Goal: Task Accomplishment & Management: Use online tool/utility

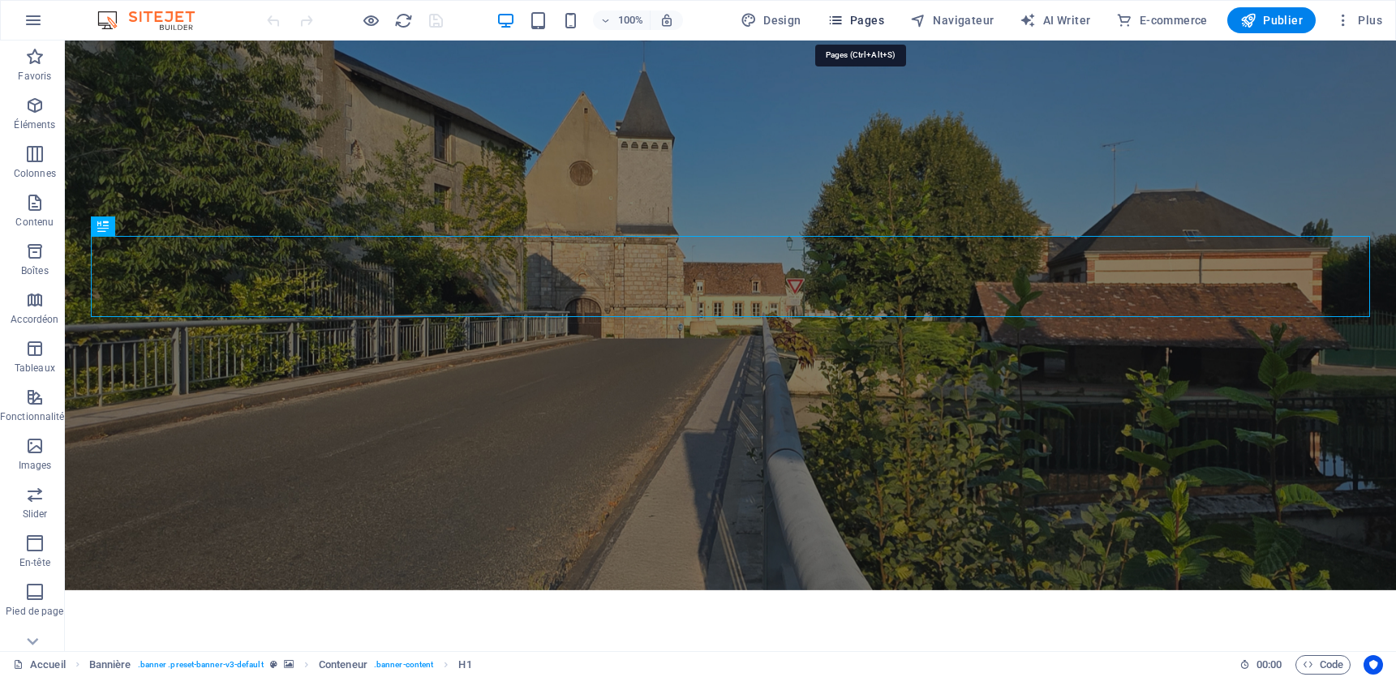
click at [852, 10] on button "Pages" at bounding box center [856, 20] width 70 height 26
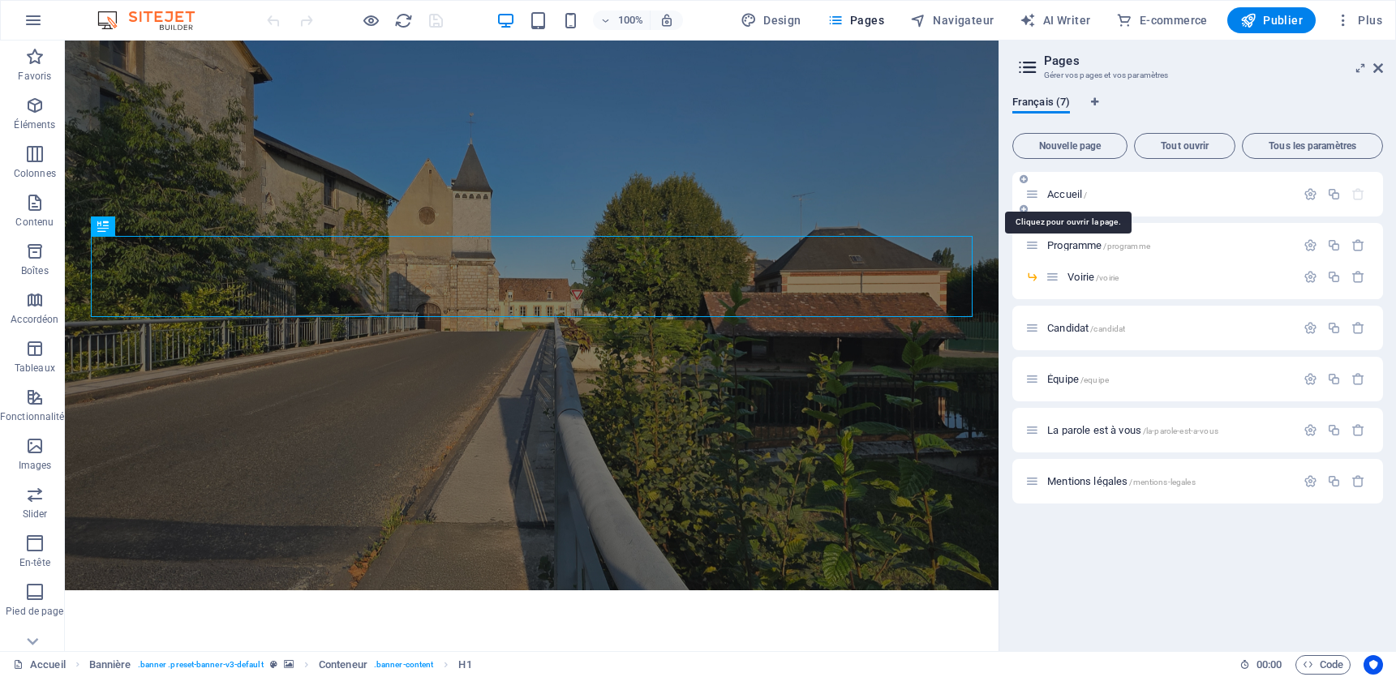
click at [1071, 196] on span "Accueil /" at bounding box center [1067, 194] width 40 height 12
click at [1063, 244] on span "Programme /programme" at bounding box center [1098, 245] width 103 height 12
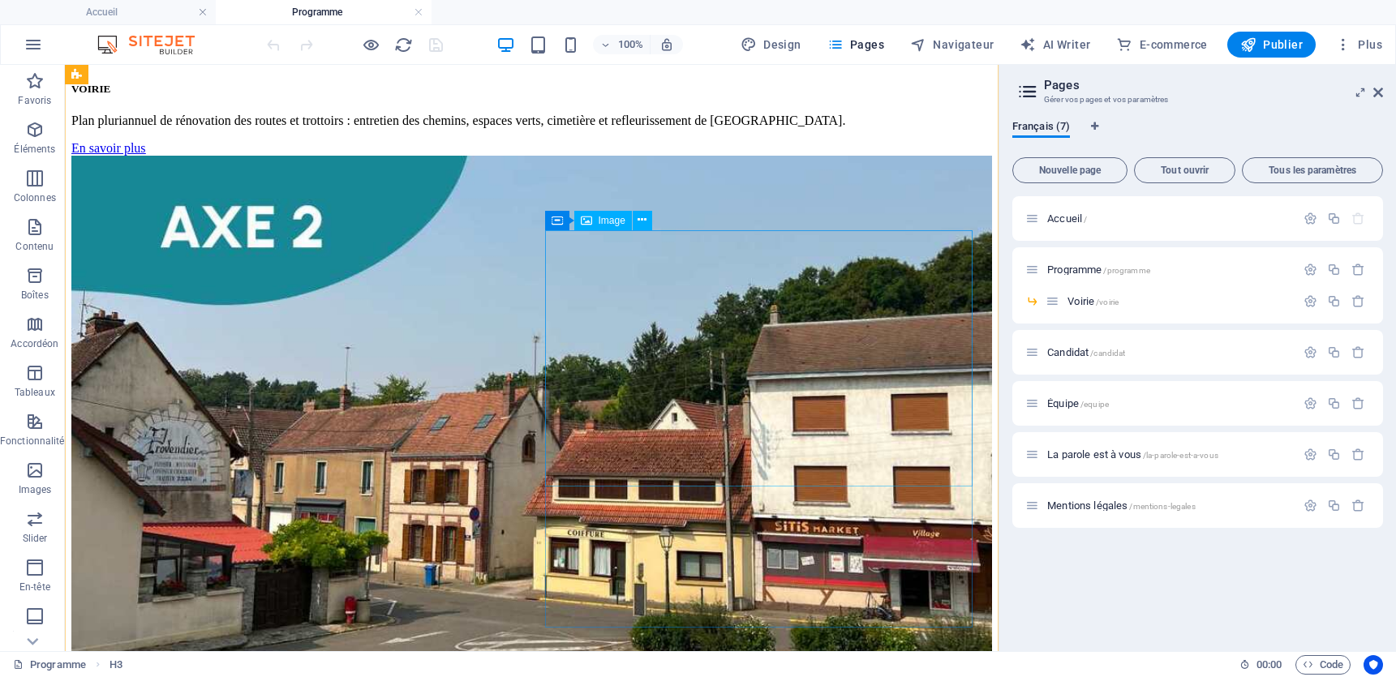
scroll to position [1015, 0]
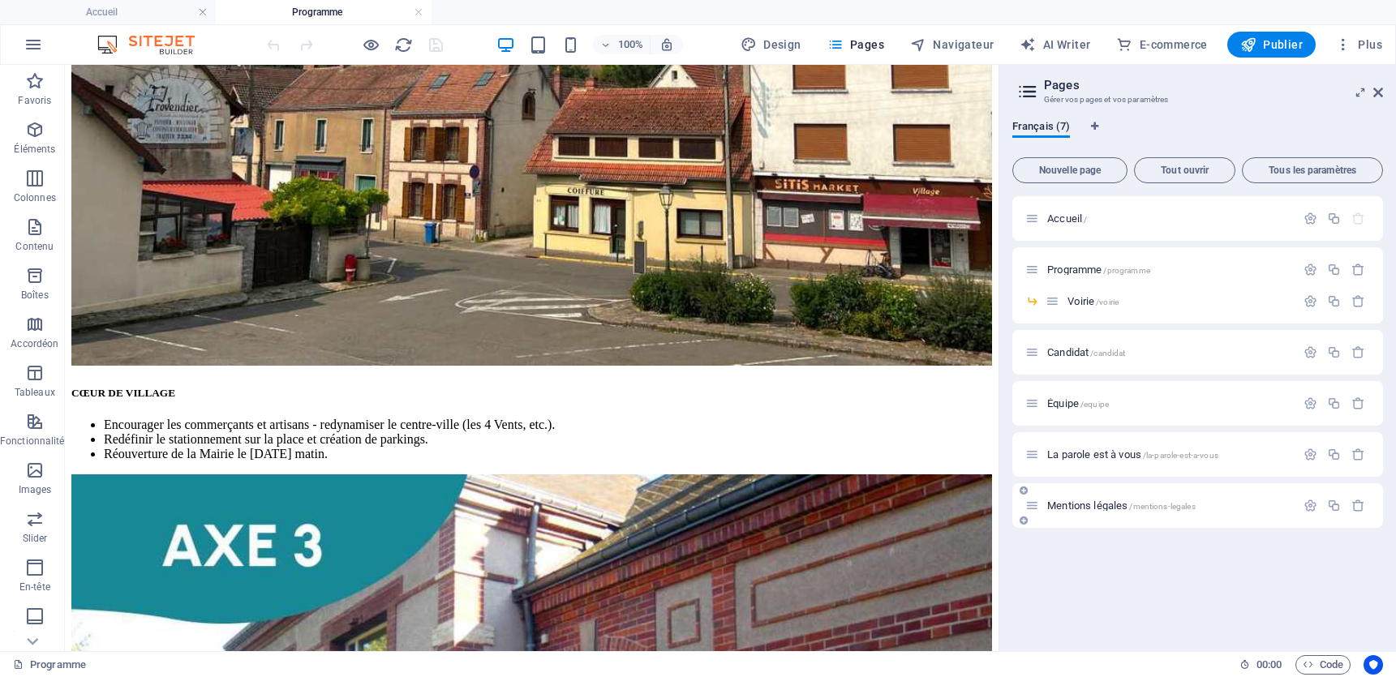
click at [1068, 505] on span "Mentions légales /mentions-legales" at bounding box center [1121, 506] width 148 height 12
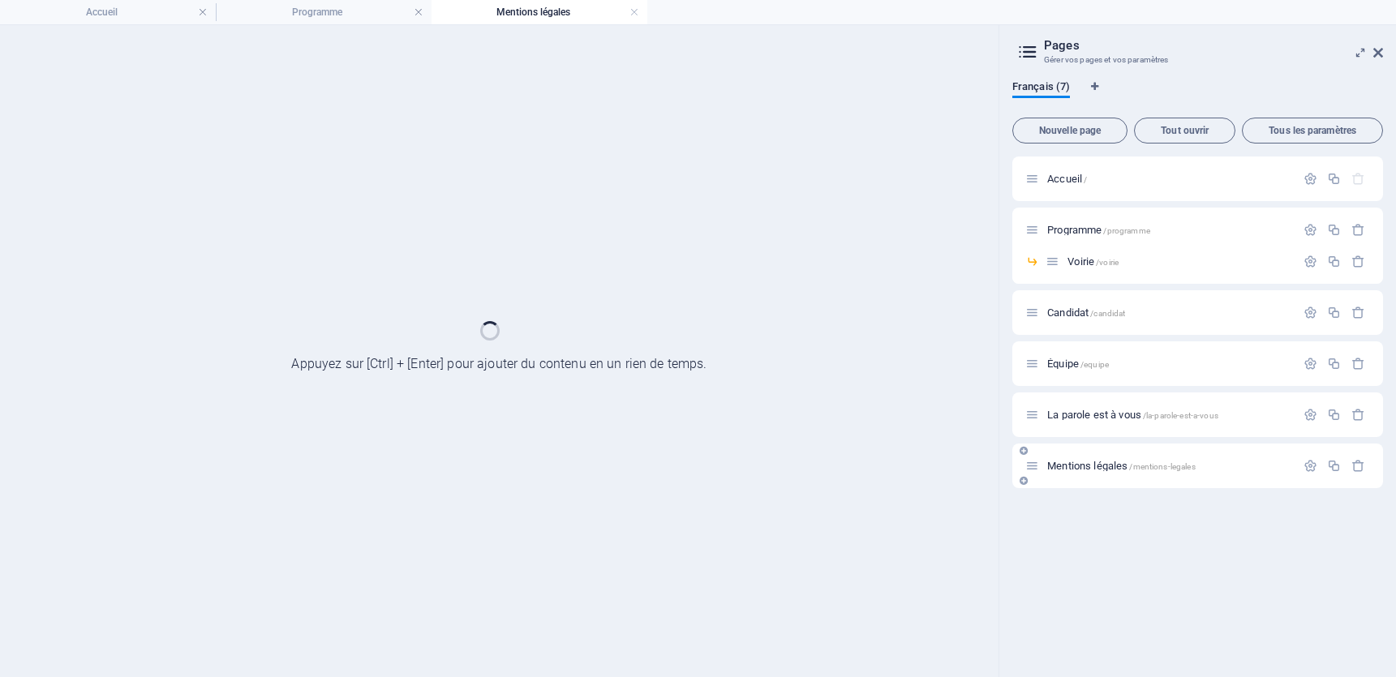
scroll to position [0, 0]
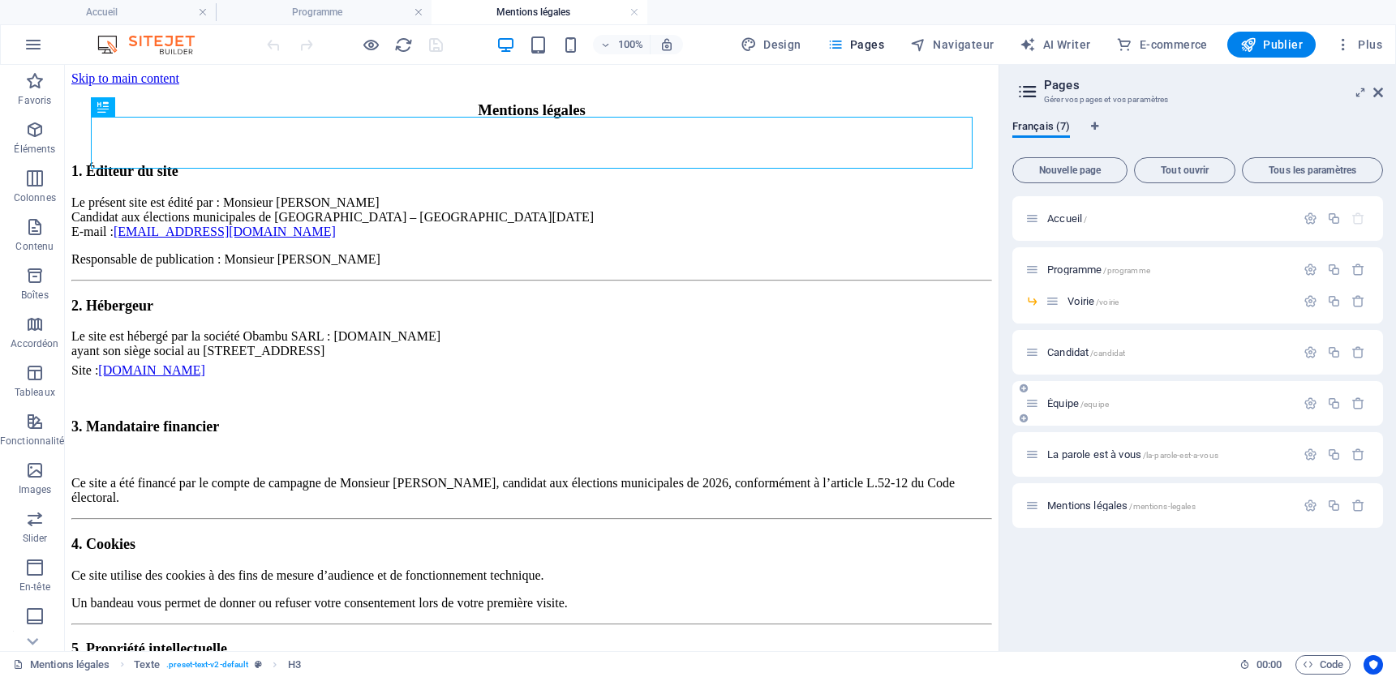
click at [1067, 406] on span "Équipe /equipe" at bounding box center [1078, 403] width 62 height 12
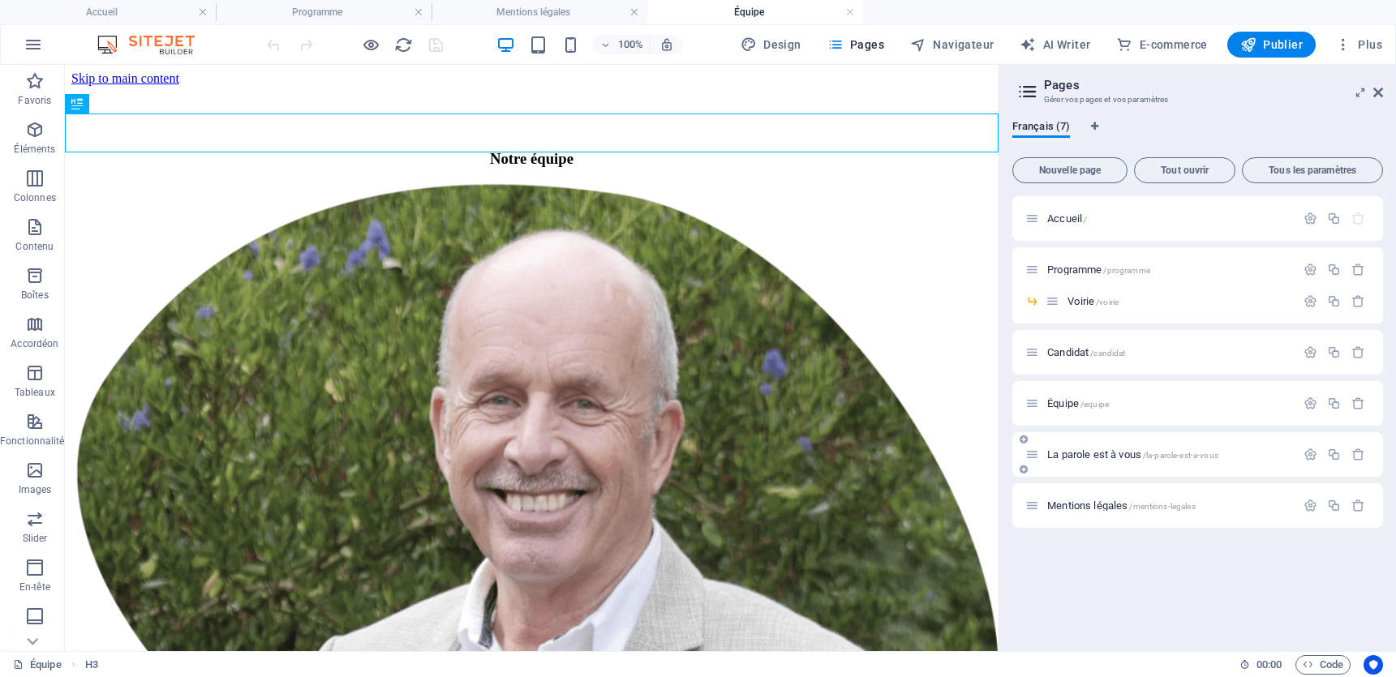
click at [1078, 444] on div "La parole est à vous /la-parole-est-a-vous" at bounding box center [1197, 454] width 371 height 45
click at [1076, 452] on span "La parole est à vous /la-parole-est-a-vous" at bounding box center [1132, 455] width 171 height 12
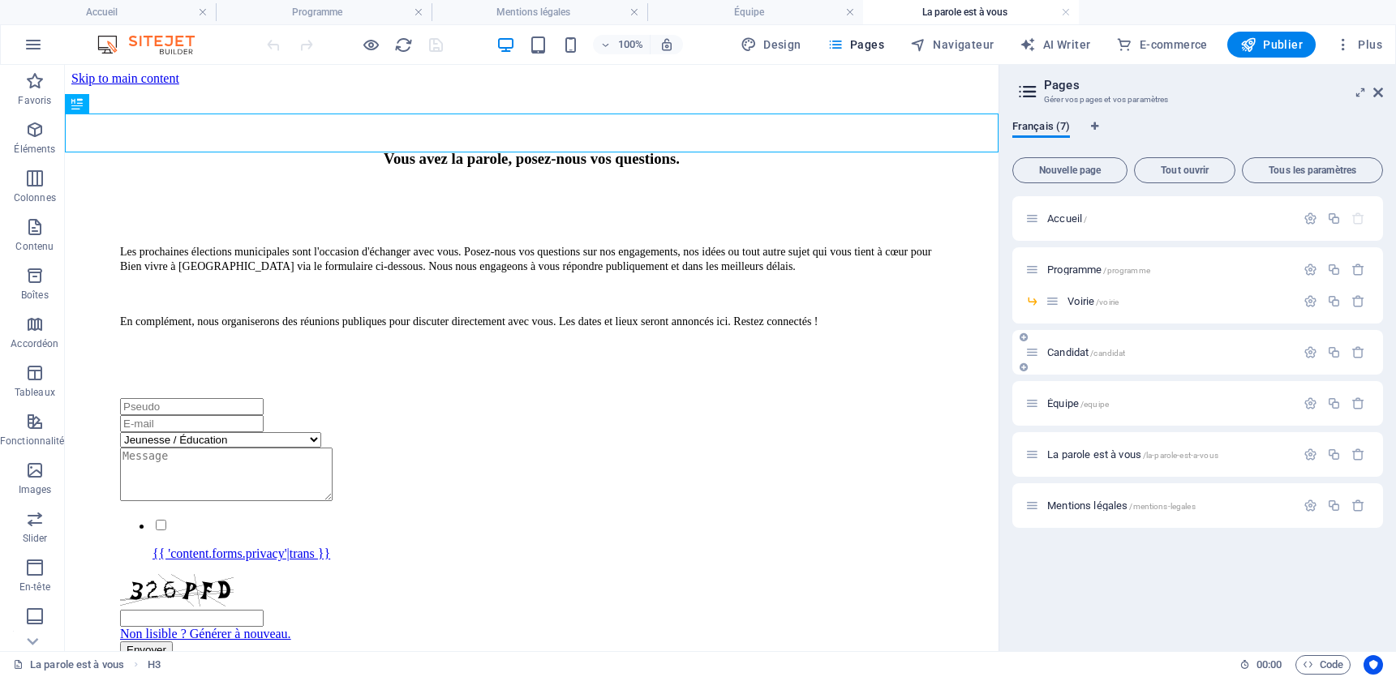
click at [1071, 353] on span "Candidat /candidat" at bounding box center [1086, 352] width 78 height 12
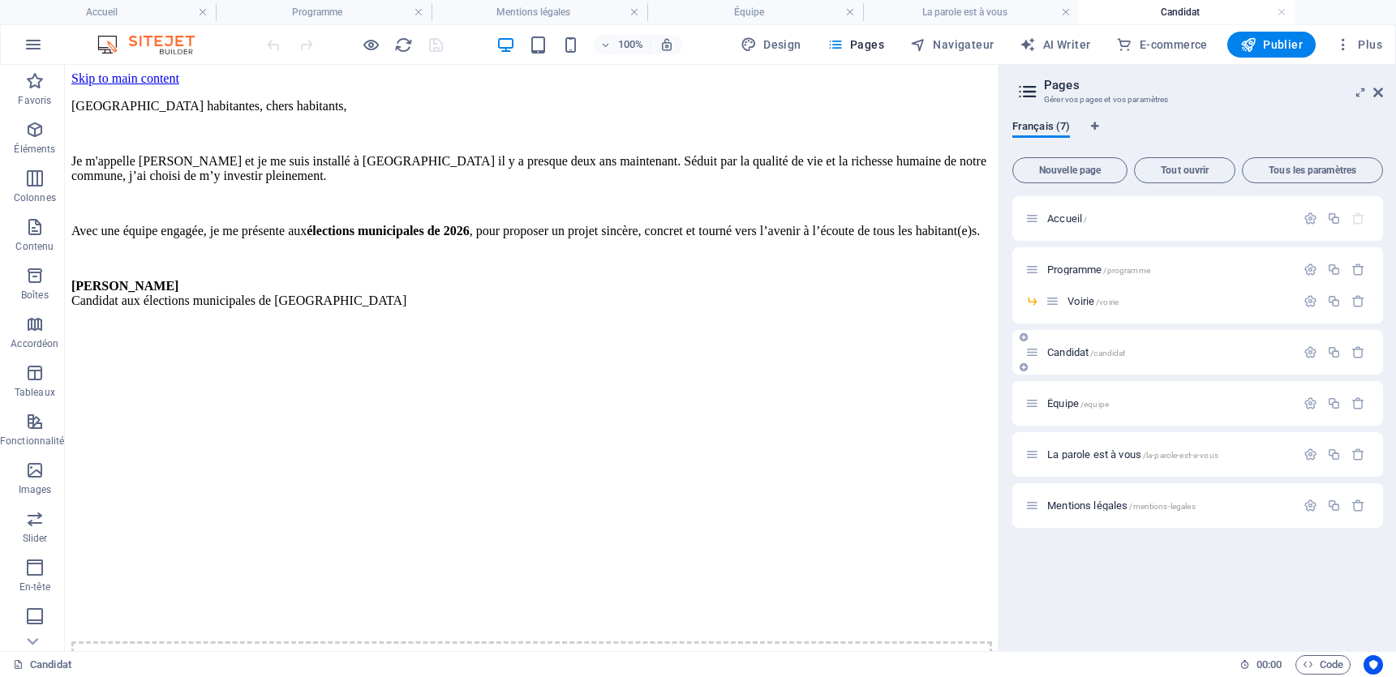
click at [1060, 359] on div "Candidat /candidat" at bounding box center [1160, 352] width 270 height 19
click at [1059, 353] on span "Candidat /candidat" at bounding box center [1086, 352] width 78 height 12
click at [1072, 350] on span "Candidat /candidat" at bounding box center [1086, 352] width 78 height 12
click at [1072, 348] on span "Candidat /candidat" at bounding box center [1086, 352] width 78 height 12
click at [1069, 268] on span "Programme /programme" at bounding box center [1098, 270] width 103 height 12
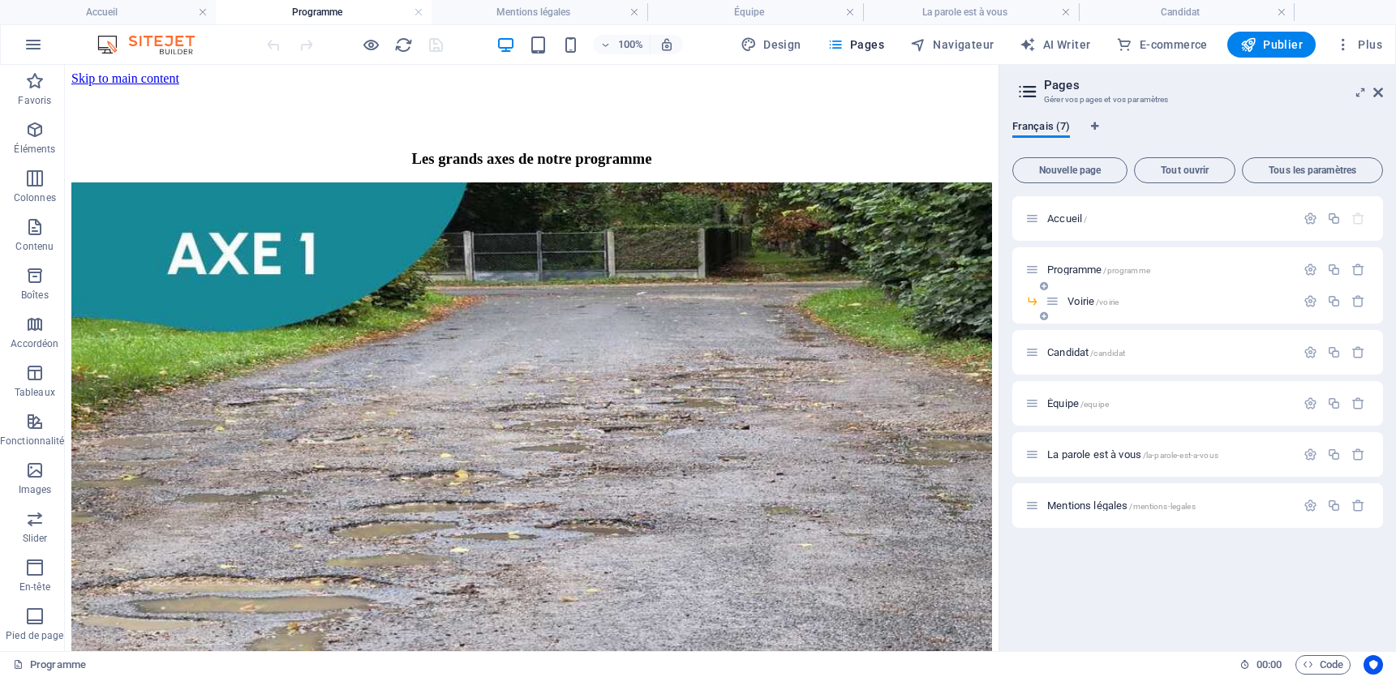
click at [1086, 303] on span "Voirie /voirie" at bounding box center [1092, 301] width 51 height 12
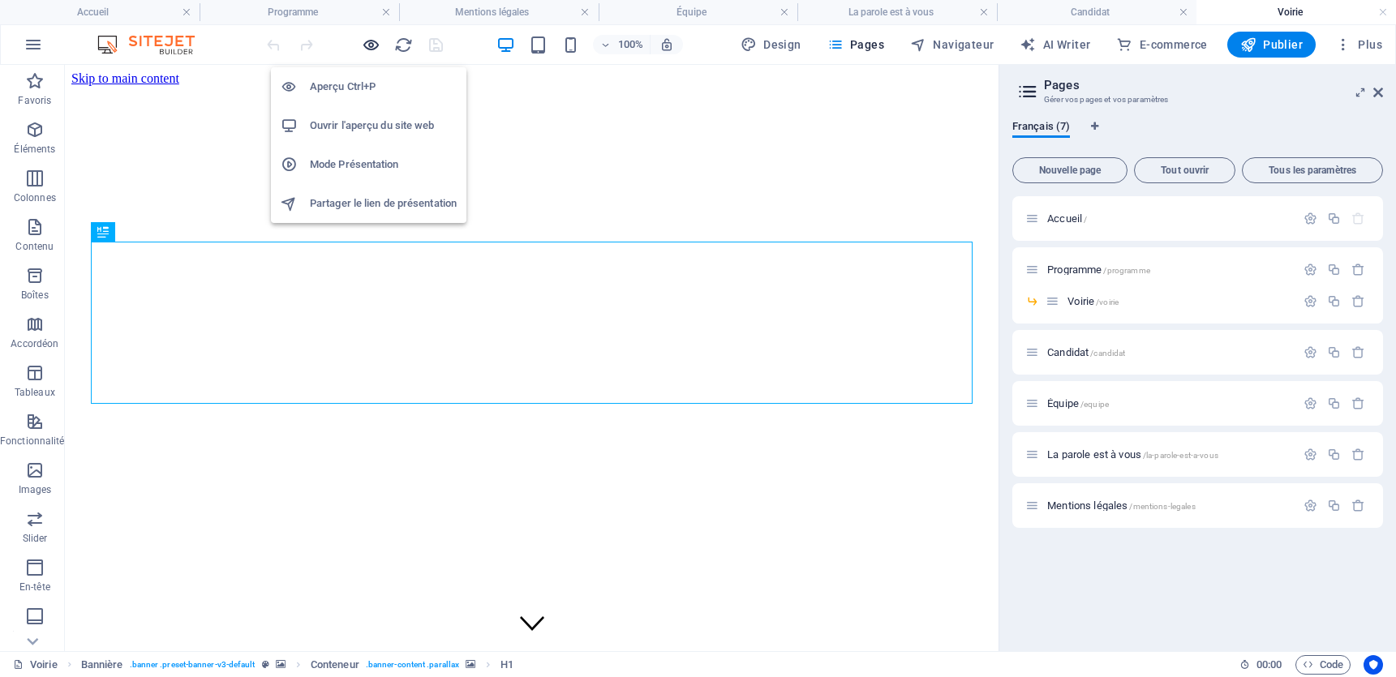
click at [370, 45] on icon "button" at bounding box center [371, 45] width 19 height 19
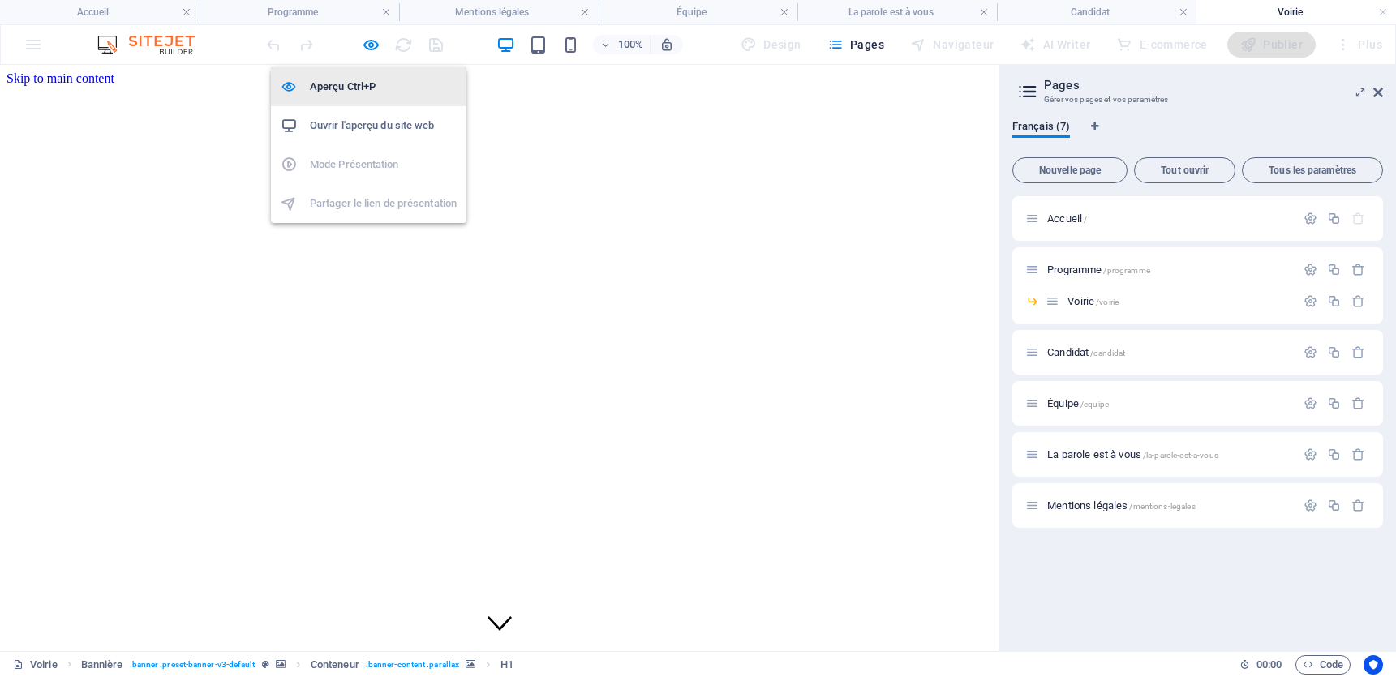
click at [360, 79] on h6 "Aperçu Ctrl+P" at bounding box center [383, 86] width 147 height 19
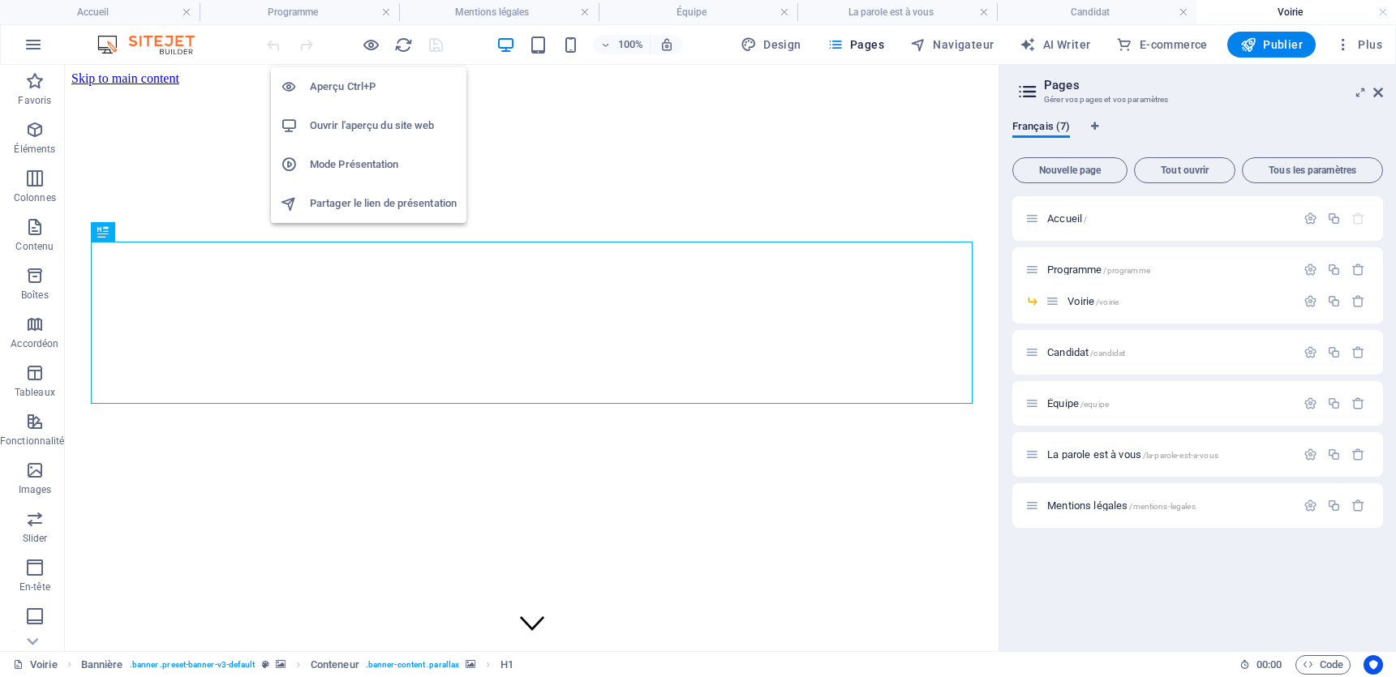
click at [361, 141] on li "Ouvrir l'aperçu du site web" at bounding box center [368, 125] width 195 height 39
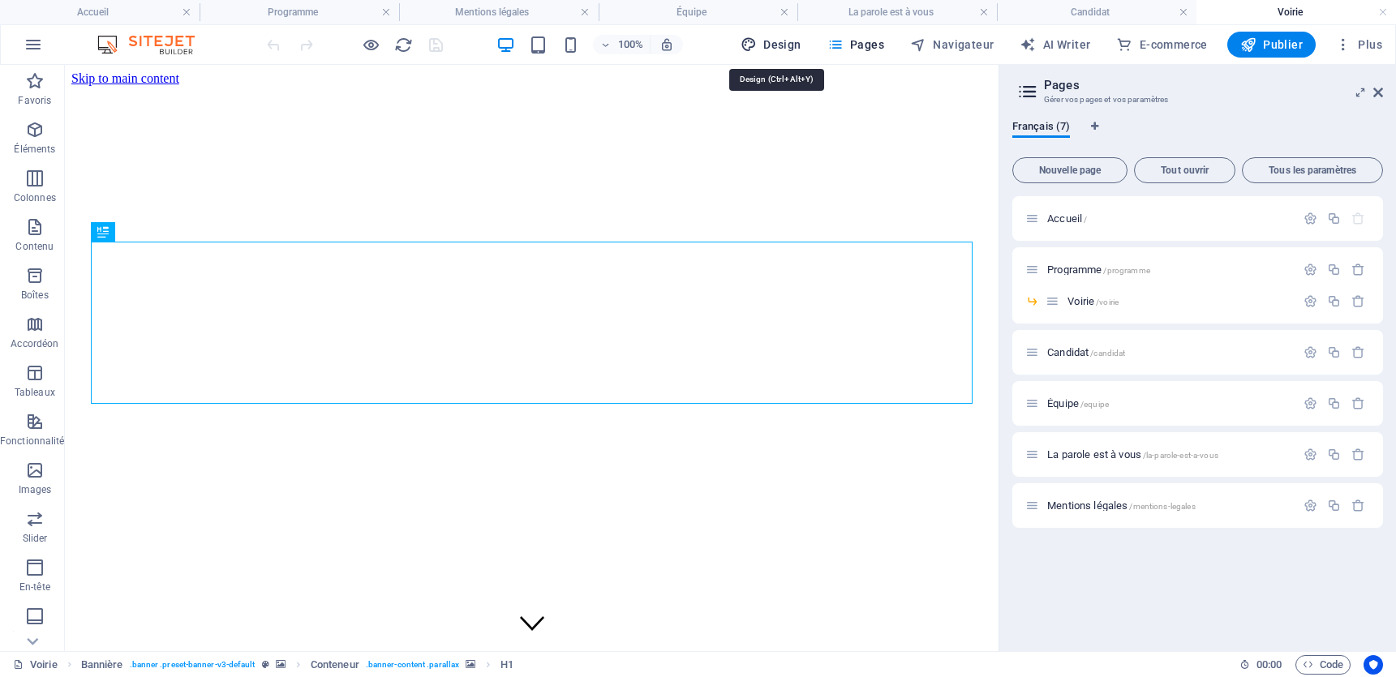
click at [778, 39] on span "Design" at bounding box center [771, 44] width 61 height 16
select select "px"
select select "300"
select select "px"
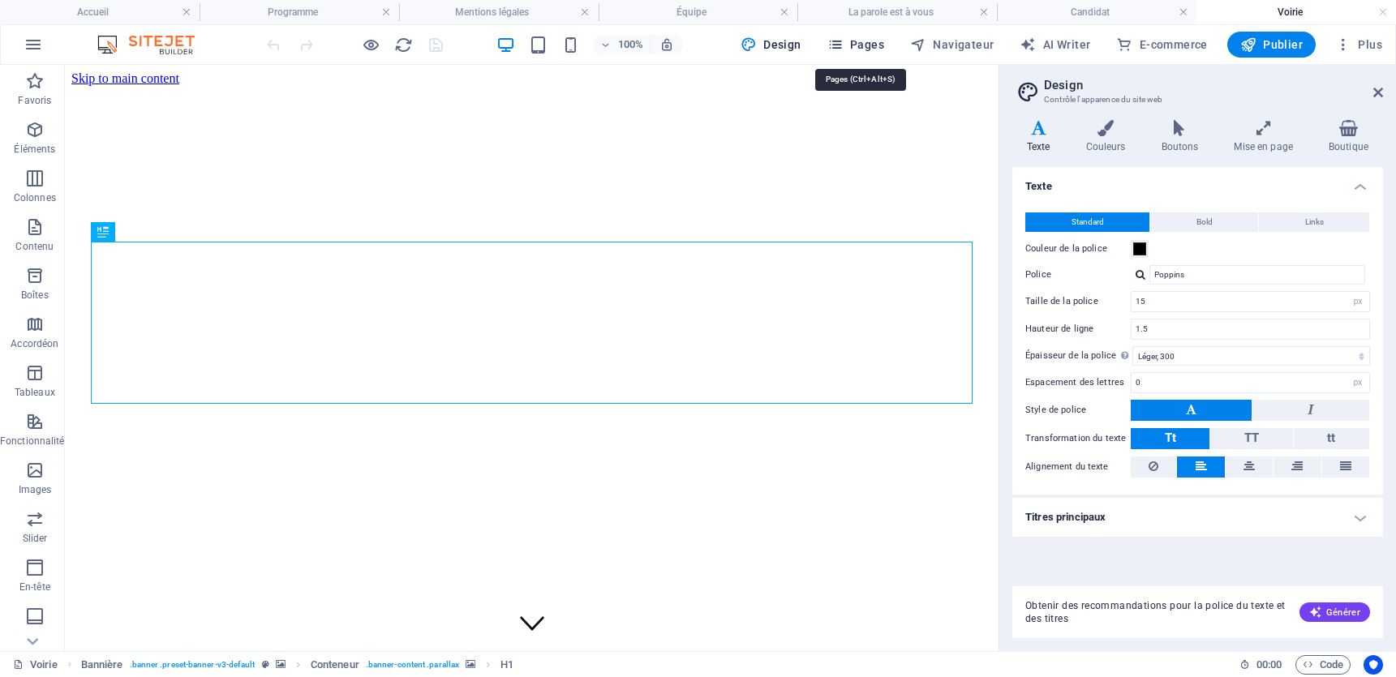
click at [869, 43] on span "Pages" at bounding box center [855, 44] width 57 height 16
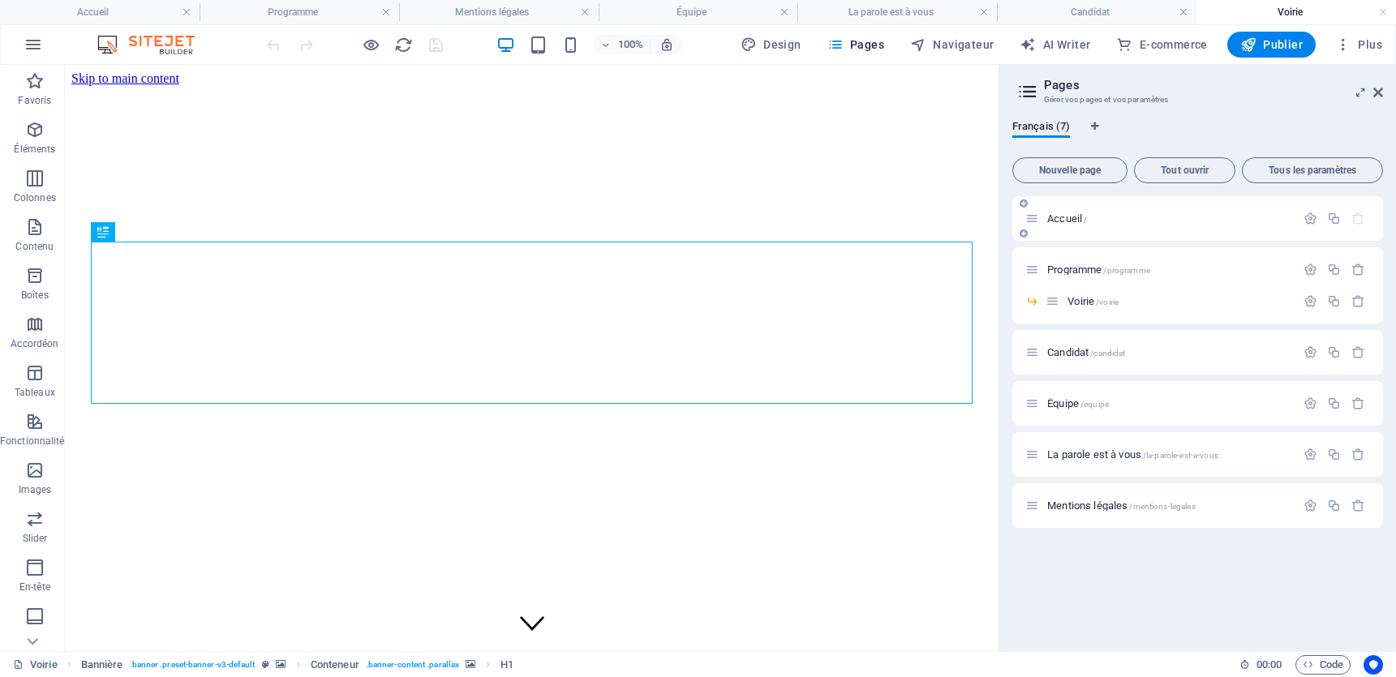
click at [1041, 218] on div "Accueil /" at bounding box center [1160, 218] width 270 height 19
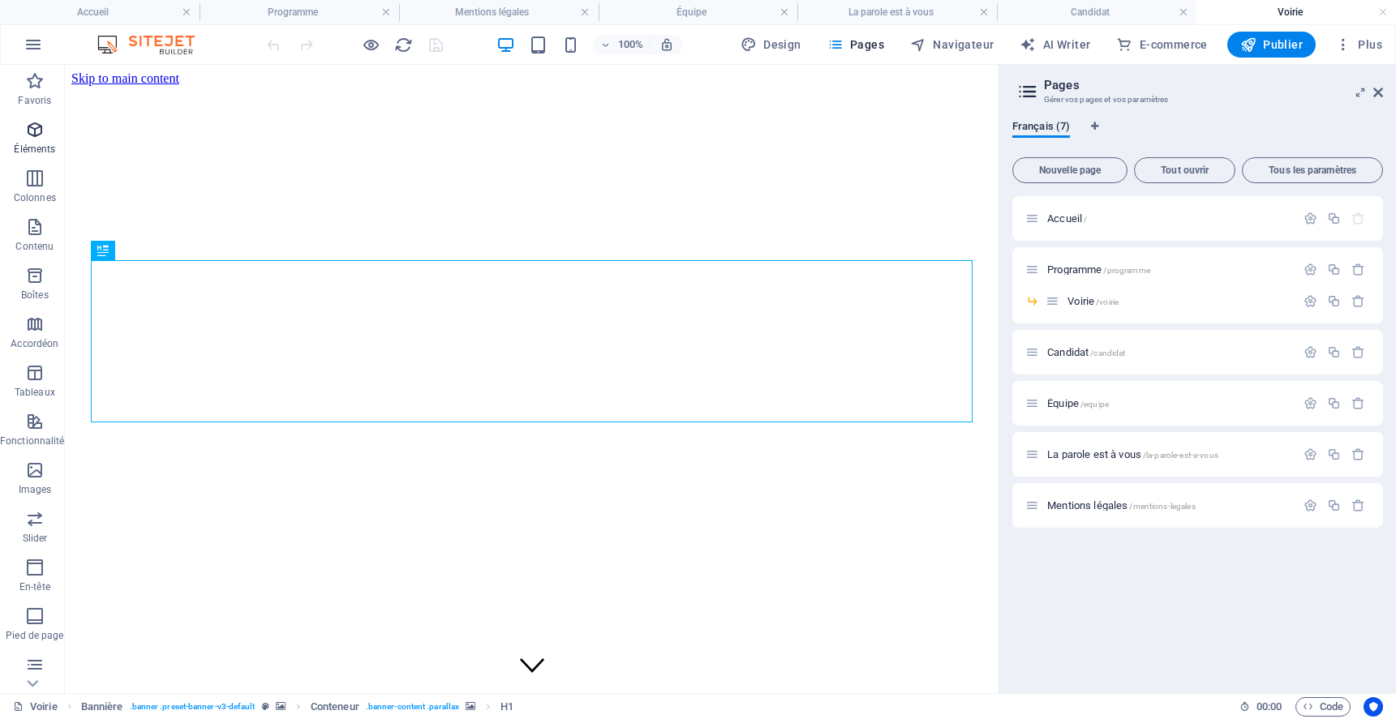
click at [31, 139] on icon "button" at bounding box center [34, 129] width 19 height 19
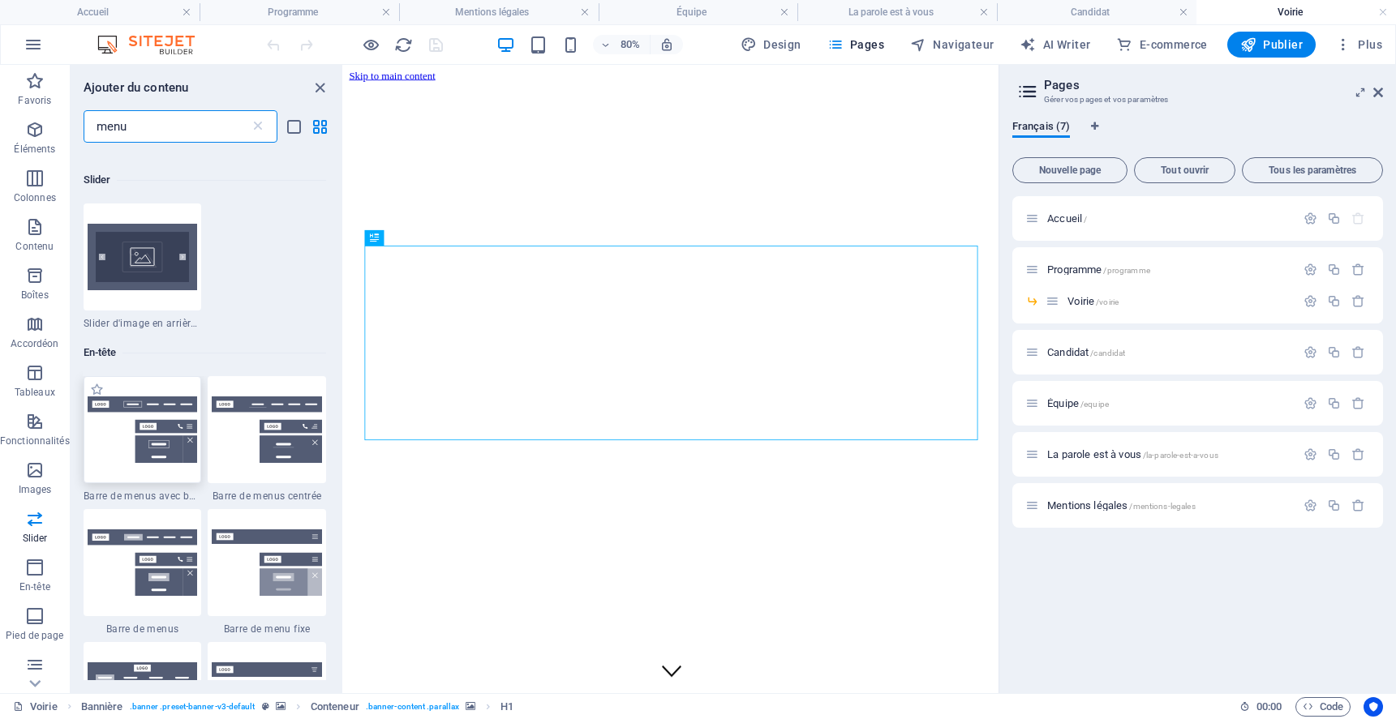
scroll to position [367, 0]
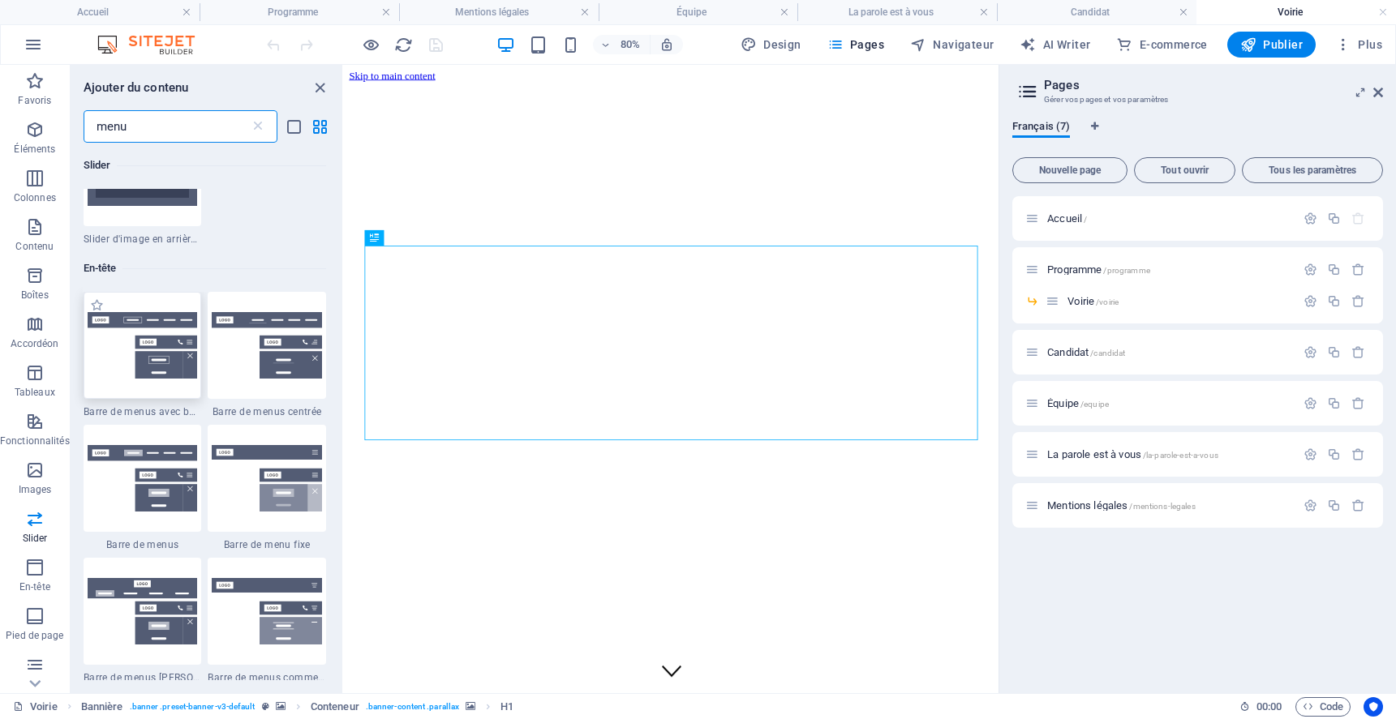
type input "menu"
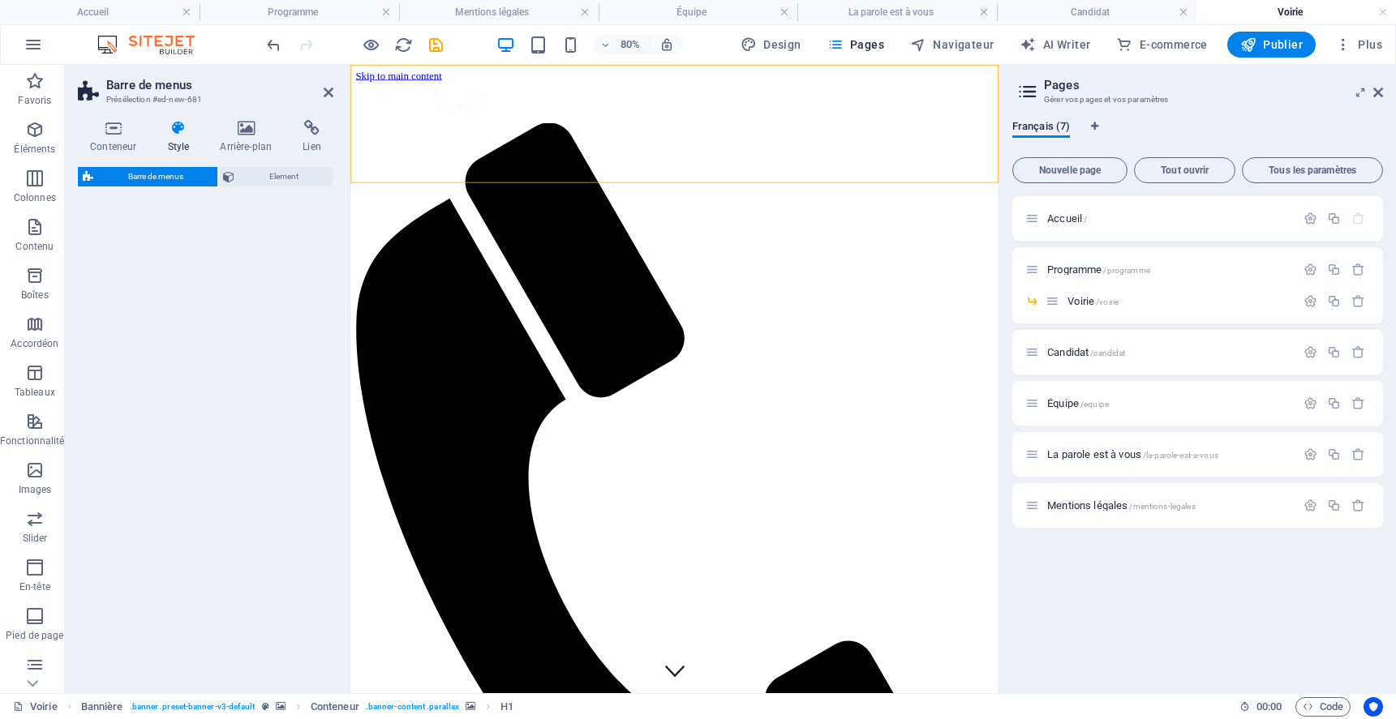
select select "rem"
select select "preset-menu-v2-border"
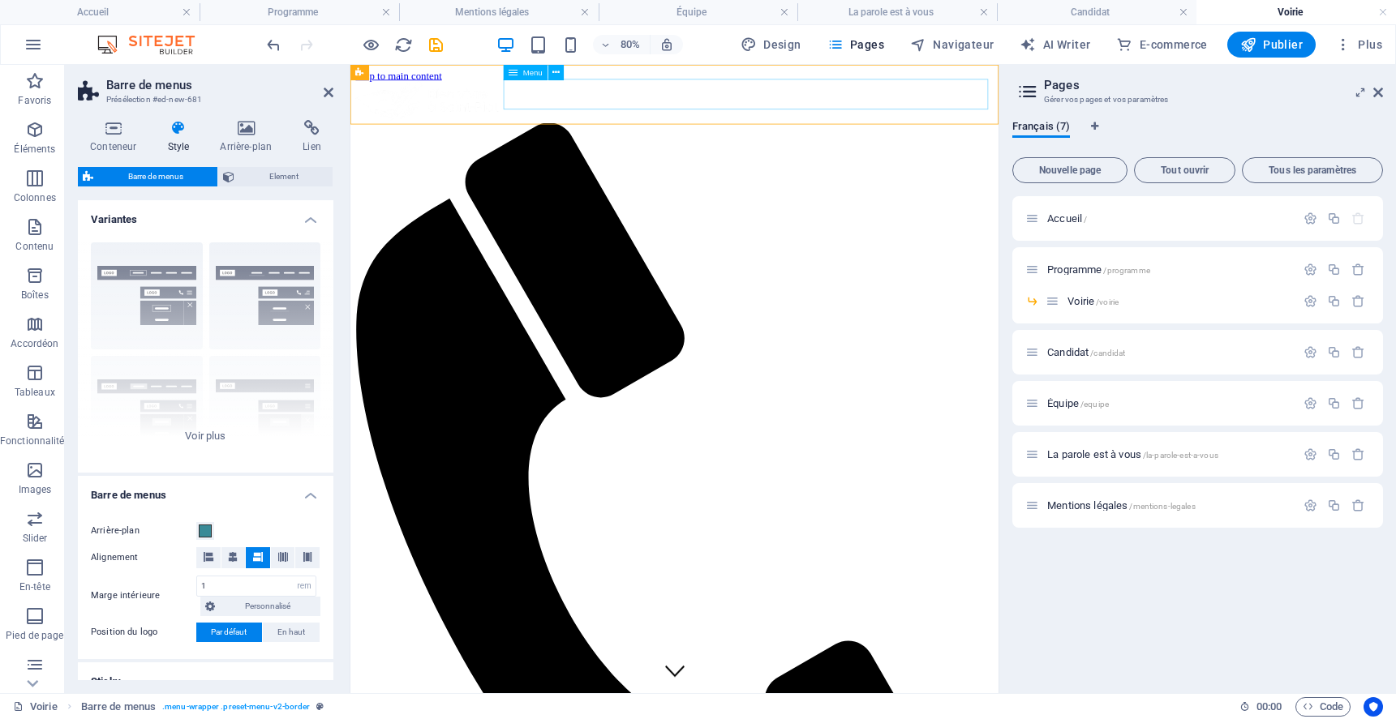
select select
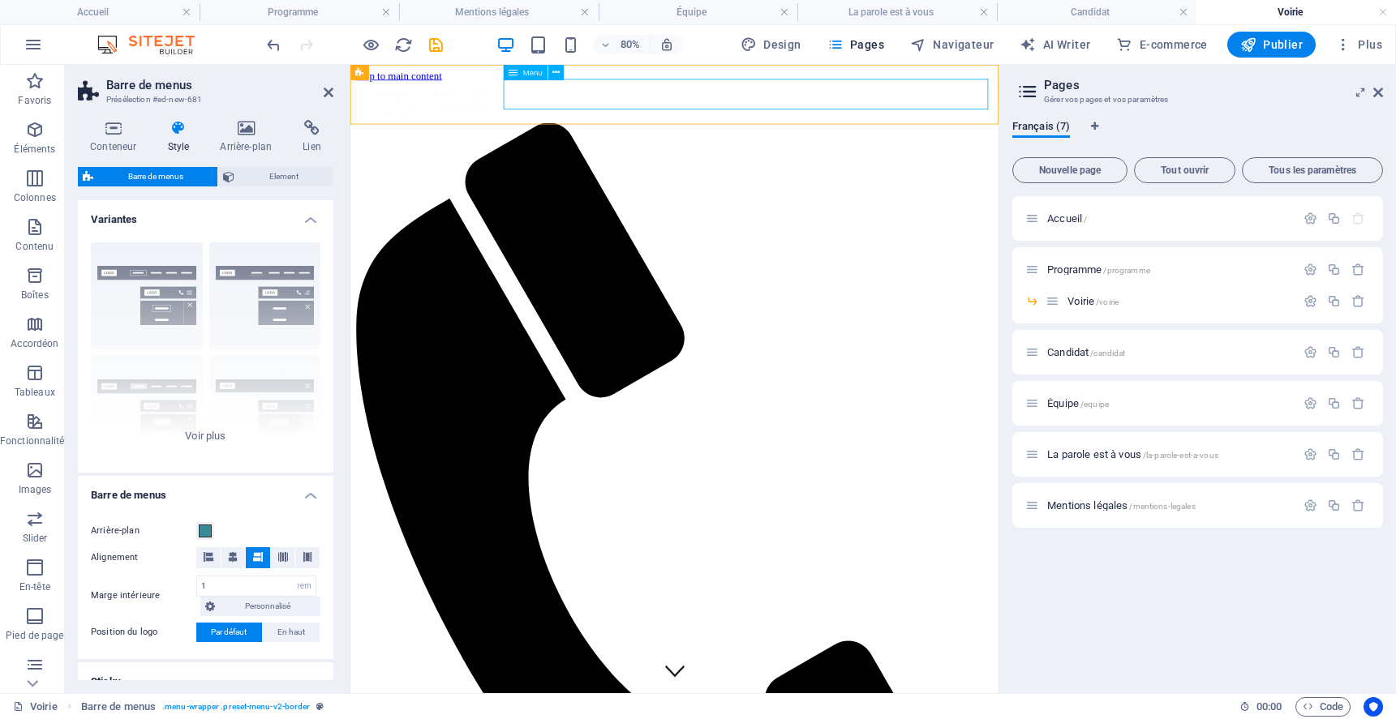
select select
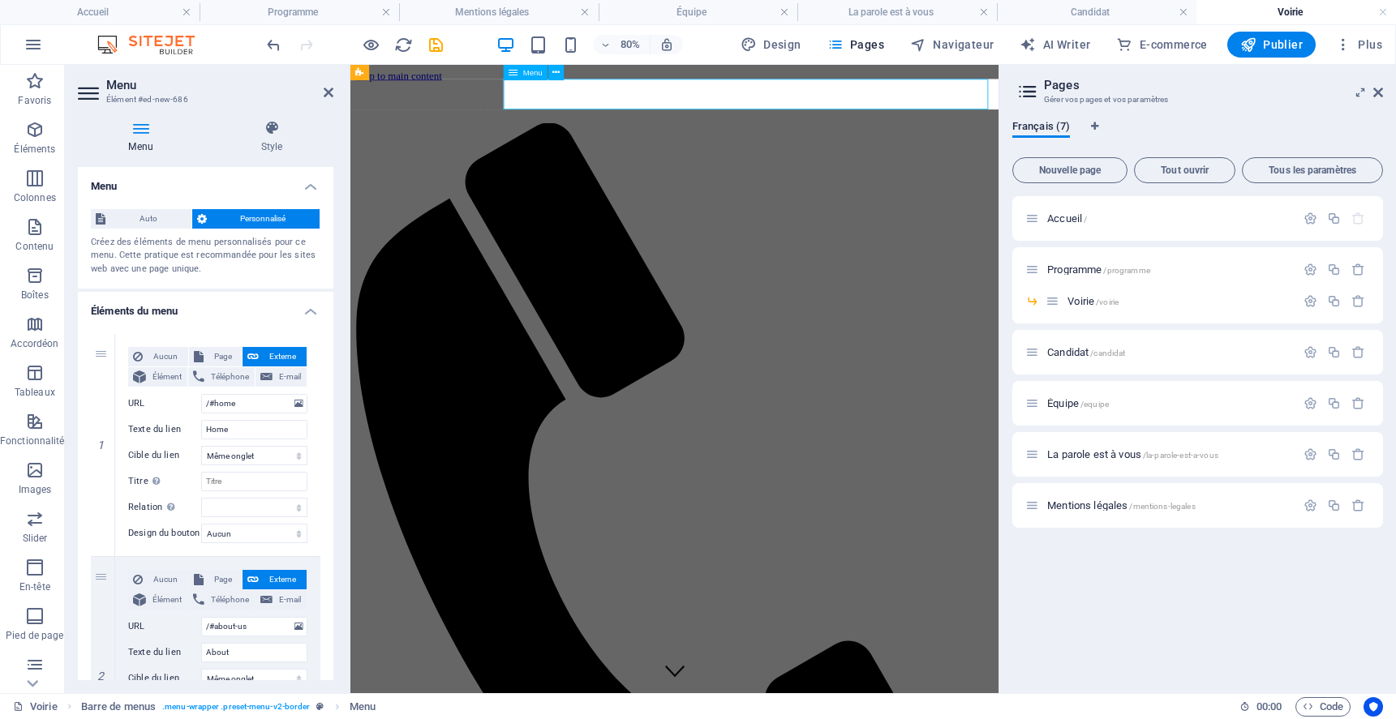
drag, startPoint x: 243, startPoint y: 404, endPoint x: 208, endPoint y: 405, distance: 35.7
click at [208, 405] on input "/#home" at bounding box center [254, 403] width 106 height 19
type input "/a-p"
select select
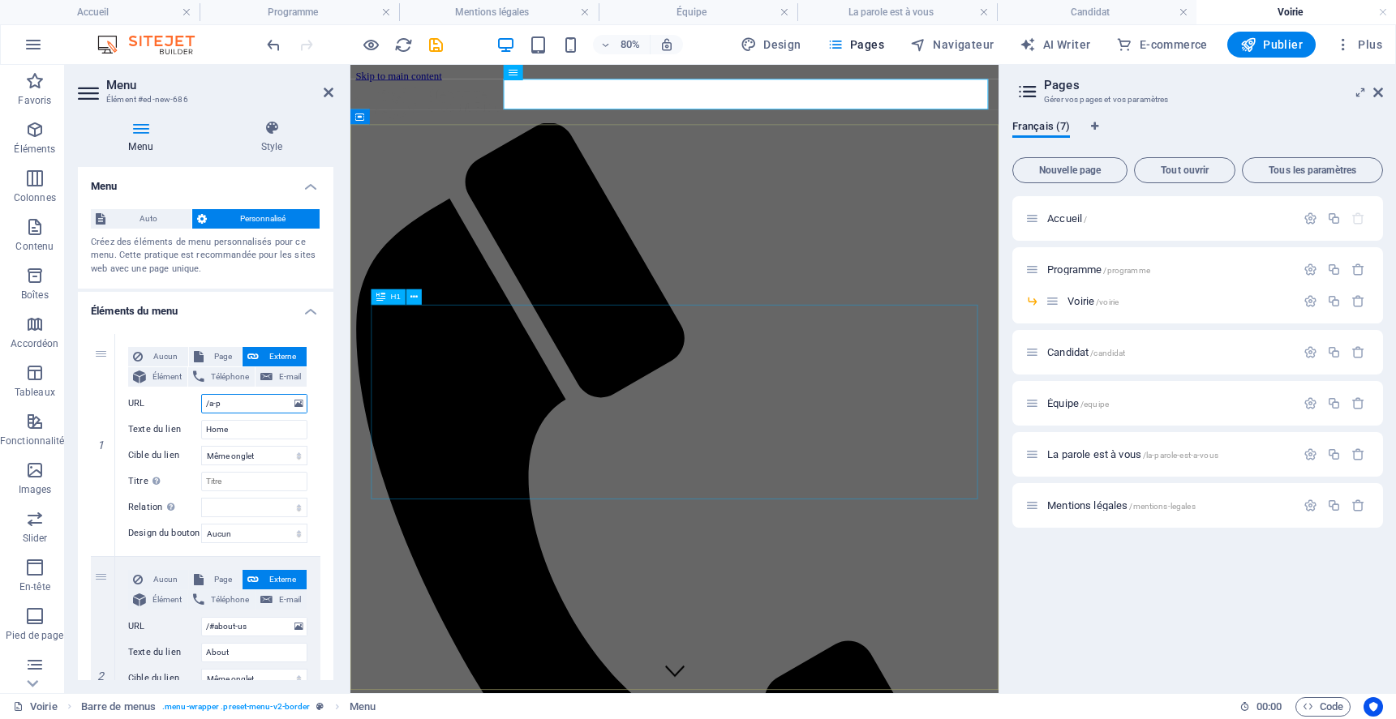
select select
type input "/a"
select select
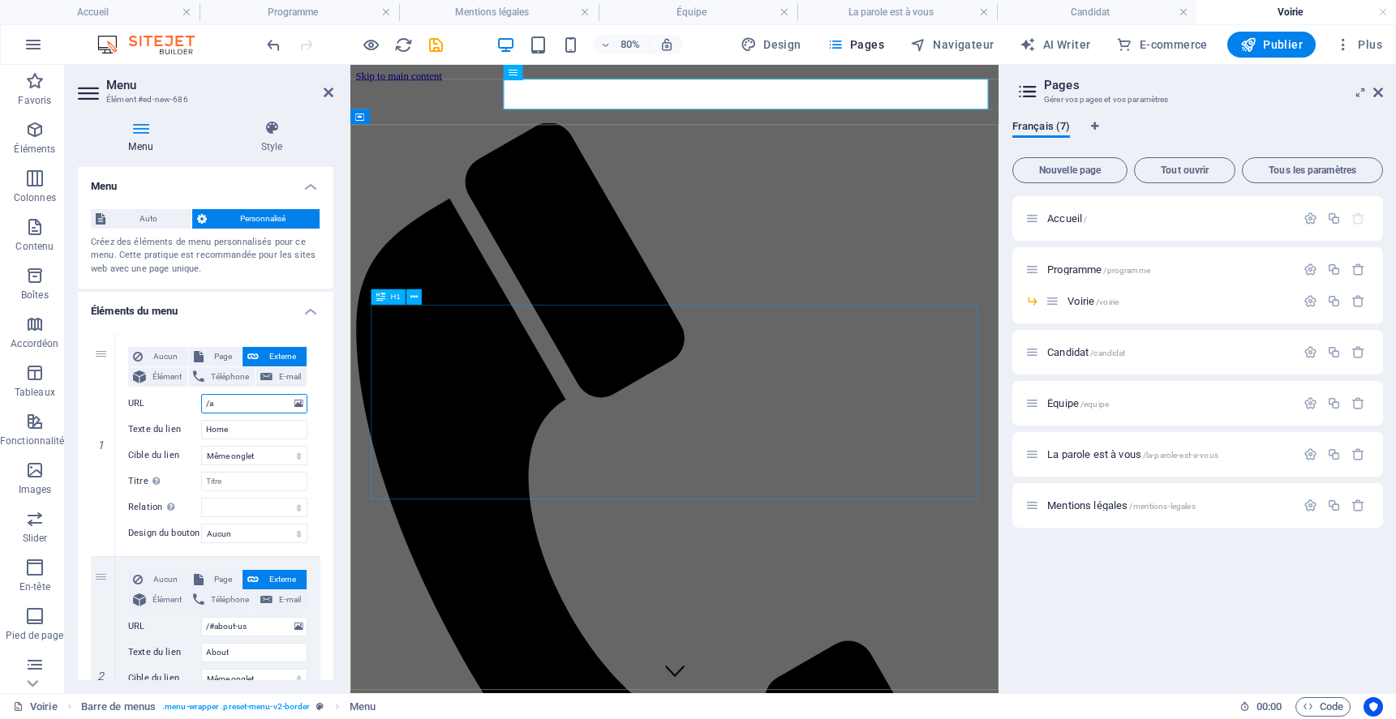
select select
type input "/"
select select
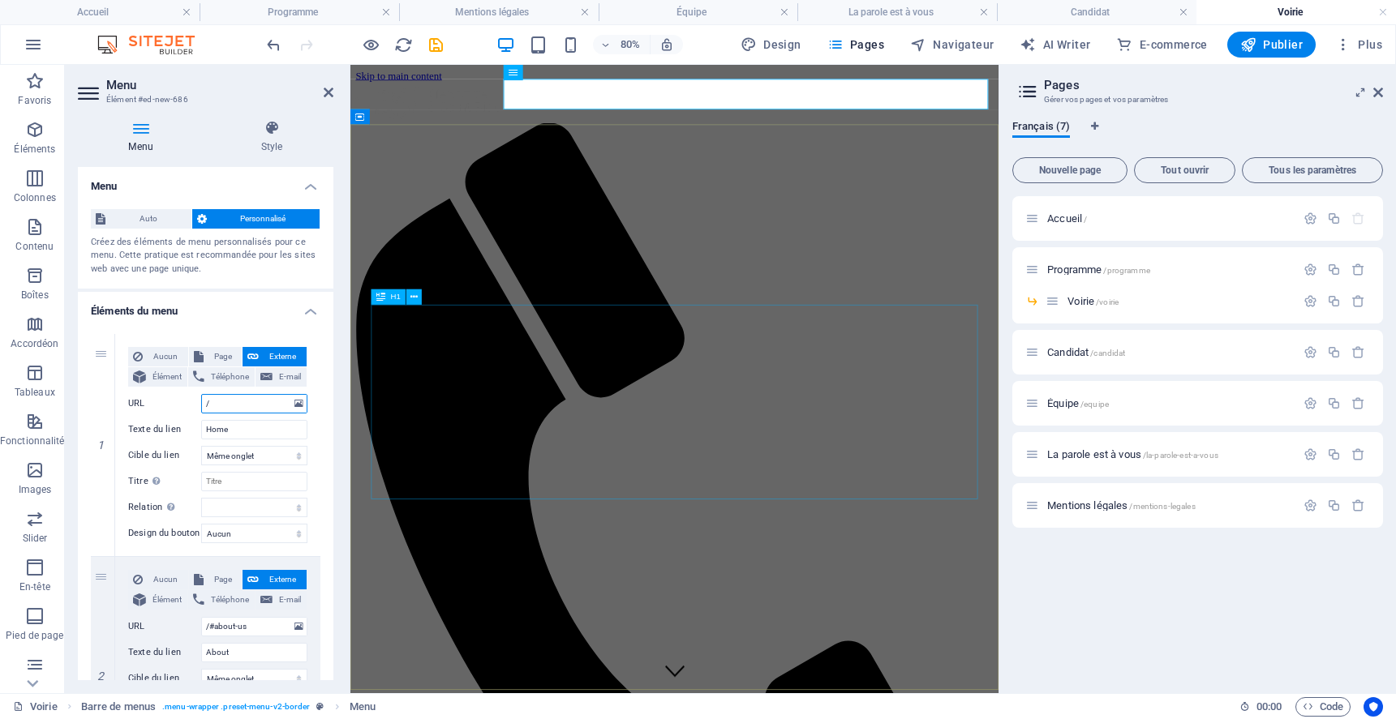
select select
type input "/"
click at [257, 421] on input "Home" at bounding box center [254, 429] width 106 height 19
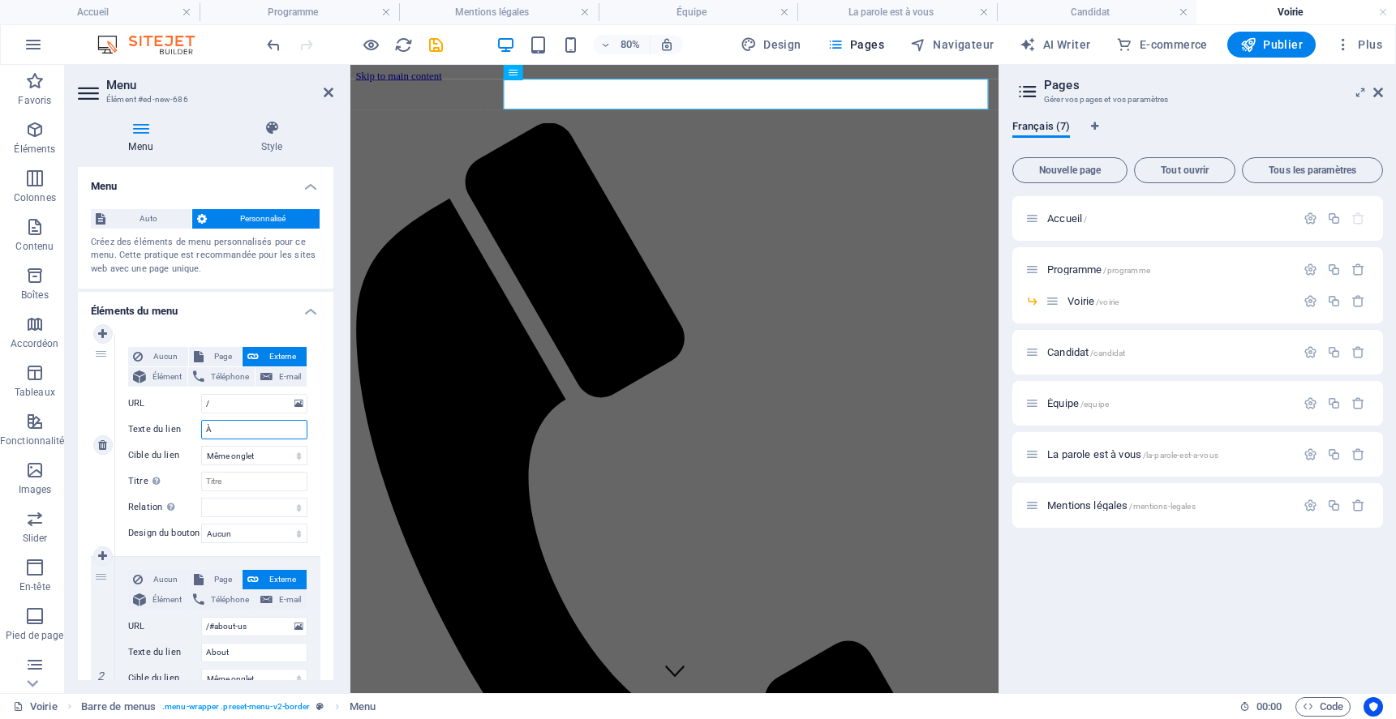
type input "À p"
select select
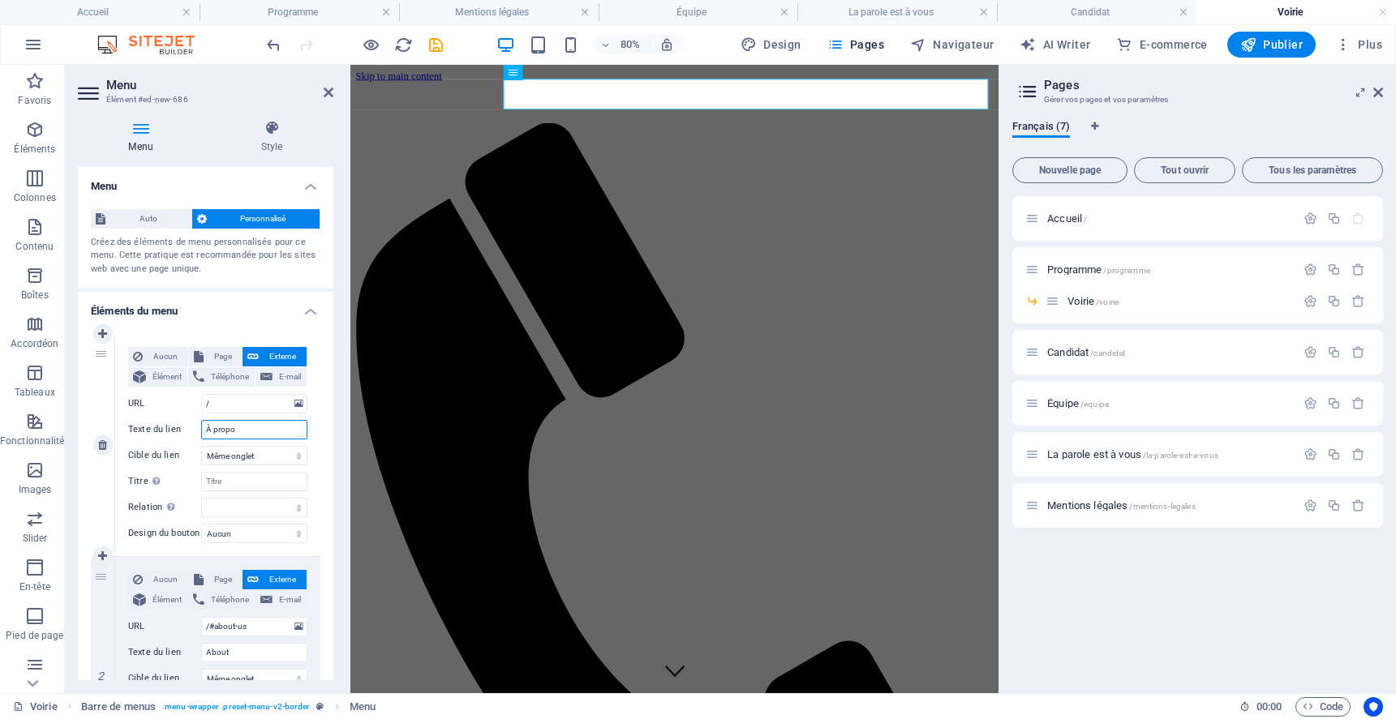
type input "À propos"
select select
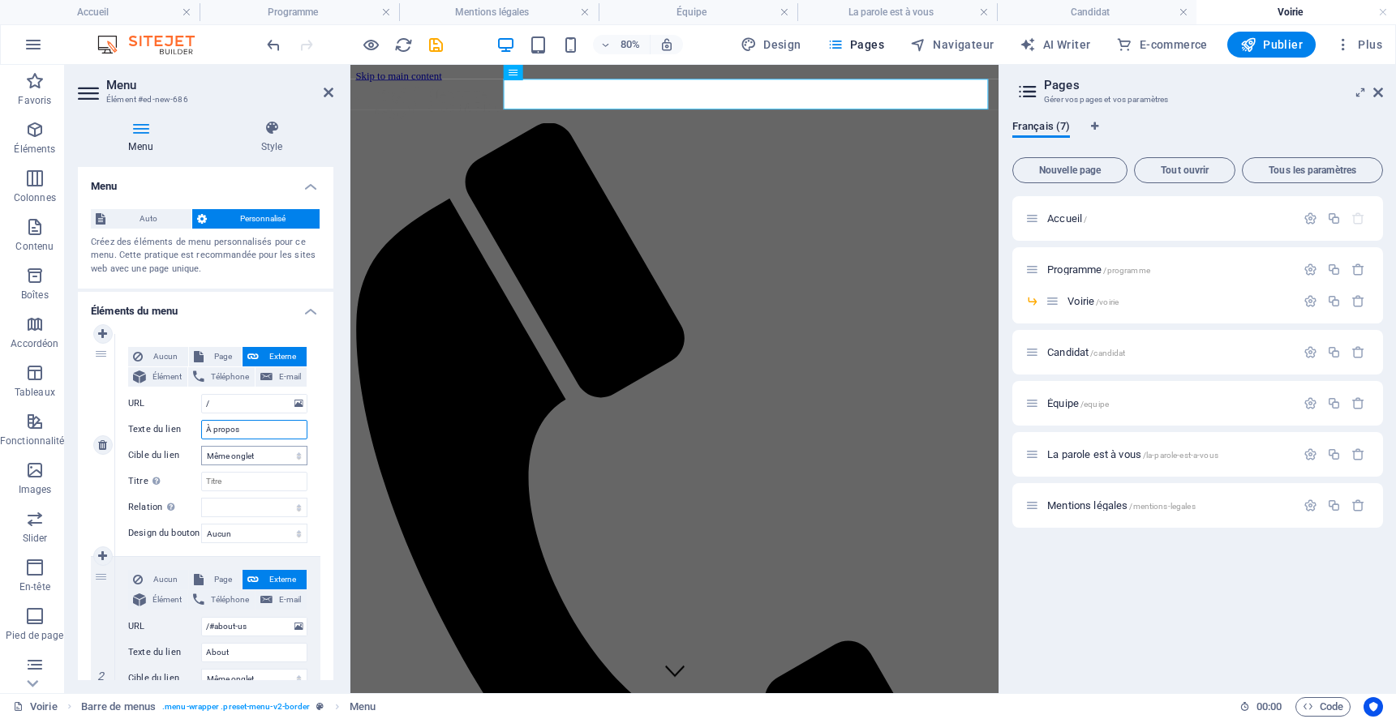
type input "À propos"
click at [260, 460] on select "Nouvel onglet Même onglet Superposition" at bounding box center [254, 455] width 106 height 19
click at [201, 446] on select "Nouvel onglet Même onglet Superposition" at bounding box center [254, 455] width 106 height 19
click at [260, 483] on input "Titre Description supplémentaire du lien. Celle-ci doit être différente du text…" at bounding box center [254, 481] width 106 height 19
click at [241, 533] on select "Aucun Par défaut Principal Secondaire" at bounding box center [254, 533] width 106 height 19
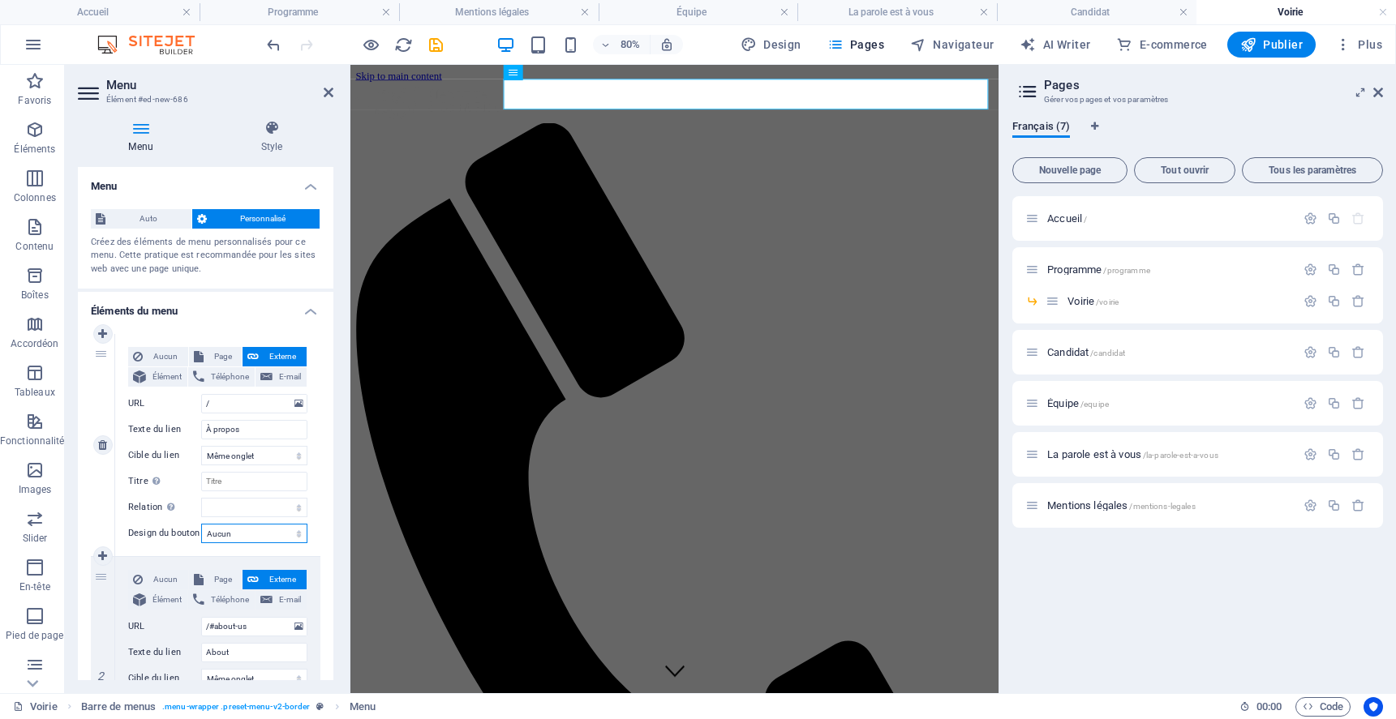
select select "default"
click at [201, 524] on select "Aucun Par défaut Principal Secondaire" at bounding box center [254, 533] width 106 height 19
select select
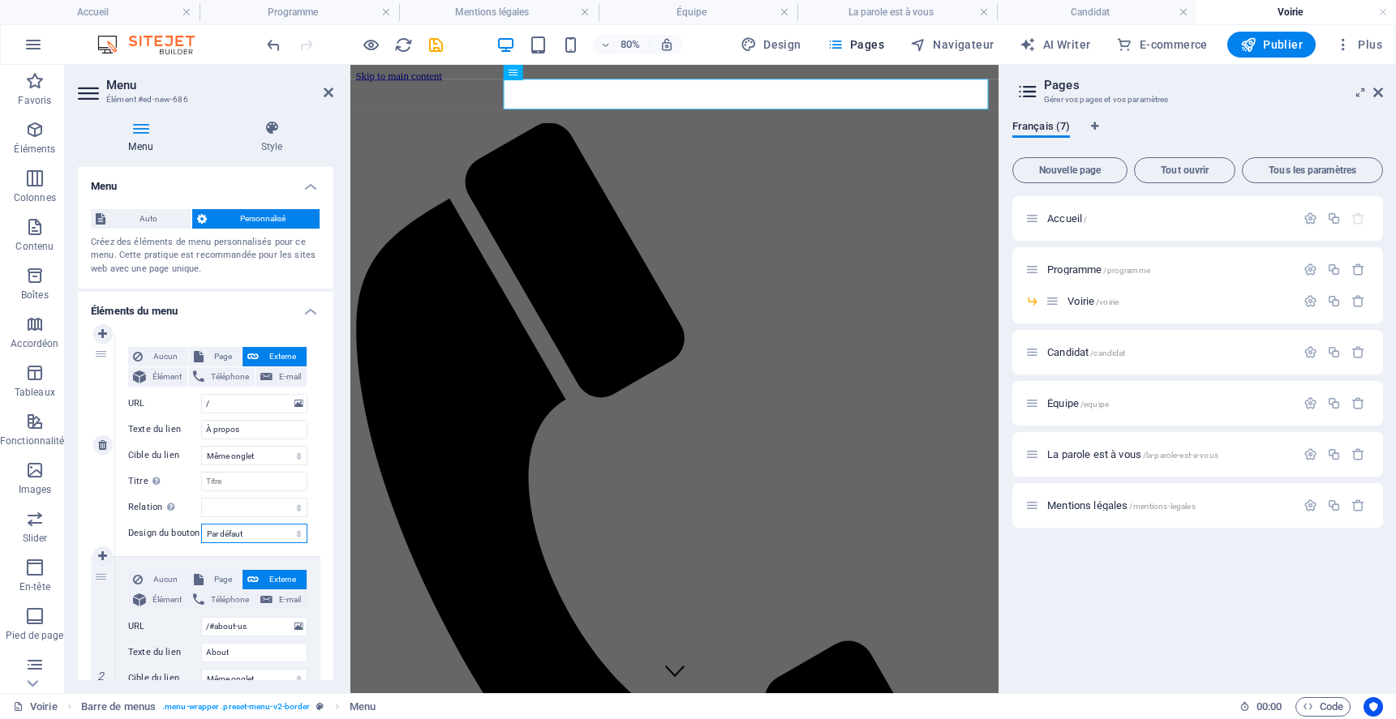
select select
click at [223, 530] on select "Aucun Par défaut Principal Secondaire" at bounding box center [254, 533] width 106 height 19
select select "primary"
click at [201, 524] on select "Aucun Par défaut Principal Secondaire" at bounding box center [254, 533] width 106 height 19
select select
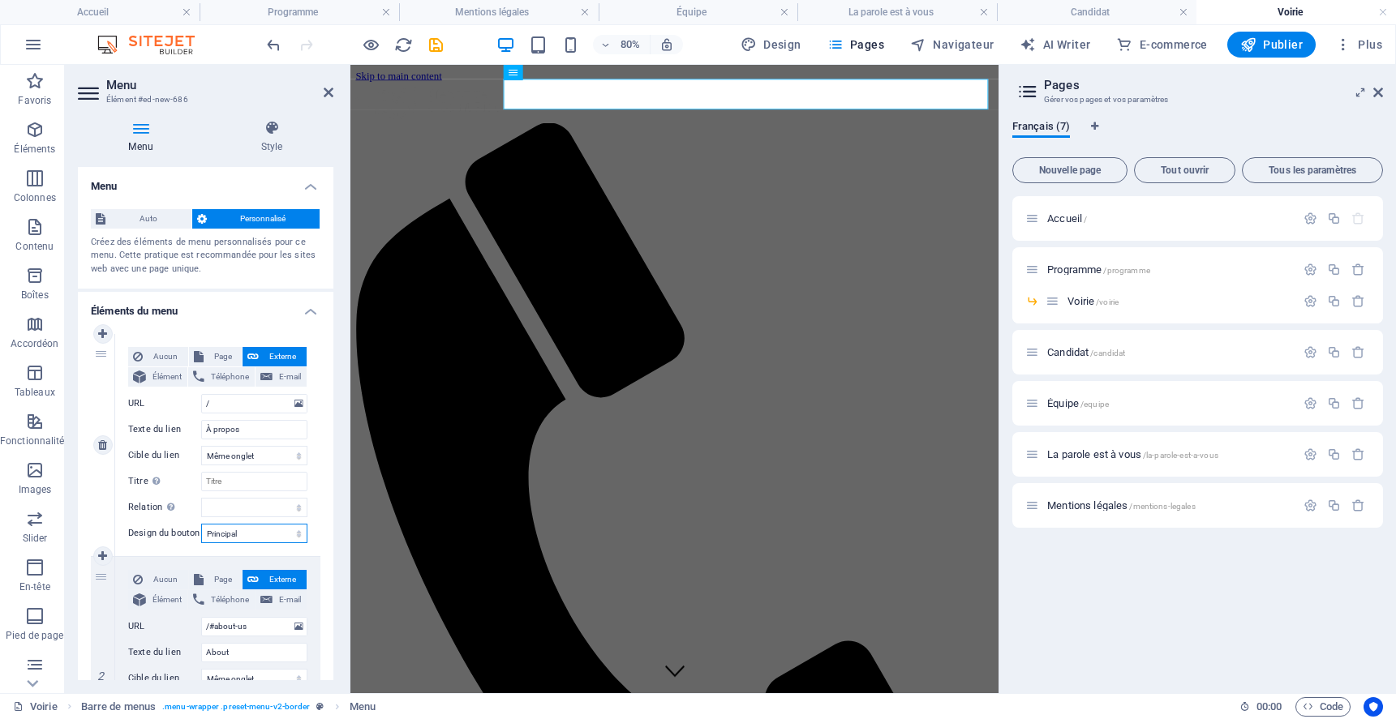
select select
click at [233, 528] on select "Aucun Par défaut Principal Secondaire" at bounding box center [254, 533] width 106 height 19
select select "secondary"
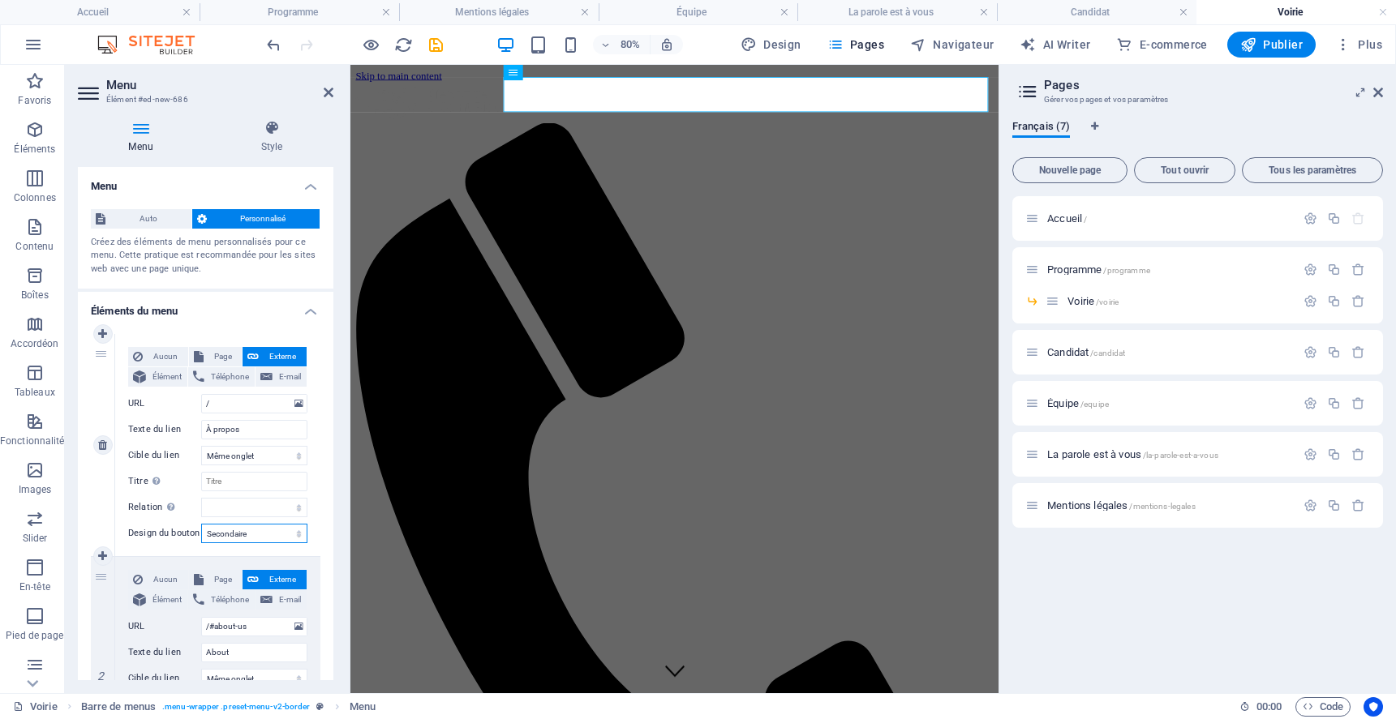
click at [201, 524] on select "Aucun Par défaut Principal Secondaire" at bounding box center [254, 533] width 106 height 19
select select
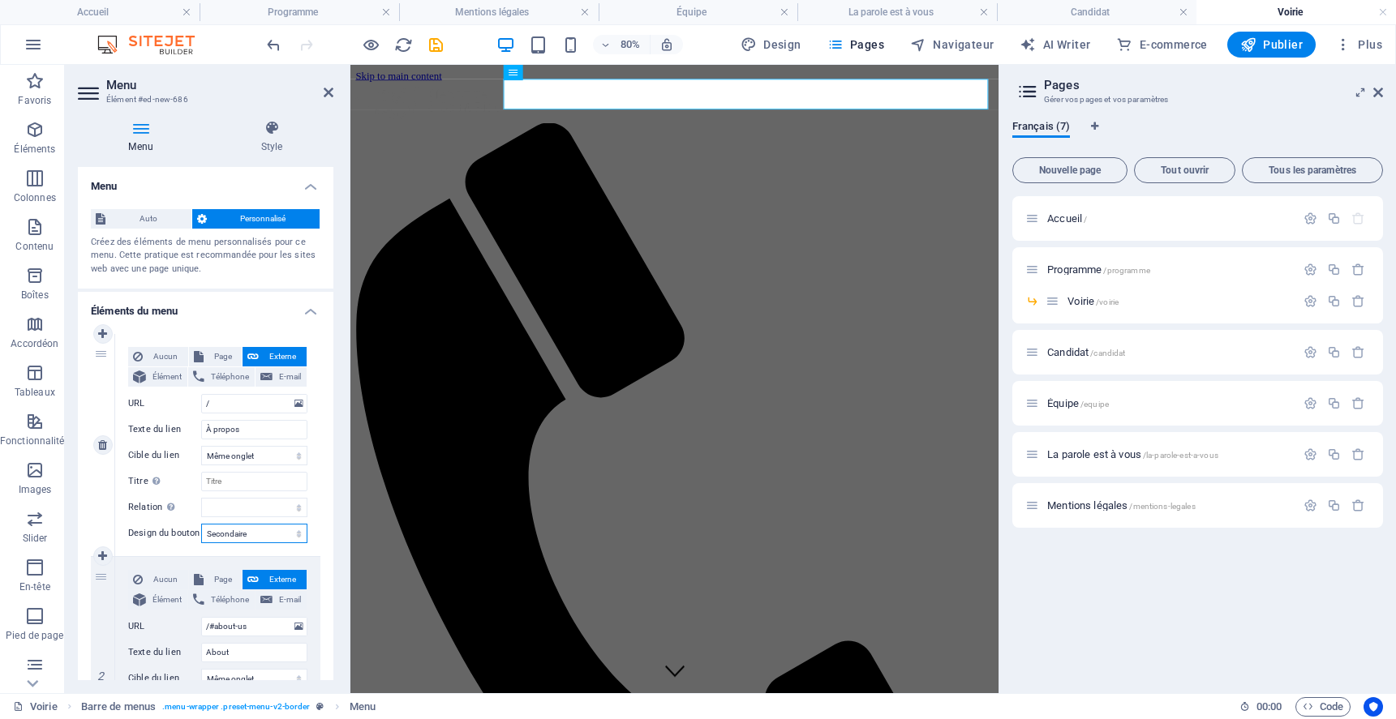
click at [243, 533] on select "Aucun Par défaut Principal Secondaire" at bounding box center [254, 533] width 106 height 19
select select "default"
click at [201, 524] on select "Aucun Par défaut Principal Secondaire" at bounding box center [254, 533] width 106 height 19
select select
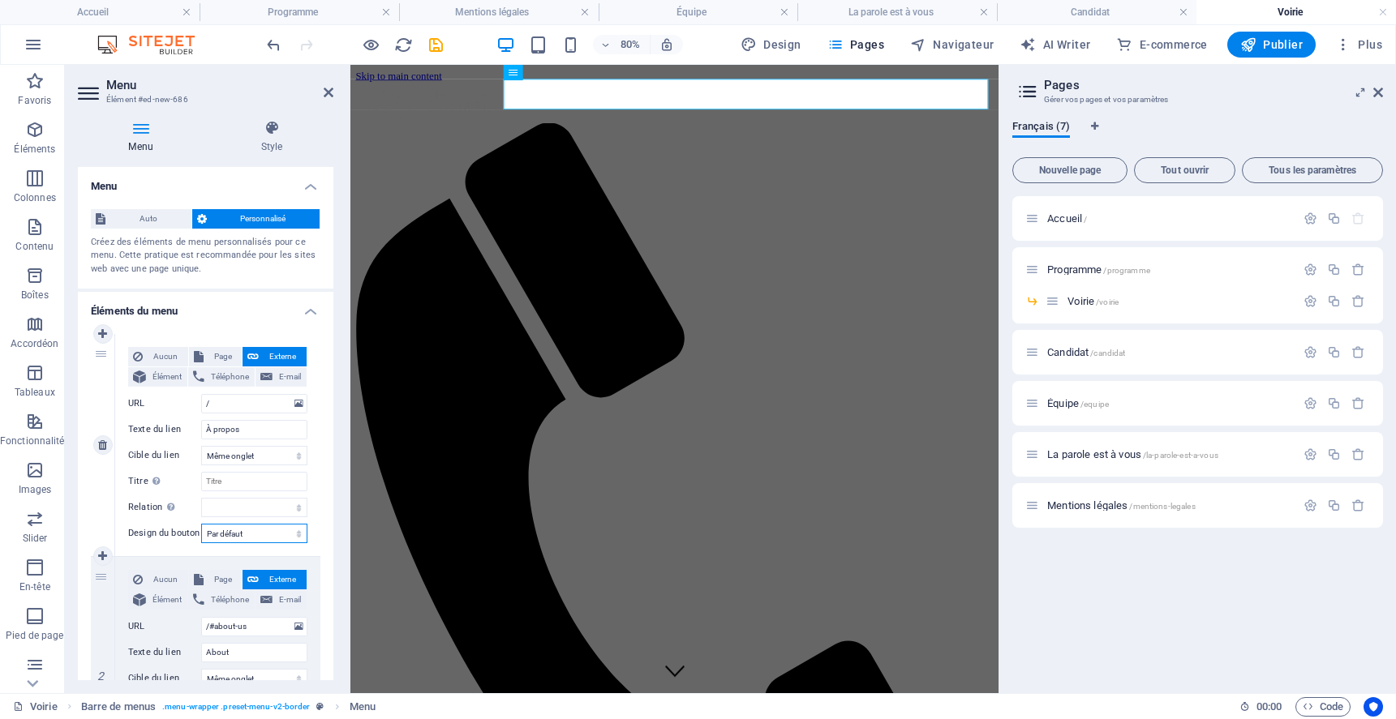
select select
click at [244, 525] on select "Aucun Par défaut Principal Secondaire" at bounding box center [254, 533] width 106 height 19
select select "secondary"
click at [201, 524] on select "Aucun Par défaut Principal Secondaire" at bounding box center [254, 533] width 106 height 19
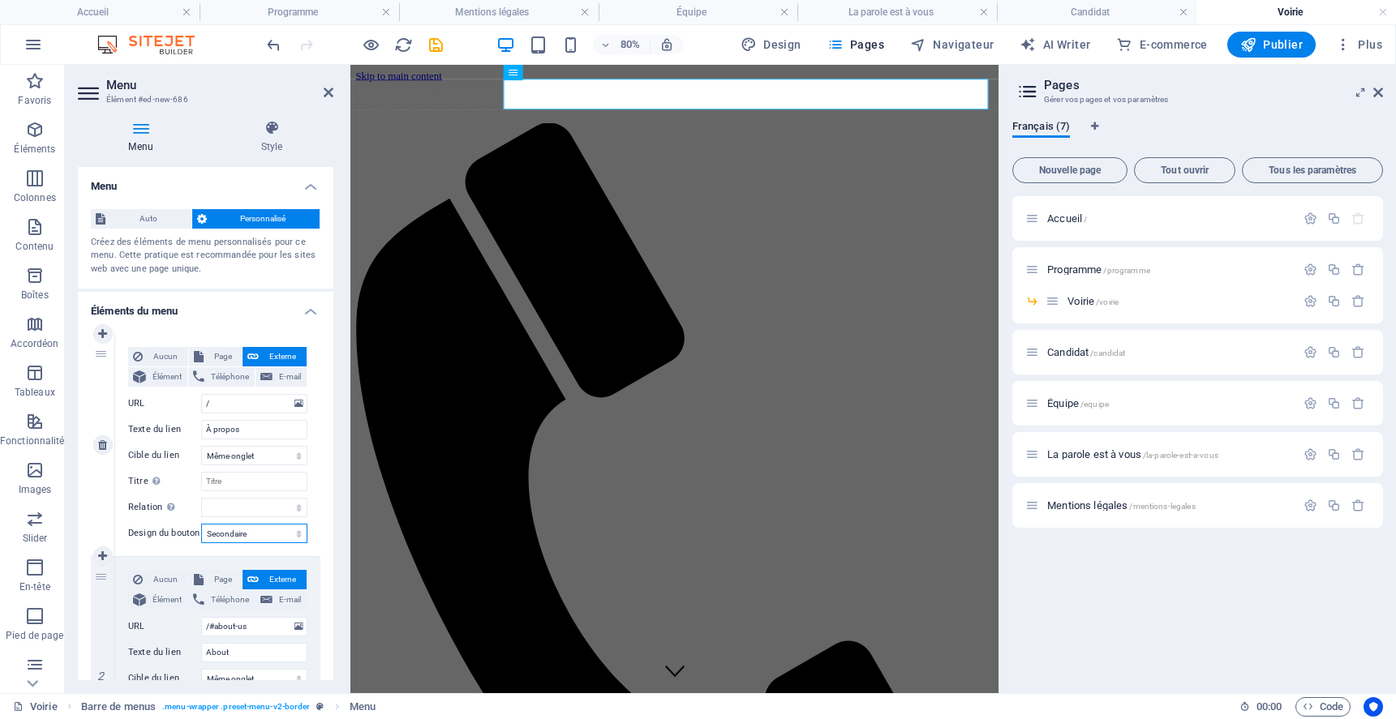
select select
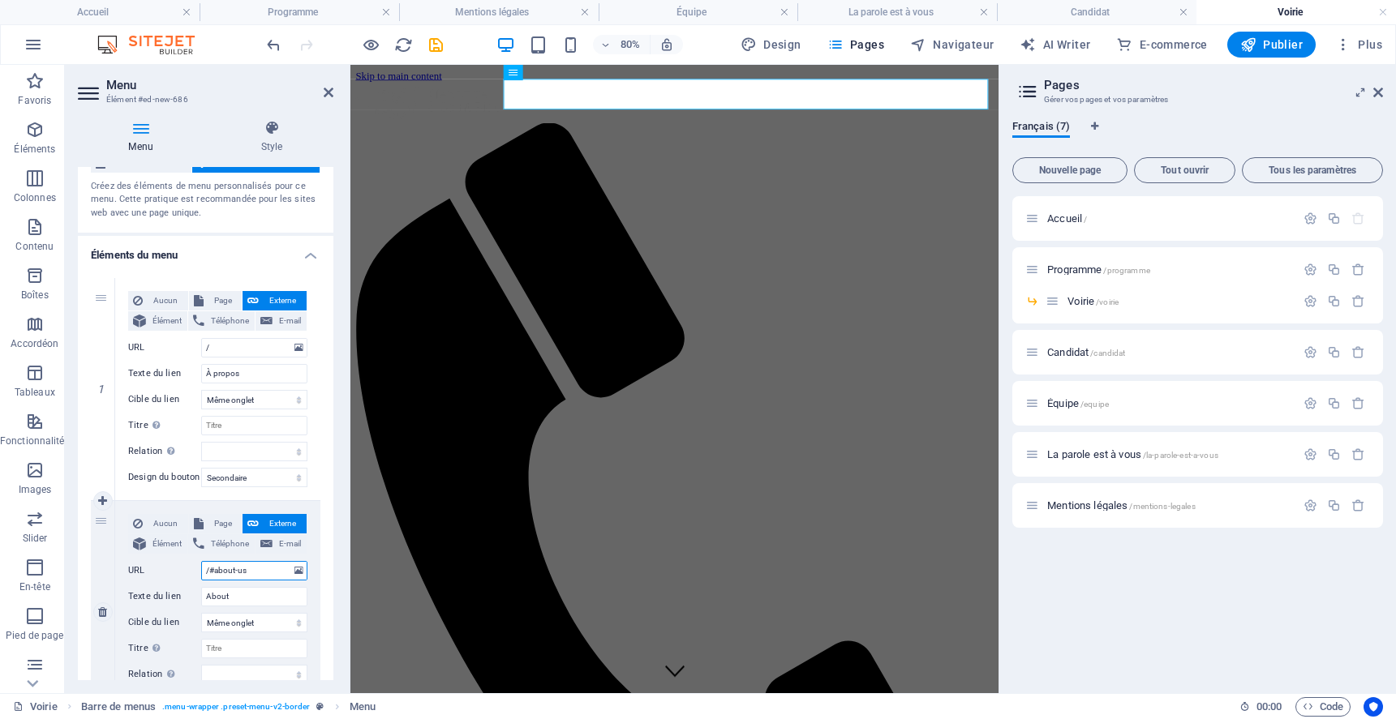
drag, startPoint x: 212, startPoint y: 571, endPoint x: 255, endPoint y: 571, distance: 43.0
click at [255, 571] on input "/#about-us" at bounding box center [254, 570] width 106 height 19
type input "/prog"
select select
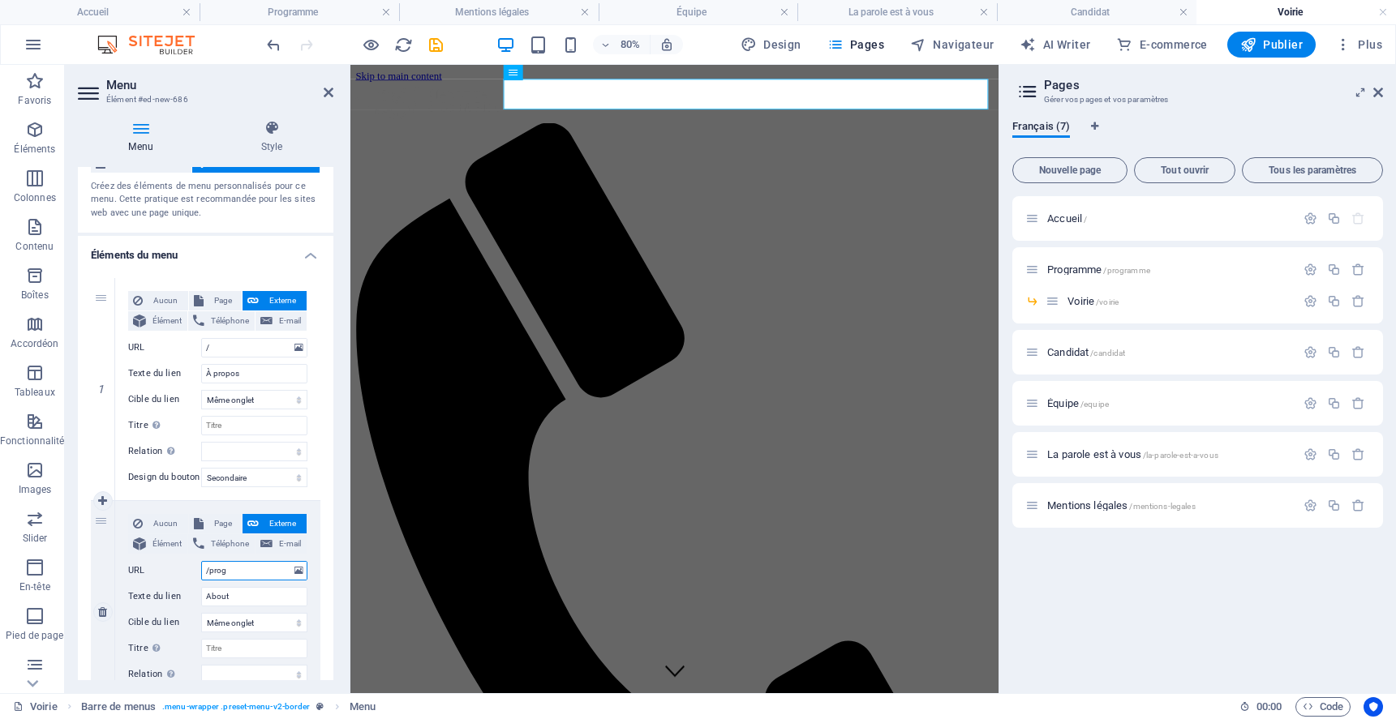
select select
type input "/programme"
select select
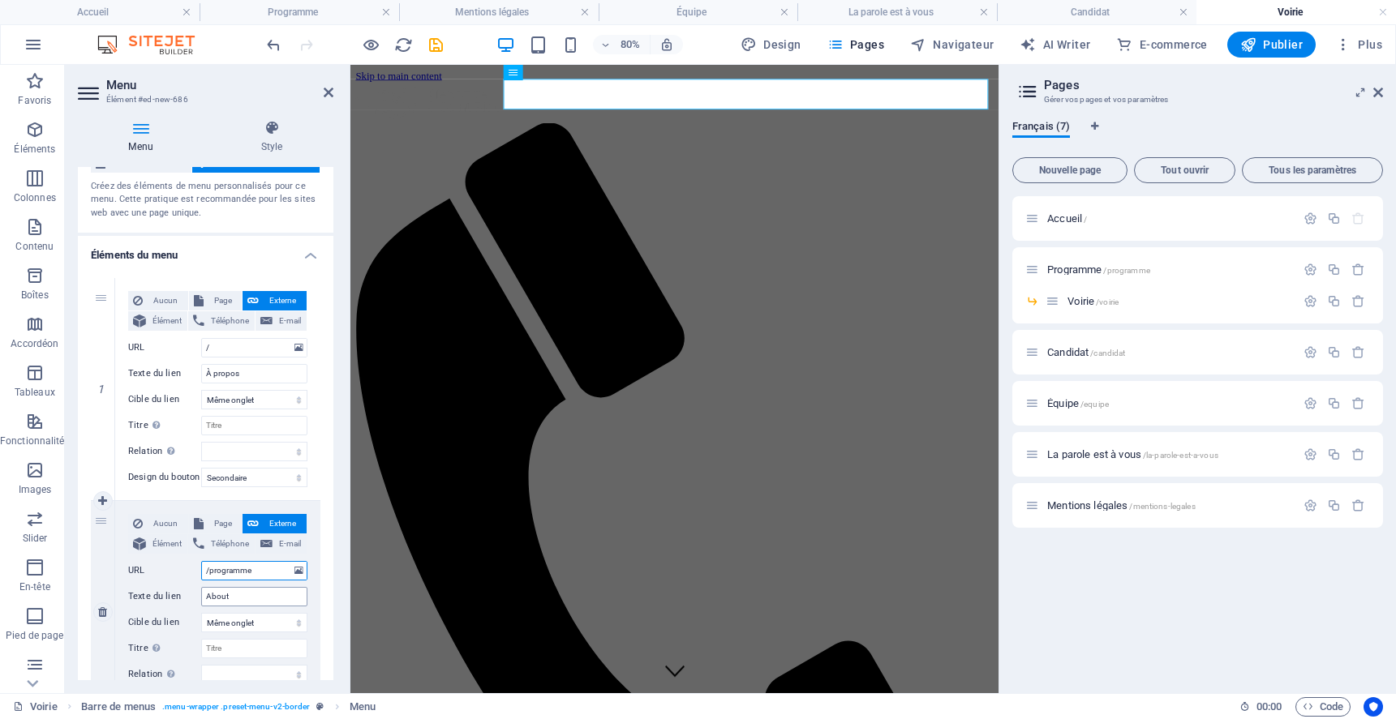
select select
type input "/programme"
click at [252, 593] on input "About" at bounding box center [254, 596] width 106 height 19
type input "Programme"
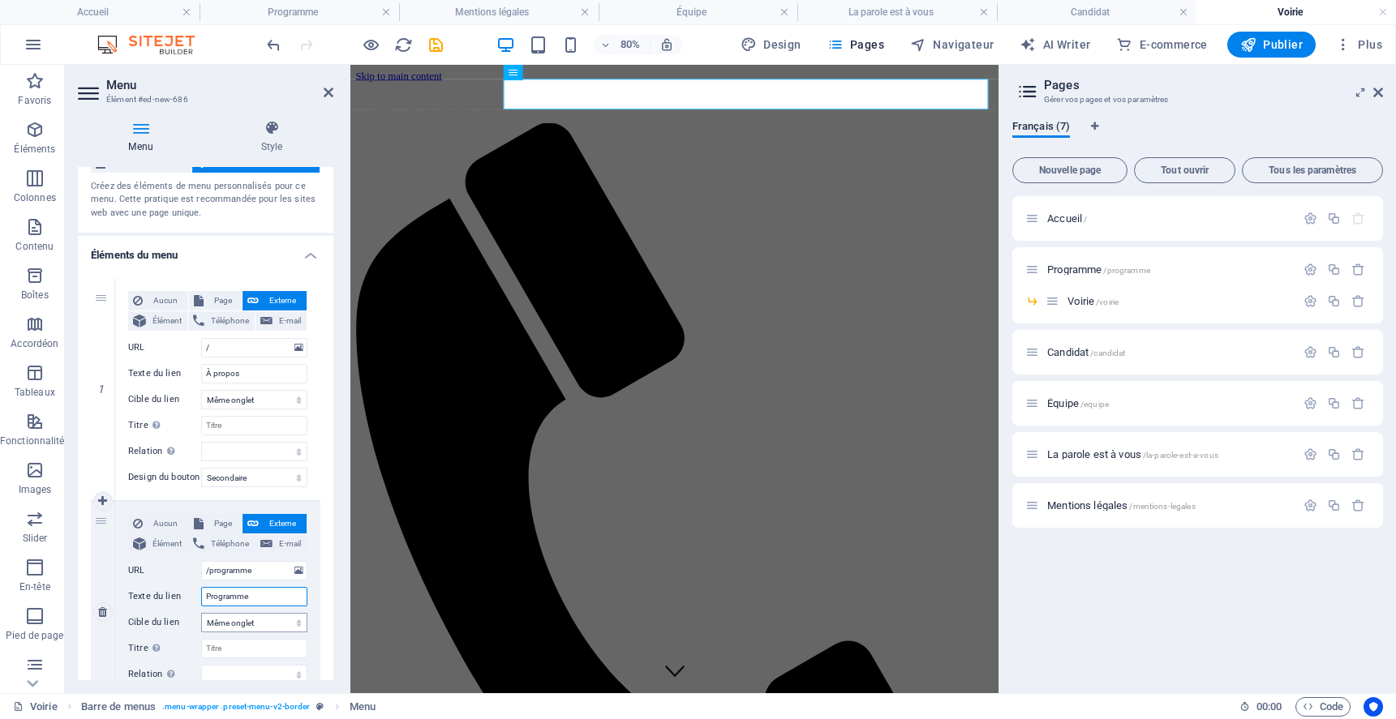
select select
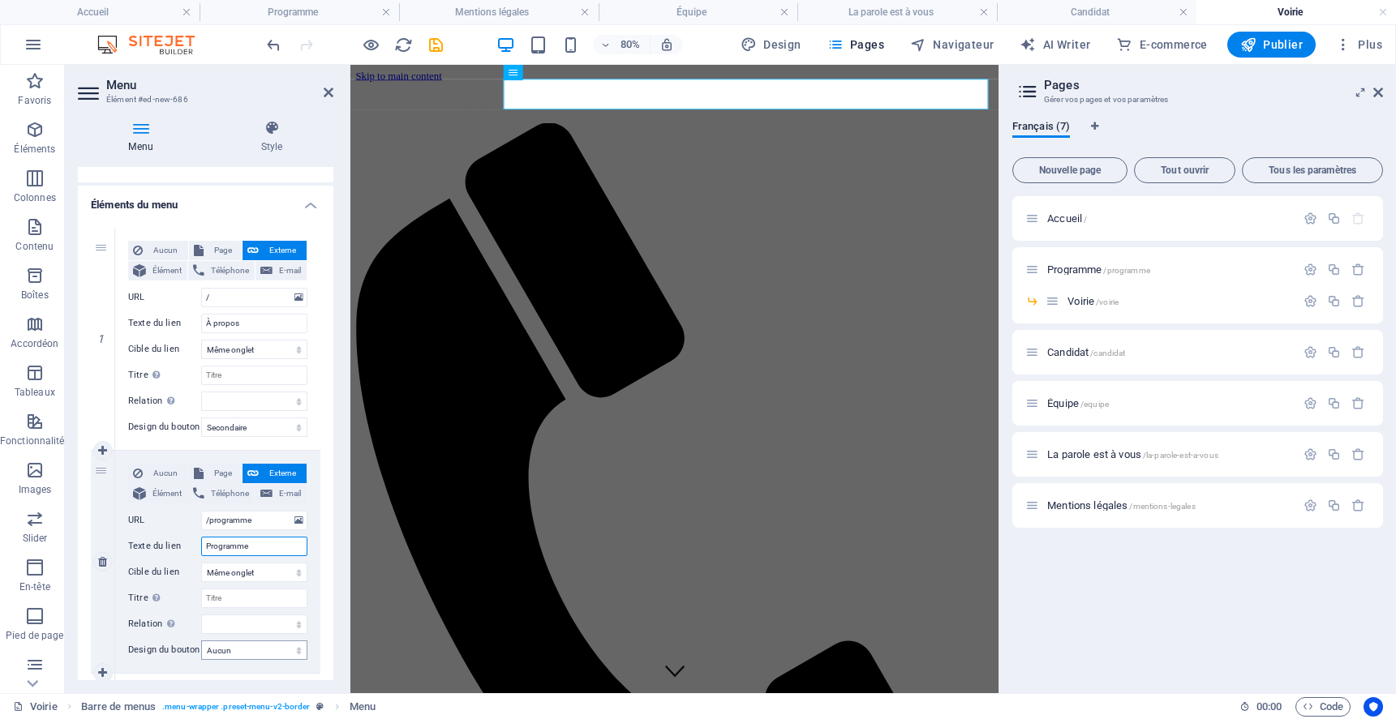
type input "Programme"
click at [230, 653] on select "Aucun Par défaut Principal Secondaire" at bounding box center [254, 650] width 106 height 19
select select "default"
click at [201, 641] on select "Aucun Par défaut Principal Secondaire" at bounding box center [254, 650] width 106 height 19
select select
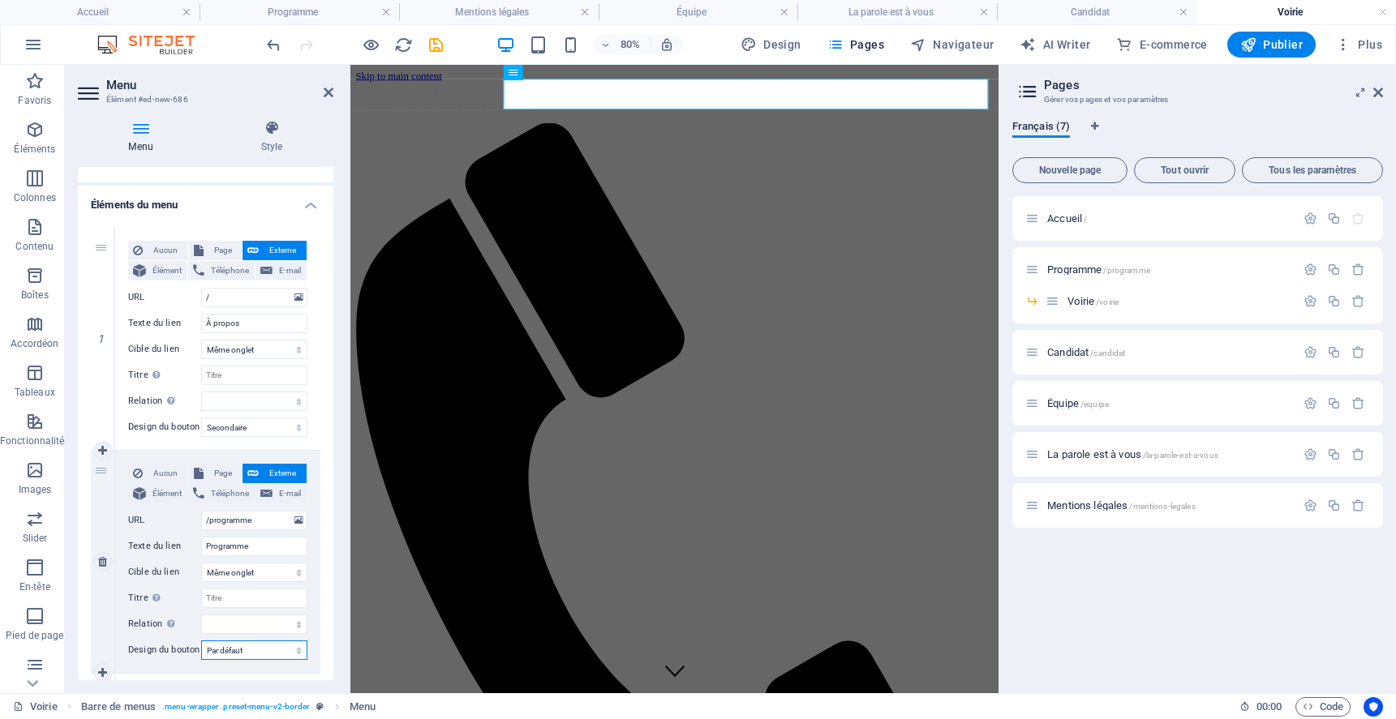
select select
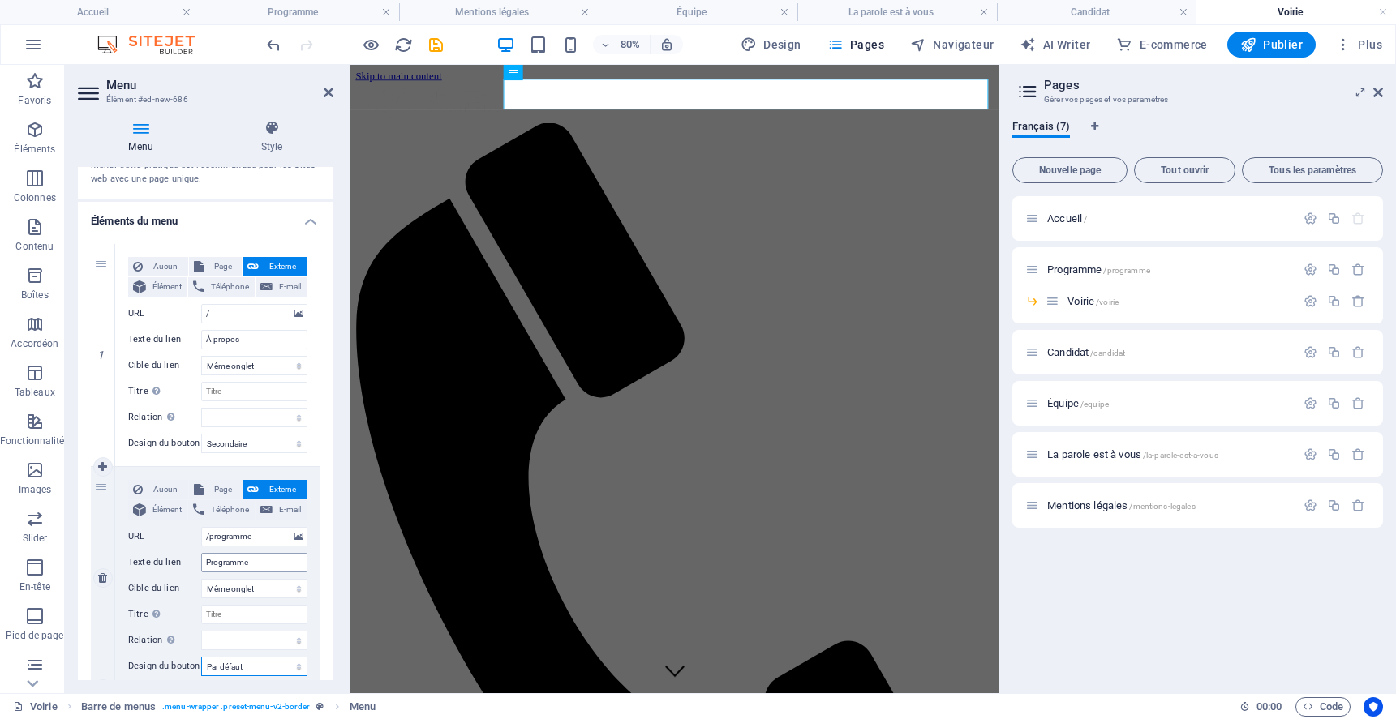
scroll to position [71, 0]
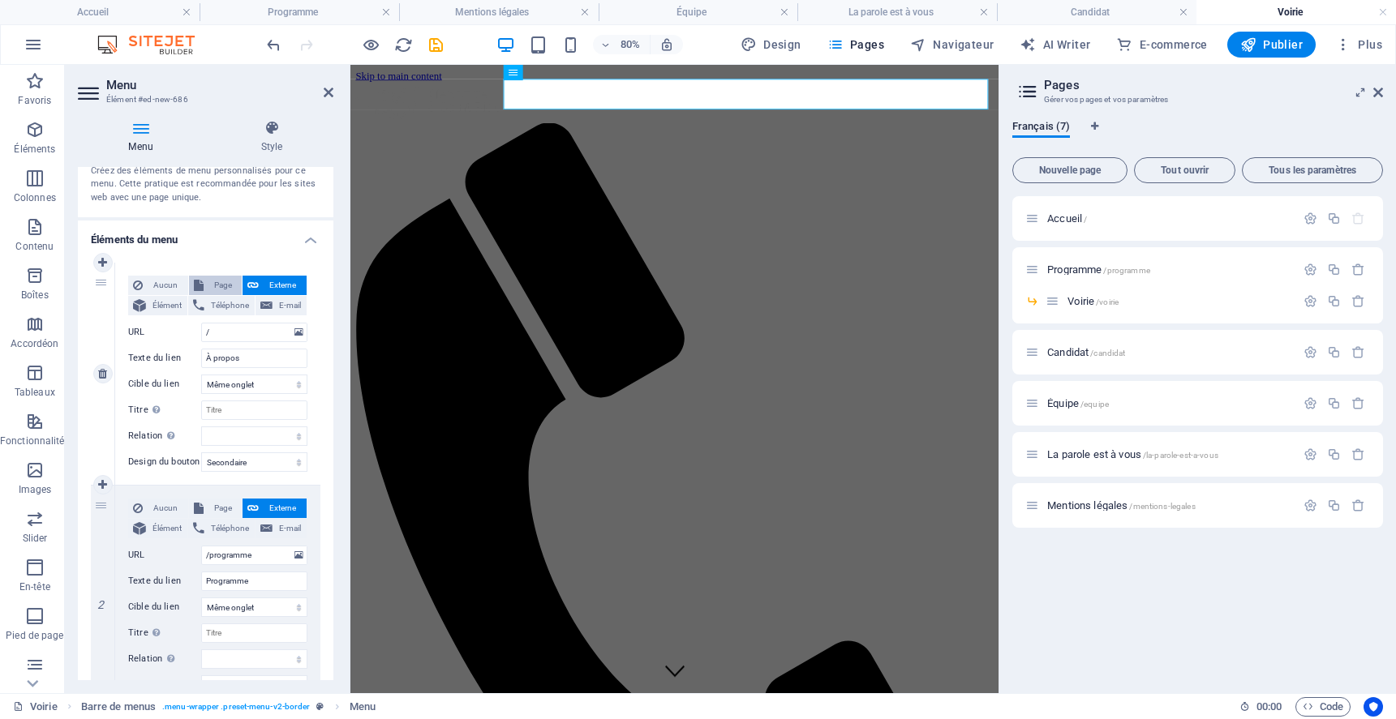
click at [213, 283] on span "Page" at bounding box center [222, 285] width 29 height 19
select select
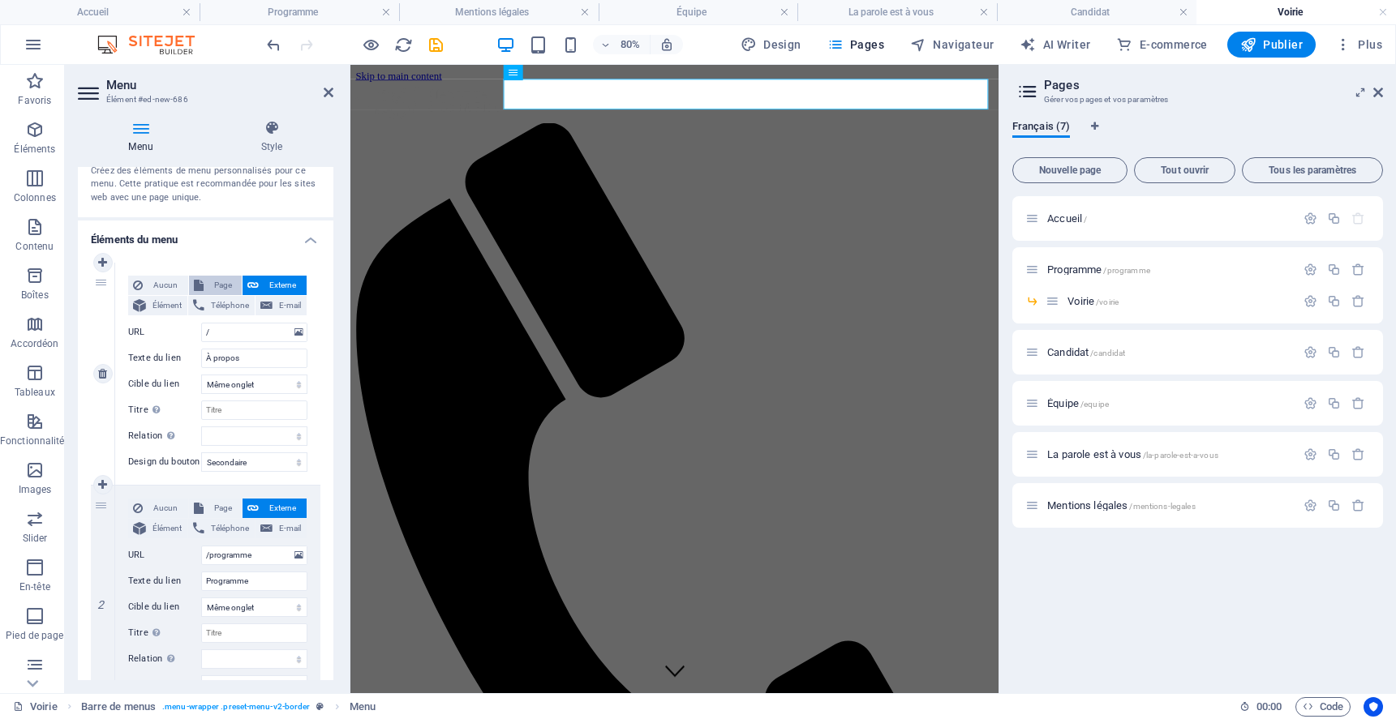
select select
click at [266, 334] on select "Accueil Programme -- Voirie Candidat Équipe La parole est à vous Mentions légal…" at bounding box center [254, 332] width 106 height 19
select select "0"
click at [201, 323] on select "Accueil Programme -- Voirie Candidat Équipe La parole est à vous Mentions légal…" at bounding box center [254, 332] width 106 height 19
select select
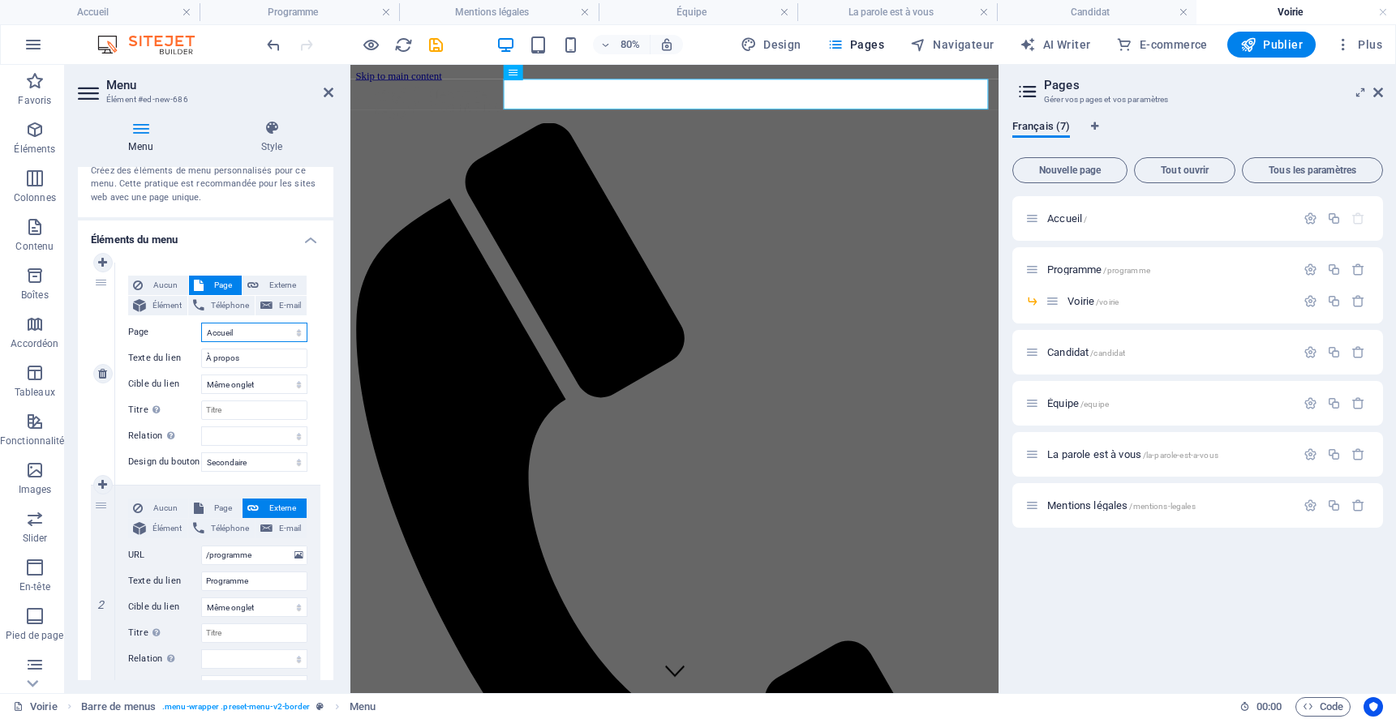
select select
click at [218, 508] on span "Page" at bounding box center [222, 508] width 29 height 19
select select
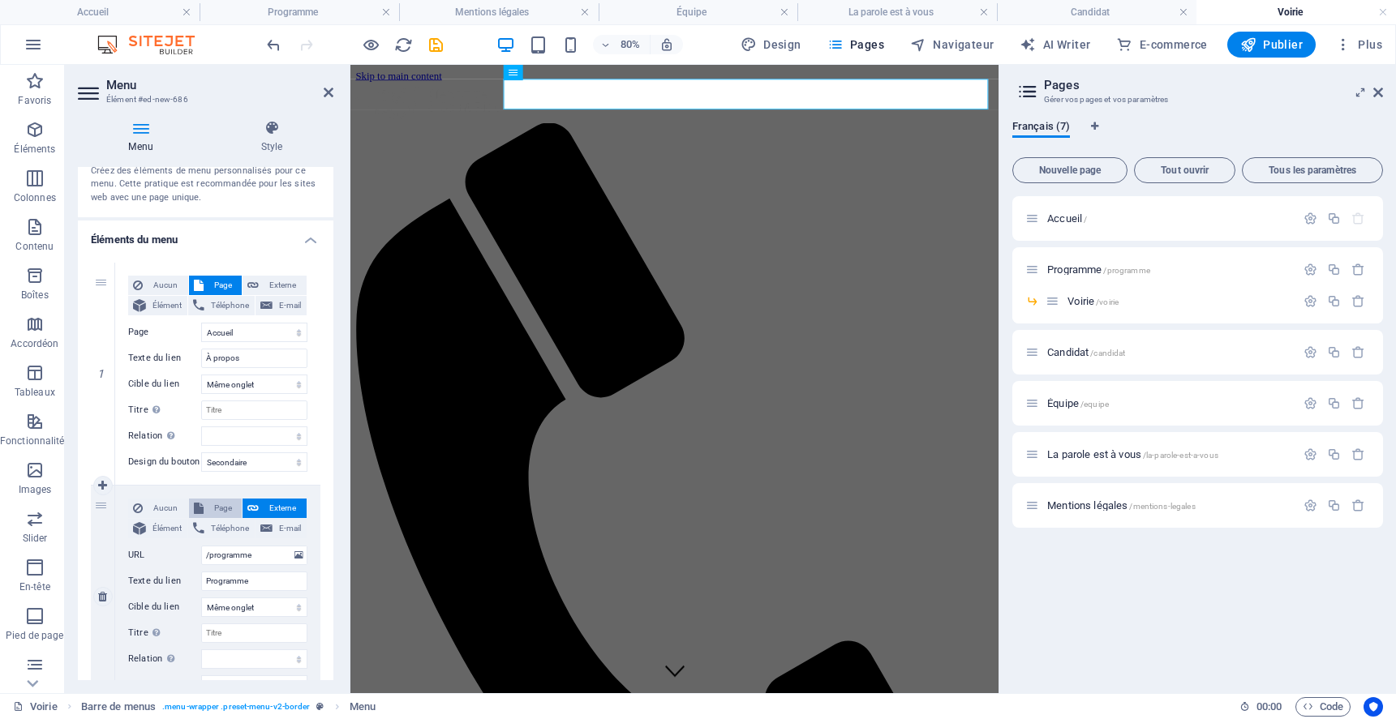
select select
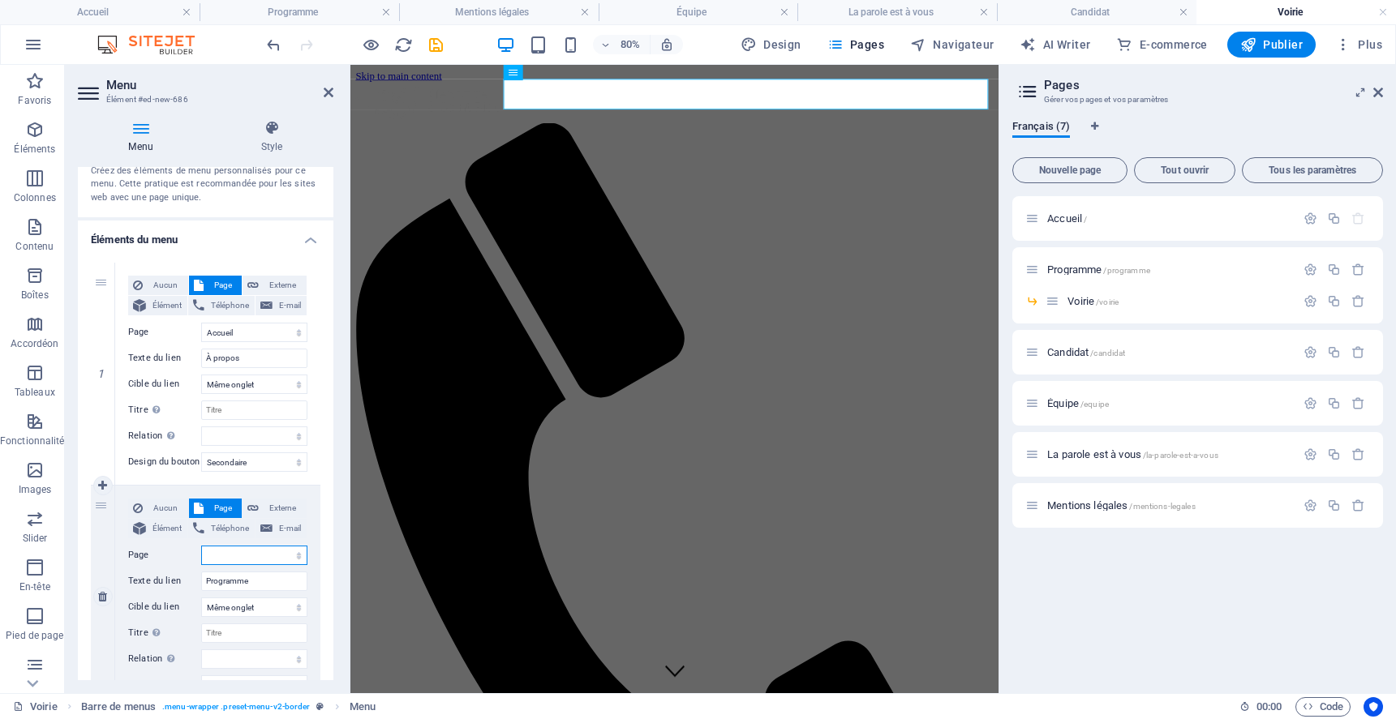
click at [251, 557] on select "Accueil Programme -- Voirie Candidat Équipe La parole est à vous Mentions légal…" at bounding box center [254, 555] width 106 height 19
select select "1"
click at [201, 546] on select "Accueil Programme -- Voirie Candidat Équipe La parole est à vous Mentions légal…" at bounding box center [254, 555] width 106 height 19
select select
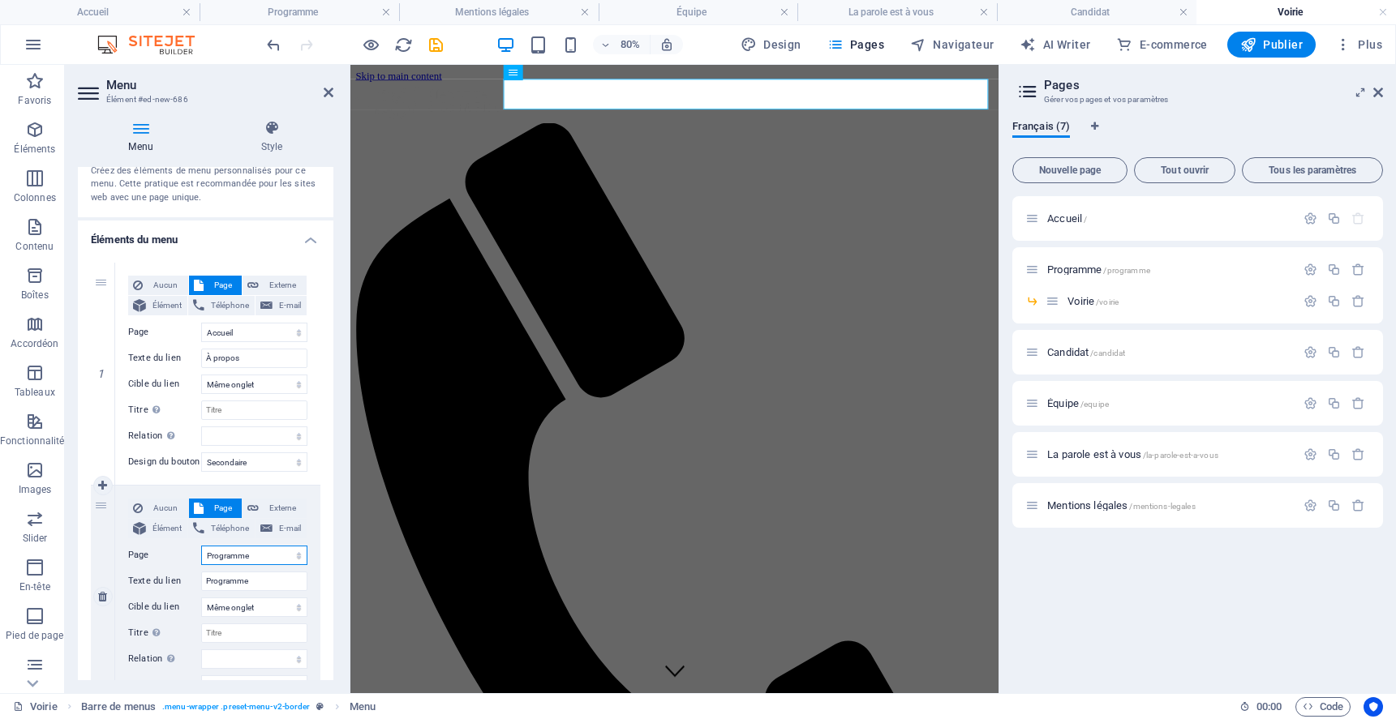
select select
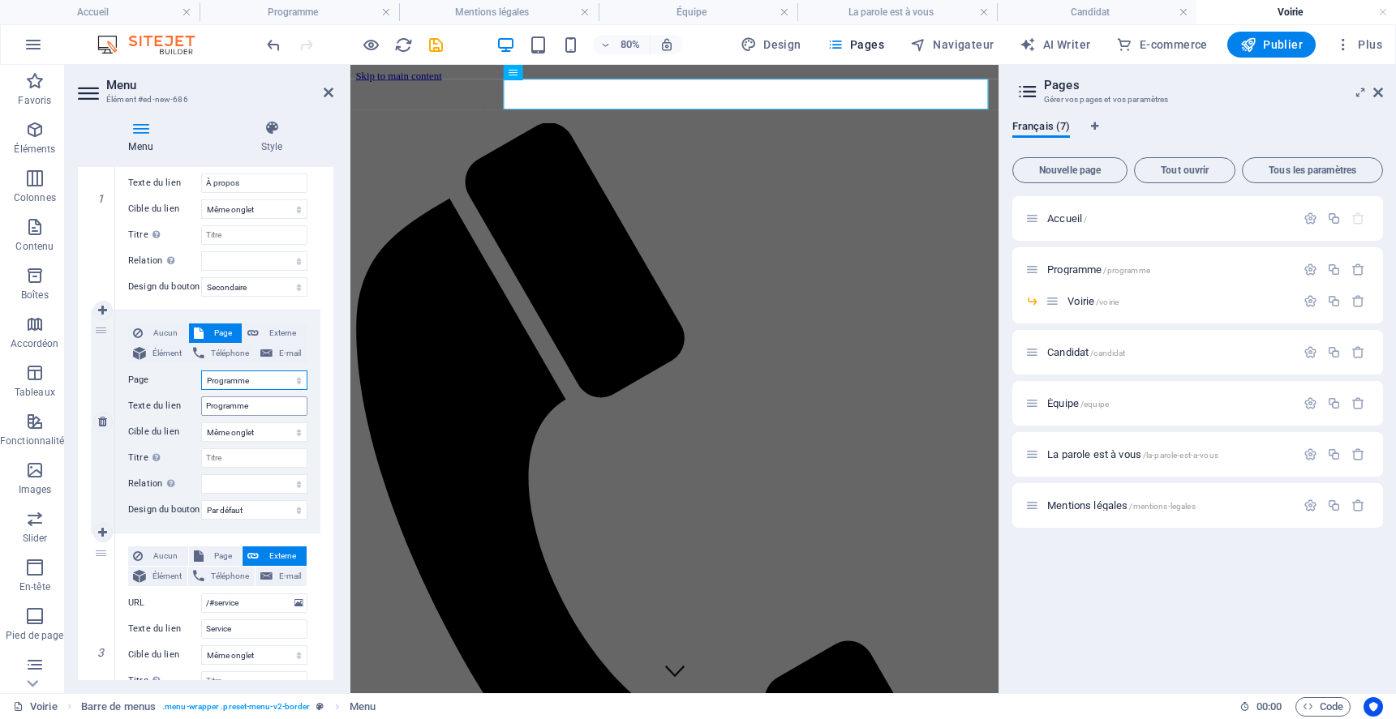
scroll to position [269, 0]
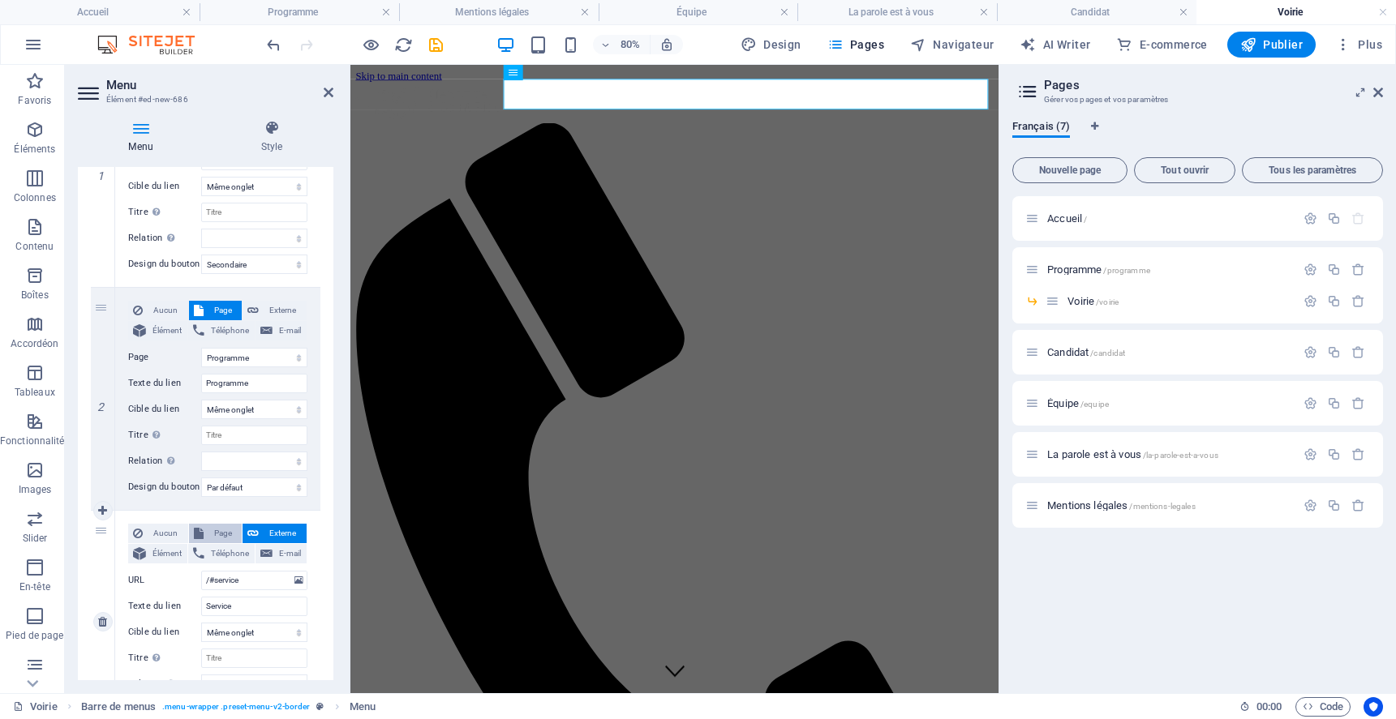
click at [213, 532] on span "Page" at bounding box center [222, 533] width 29 height 19
select select
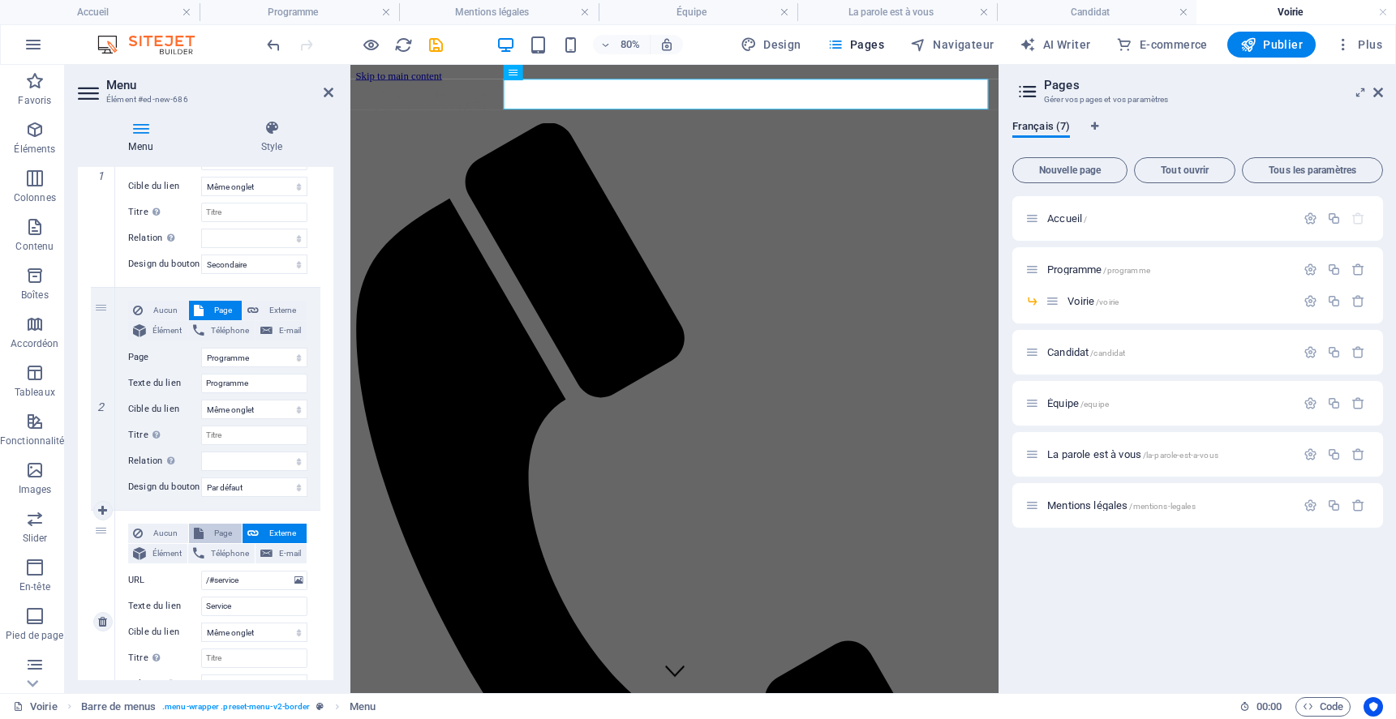
select select
click at [233, 577] on select "Accueil Programme -- Voirie Candidat Équipe La parole est à vous Mentions légal…" at bounding box center [254, 580] width 106 height 19
select select "2"
click at [201, 571] on select "Accueil Programme -- Voirie Candidat Équipe La parole est à vous Mentions légal…" at bounding box center [254, 580] width 106 height 19
select select
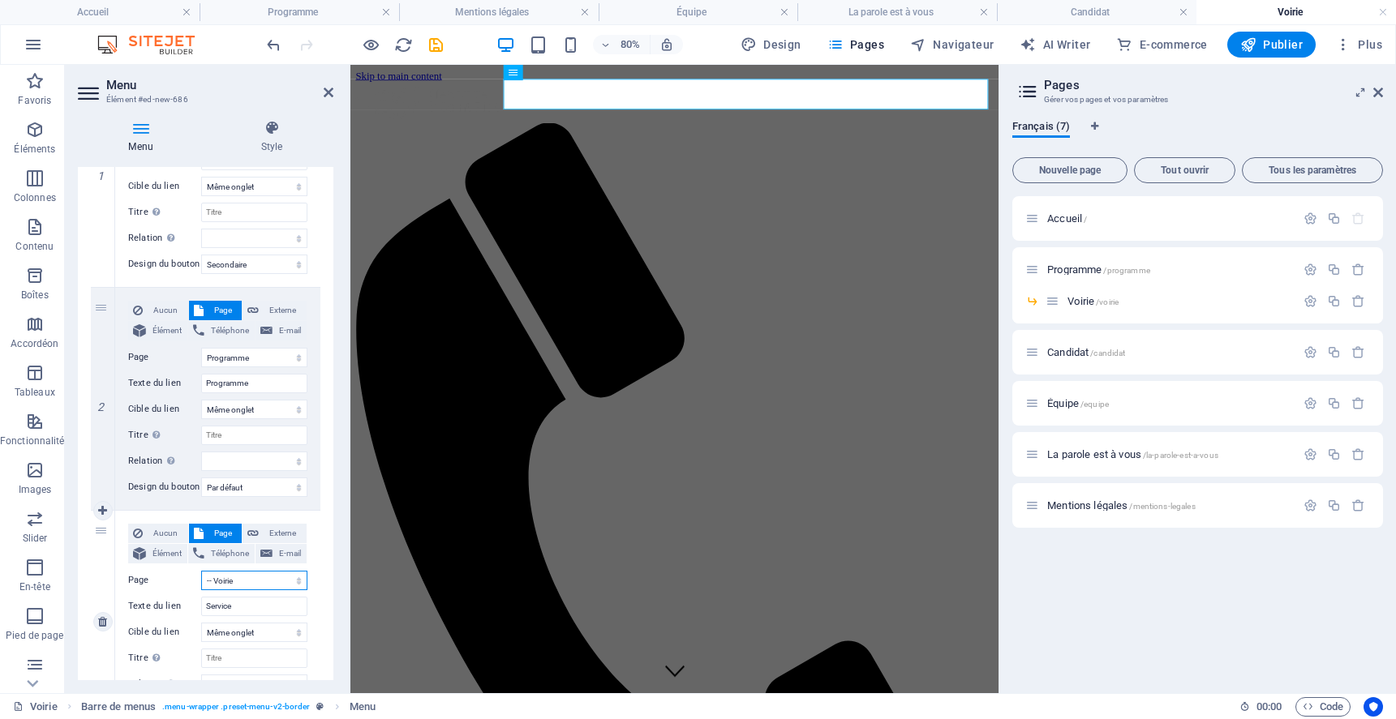
select select
drag, startPoint x: 233, startPoint y: 607, endPoint x: 172, endPoint y: 607, distance: 60.8
click at [172, 607] on div "Texte du lien Service" at bounding box center [217, 606] width 179 height 19
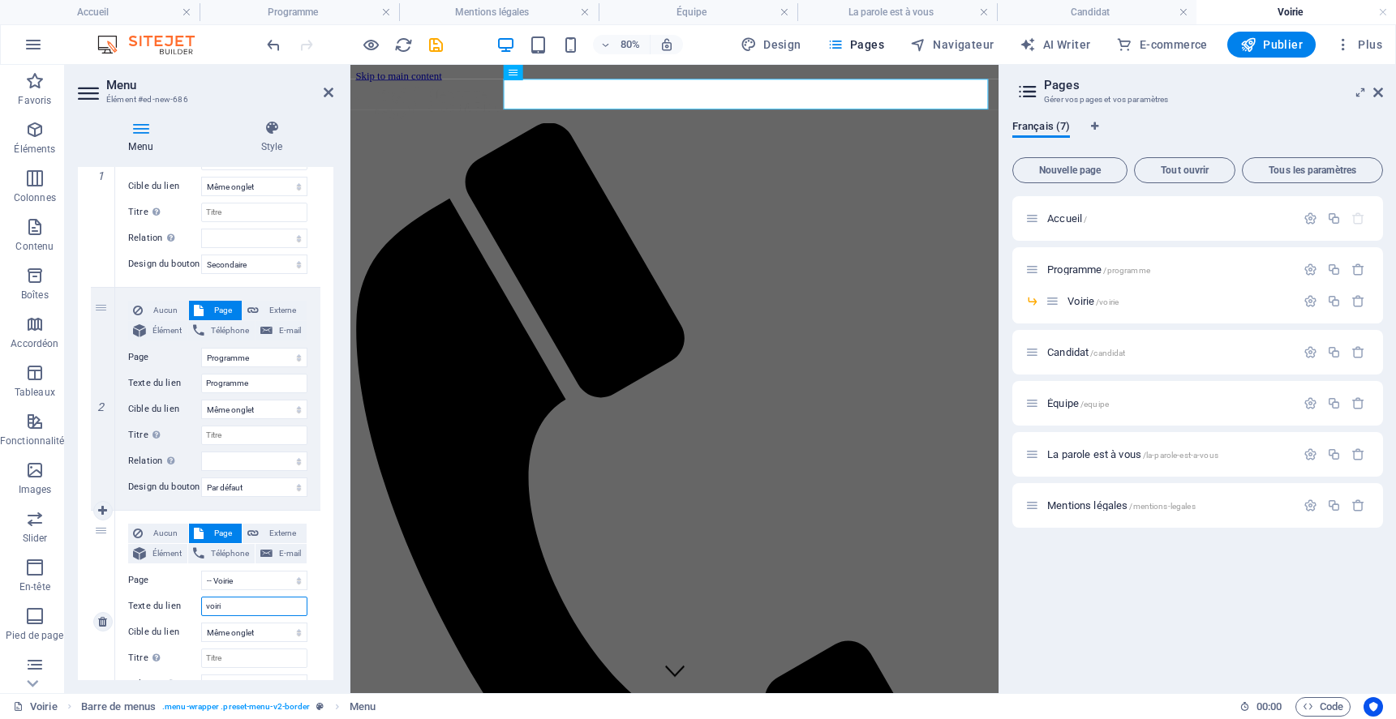
type input "voirie"
select select
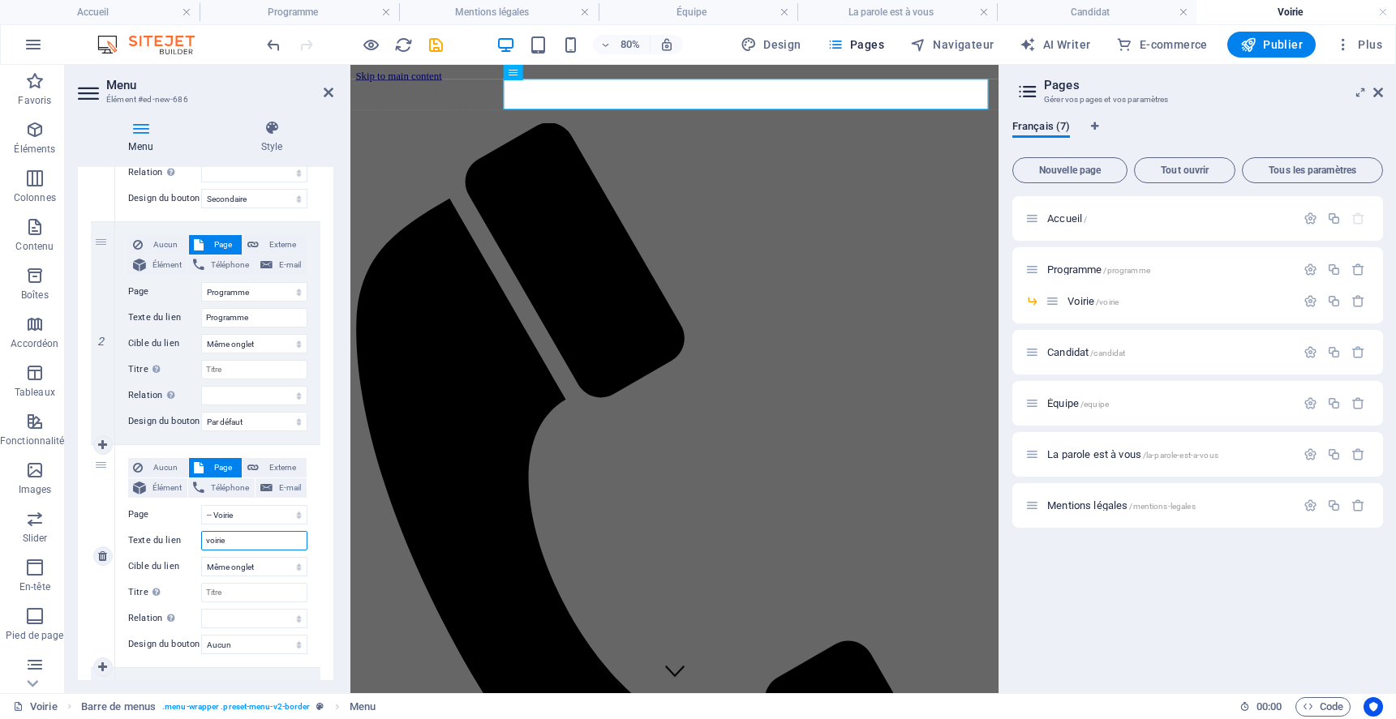
scroll to position [337, 0]
type input "voirie"
click at [222, 645] on select "Aucun Par défaut Principal Secondaire" at bounding box center [254, 642] width 106 height 19
select select "default"
click at [201, 633] on select "Aucun Par défaut Principal Secondaire" at bounding box center [254, 642] width 106 height 19
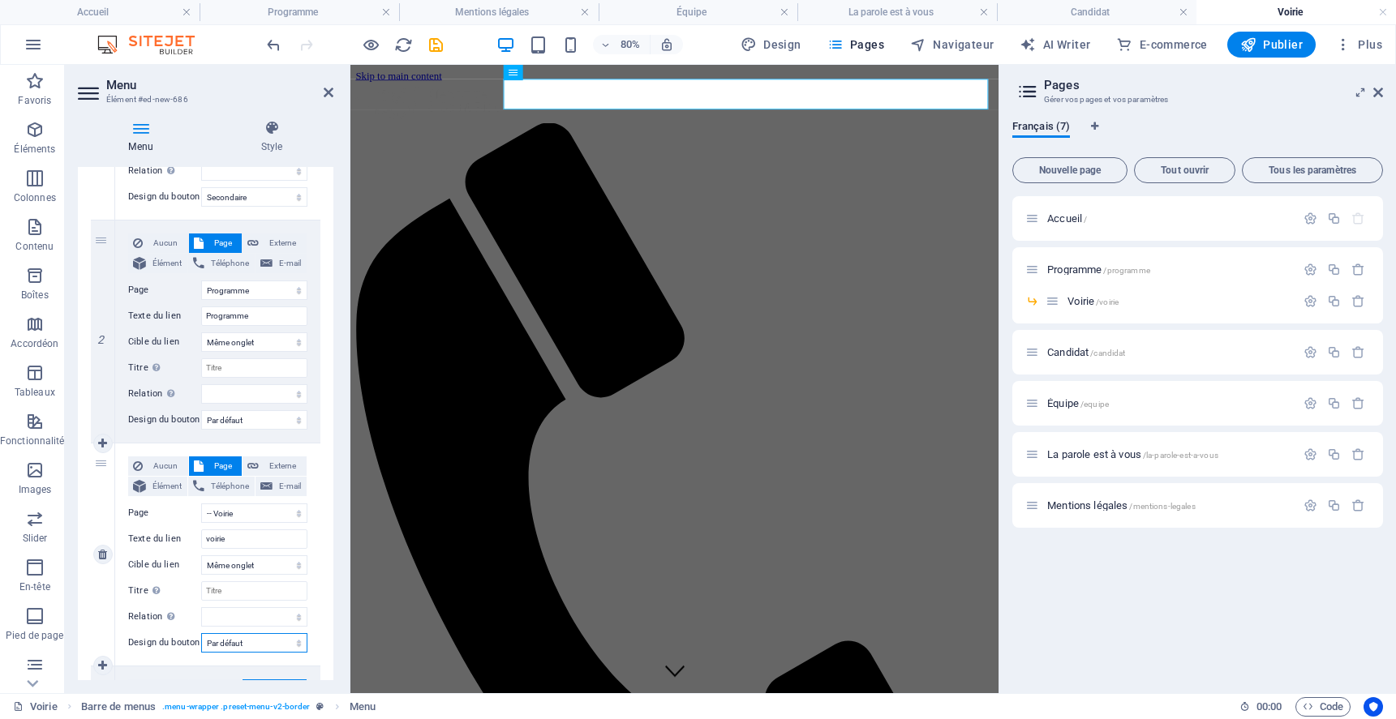
select select
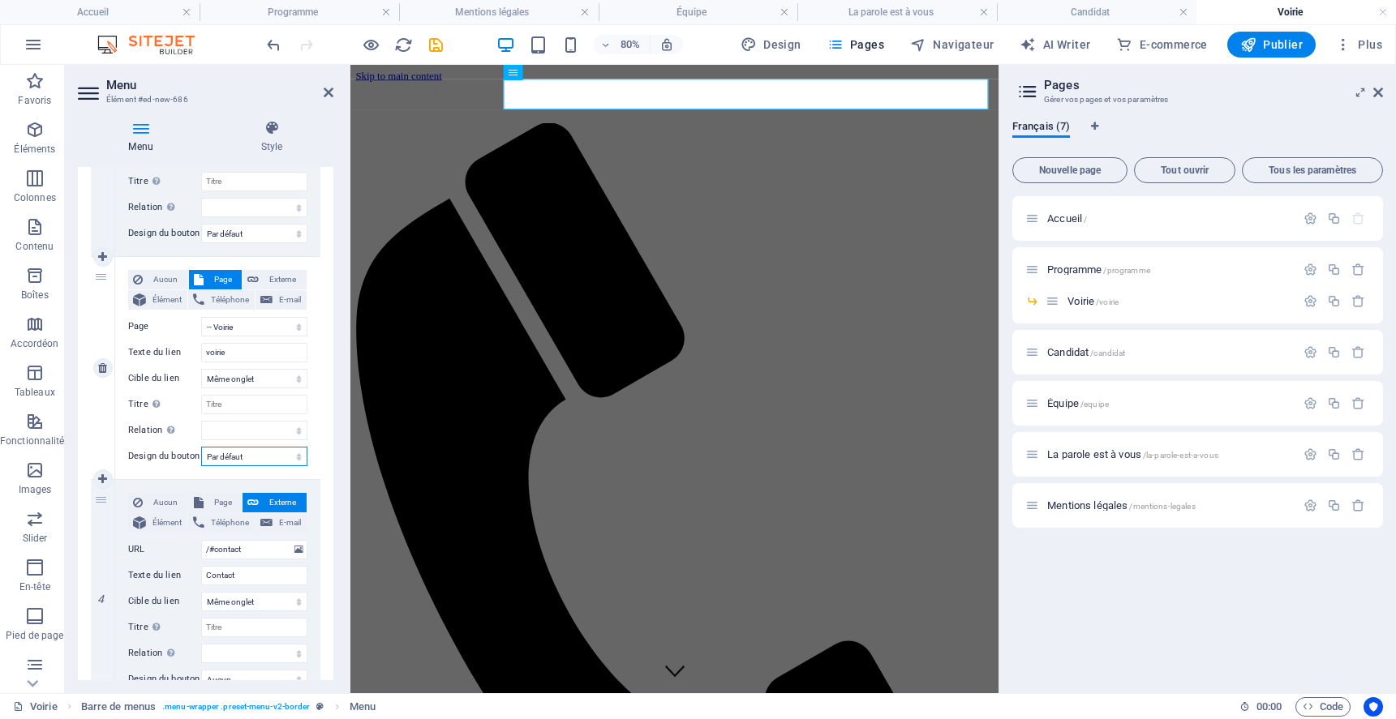
scroll to position [549, 0]
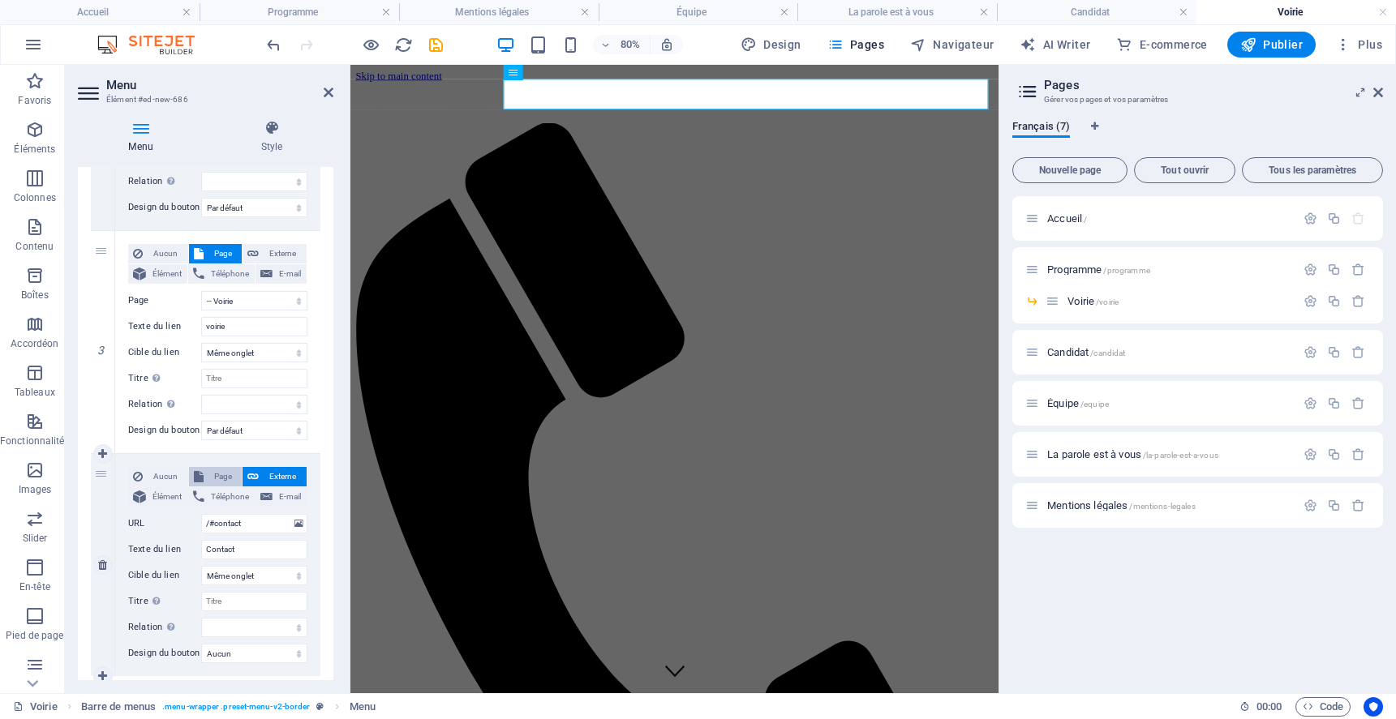
click at [203, 474] on button "Page" at bounding box center [216, 476] width 54 height 19
select select
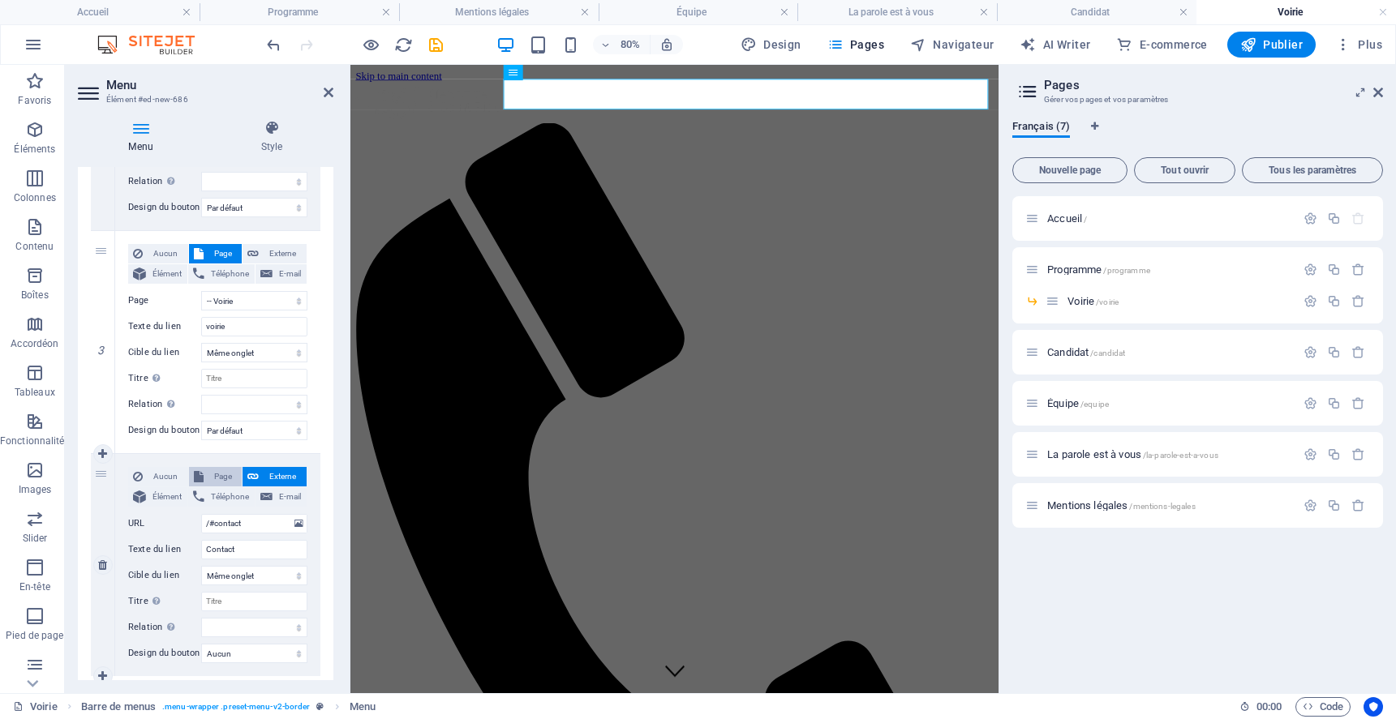
select select
click at [243, 523] on select "Accueil Programme -- Voirie Candidat Équipe La parole est à vous Mentions légal…" at bounding box center [254, 523] width 106 height 19
click at [209, 326] on input "voirie" at bounding box center [254, 326] width 106 height 19
type input "É"
select select
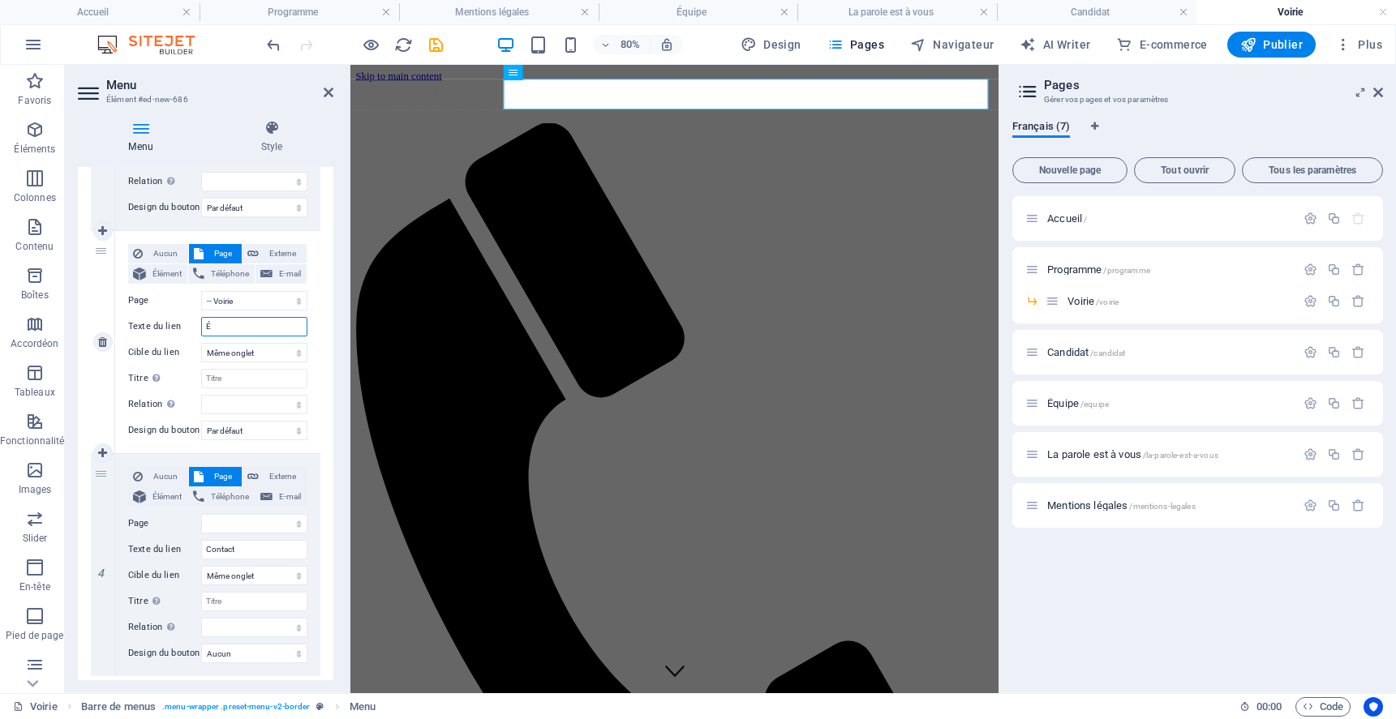
select select
type input "Équipe"
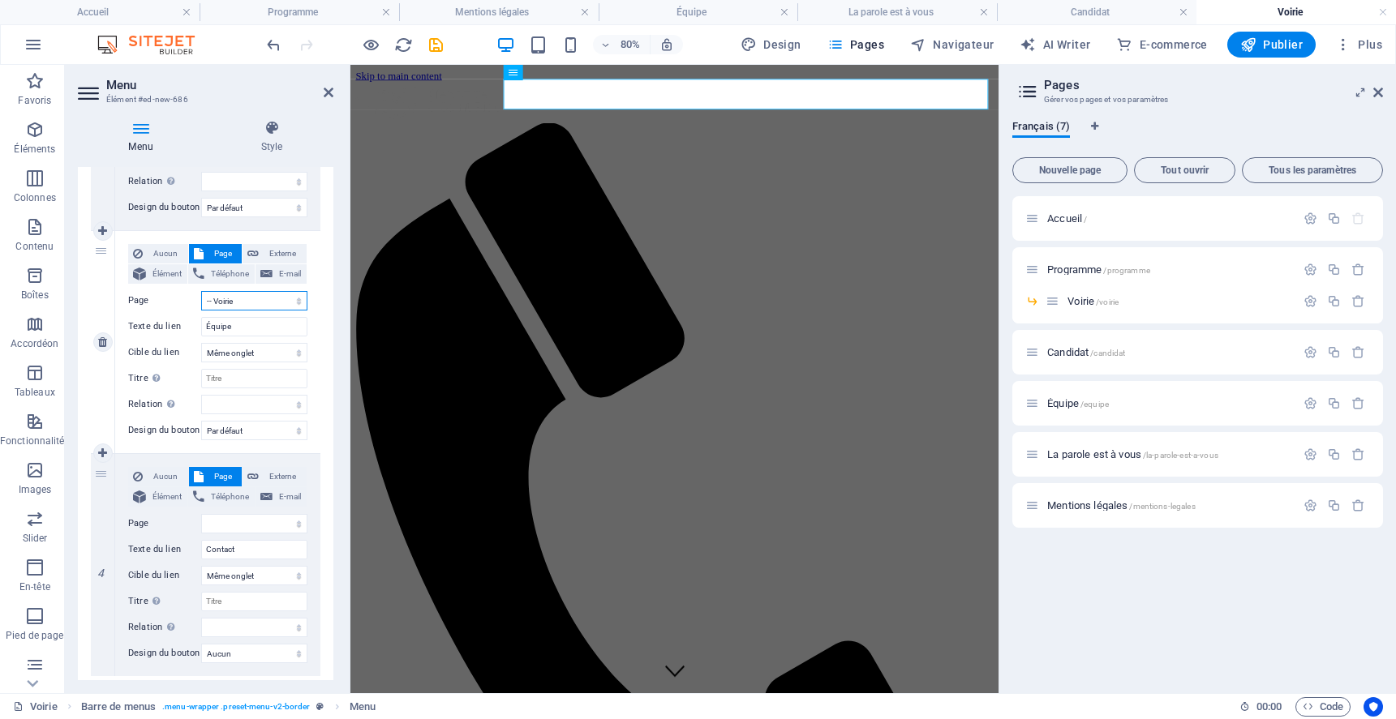
select select
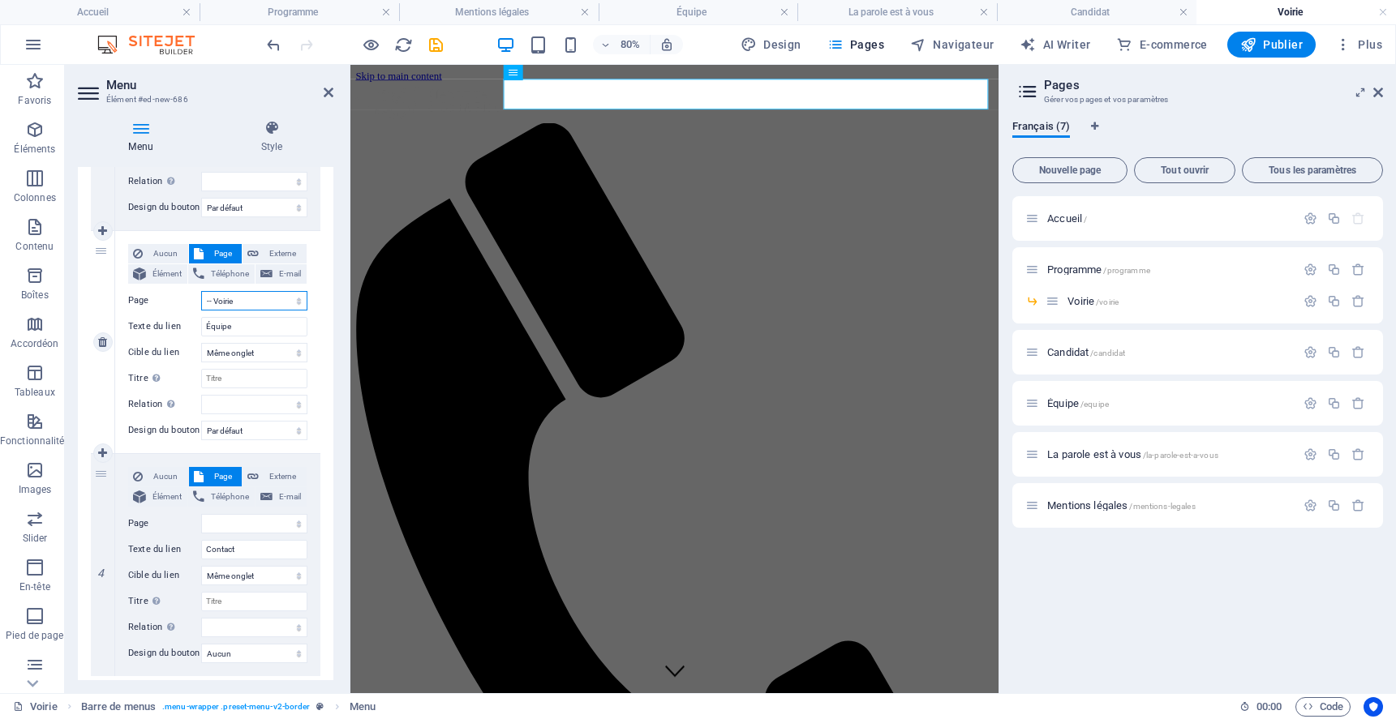
click at [264, 295] on select "Accueil Programme -- Voirie Candidat Équipe La parole est à vous Mentions légal…" at bounding box center [254, 300] width 106 height 19
select select "4"
click at [201, 291] on select "Accueil Programme -- Voirie Candidat Équipe La parole est à vous Mentions légal…" at bounding box center [254, 300] width 106 height 19
select select
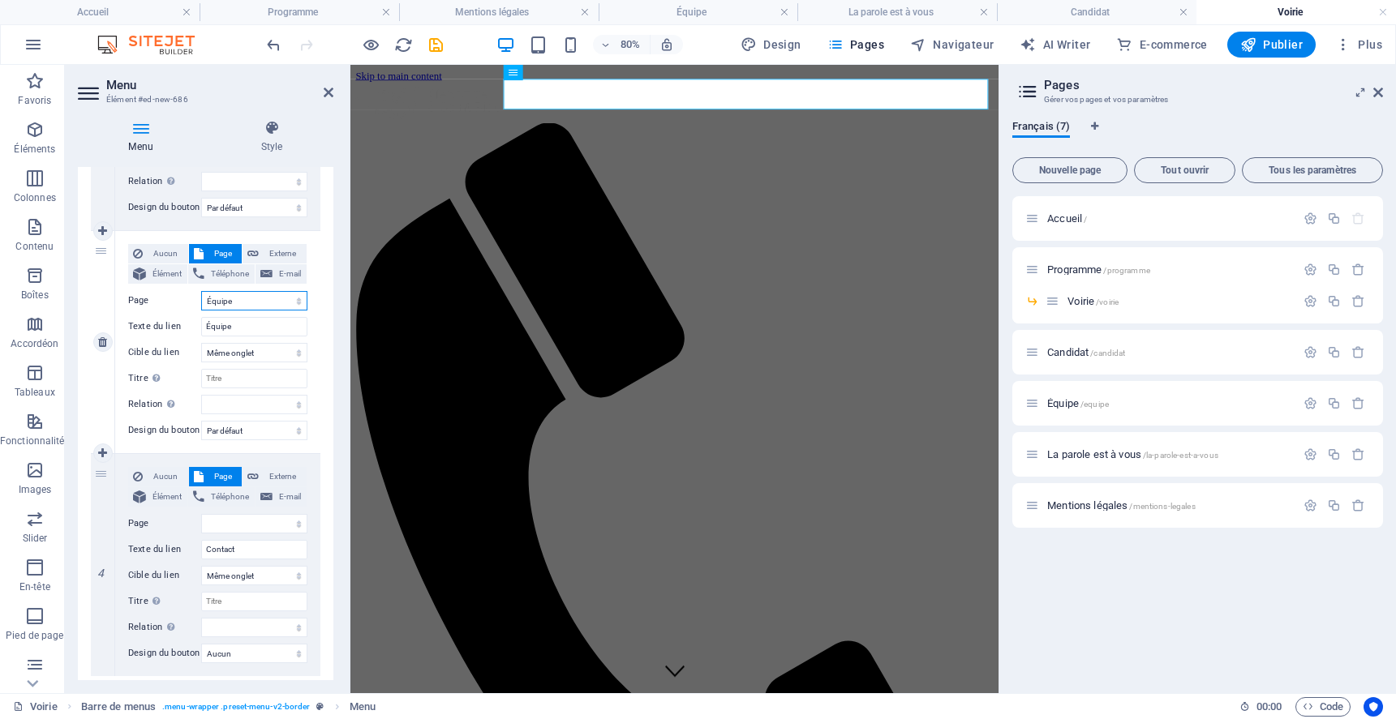
select select
click at [234, 524] on select "Accueil Programme -- Voirie Candidat Équipe La parole est à vous Mentions légal…" at bounding box center [254, 523] width 106 height 19
select select "5"
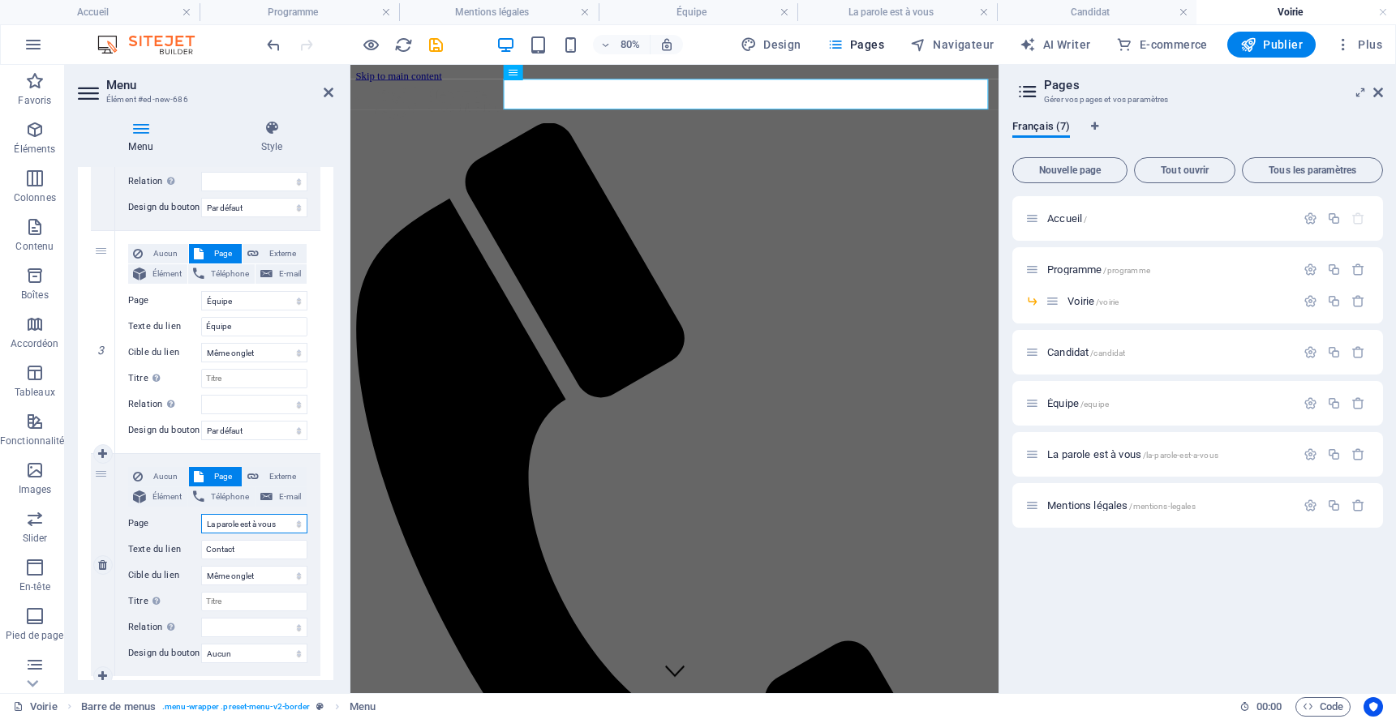
click at [201, 514] on select "Accueil Programme -- Voirie Candidat Équipe La parole est à vous Mentions légal…" at bounding box center [254, 523] width 106 height 19
select select
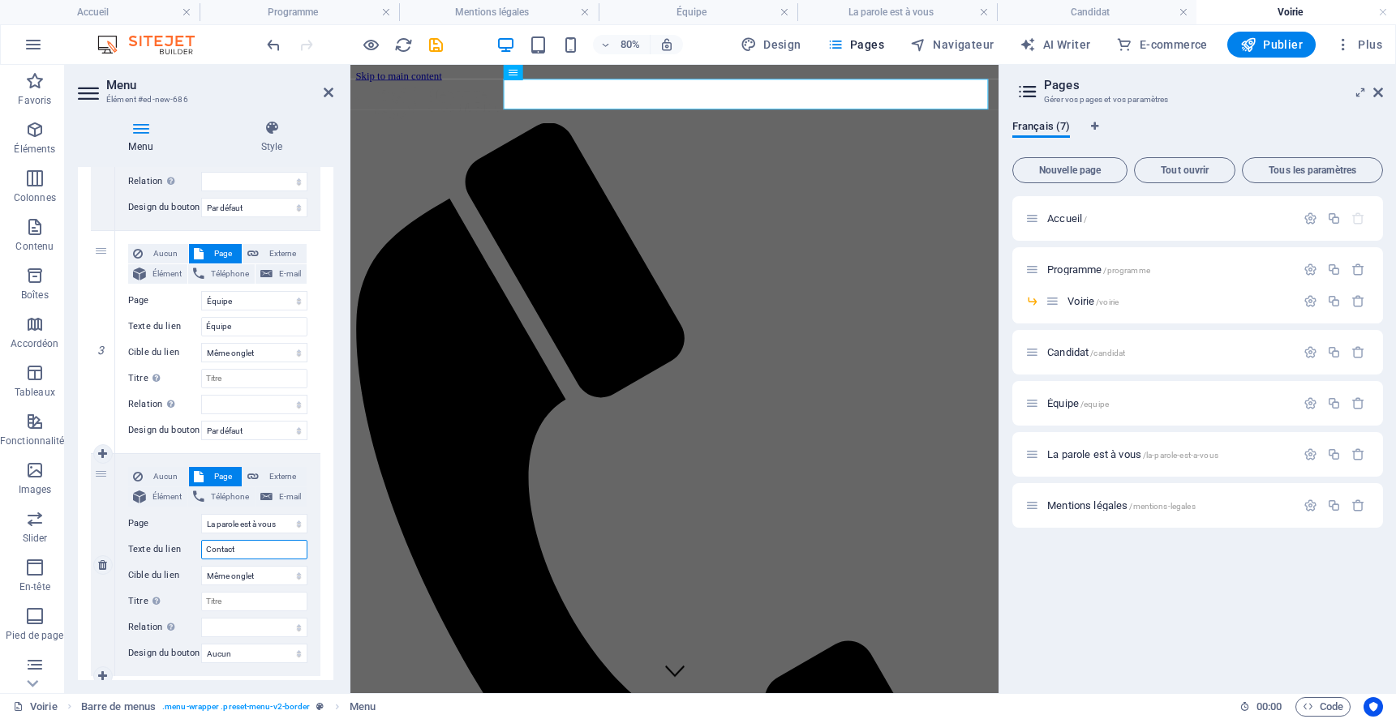
click at [243, 547] on input "Contact" at bounding box center [254, 549] width 106 height 19
type input "Des questions ?"
select select
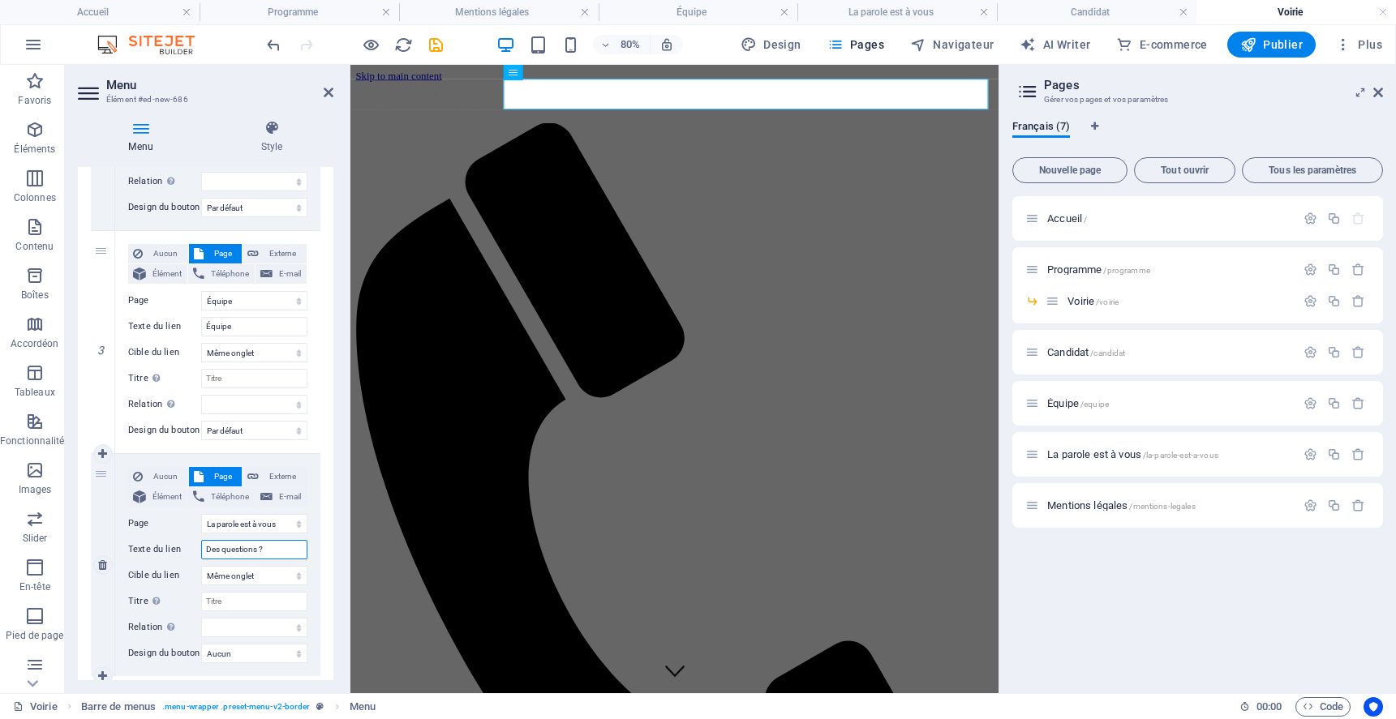
select select
type input "Des questions ?"
click at [235, 579] on select "Nouvel onglet Même onglet Superposition" at bounding box center [254, 575] width 106 height 19
click at [236, 656] on select "Aucun Par défaut Principal Secondaire" at bounding box center [254, 653] width 106 height 19
select select "default"
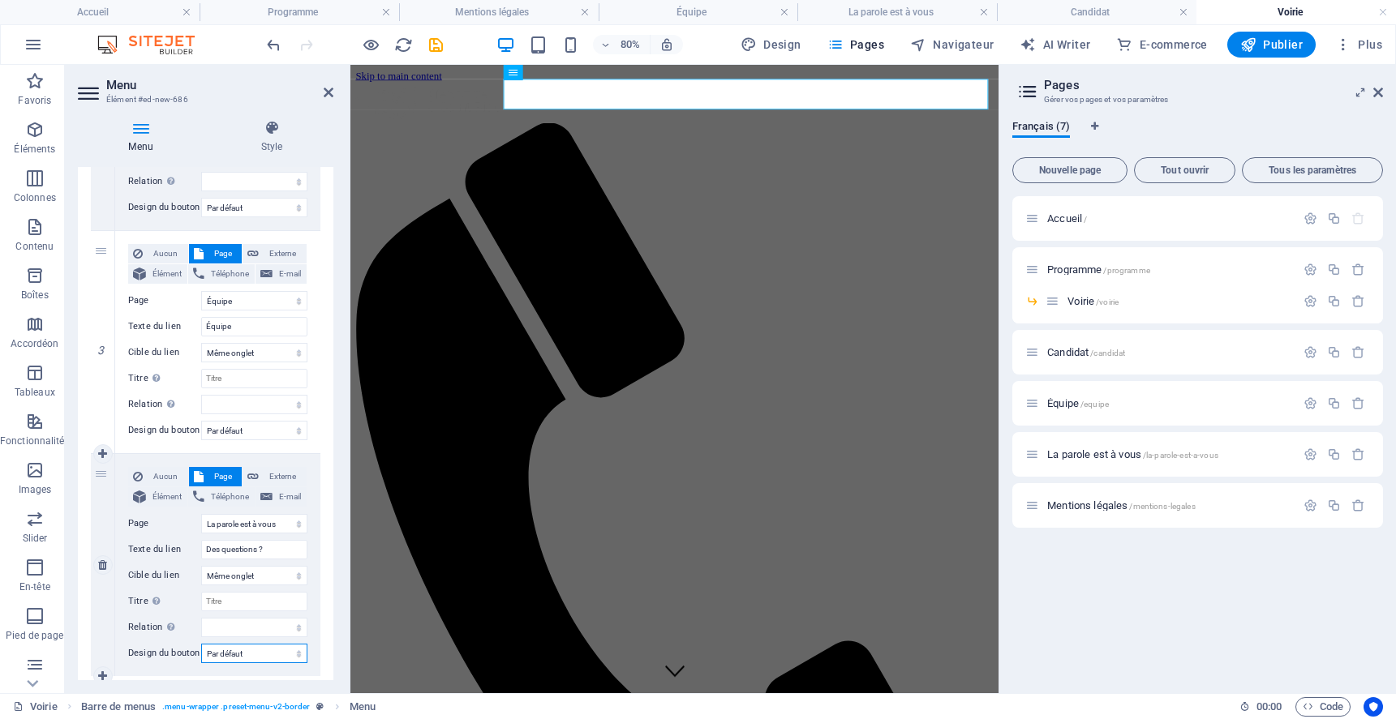
click at [201, 644] on select "Aucun Par défaut Principal Secondaire" at bounding box center [254, 653] width 106 height 19
select select
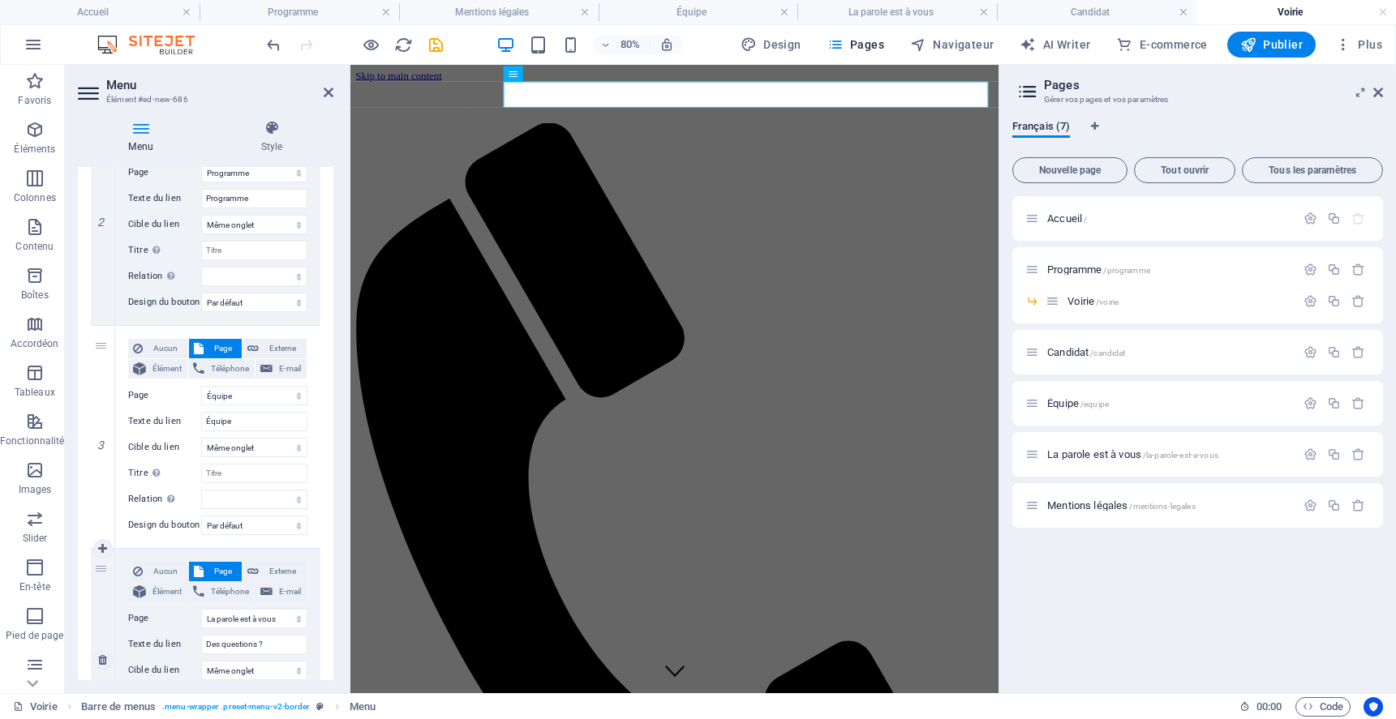
scroll to position [461, 0]
click at [101, 541] on icon at bounding box center [102, 542] width 9 height 11
select select
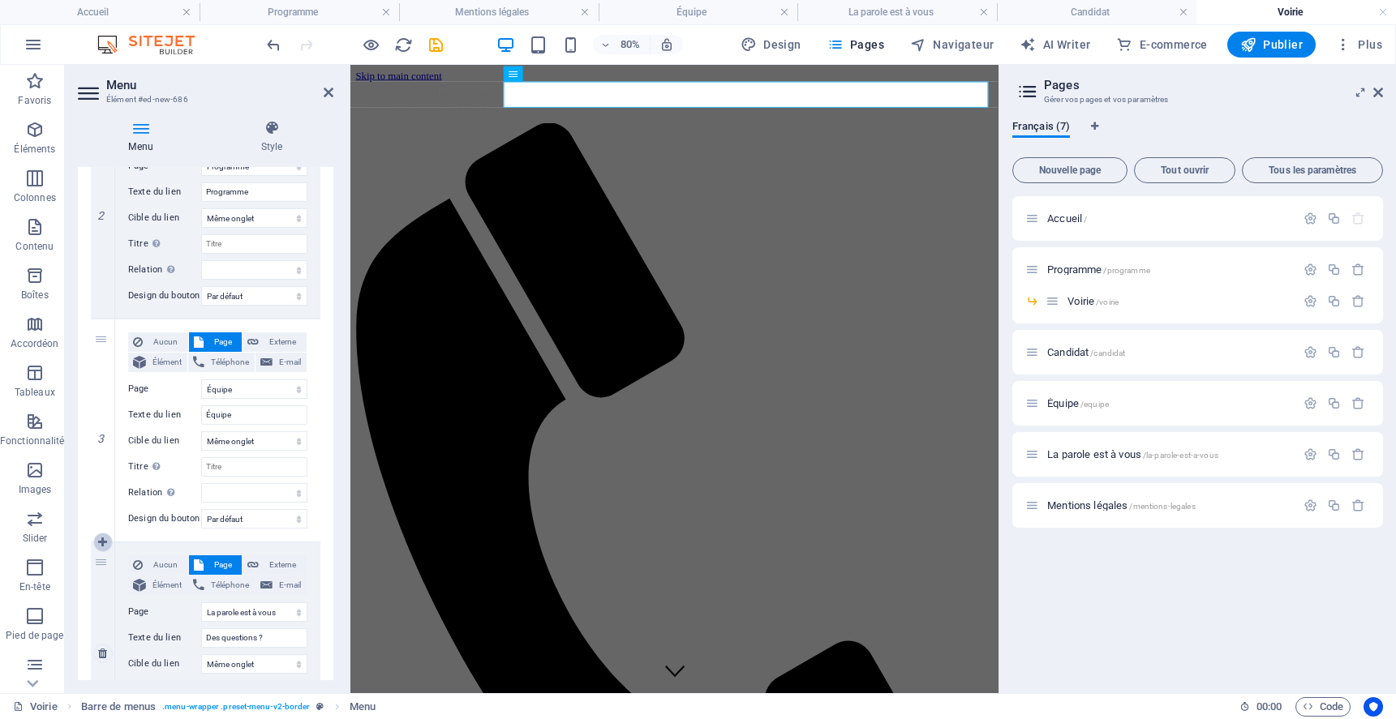
select select
select select "5"
select select
select select "default"
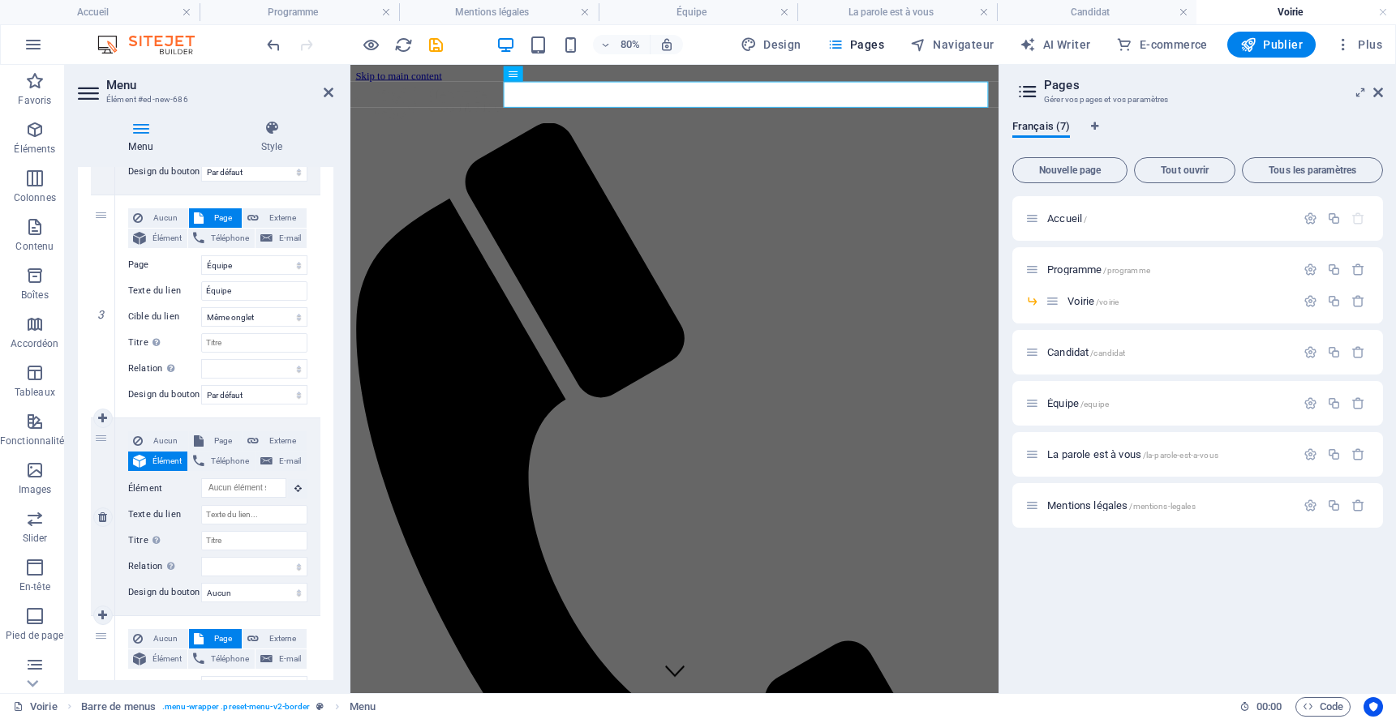
scroll to position [577, 0]
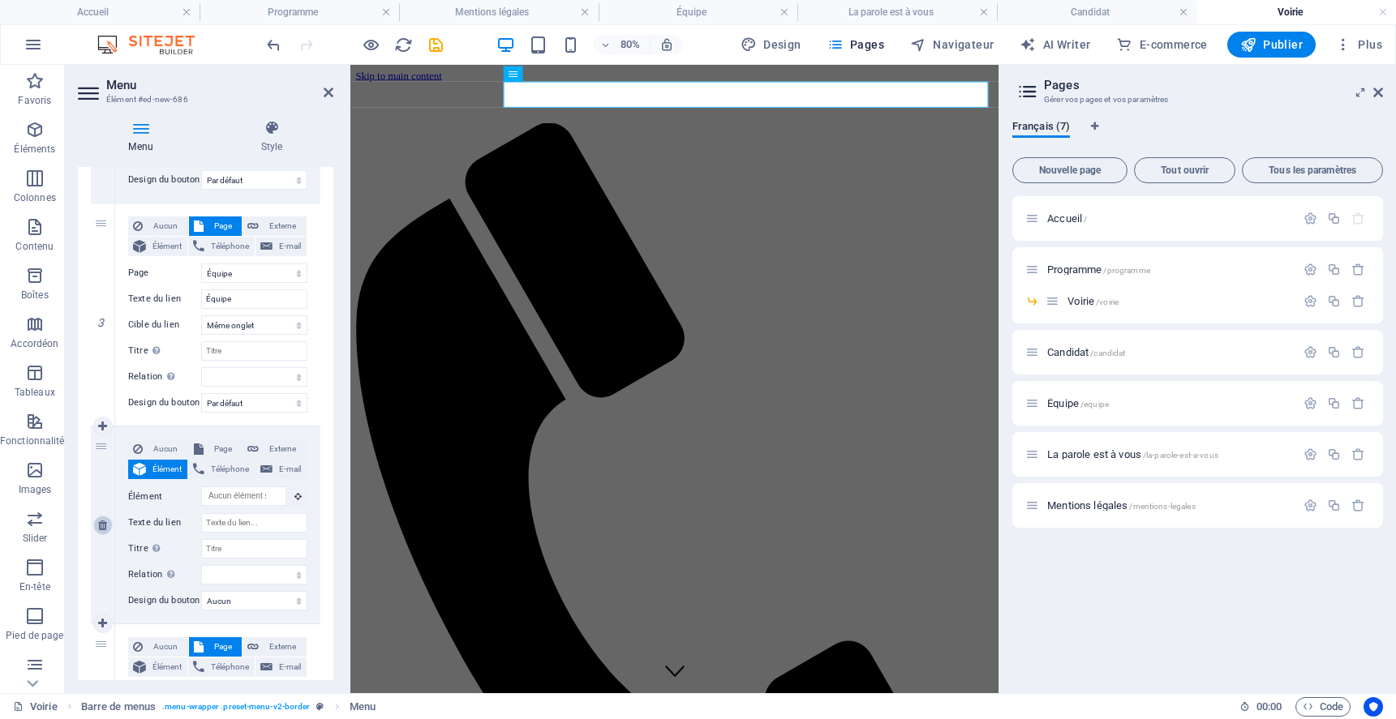
click at [100, 526] on icon at bounding box center [102, 525] width 9 height 11
select select
select select "5"
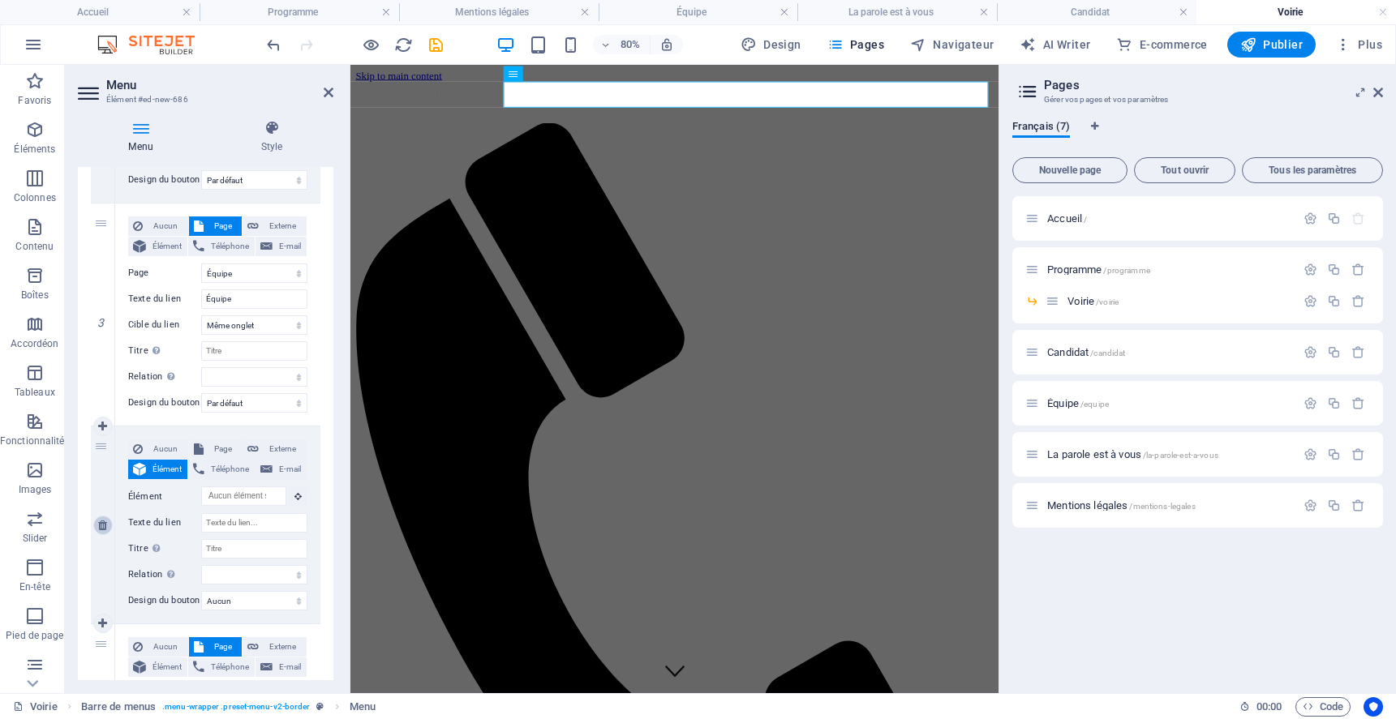
type input "Des questions ?"
select select
select select "default"
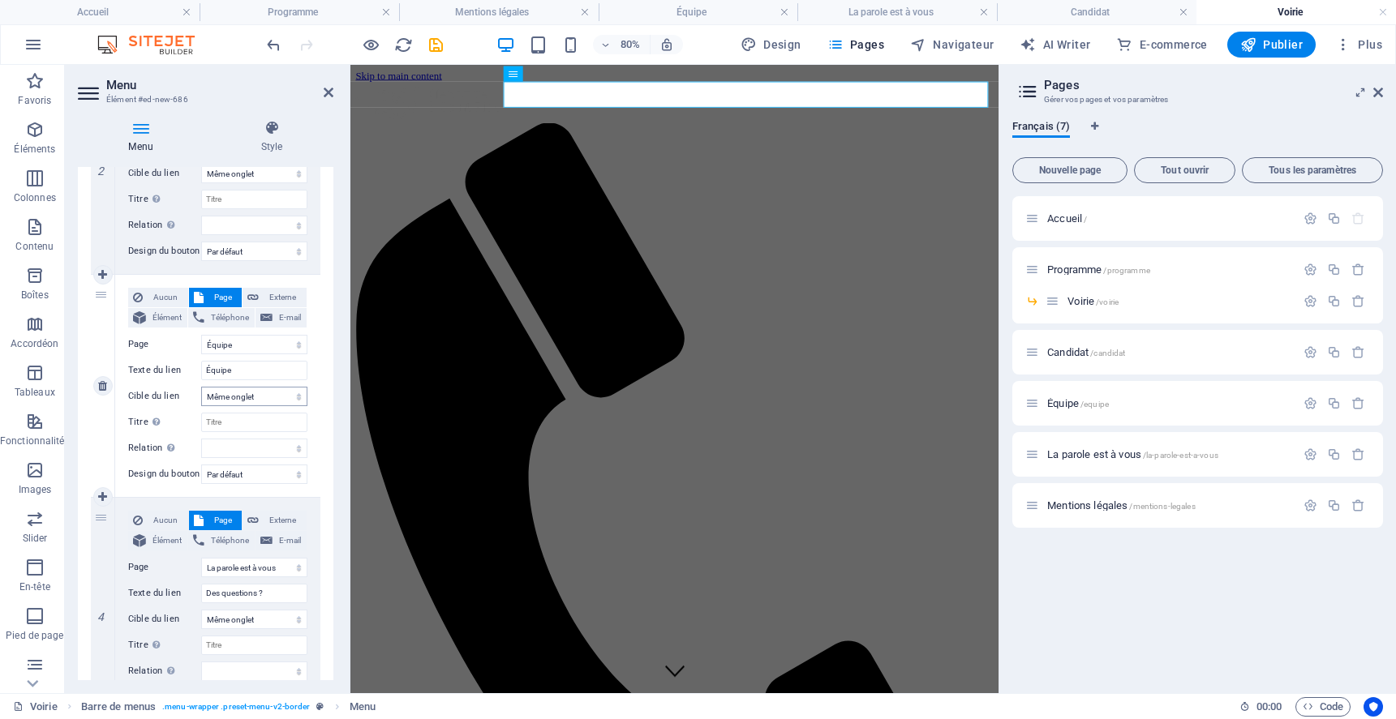
scroll to position [504, 0]
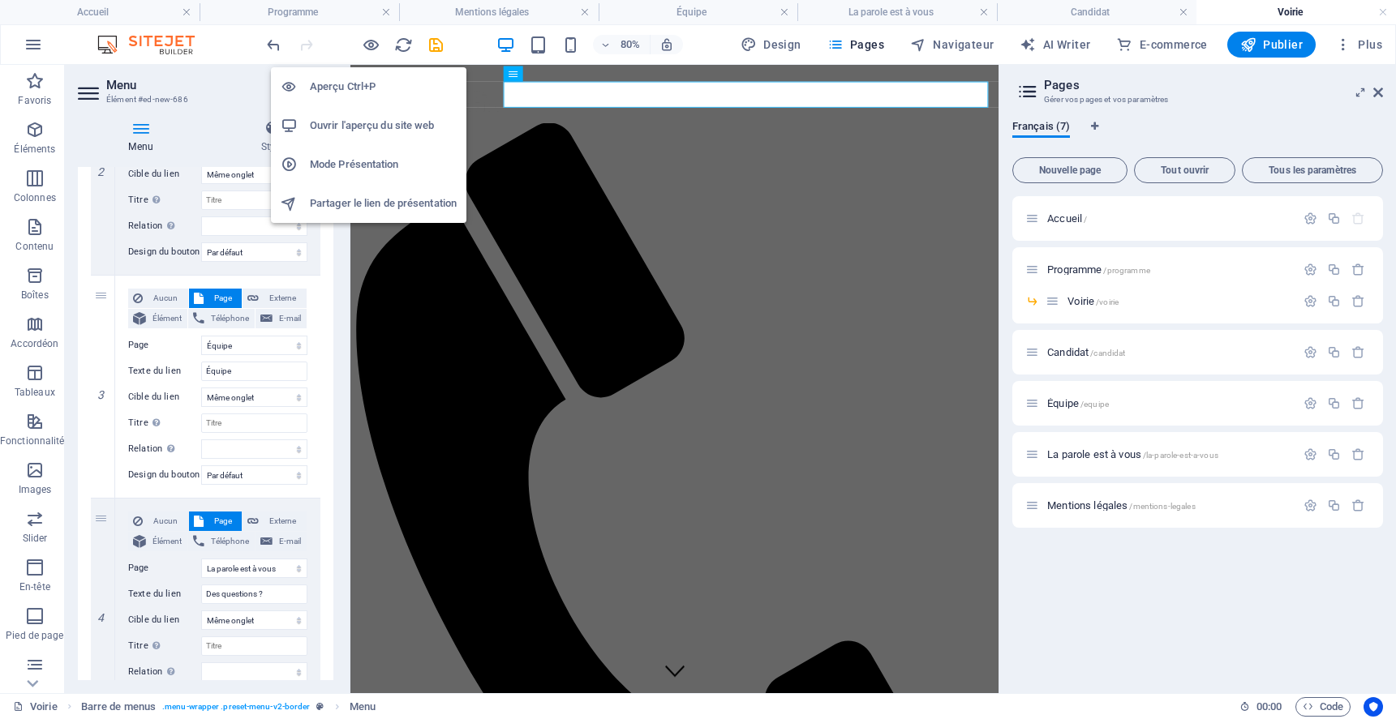
click at [339, 130] on h6 "Ouvrir l'aperçu du site web" at bounding box center [383, 125] width 147 height 19
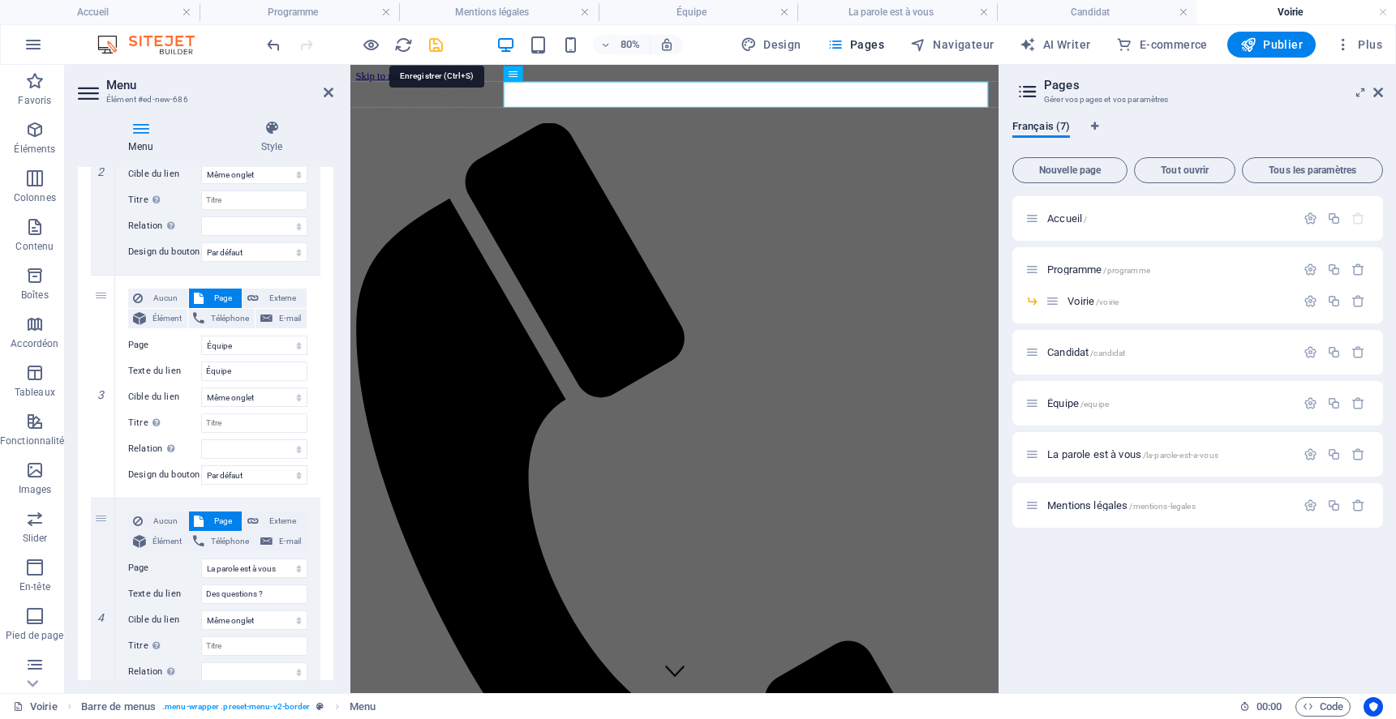
click at [430, 43] on icon "save" at bounding box center [436, 45] width 19 height 19
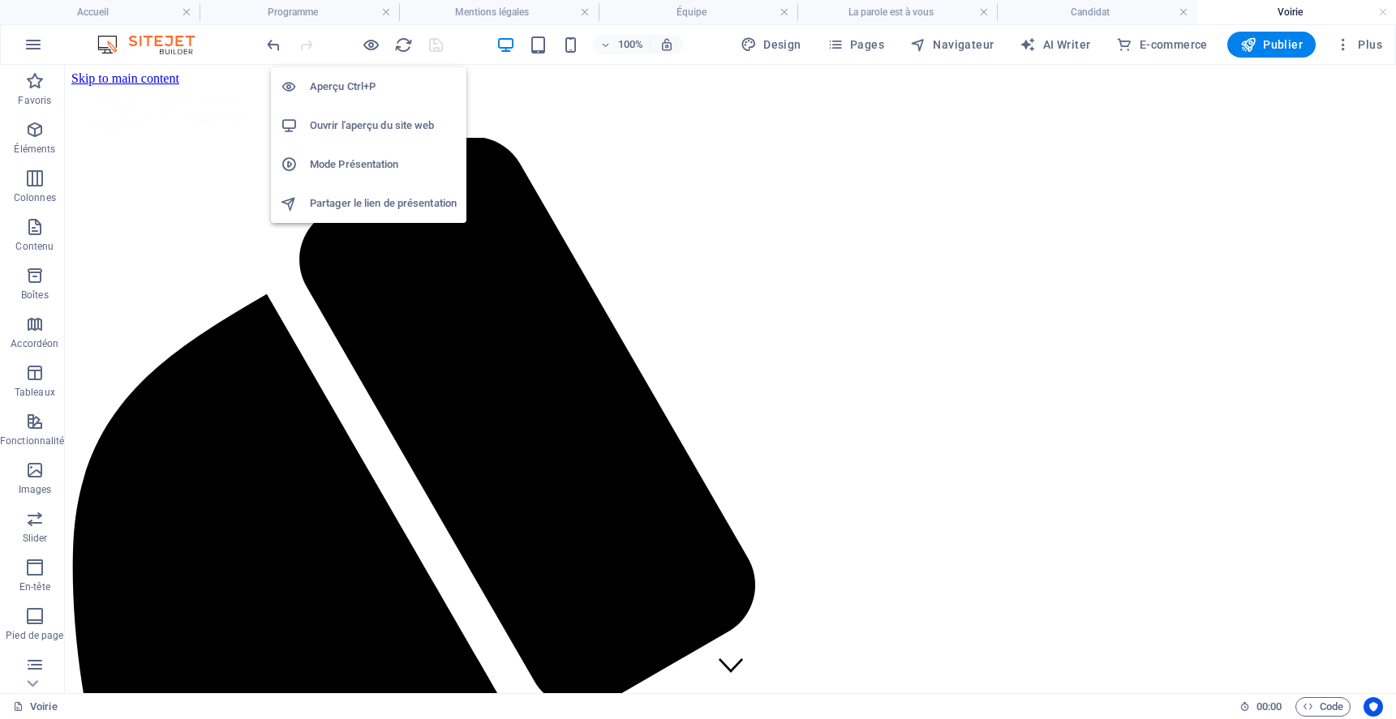
click at [363, 125] on h6 "Ouvrir l'aperçu du site web" at bounding box center [383, 125] width 147 height 19
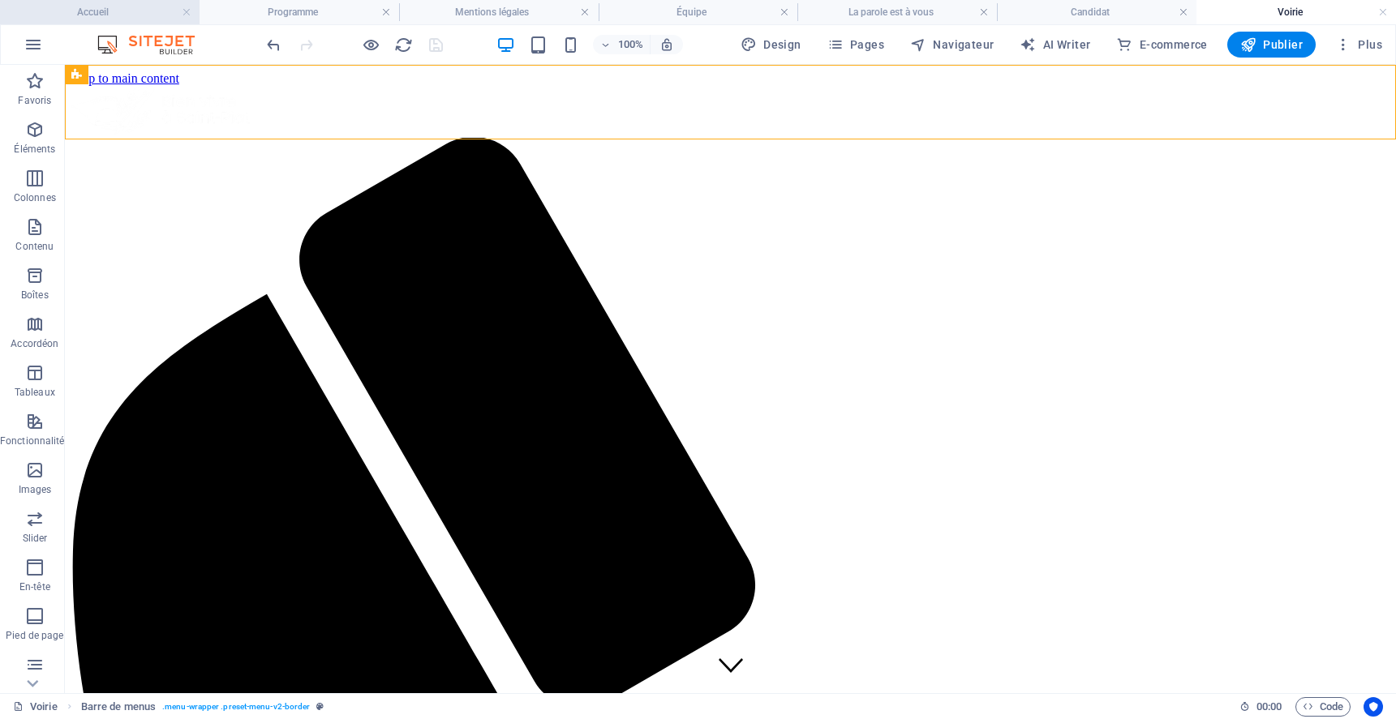
click at [116, 12] on h4 "Accueil" at bounding box center [100, 12] width 200 height 18
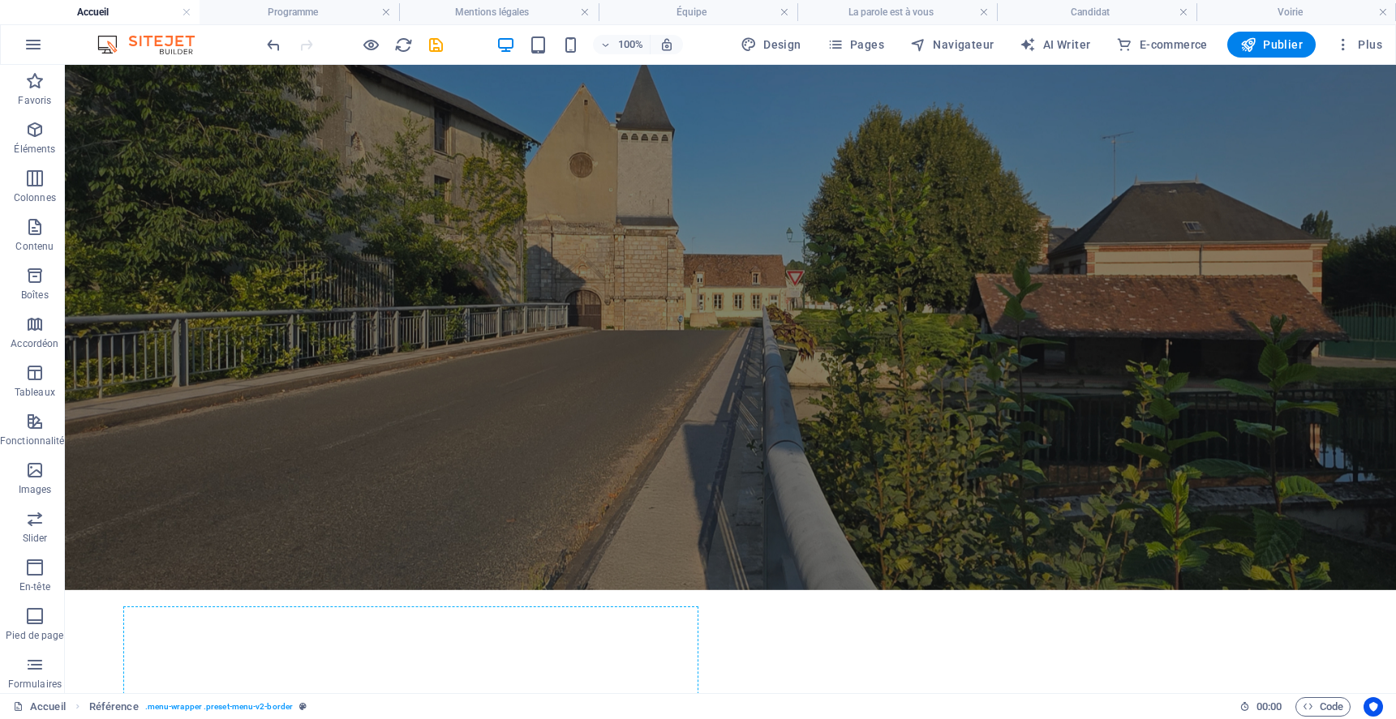
scroll to position [0, 0]
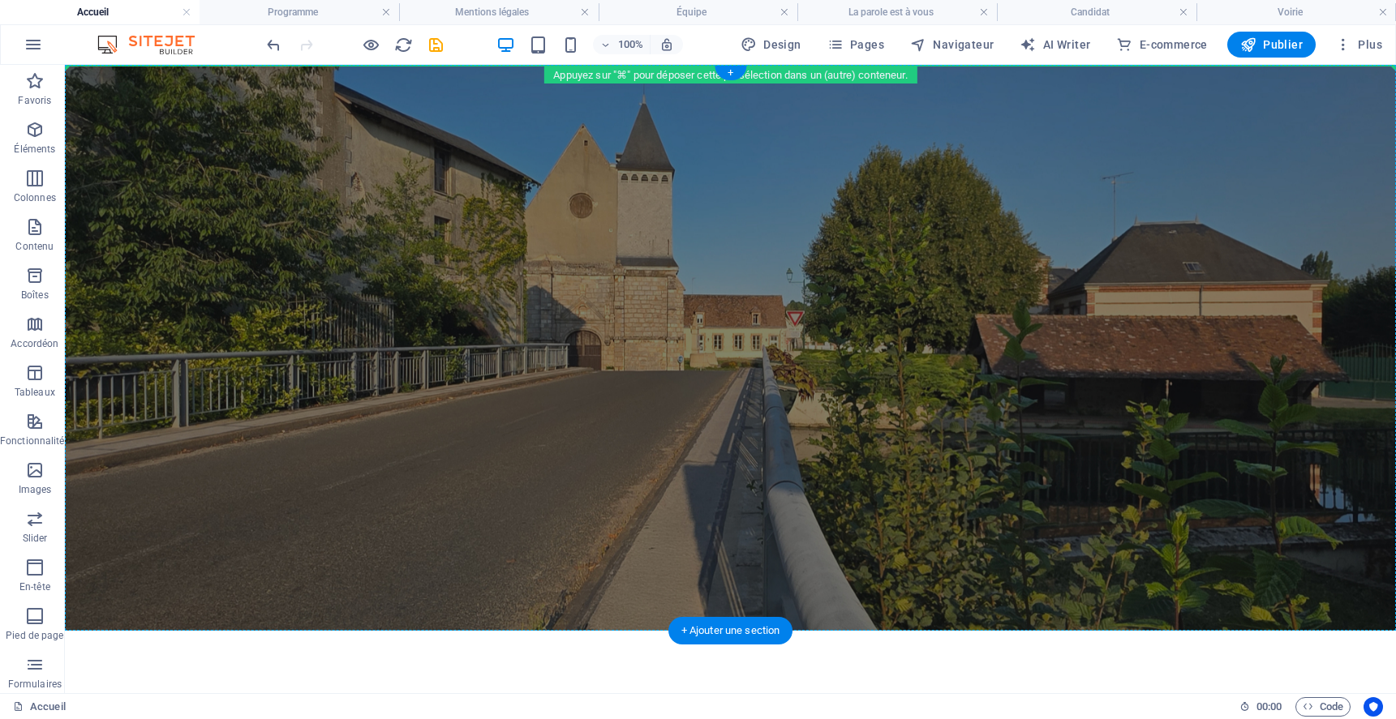
drag, startPoint x: 416, startPoint y: 624, endPoint x: 444, endPoint y: 80, distance: 544.2
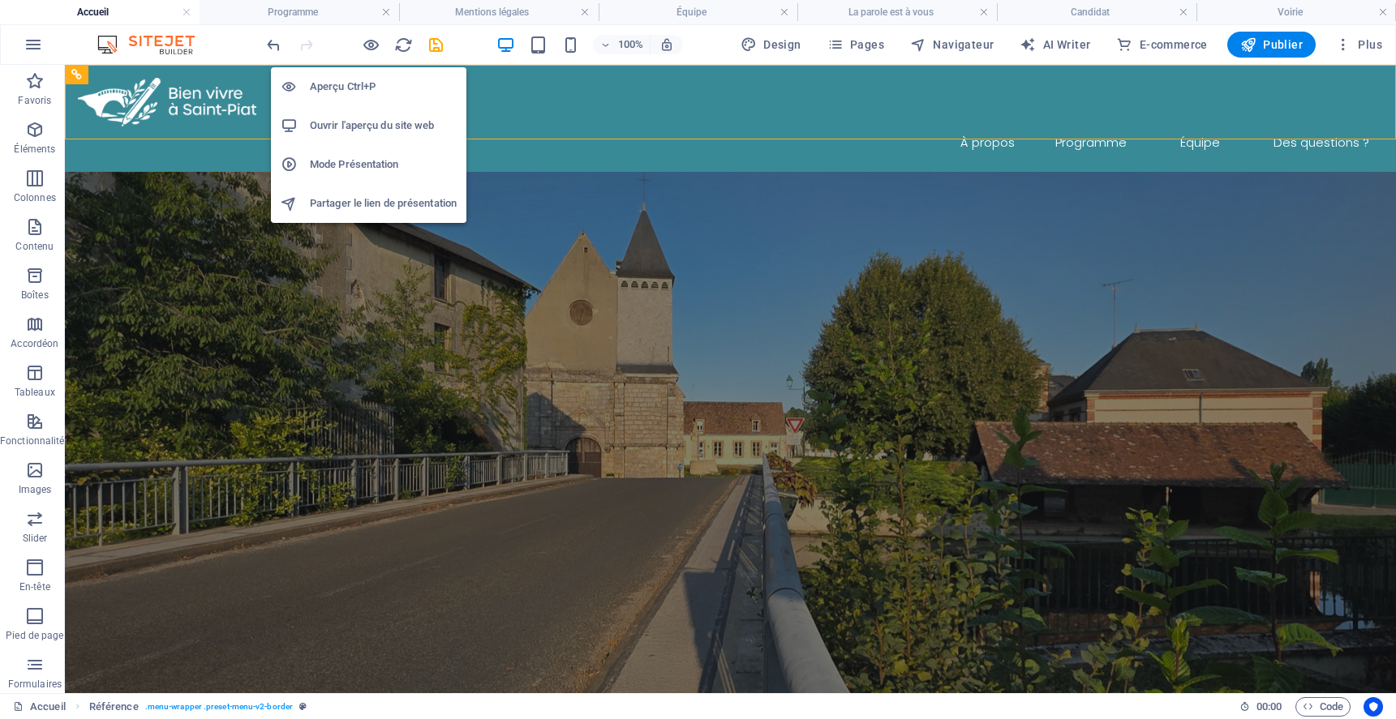
click at [373, 125] on h6 "Ouvrir l'aperçu du site web" at bounding box center [383, 125] width 147 height 19
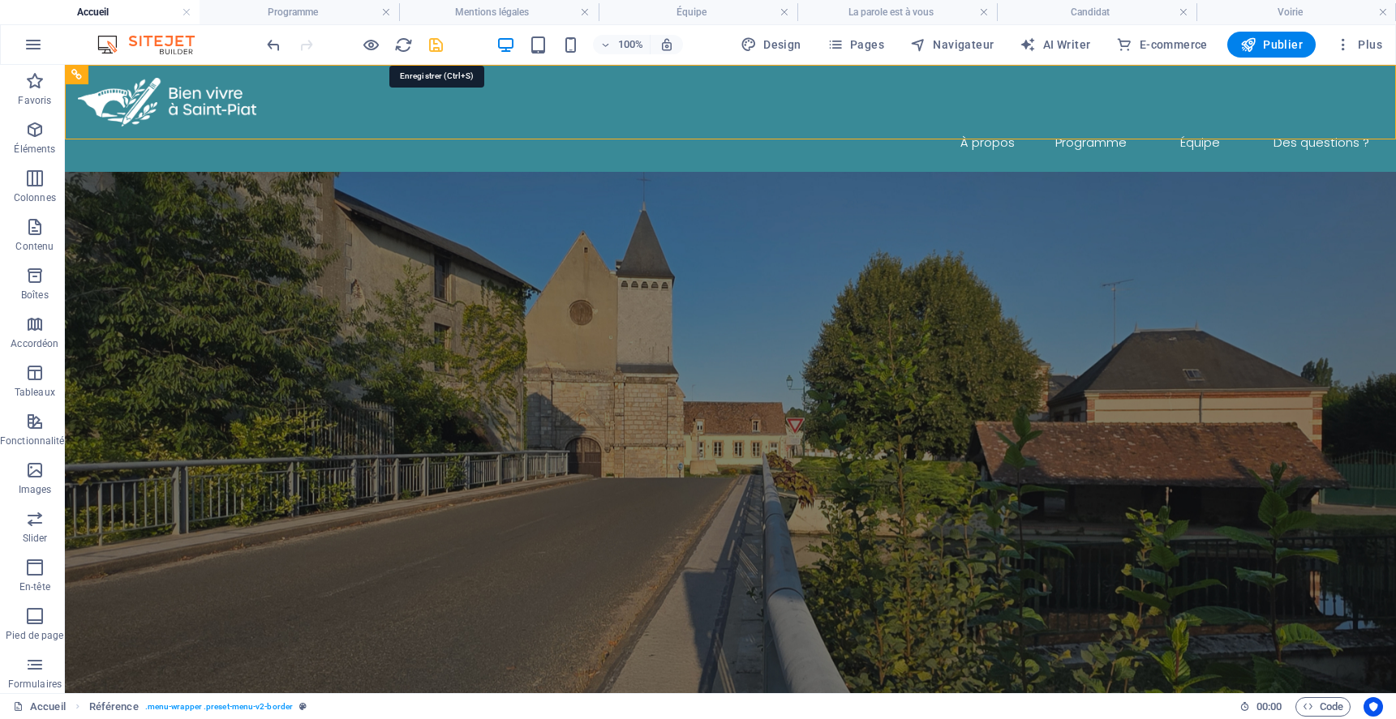
click at [431, 44] on icon "save" at bounding box center [436, 45] width 19 height 19
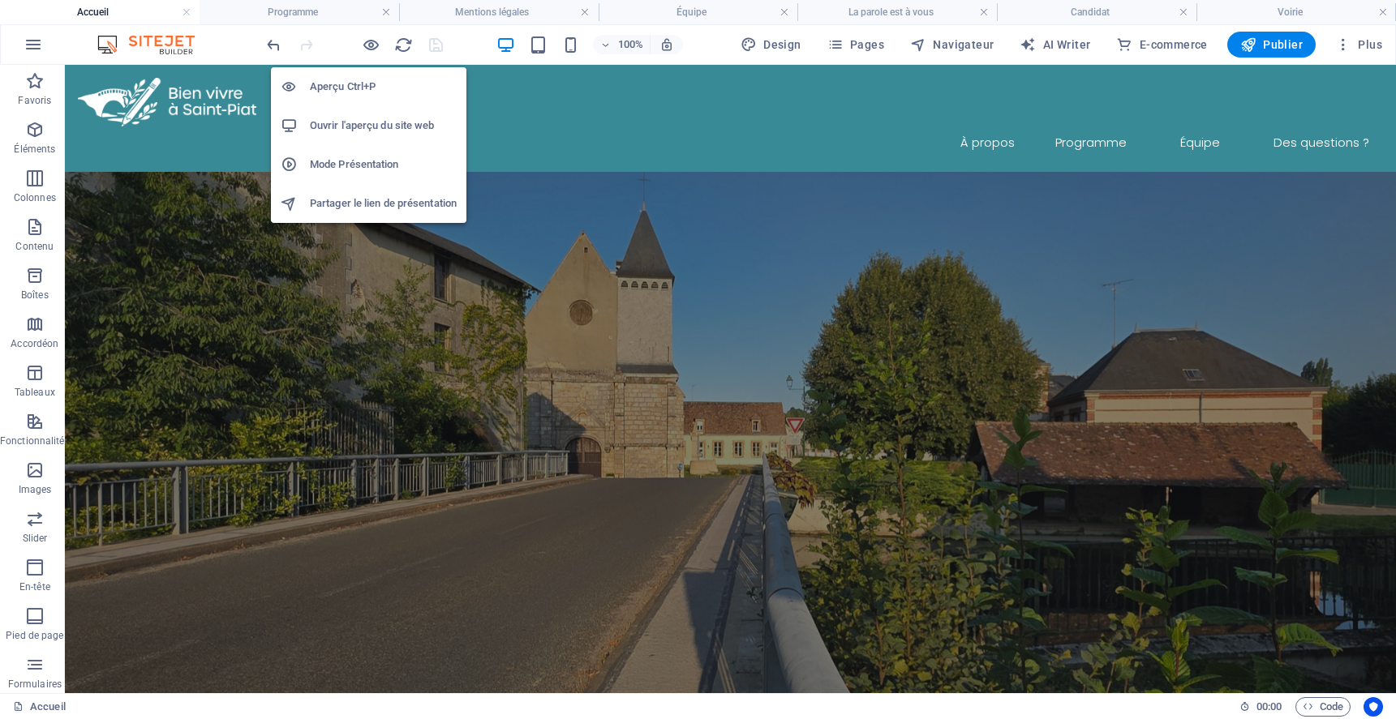
click at [356, 86] on h6 "Aperçu Ctrl+P" at bounding box center [383, 86] width 147 height 19
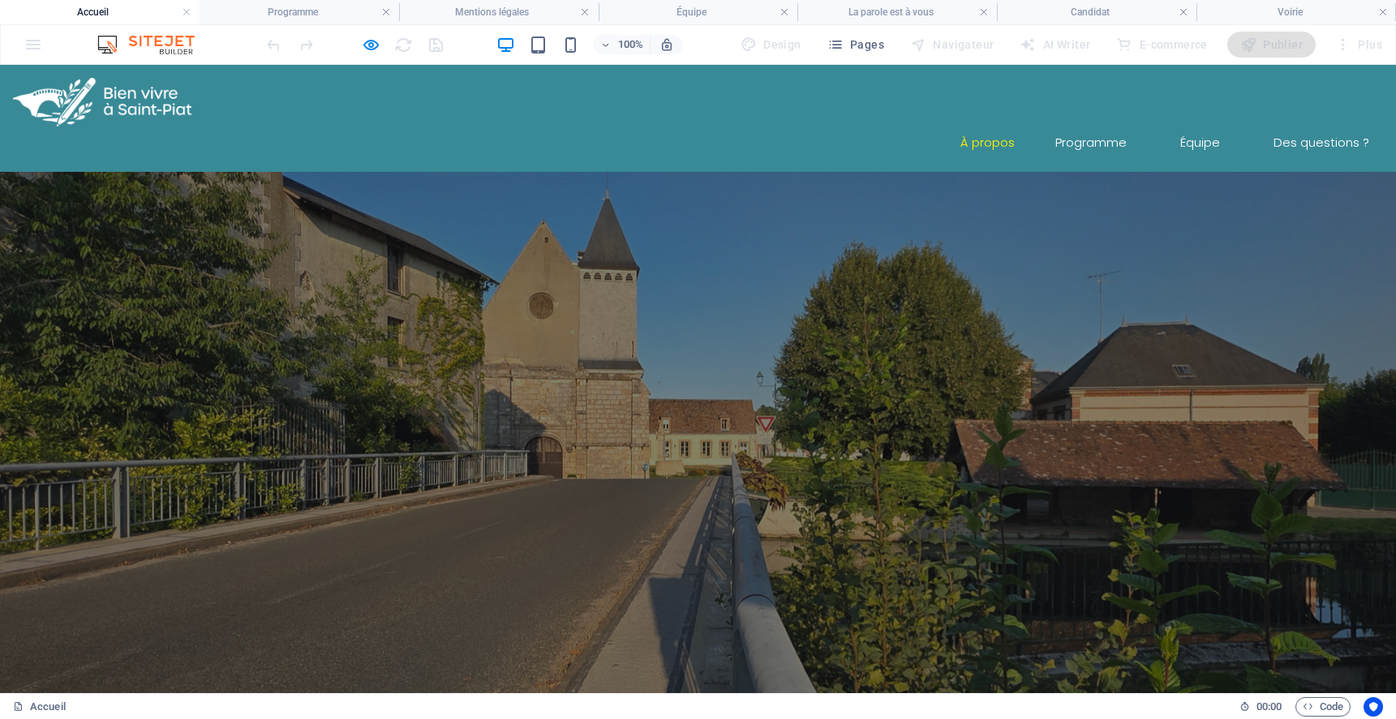
click at [988, 127] on link "À propos" at bounding box center [988, 143] width 56 height 33
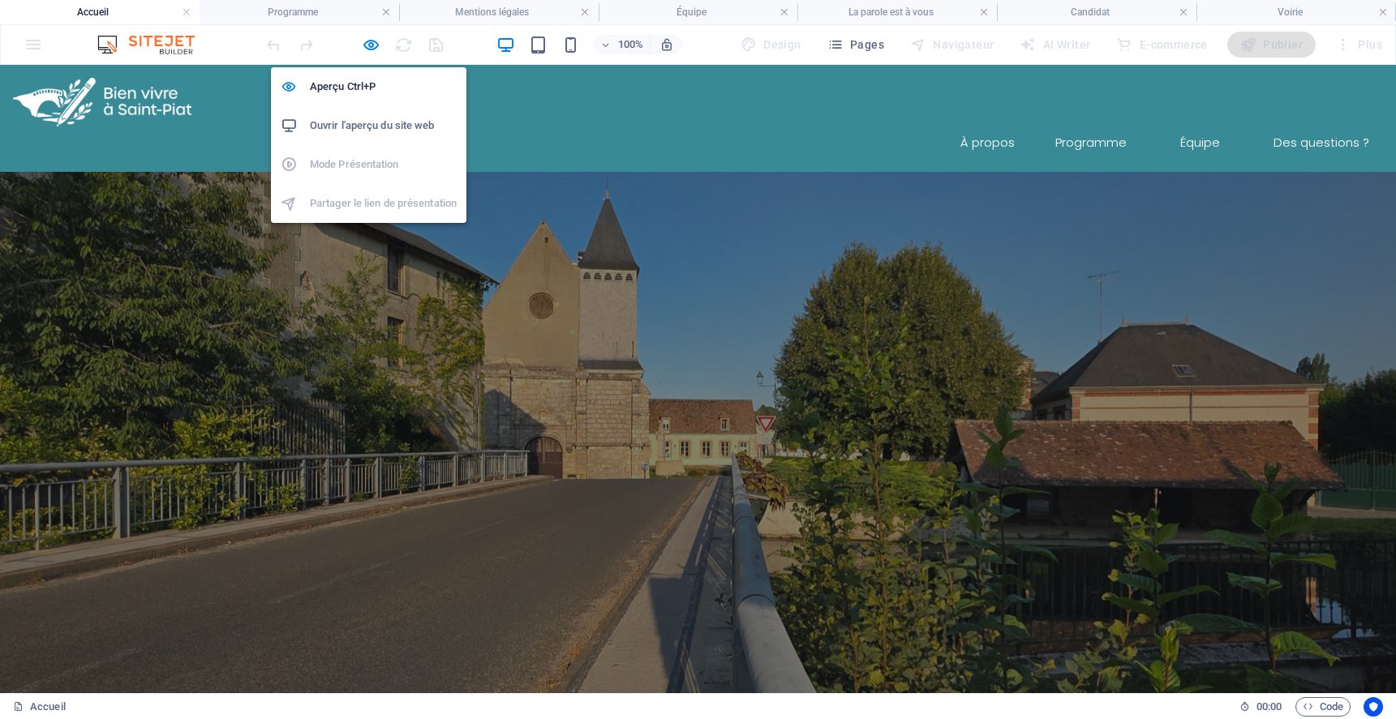
click at [357, 121] on h6 "Ouvrir l'aperçu du site web" at bounding box center [383, 125] width 147 height 19
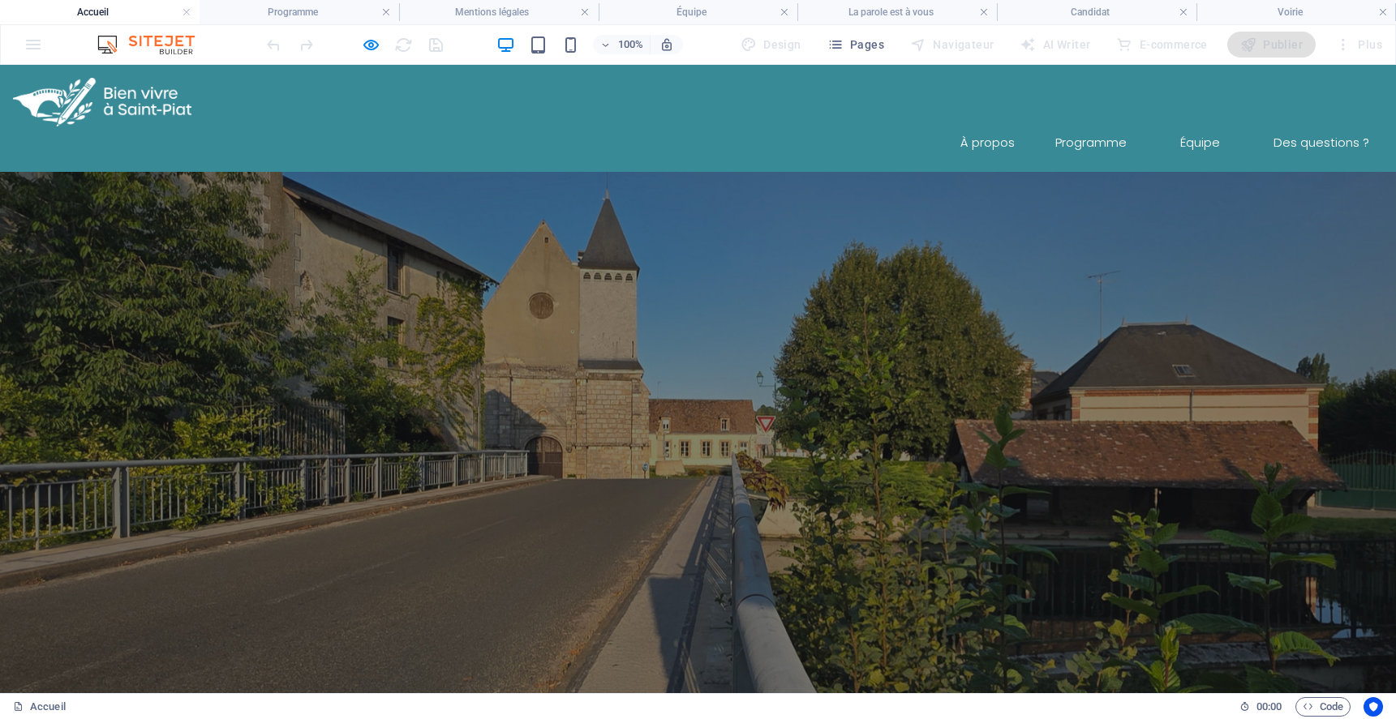
click at [625, 127] on ul "À propos Programme Équipe Des questions ?" at bounding box center [698, 143] width 1370 height 33
click at [1050, 127] on link "Programme" at bounding box center [1090, 143] width 99 height 33
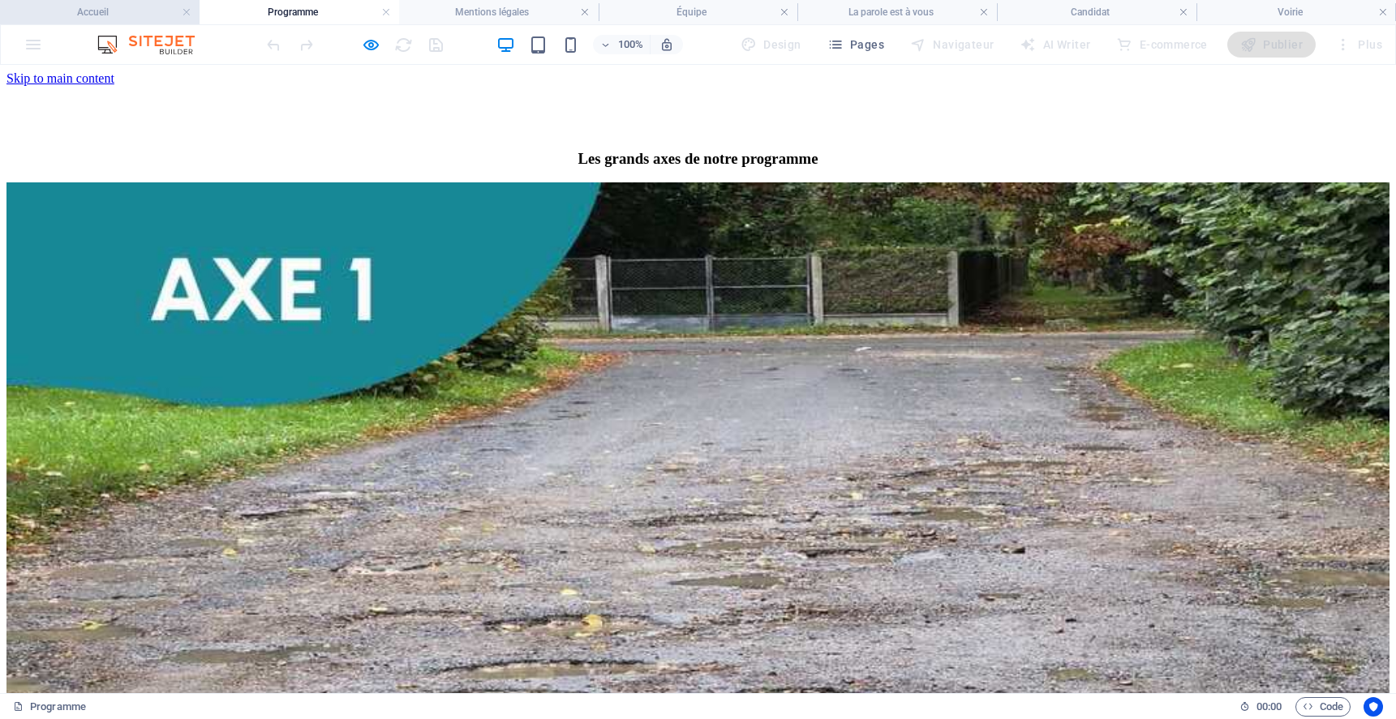
click at [165, 12] on h4 "Accueil" at bounding box center [100, 12] width 200 height 18
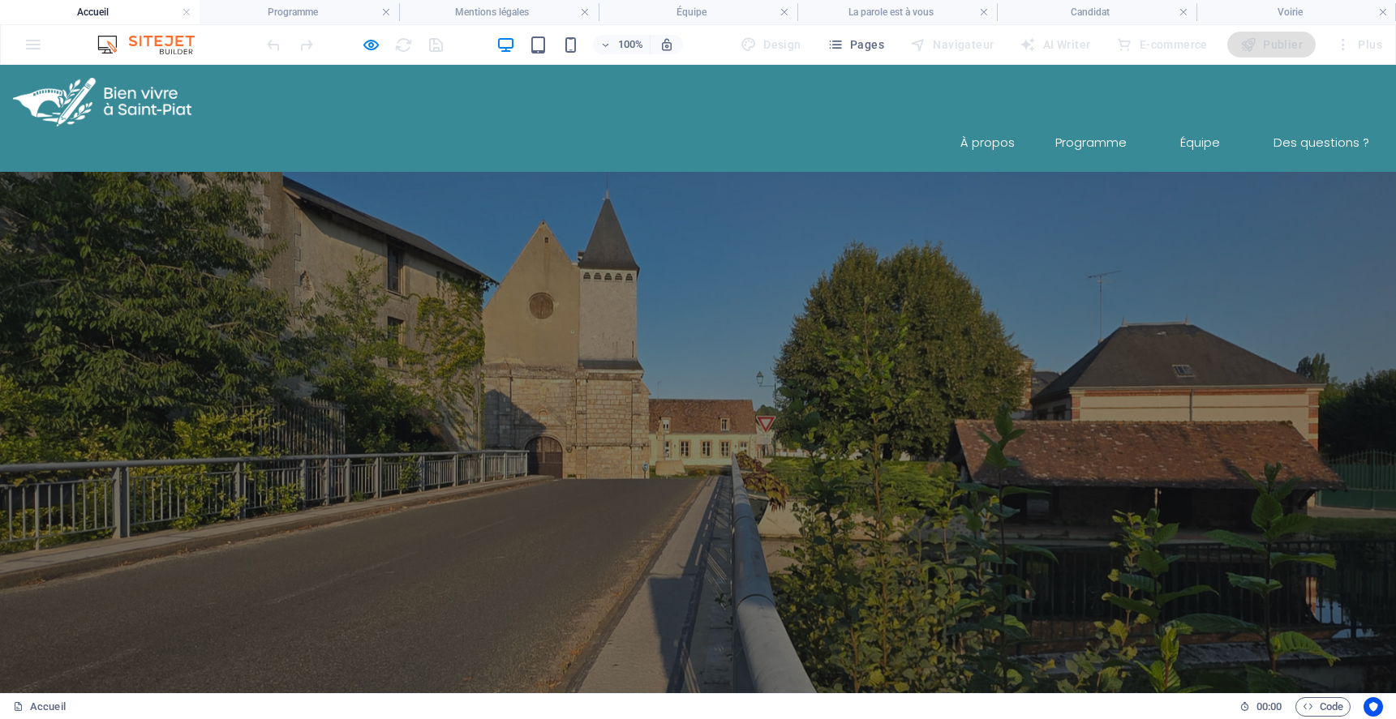
click at [494, 129] on div "Menu À propos Programme Équipe Des questions ?" at bounding box center [698, 118] width 1396 height 107
click at [448, 127] on ul "À propos Programme Équipe Des questions ?" at bounding box center [698, 143] width 1370 height 33
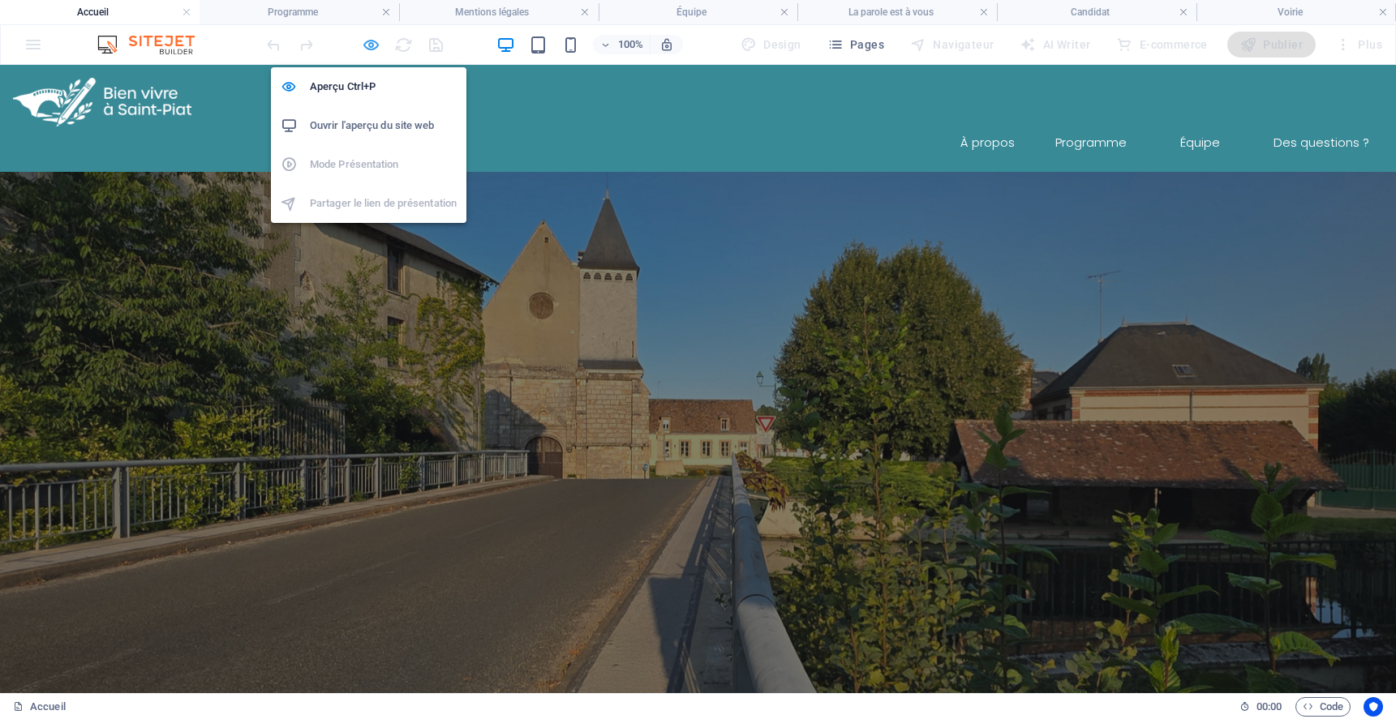
click at [363, 51] on icon "button" at bounding box center [371, 45] width 19 height 19
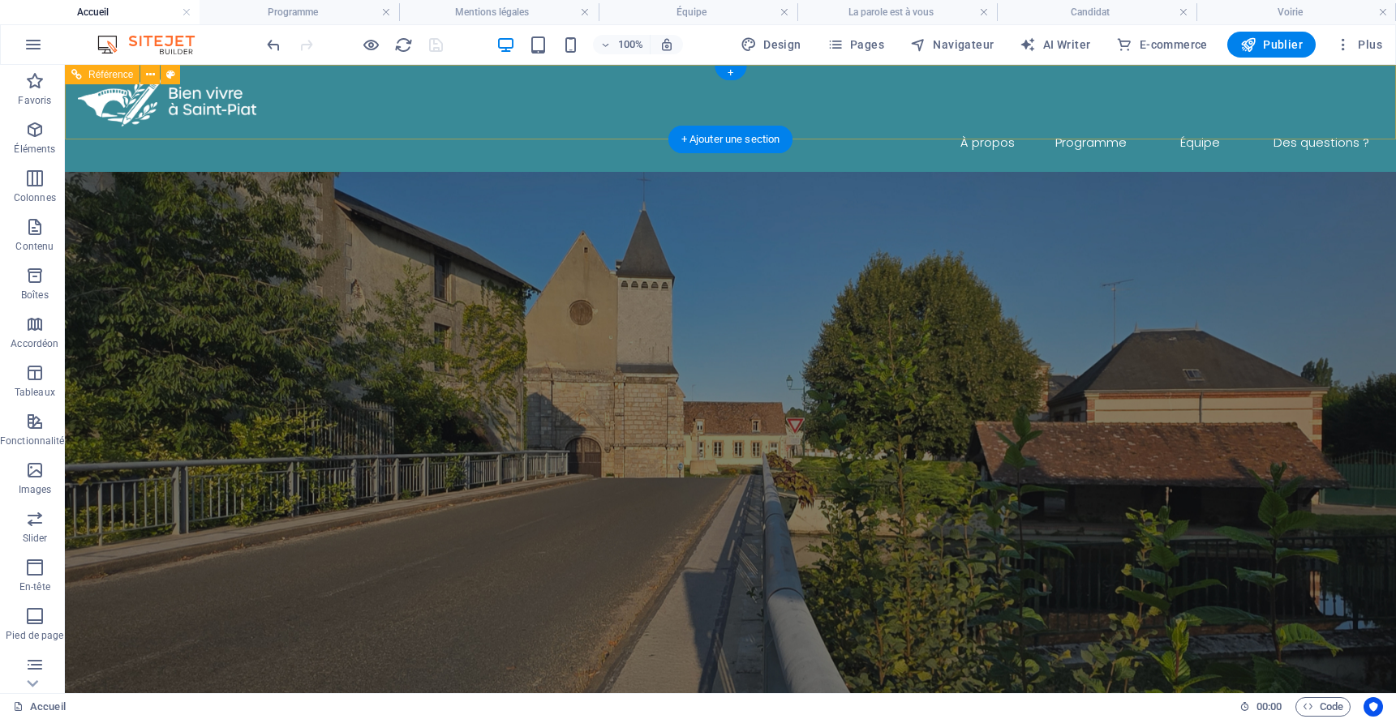
click at [225, 101] on div at bounding box center [730, 102] width 1305 height 49
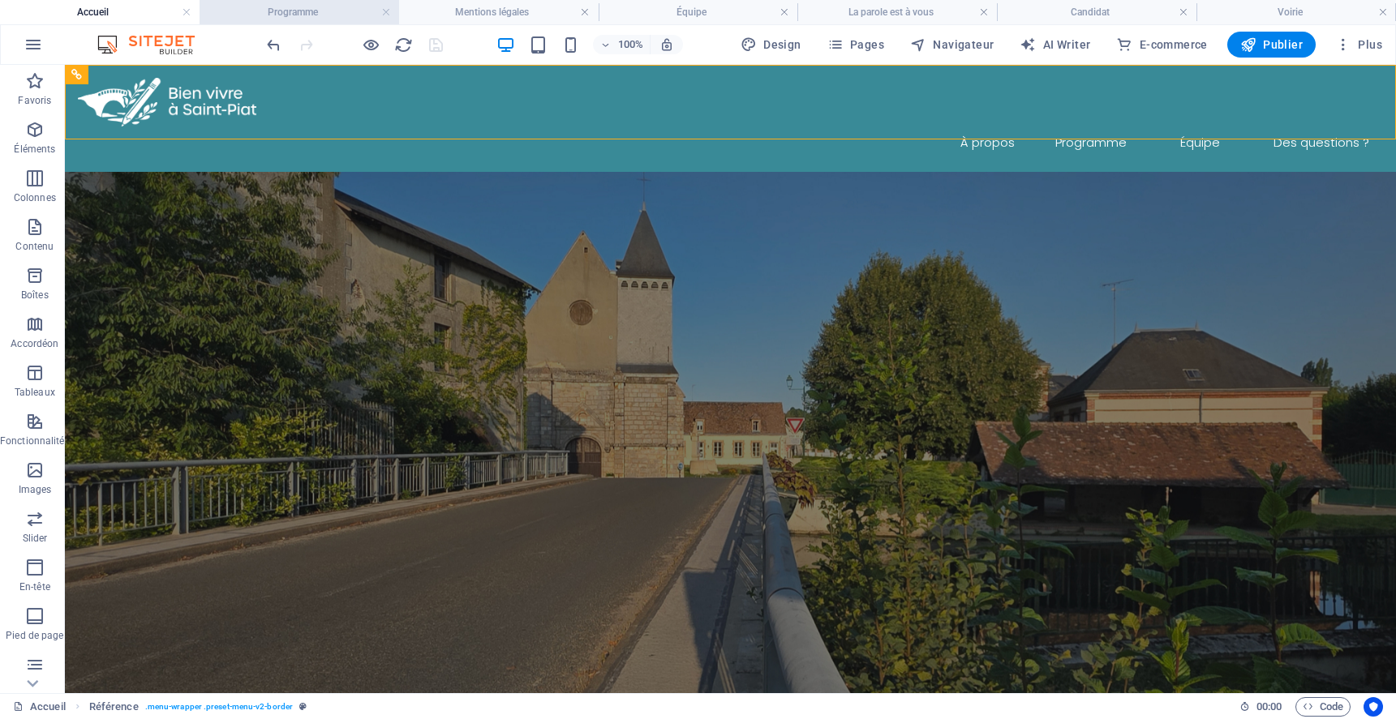
click at [315, 8] on h4 "Programme" at bounding box center [300, 12] width 200 height 18
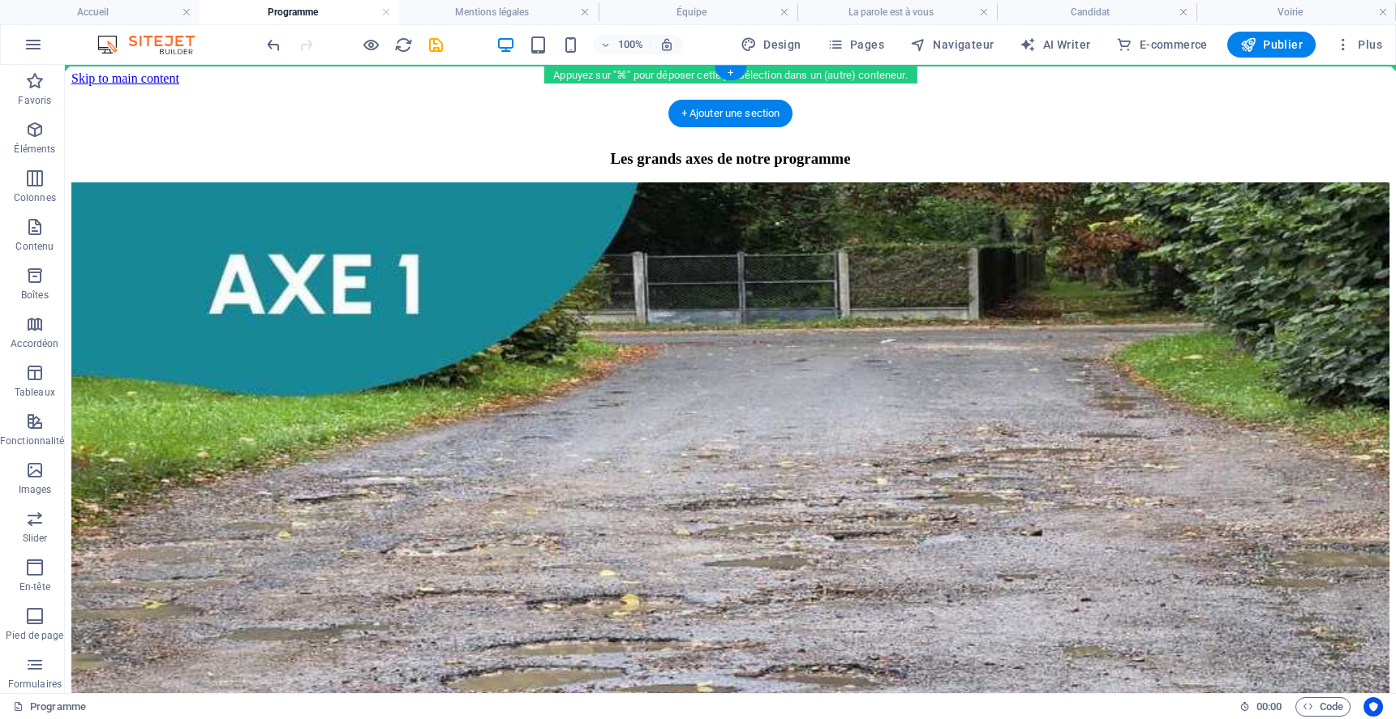
drag, startPoint x: 577, startPoint y: 639, endPoint x: 582, endPoint y: 73, distance: 566.2
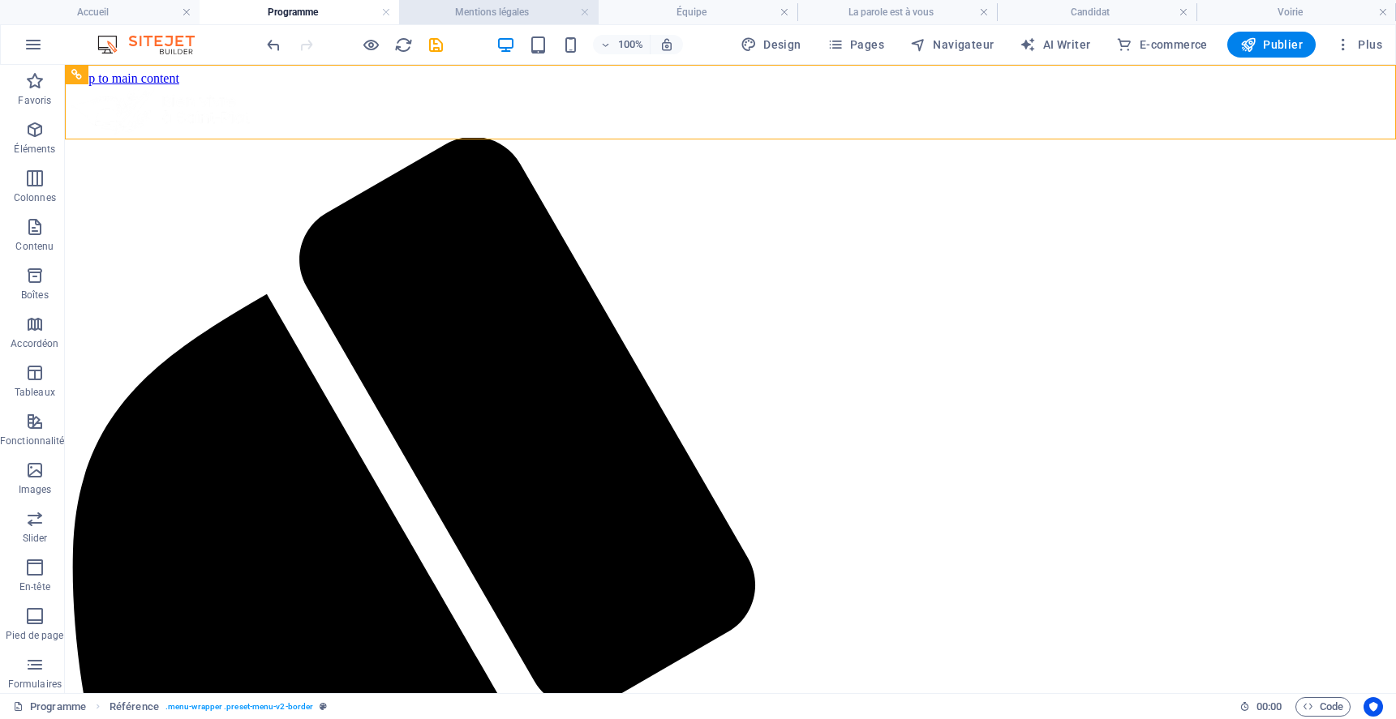
click at [498, 13] on h4 "Mentions légales" at bounding box center [499, 12] width 200 height 18
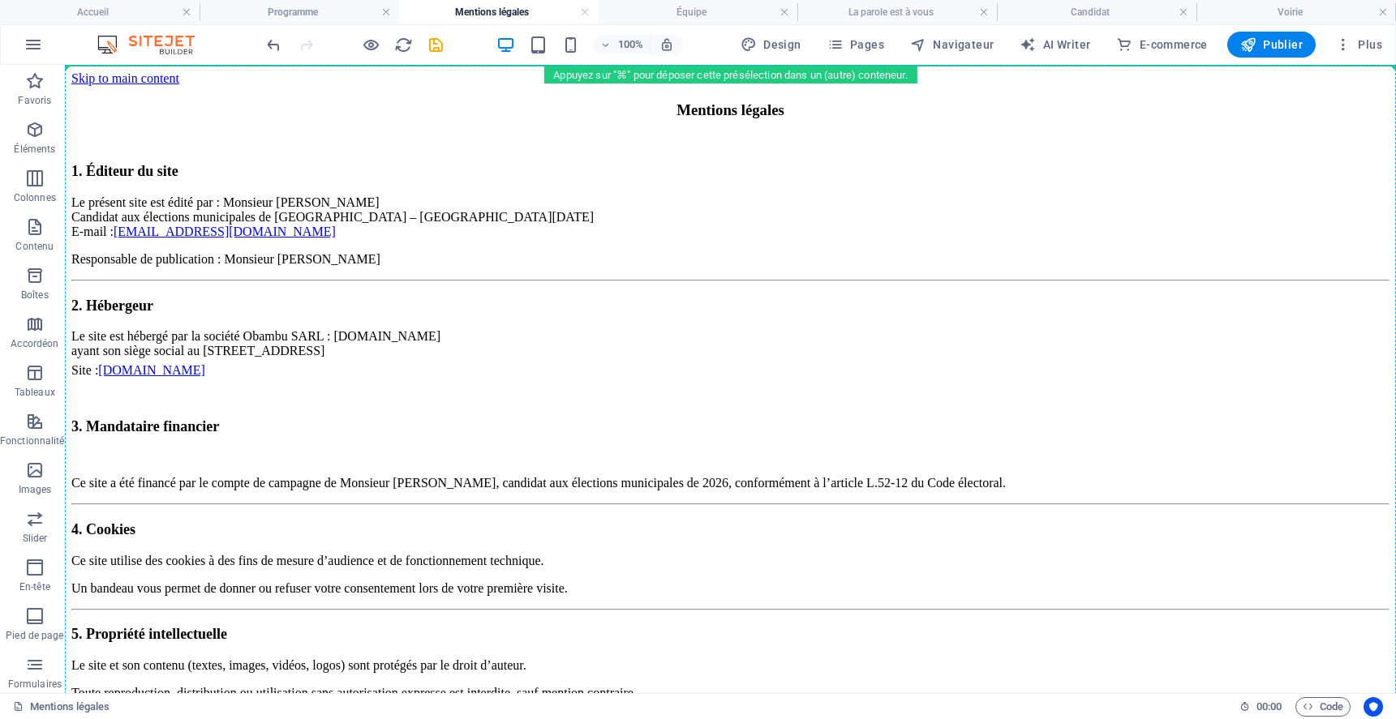
drag, startPoint x: 740, startPoint y: 646, endPoint x: 739, endPoint y: 39, distance: 606.7
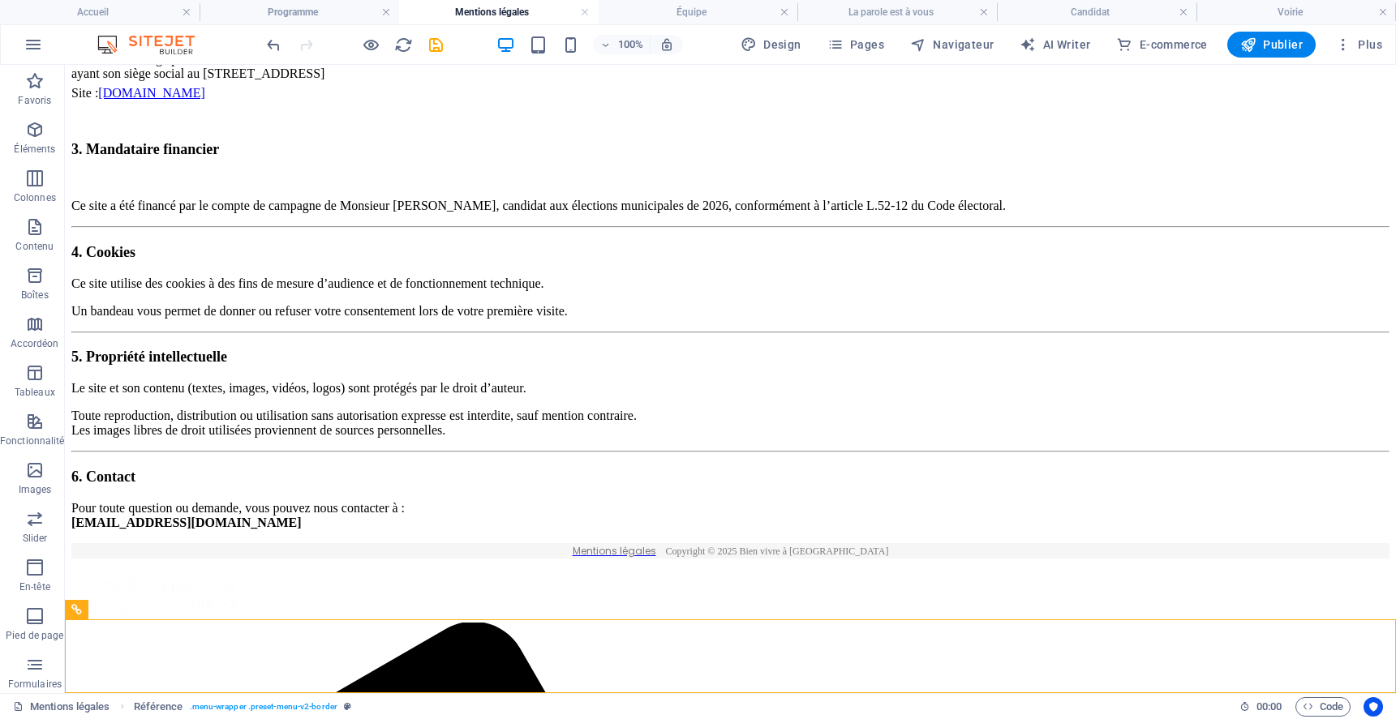
drag, startPoint x: 642, startPoint y: 660, endPoint x: 652, endPoint y: 44, distance: 616.5
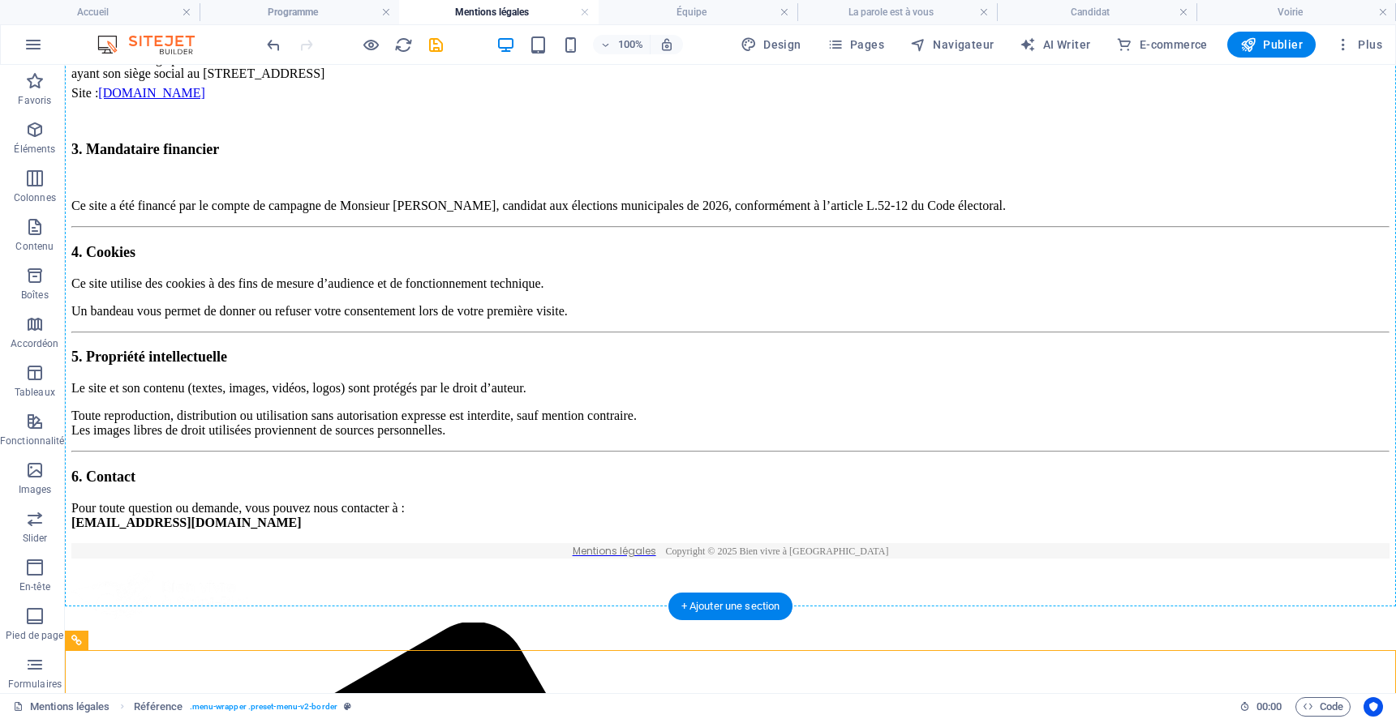
scroll to position [0, 0]
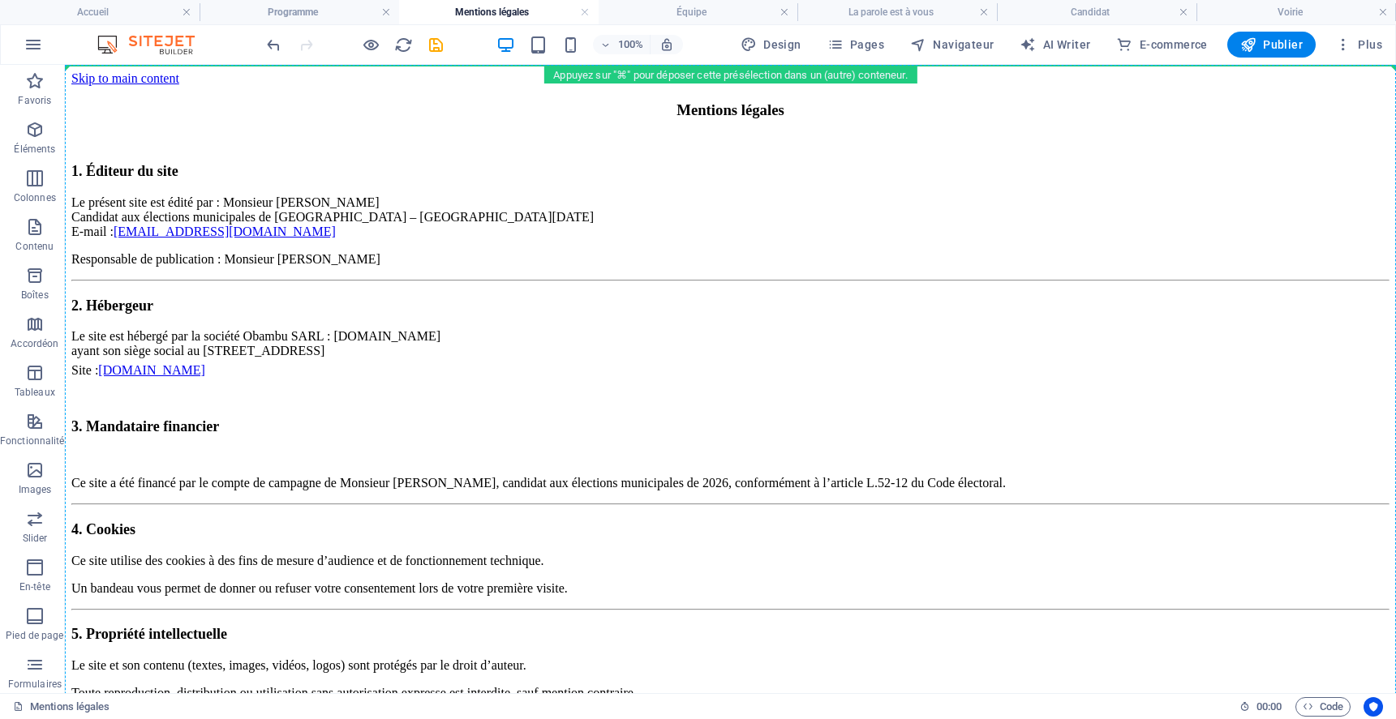
drag, startPoint x: 698, startPoint y: 659, endPoint x: 761, endPoint y: 122, distance: 539.8
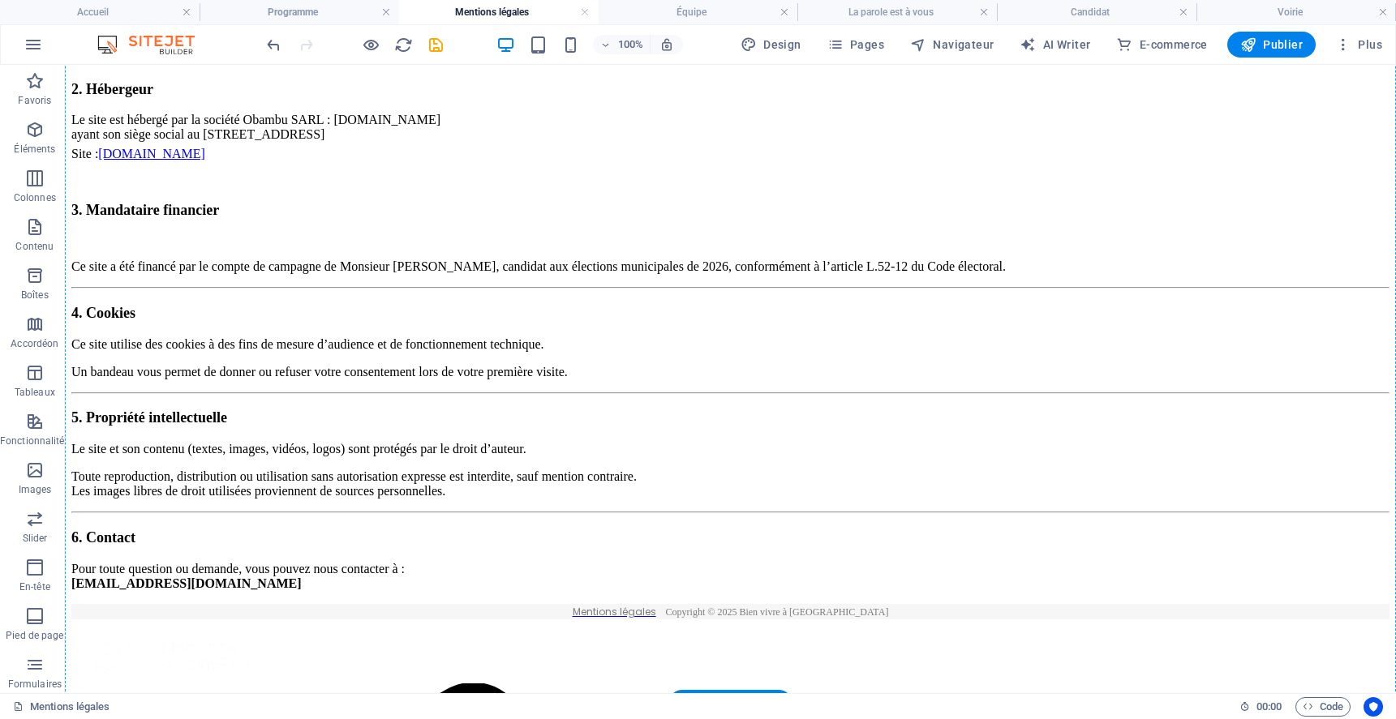
scroll to position [277, 0]
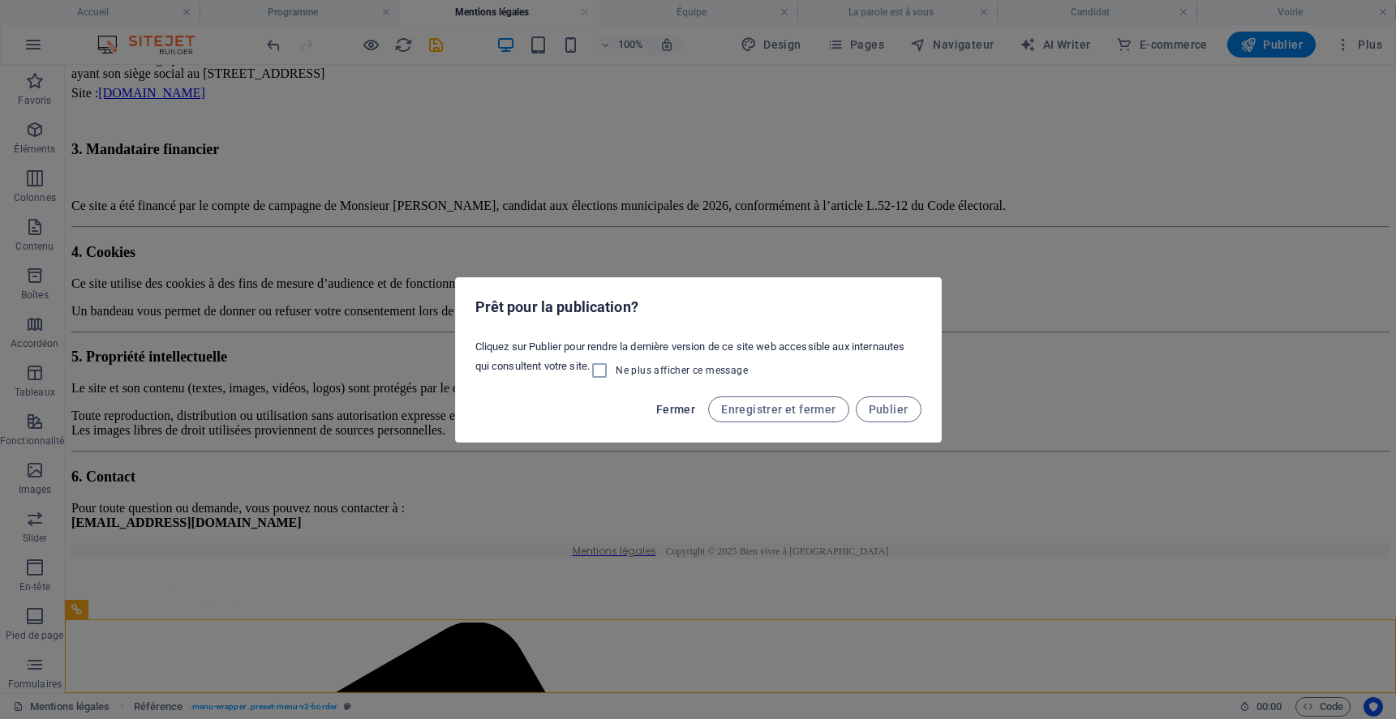
click at [689, 404] on span "Fermer" at bounding box center [675, 409] width 39 height 13
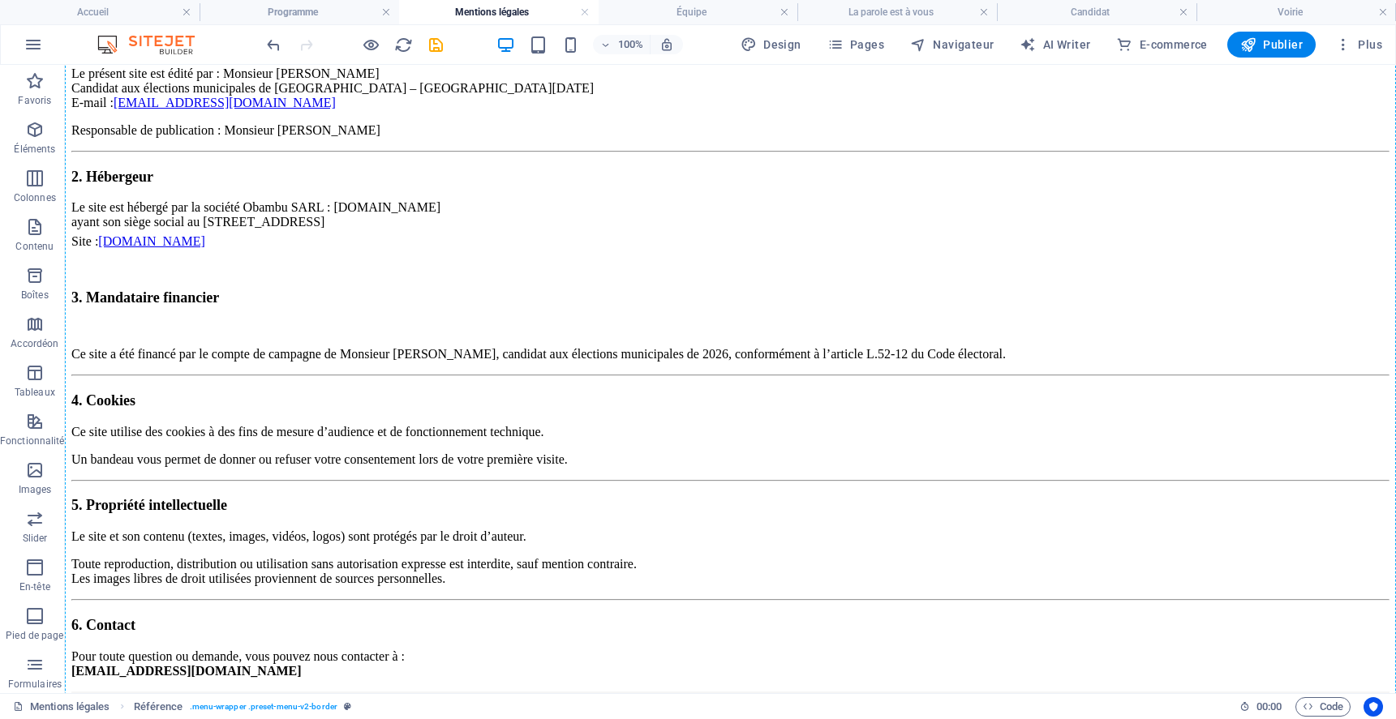
scroll to position [0, 0]
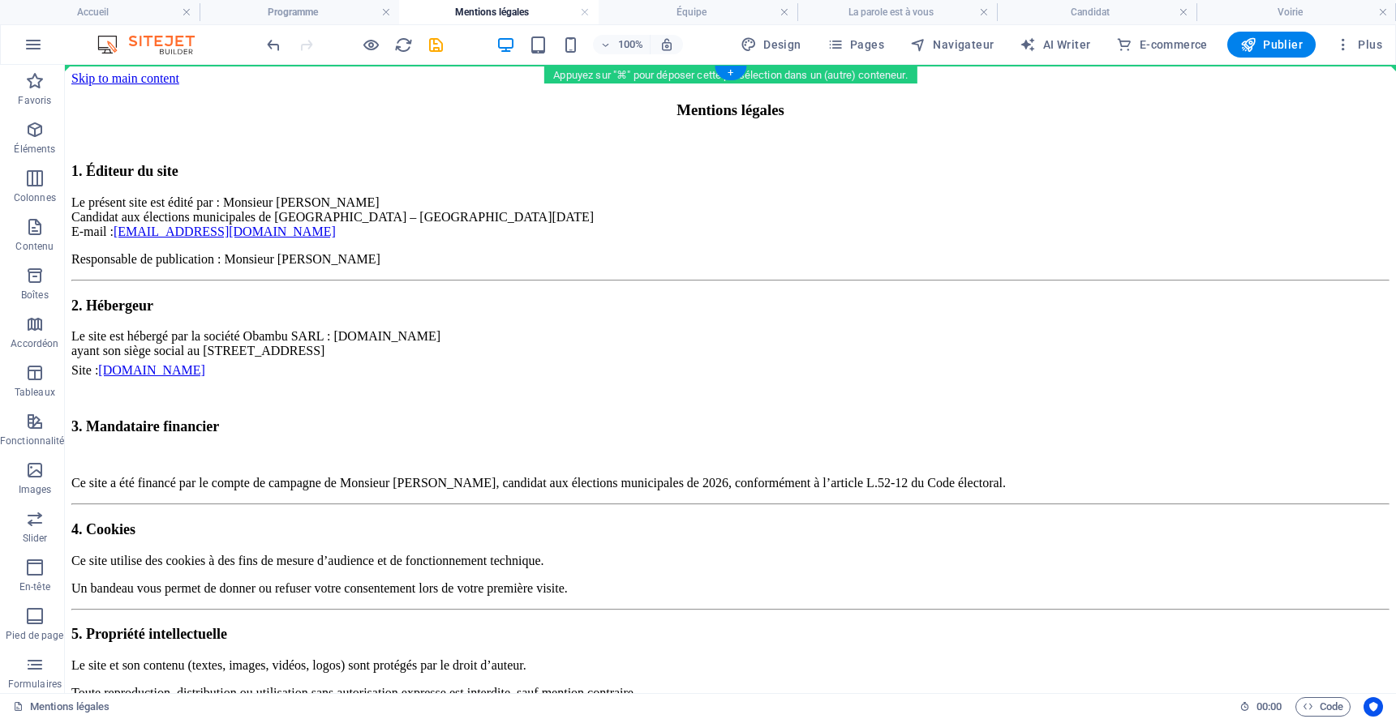
drag, startPoint x: 816, startPoint y: 663, endPoint x: 872, endPoint y: 98, distance: 567.3
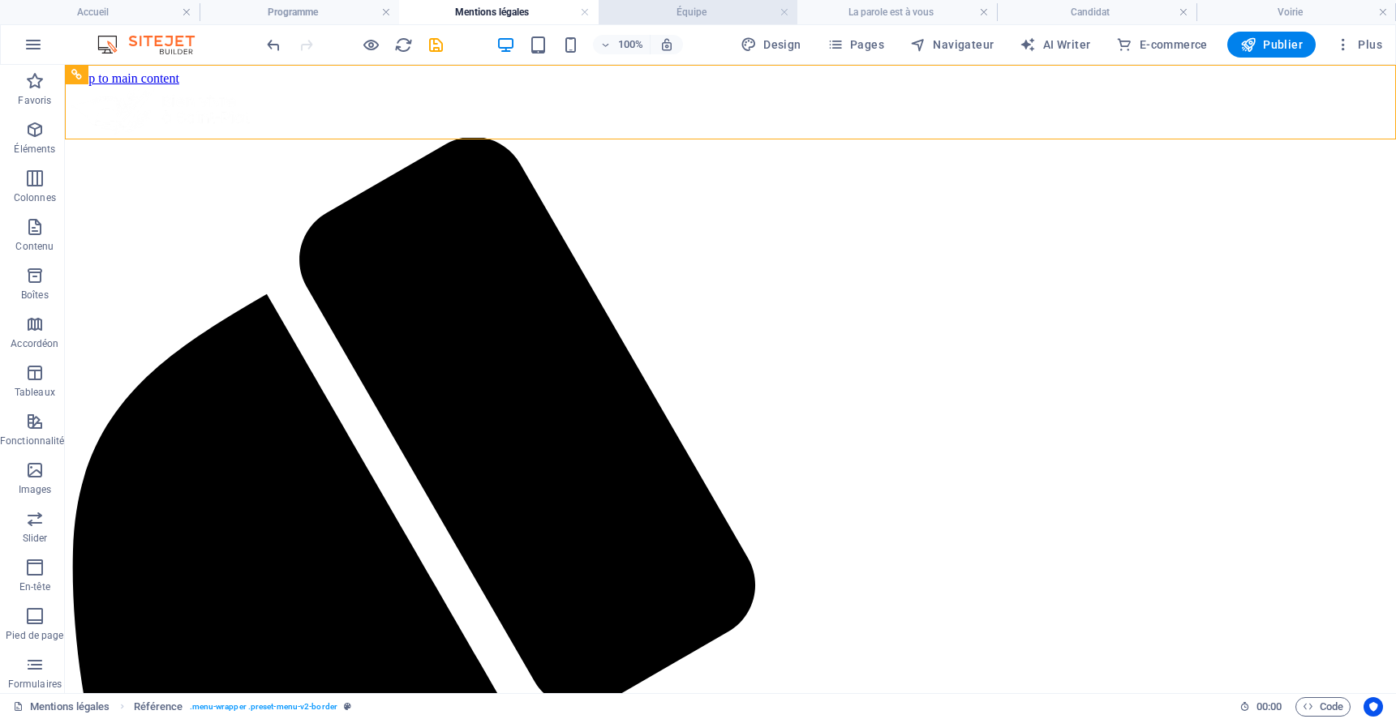
click at [724, 10] on h4 "Équipe" at bounding box center [699, 12] width 200 height 18
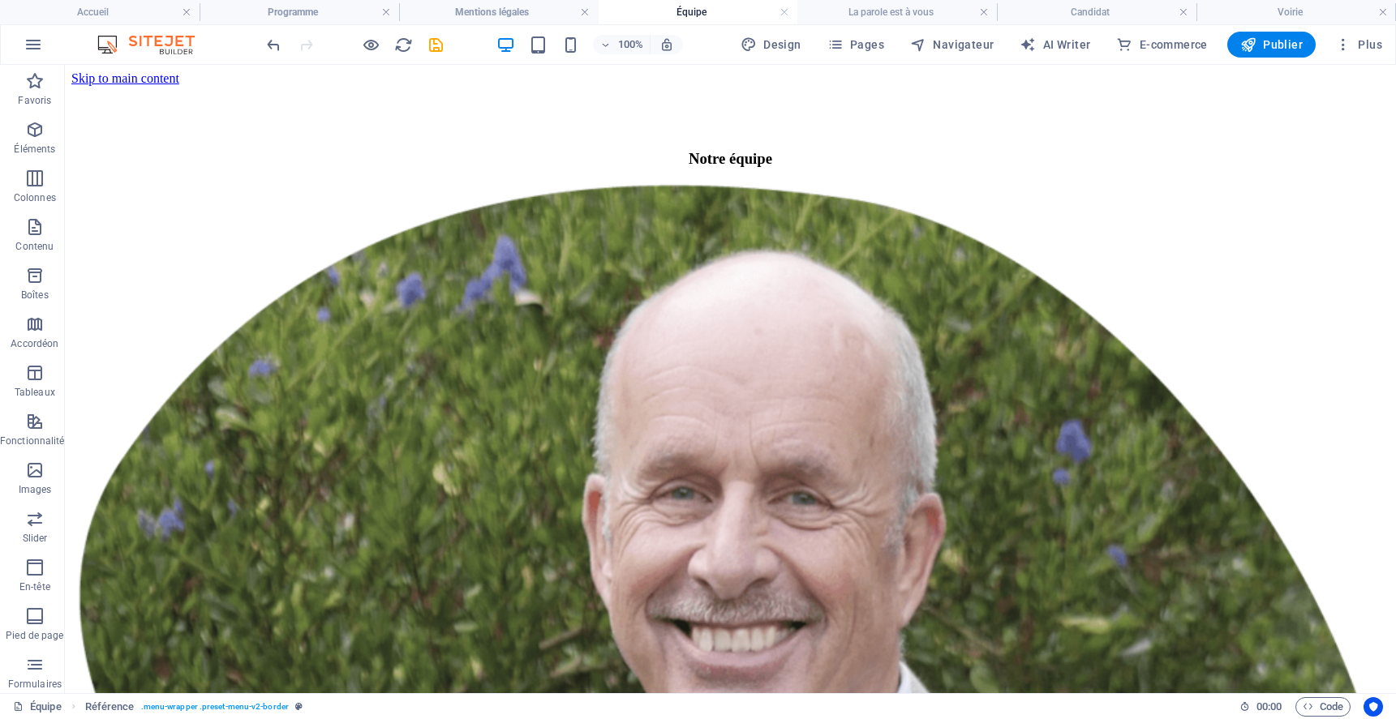
click at [589, 61] on div "100% Design Pages Navigateur AI Writer E-commerce Publier Plus" at bounding box center [698, 44] width 1394 height 39
click at [732, 71] on div "+" at bounding box center [731, 73] width 32 height 15
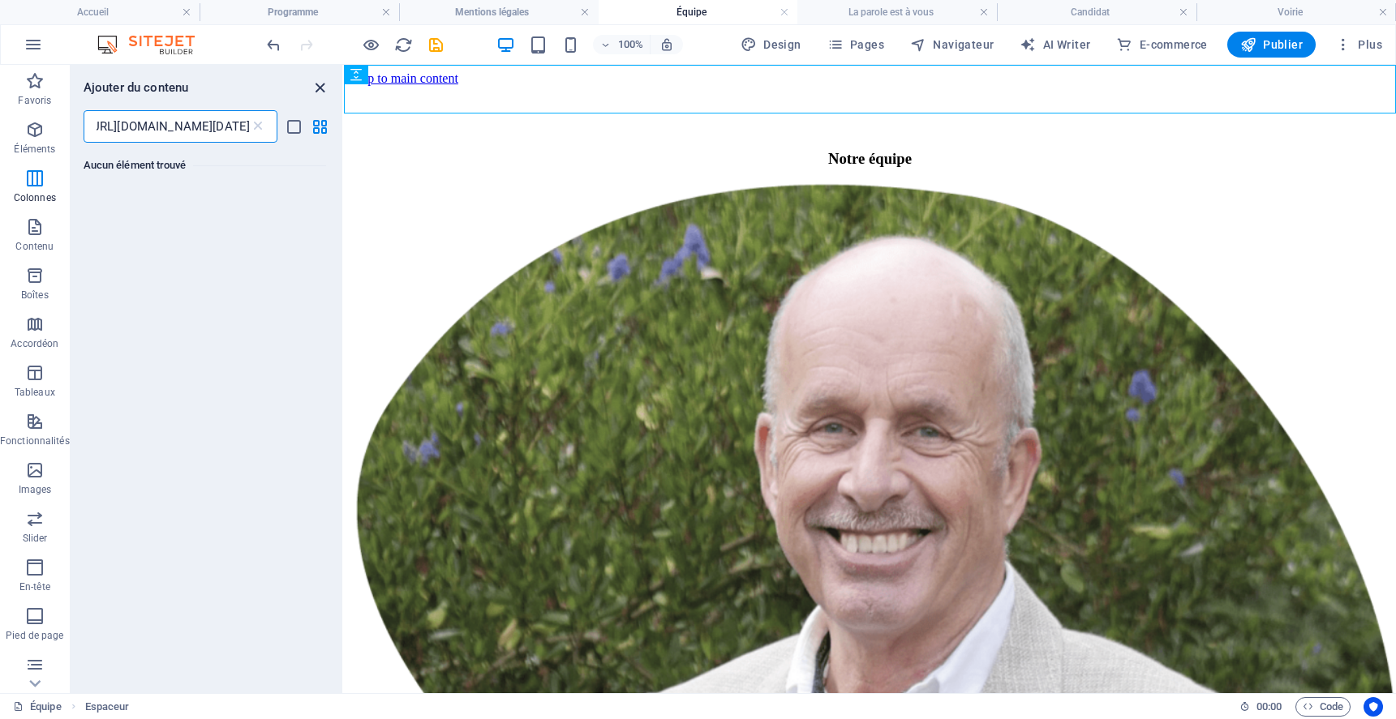
type input "[URL][DOMAIN_NAME][DATE]"
click at [315, 92] on icon "close panel" at bounding box center [320, 88] width 19 height 19
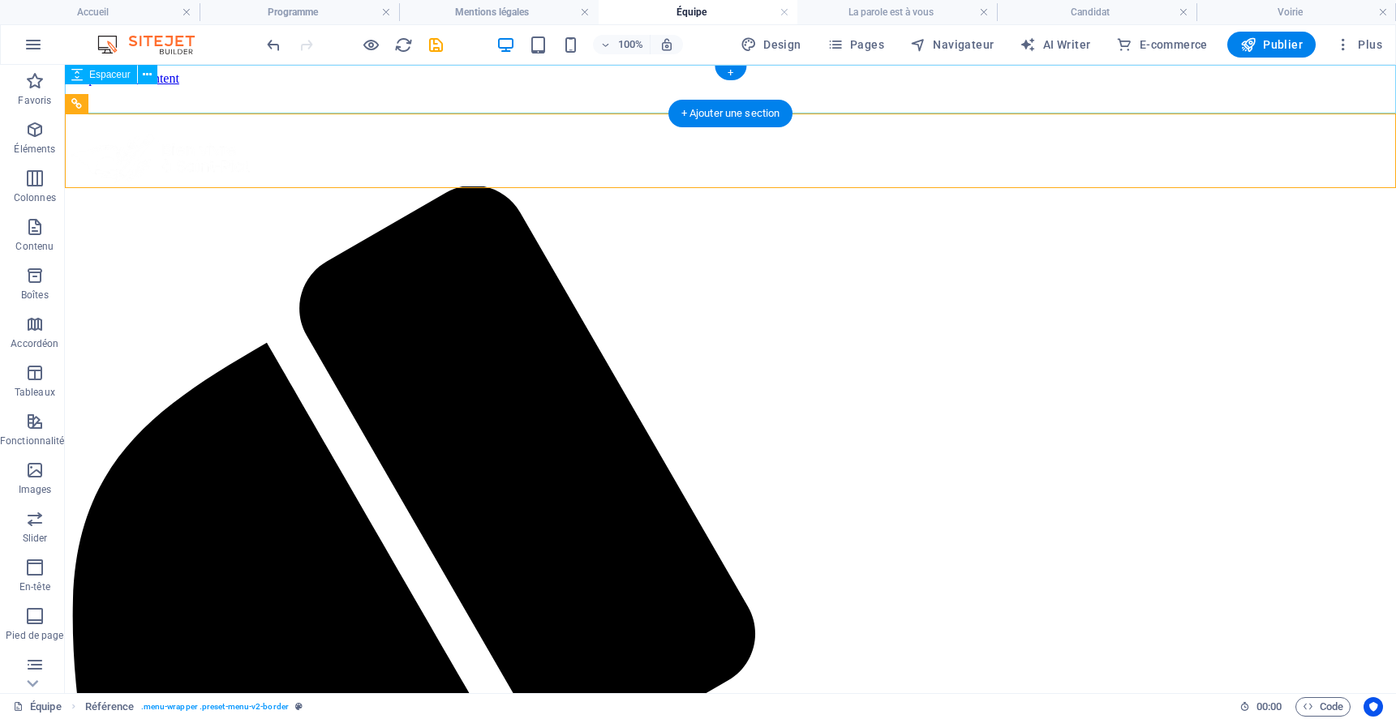
click at [575, 89] on div at bounding box center [730, 110] width 1318 height 49
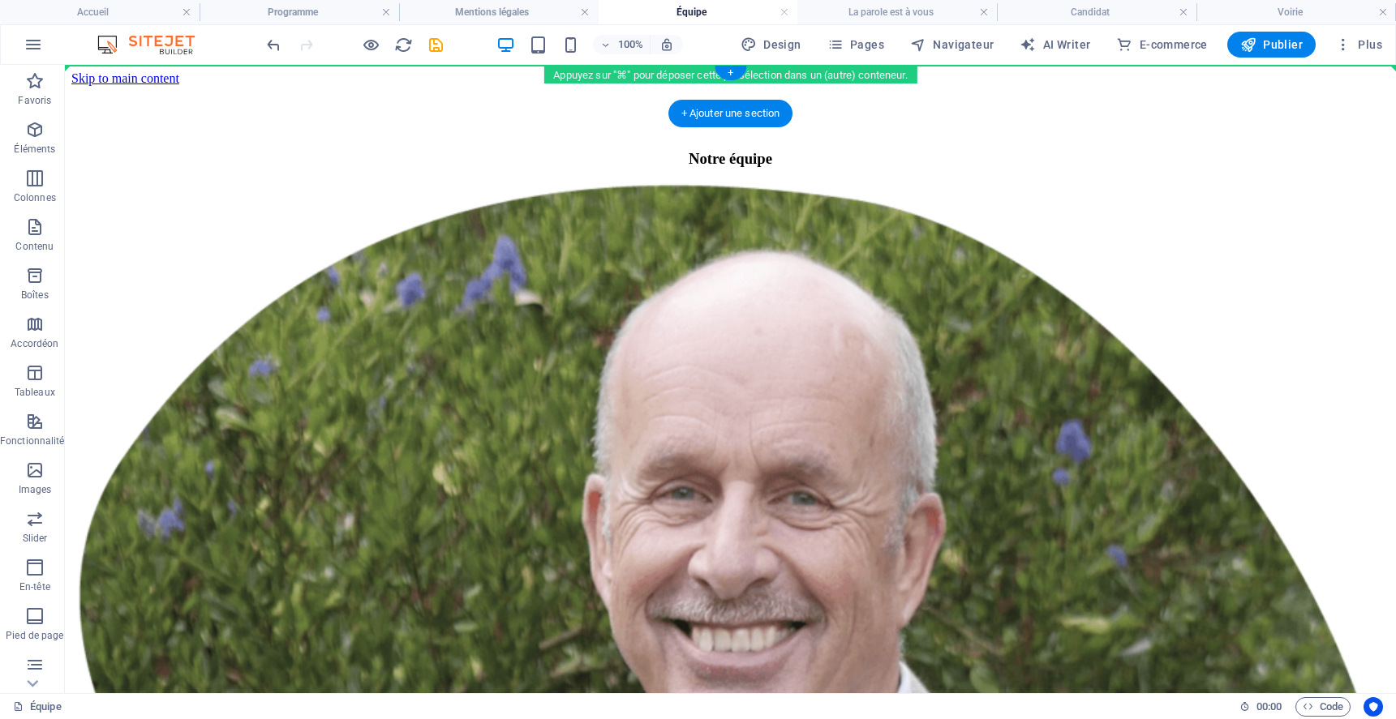
drag, startPoint x: 770, startPoint y: 658, endPoint x: 801, endPoint y: 86, distance: 572.6
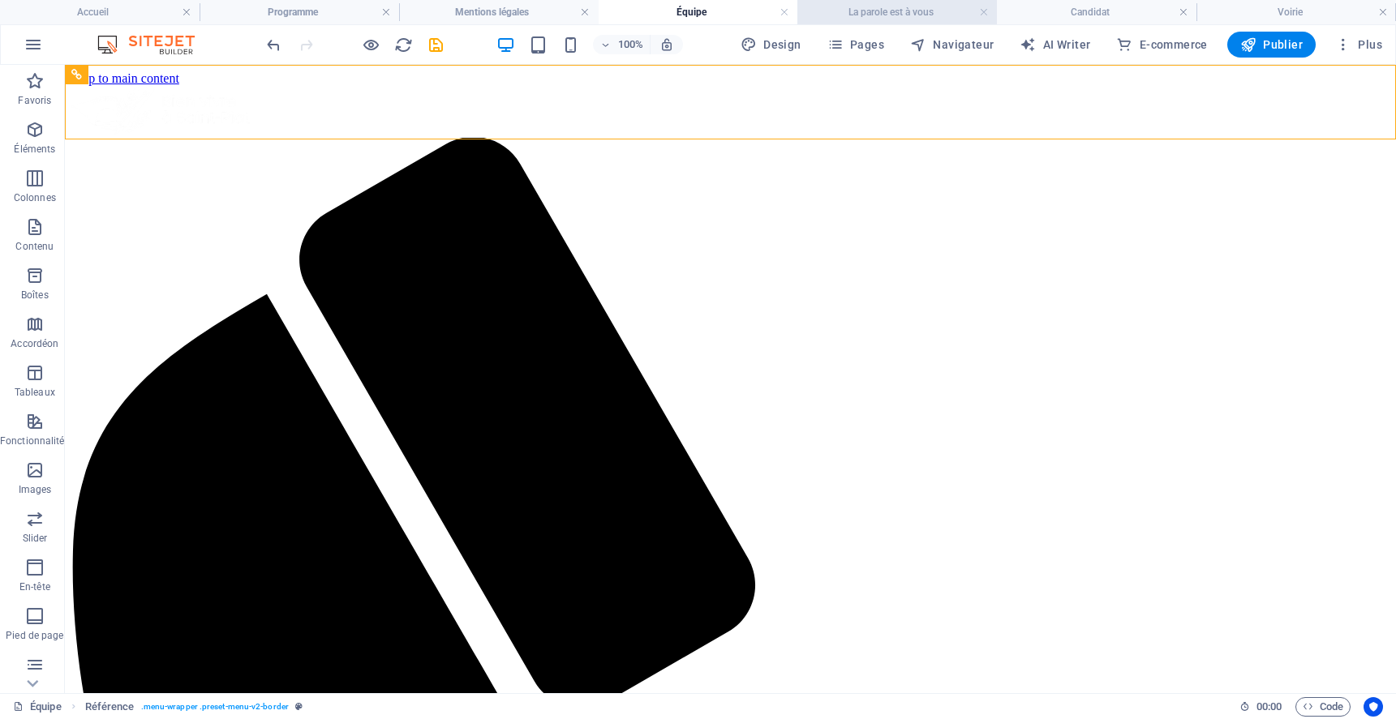
click at [881, 8] on h4 "La parole est à vous" at bounding box center [897, 12] width 200 height 18
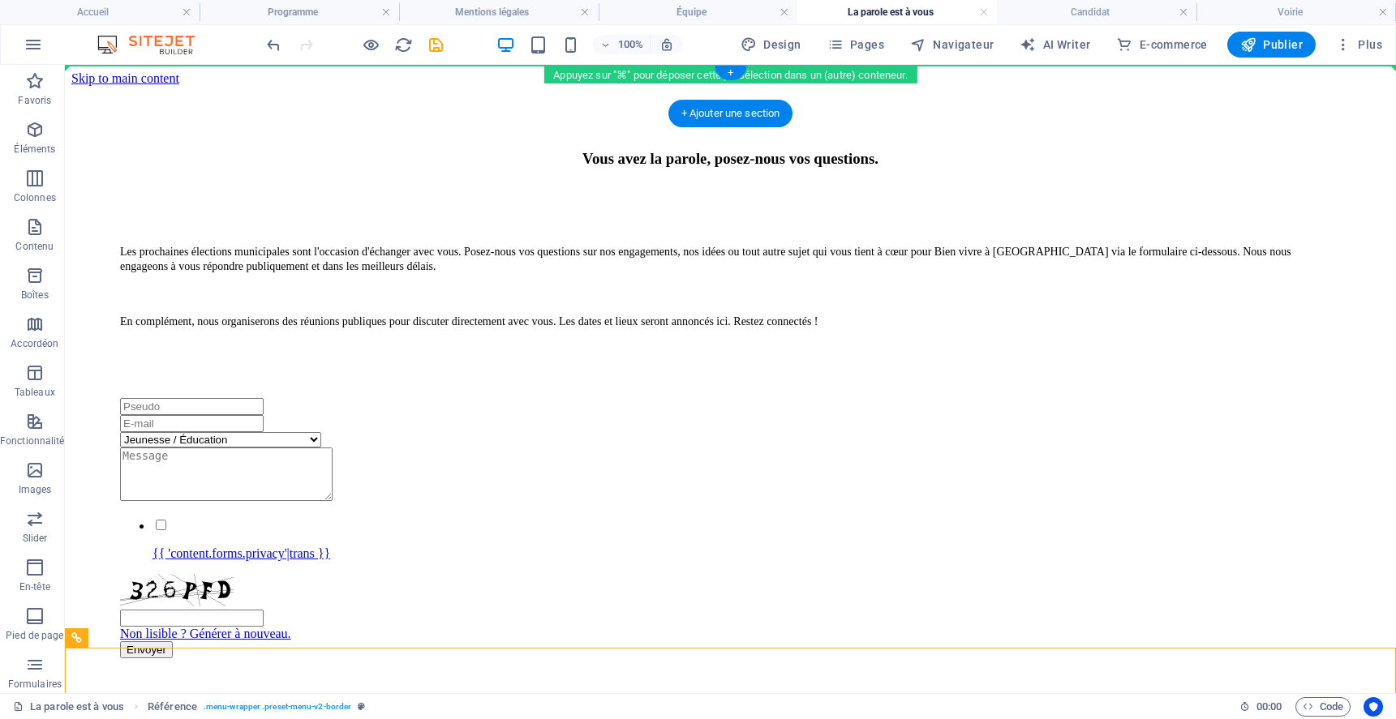
drag, startPoint x: 845, startPoint y: 663, endPoint x: 844, endPoint y: 65, distance: 597.8
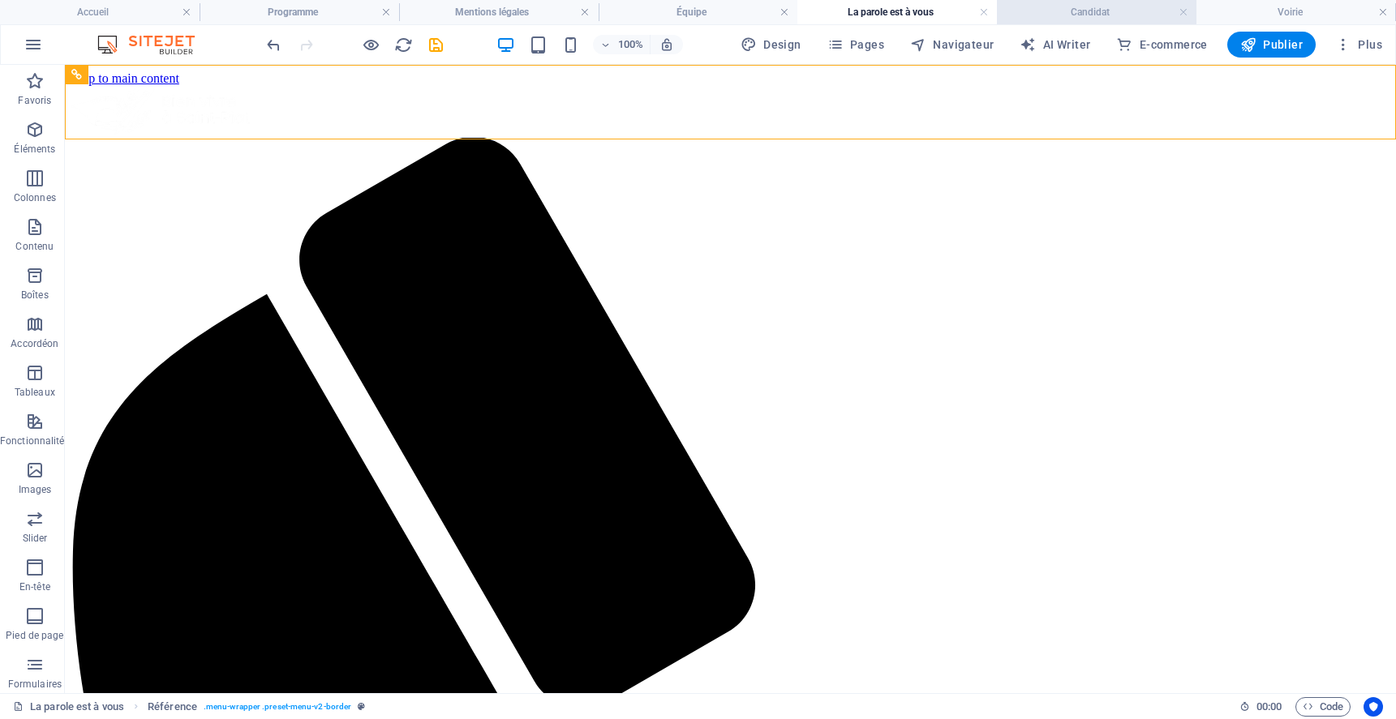
click at [1067, 4] on h4 "Candidat" at bounding box center [1097, 12] width 200 height 18
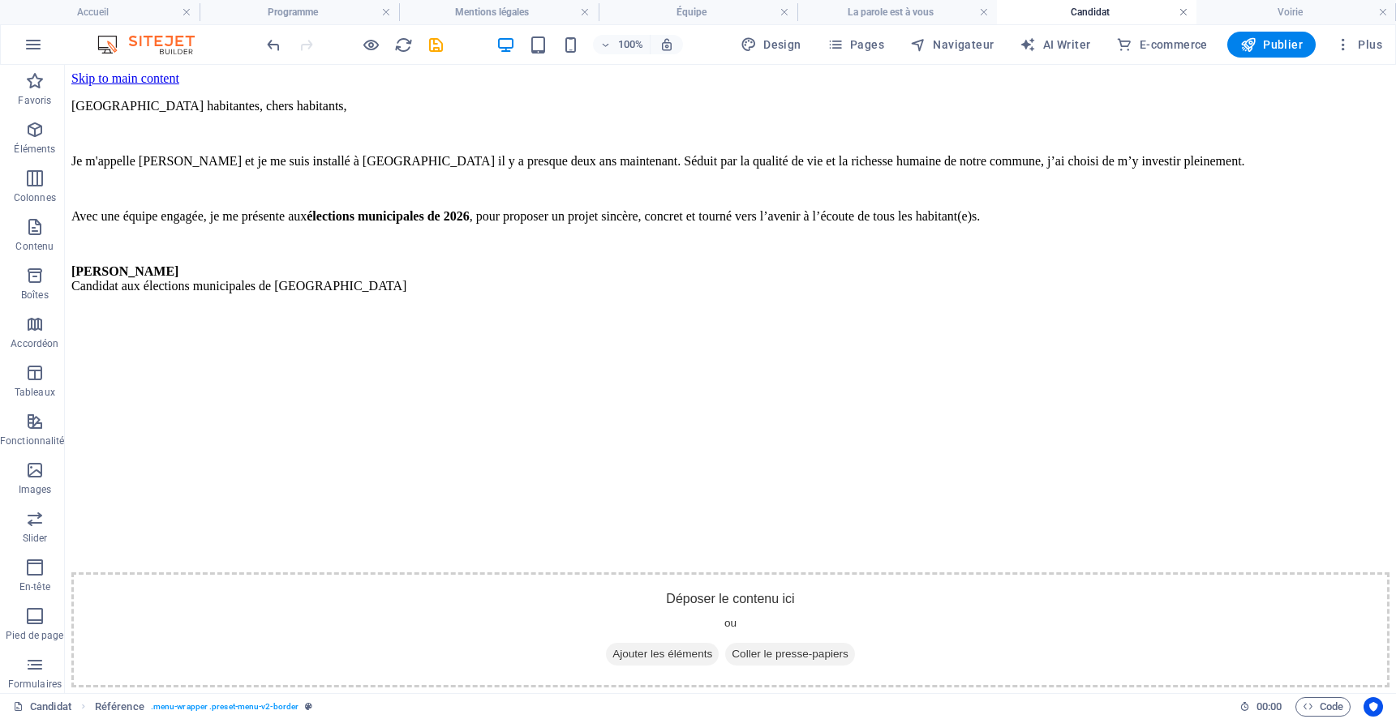
click at [1180, 11] on link at bounding box center [1183, 12] width 10 height 15
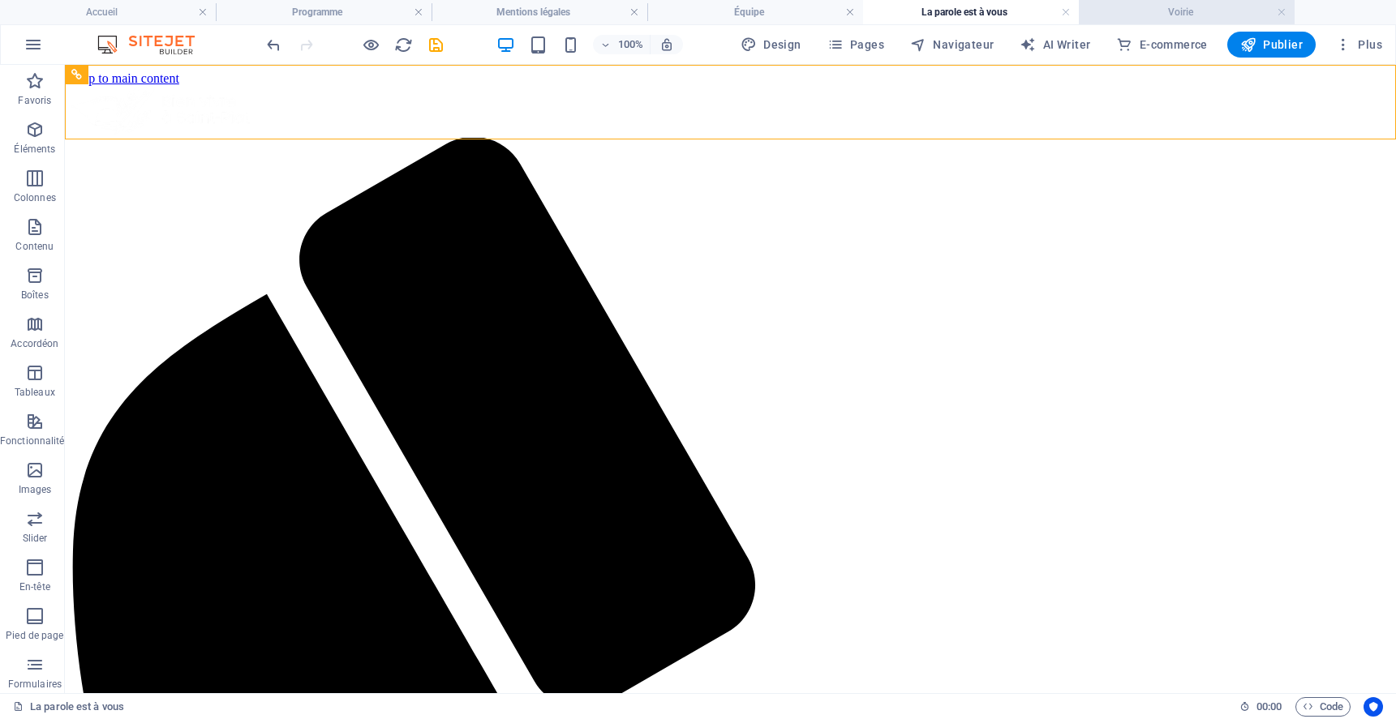
click at [1154, 10] on h4 "Voirie" at bounding box center [1187, 12] width 216 height 18
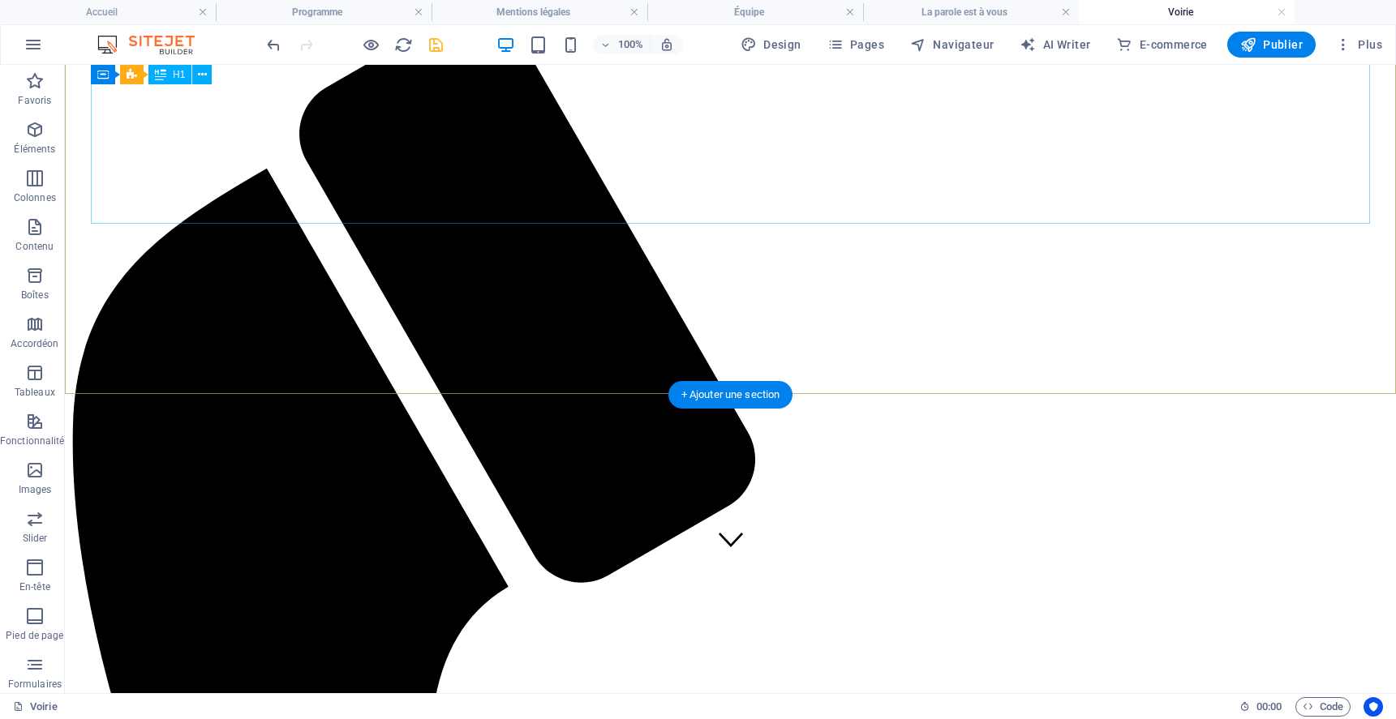
scroll to position [73, 0]
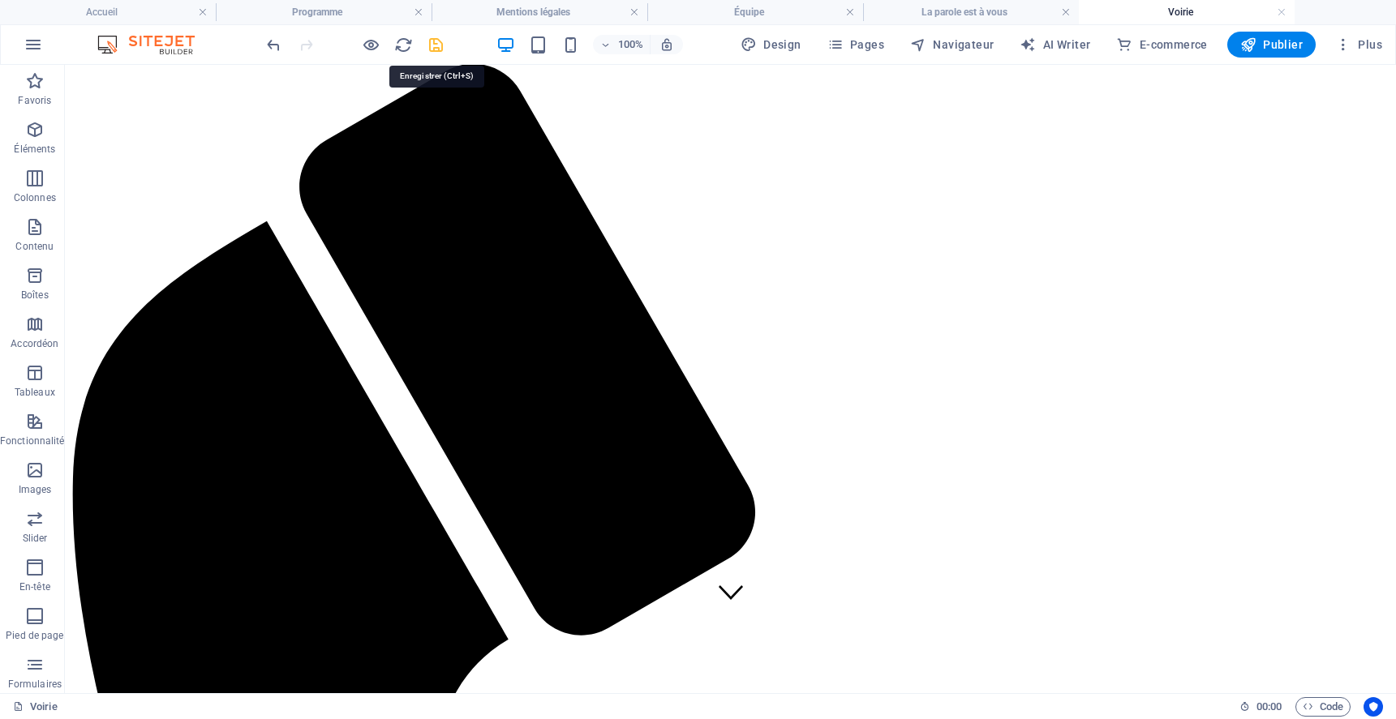
click at [437, 48] on icon "save" at bounding box center [436, 45] width 19 height 19
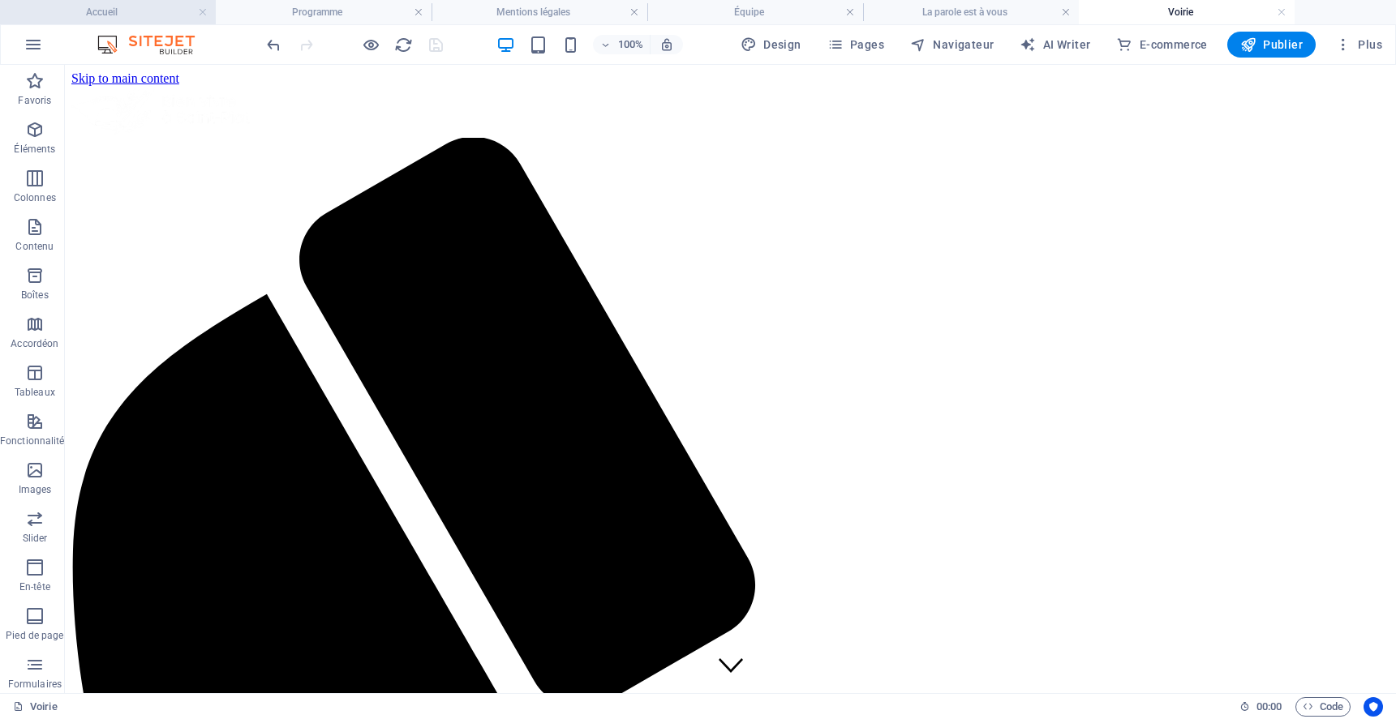
click at [152, 15] on h4 "Accueil" at bounding box center [108, 12] width 216 height 18
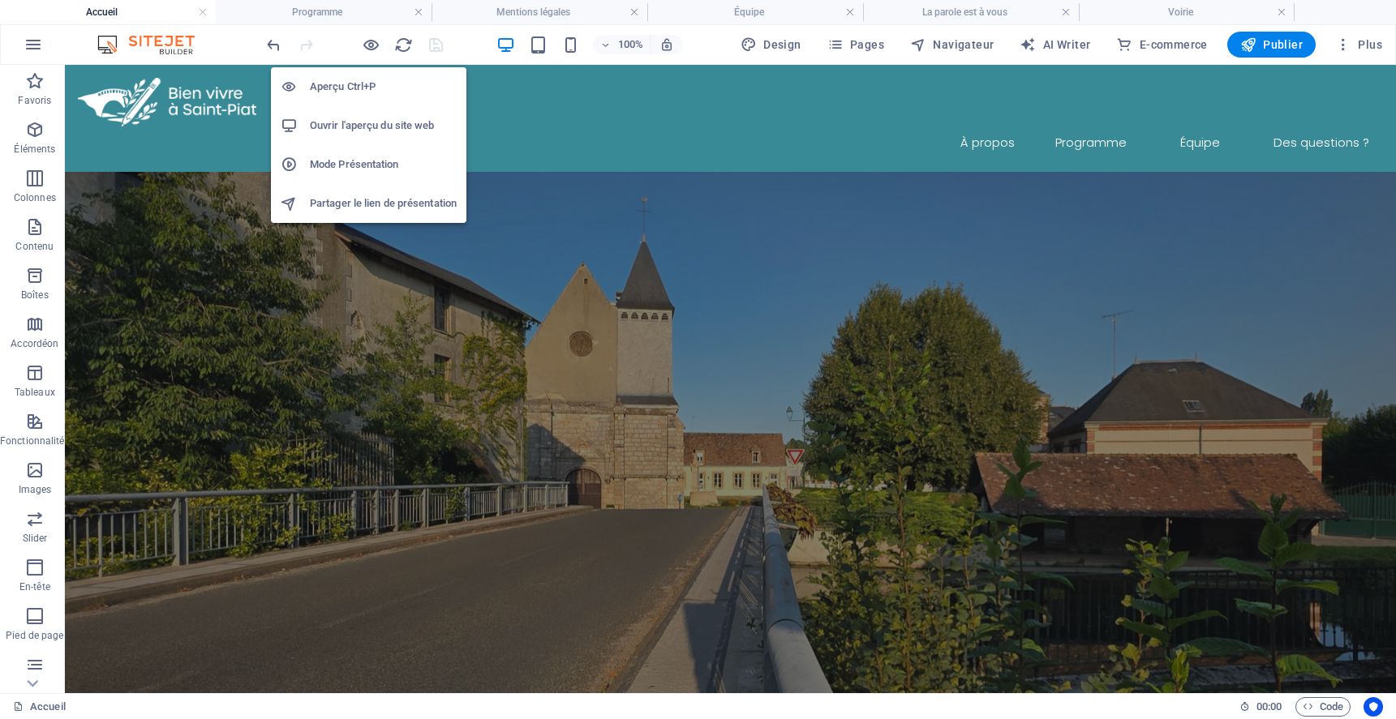
click at [367, 117] on h6 "Ouvrir l'aperçu du site web" at bounding box center [383, 125] width 147 height 19
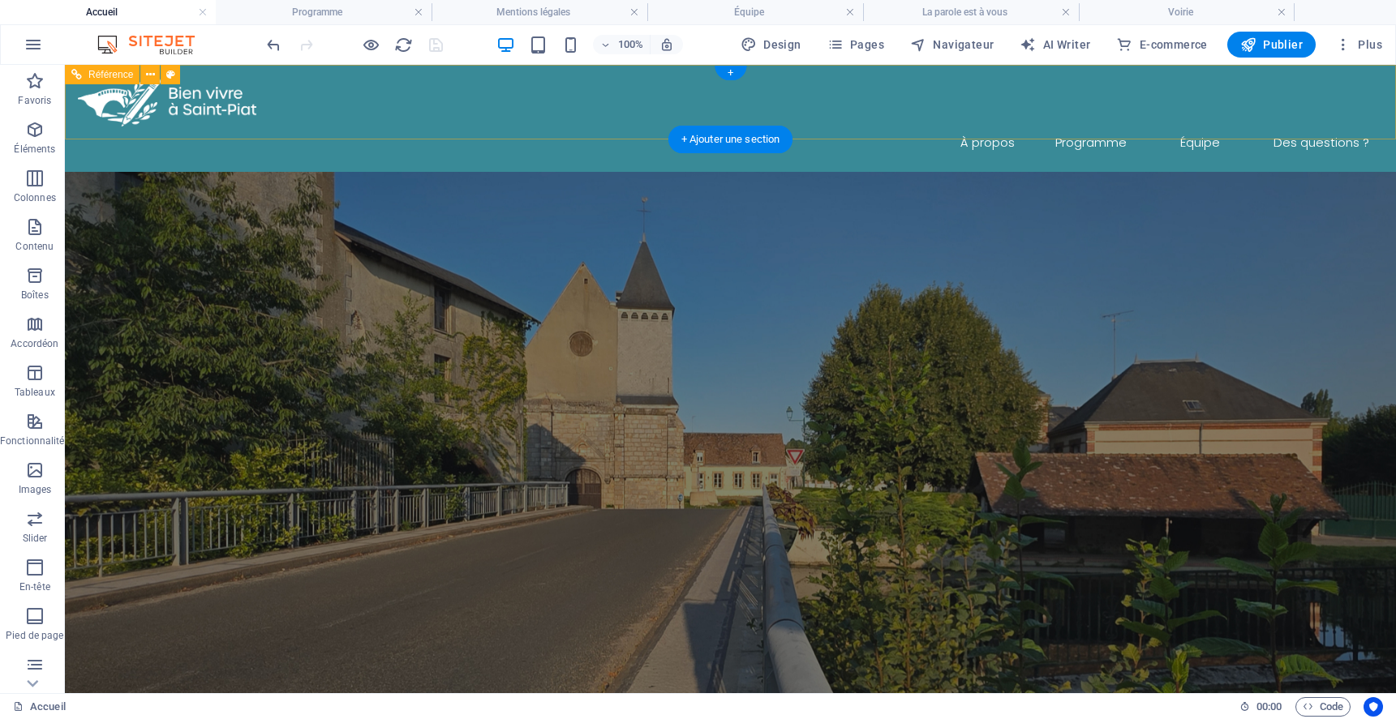
click at [174, 122] on div at bounding box center [730, 102] width 1305 height 49
click at [177, 103] on div at bounding box center [730, 102] width 1305 height 49
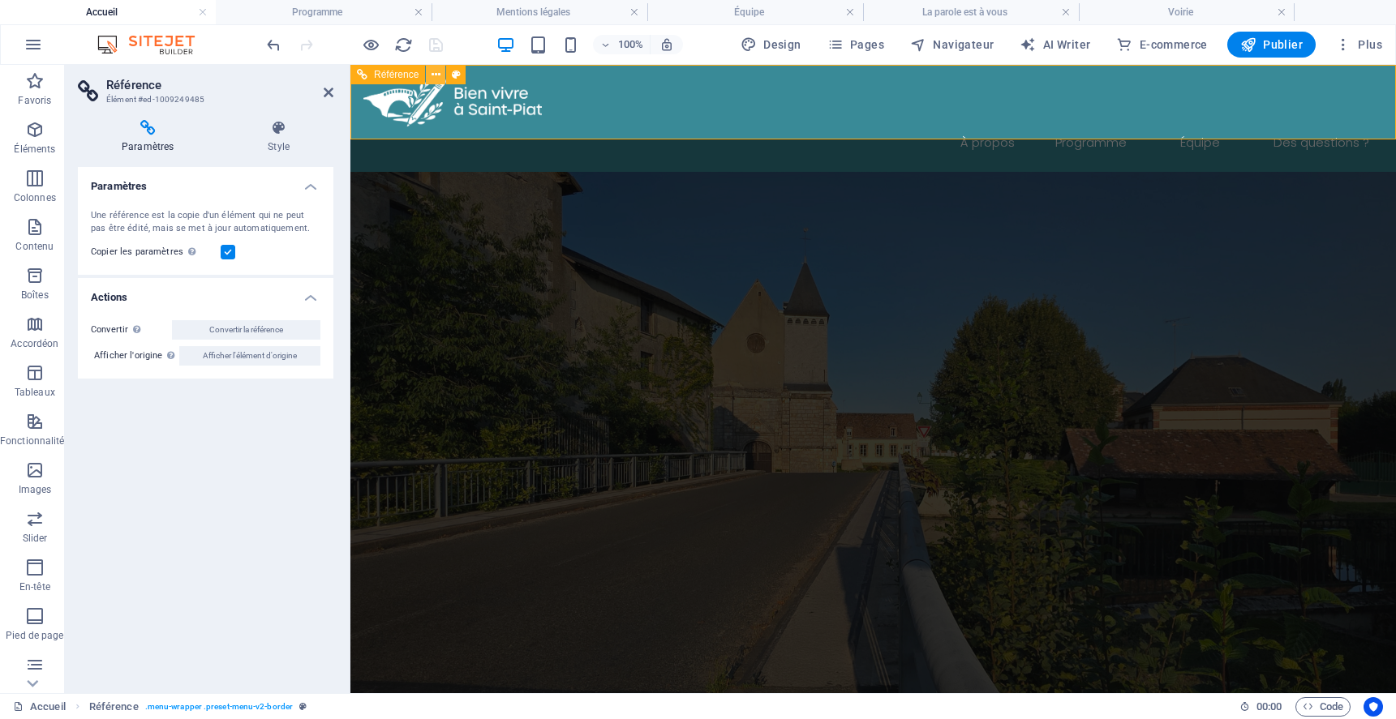
click at [436, 71] on icon at bounding box center [435, 75] width 9 height 17
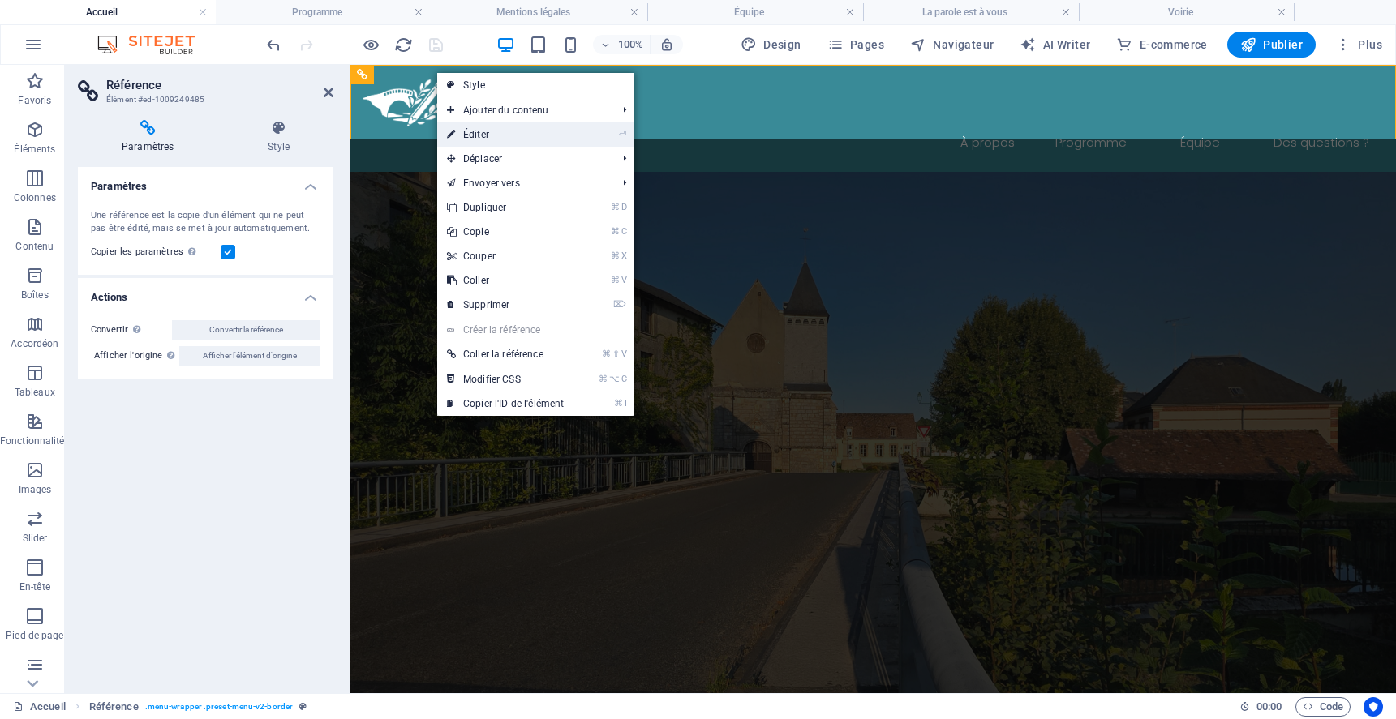
click at [497, 137] on link "⏎ Éditer" at bounding box center [505, 134] width 136 height 24
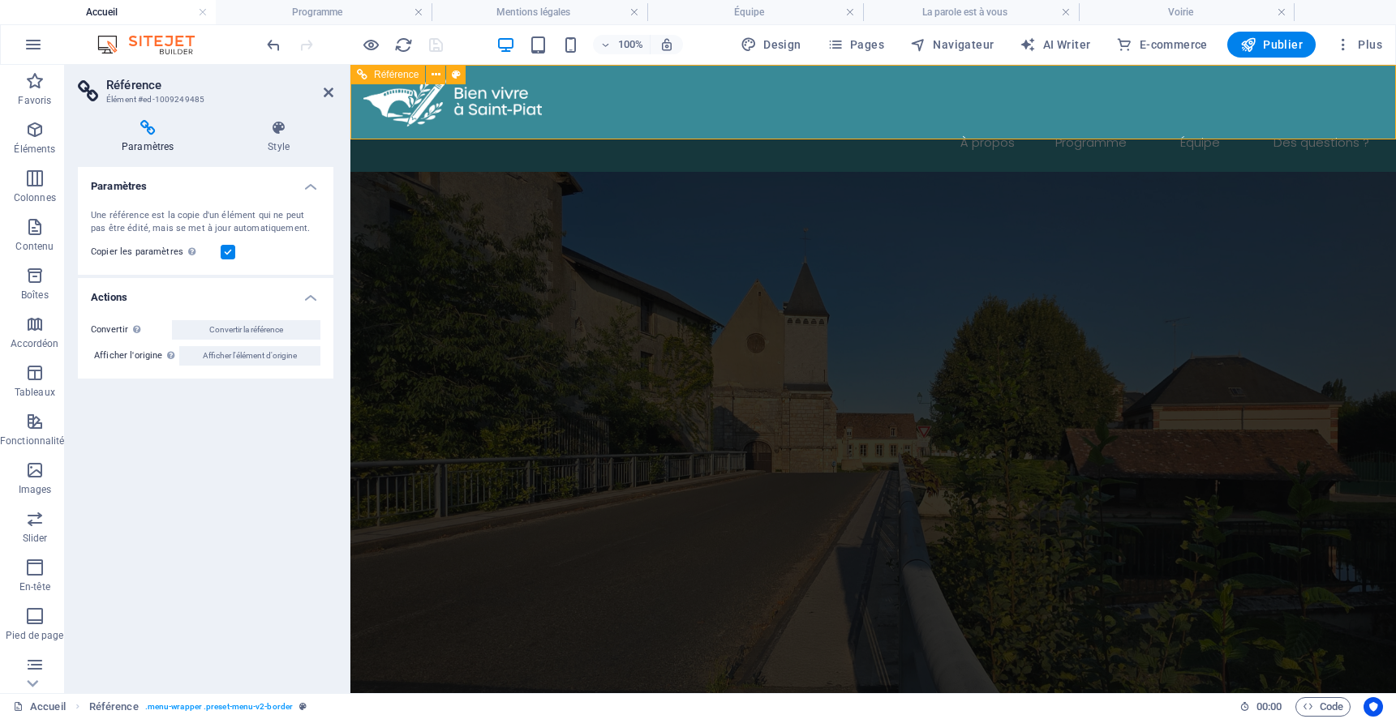
click at [417, 106] on div at bounding box center [873, 102] width 1020 height 49
click at [564, 122] on div "Menu À propos Programme Équipe Des questions ?" at bounding box center [872, 118] width 1045 height 107
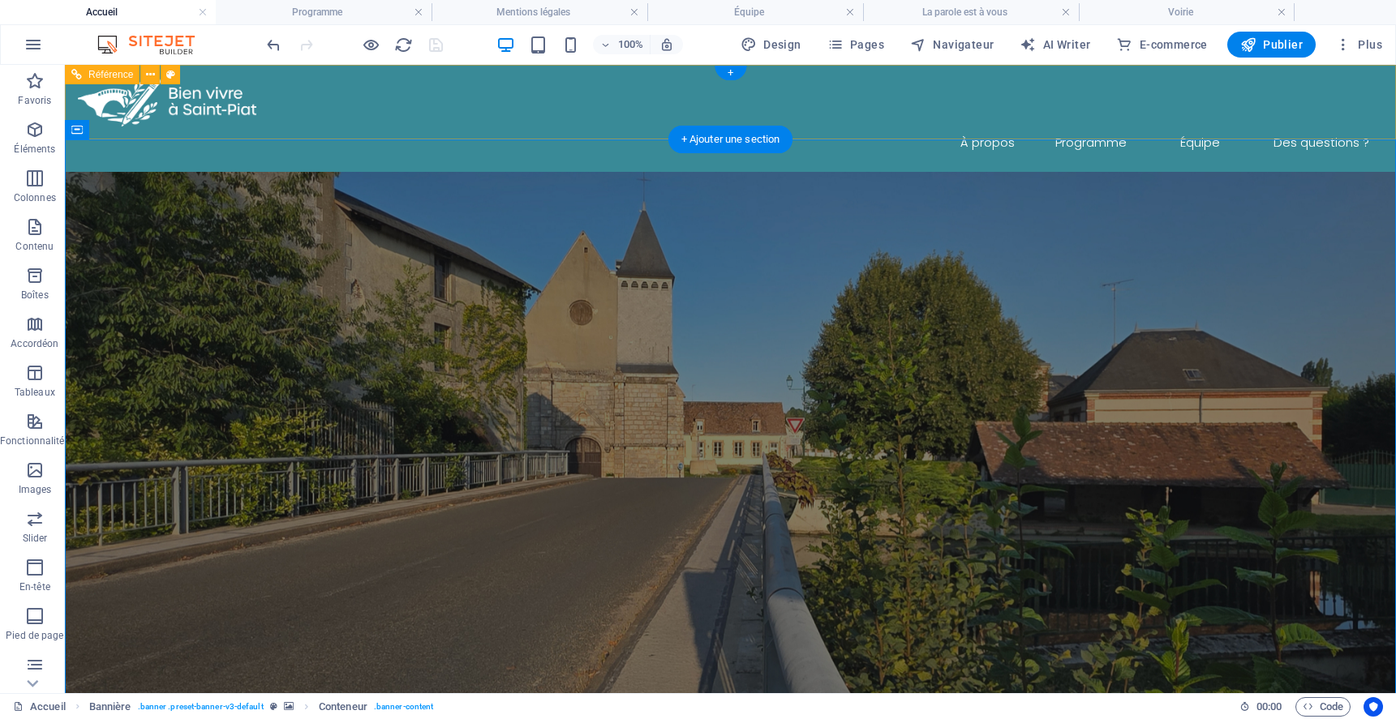
click at [201, 100] on div at bounding box center [730, 102] width 1305 height 49
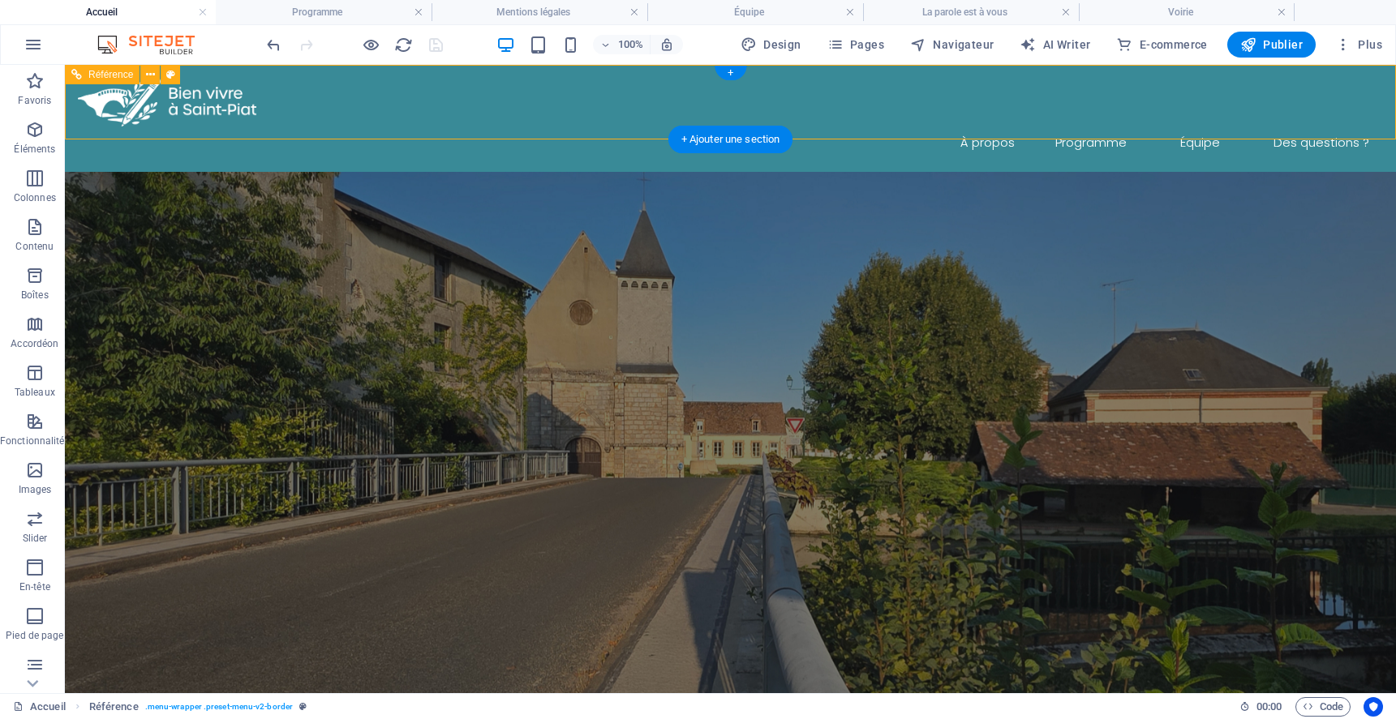
click at [204, 103] on div at bounding box center [730, 102] width 1305 height 49
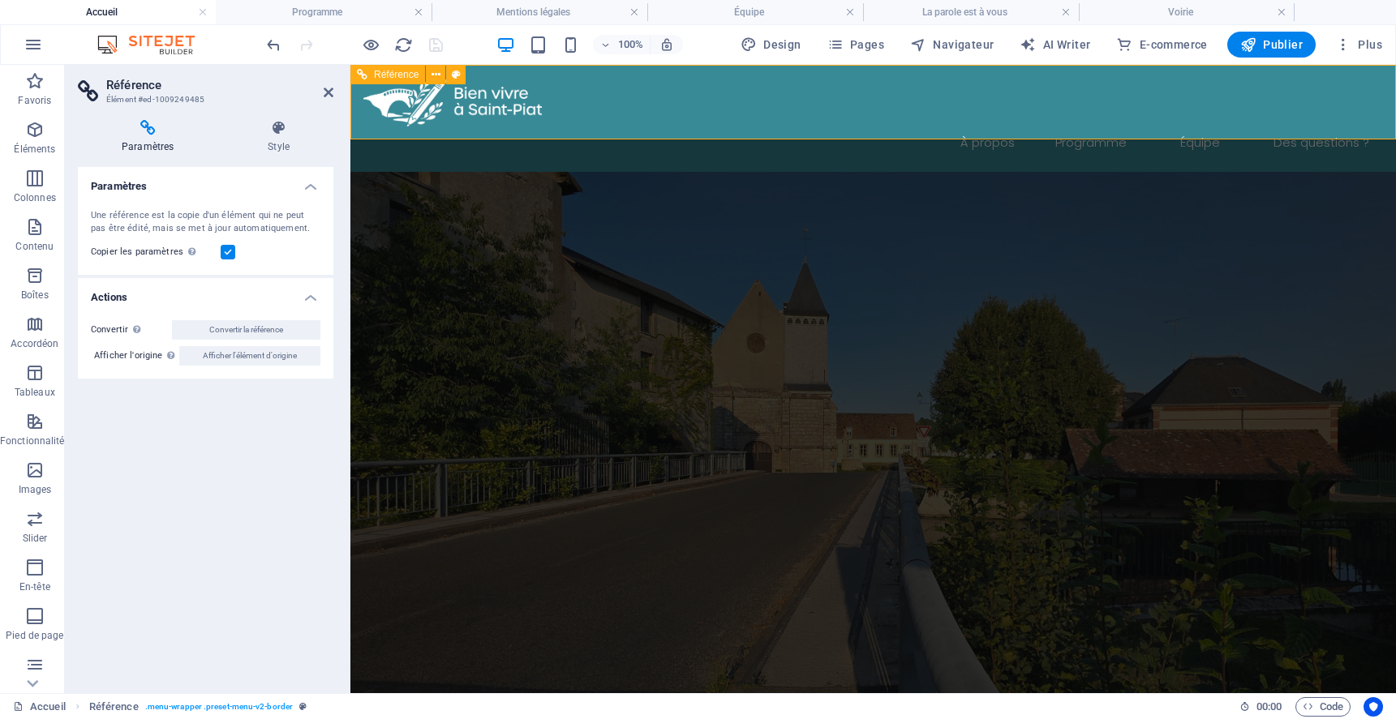
click at [426, 97] on div at bounding box center [873, 102] width 1020 height 49
click at [324, 88] on icon at bounding box center [329, 92] width 10 height 13
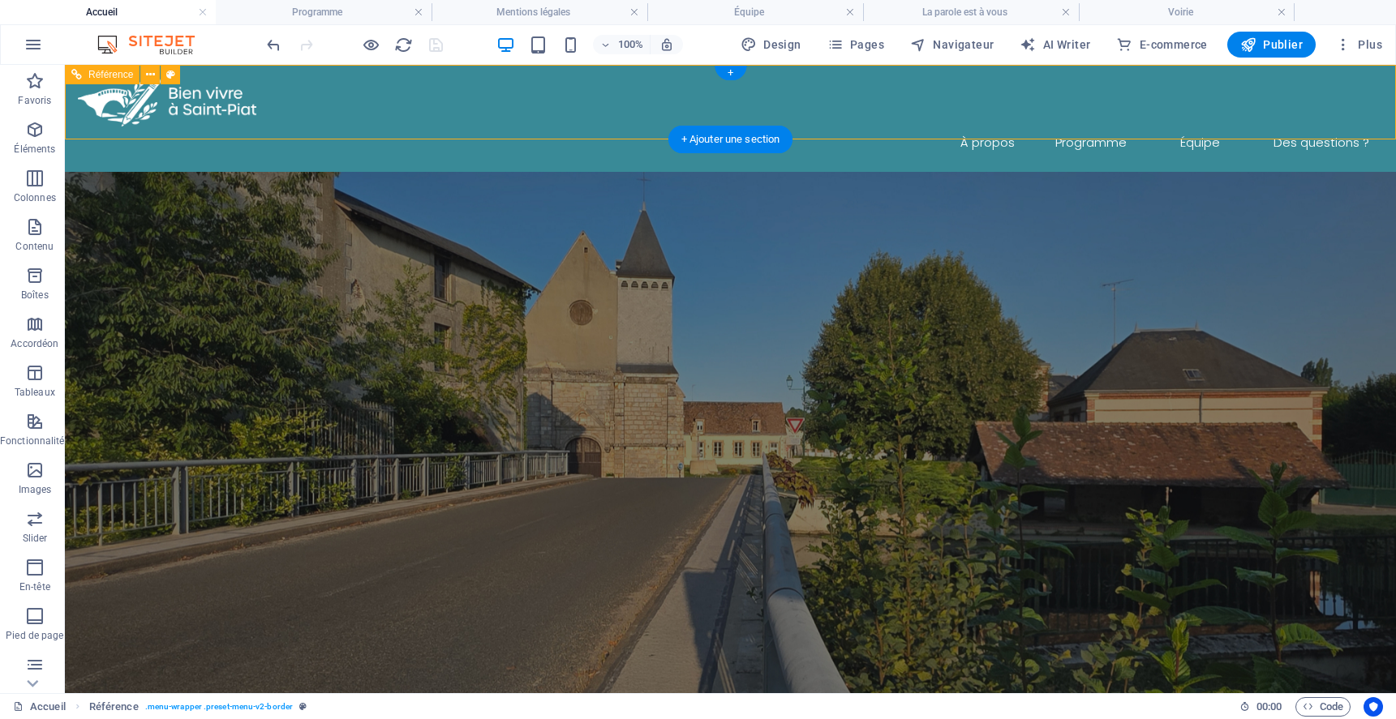
click at [208, 113] on div at bounding box center [730, 102] width 1305 height 49
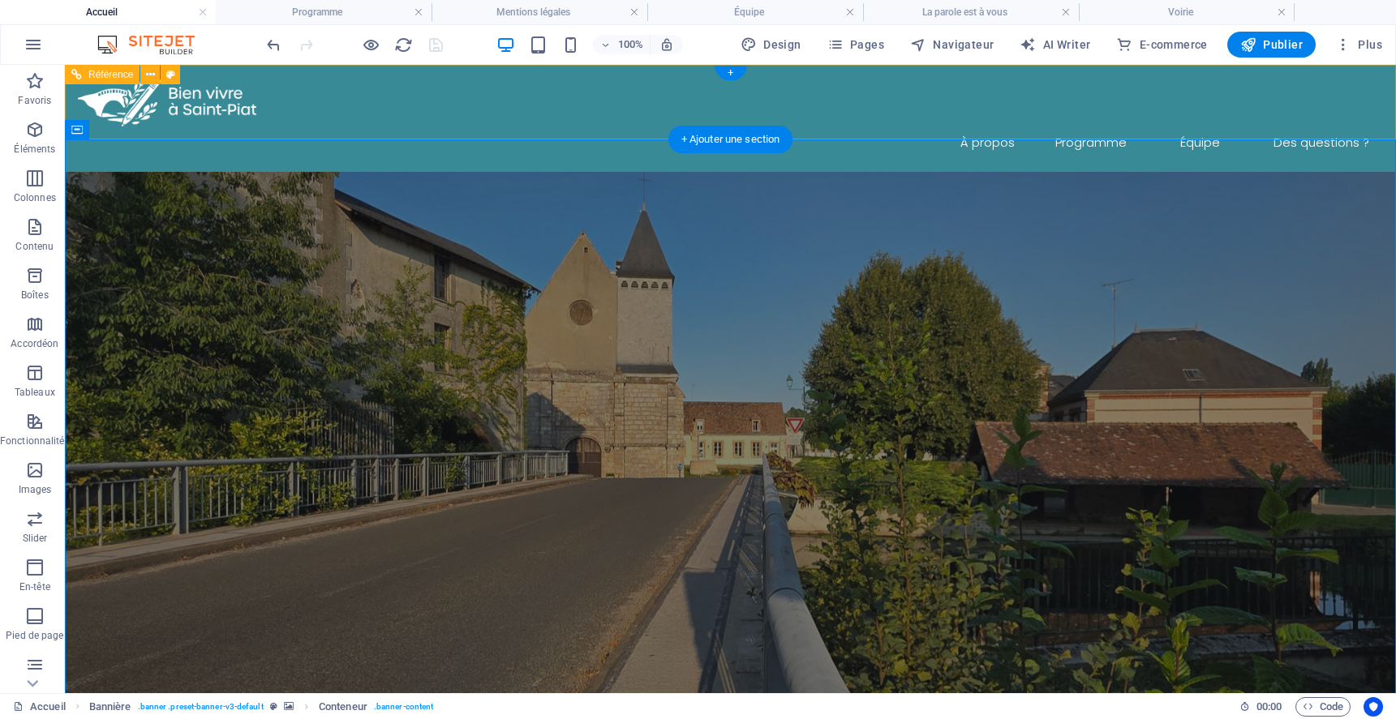
click at [215, 91] on div at bounding box center [730, 102] width 1305 height 49
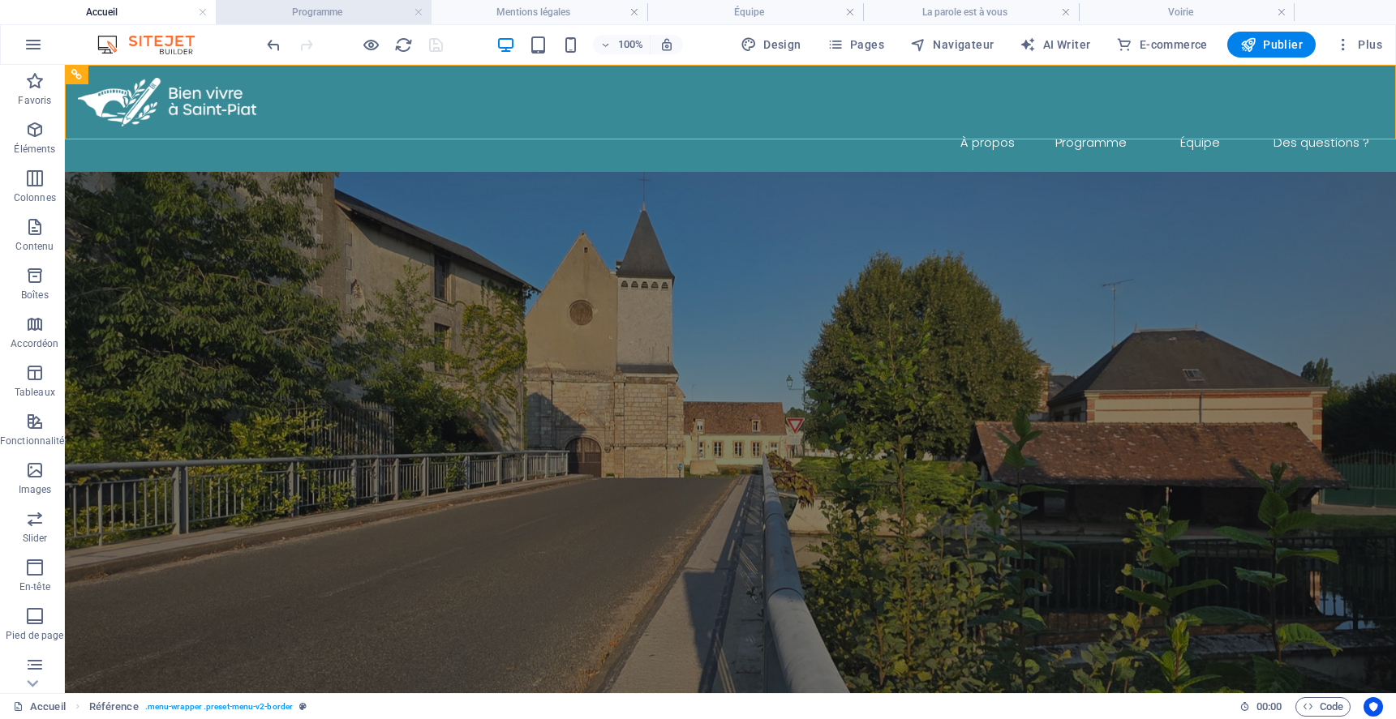
click at [312, 17] on h4 "Programme" at bounding box center [324, 12] width 216 height 18
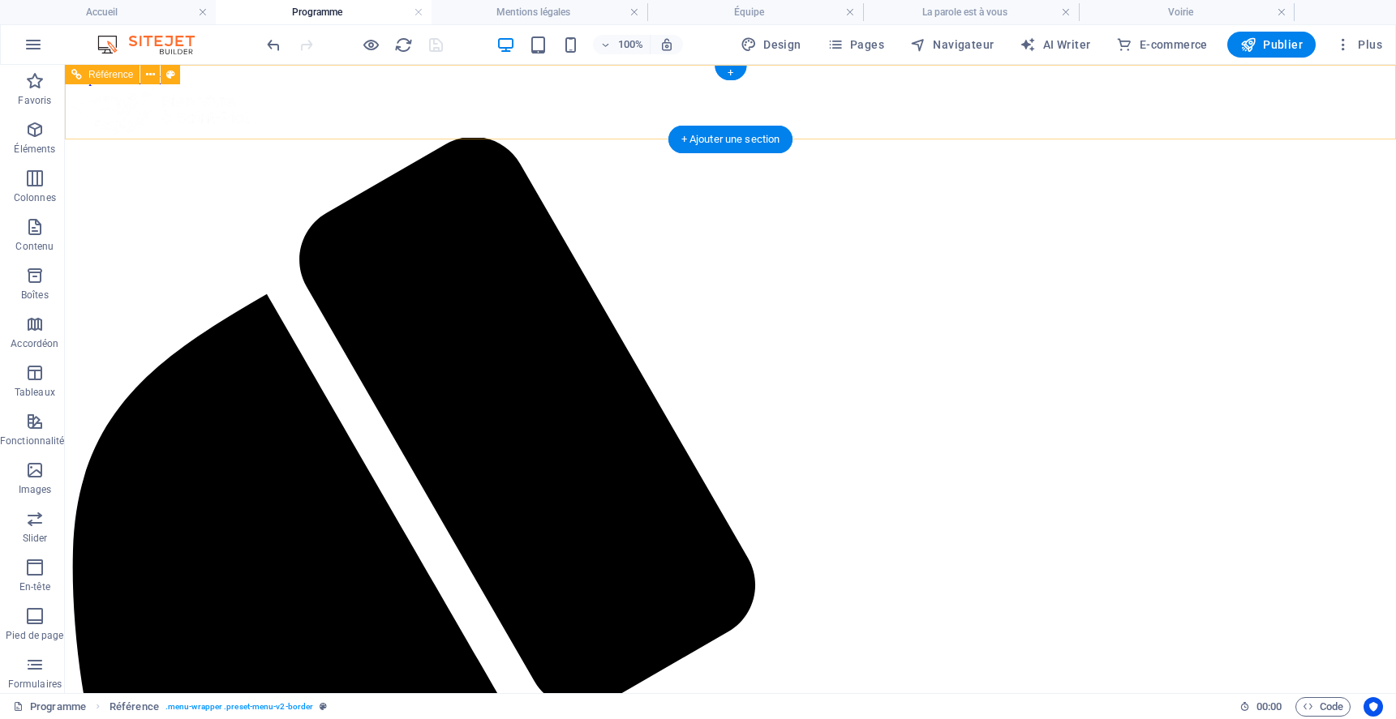
click at [213, 112] on div at bounding box center [730, 112] width 1318 height 52
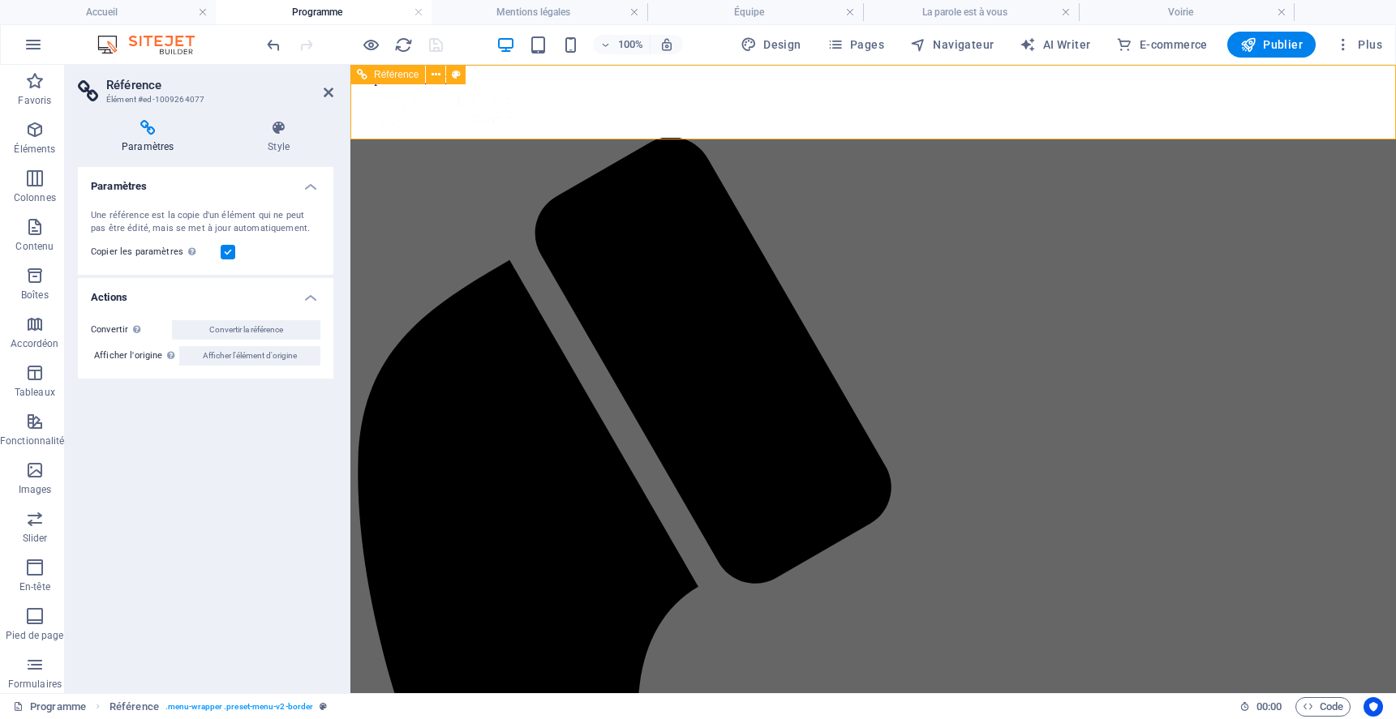
click at [435, 90] on div at bounding box center [873, 112] width 1033 height 52
click at [169, 11] on h4 "Accueil" at bounding box center [108, 12] width 216 height 18
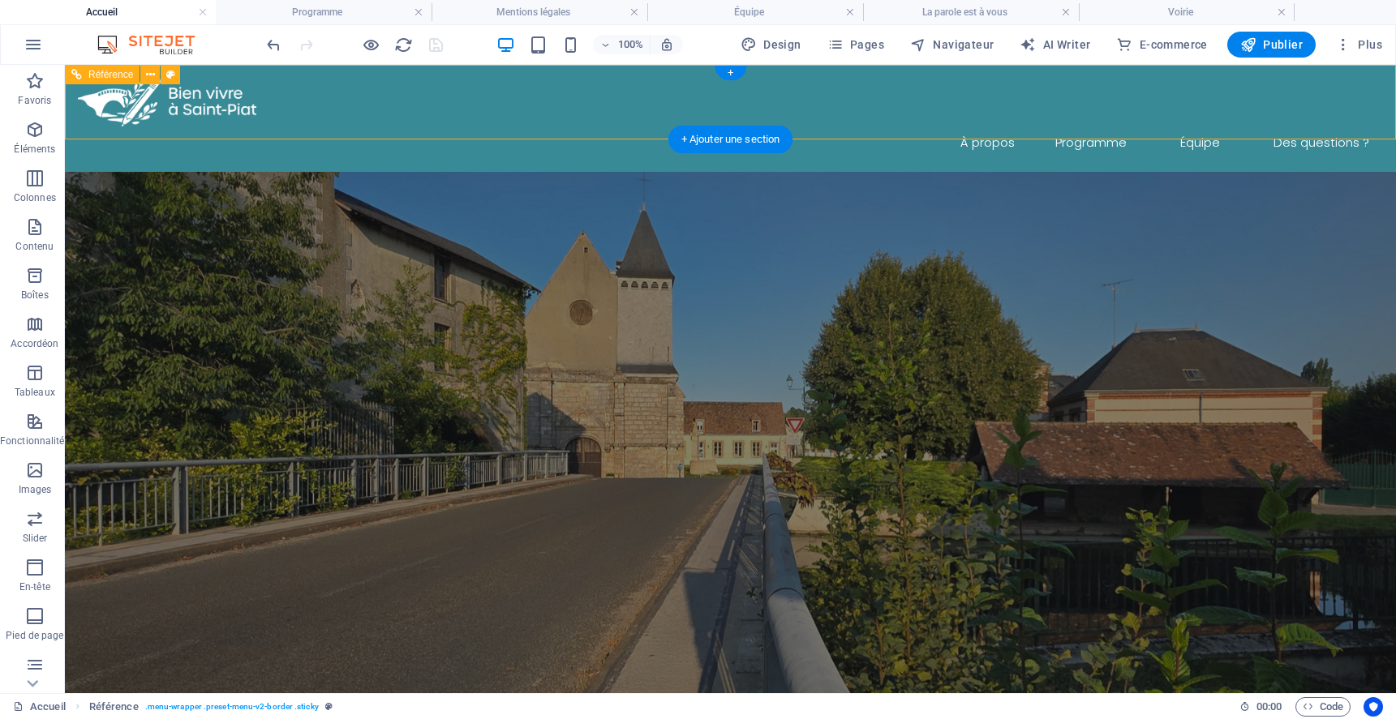
click at [282, 127] on nav "À propos Programme Équipe Des questions ?" at bounding box center [730, 143] width 1305 height 33
select select "rem"
select select "preset-menu-v2-border"
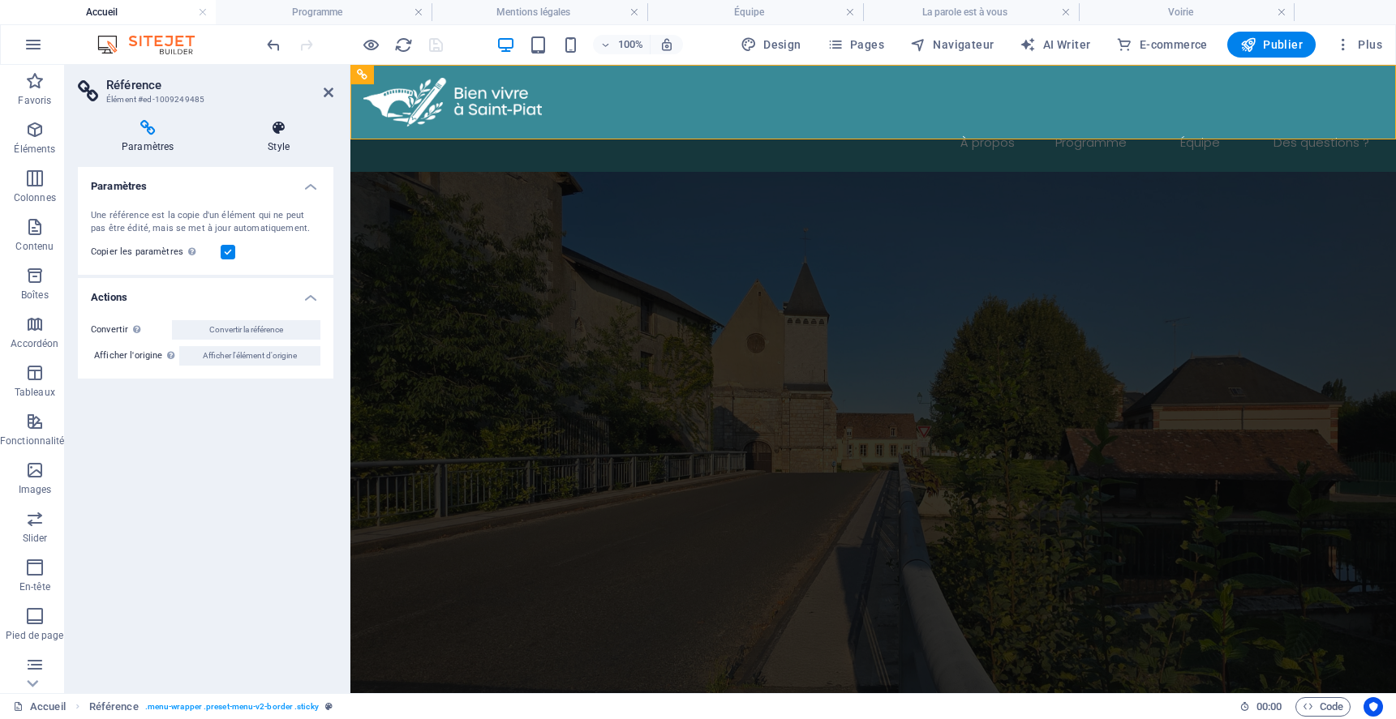
click at [282, 125] on icon at bounding box center [278, 128] width 109 height 16
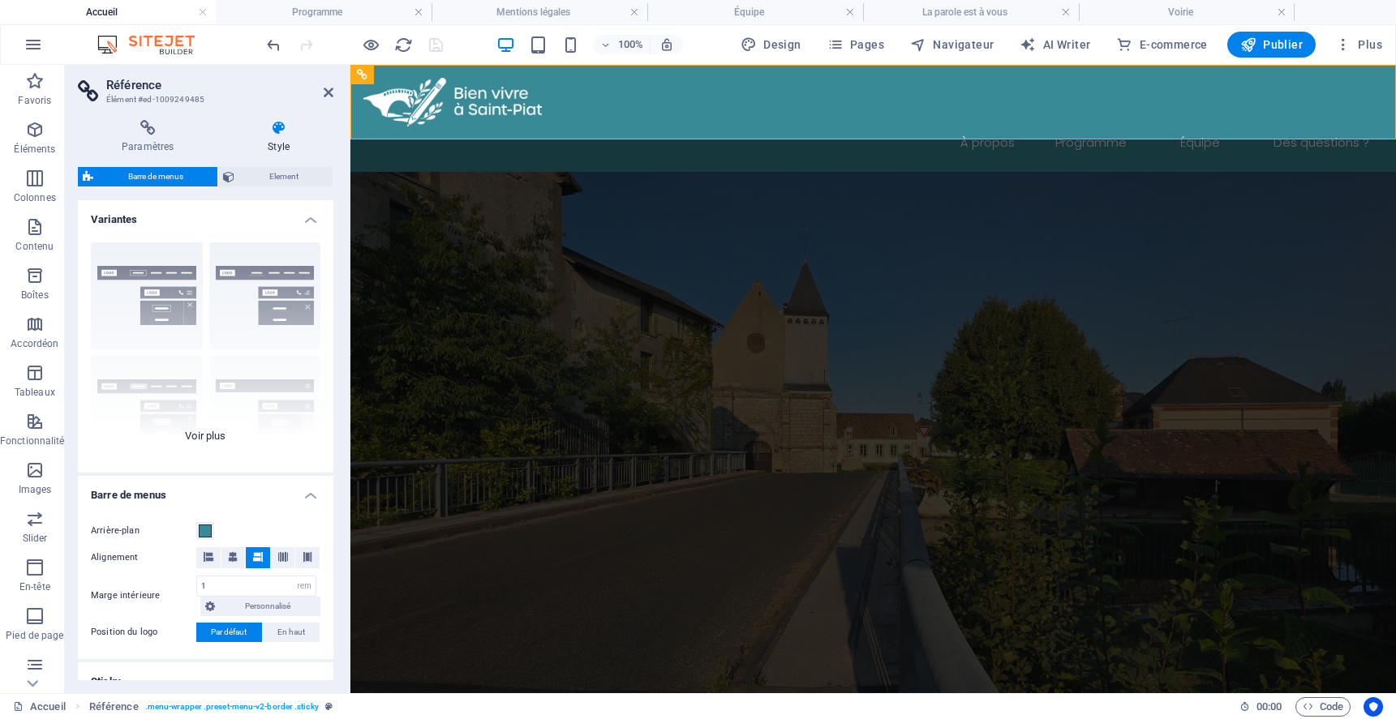
scroll to position [254, 0]
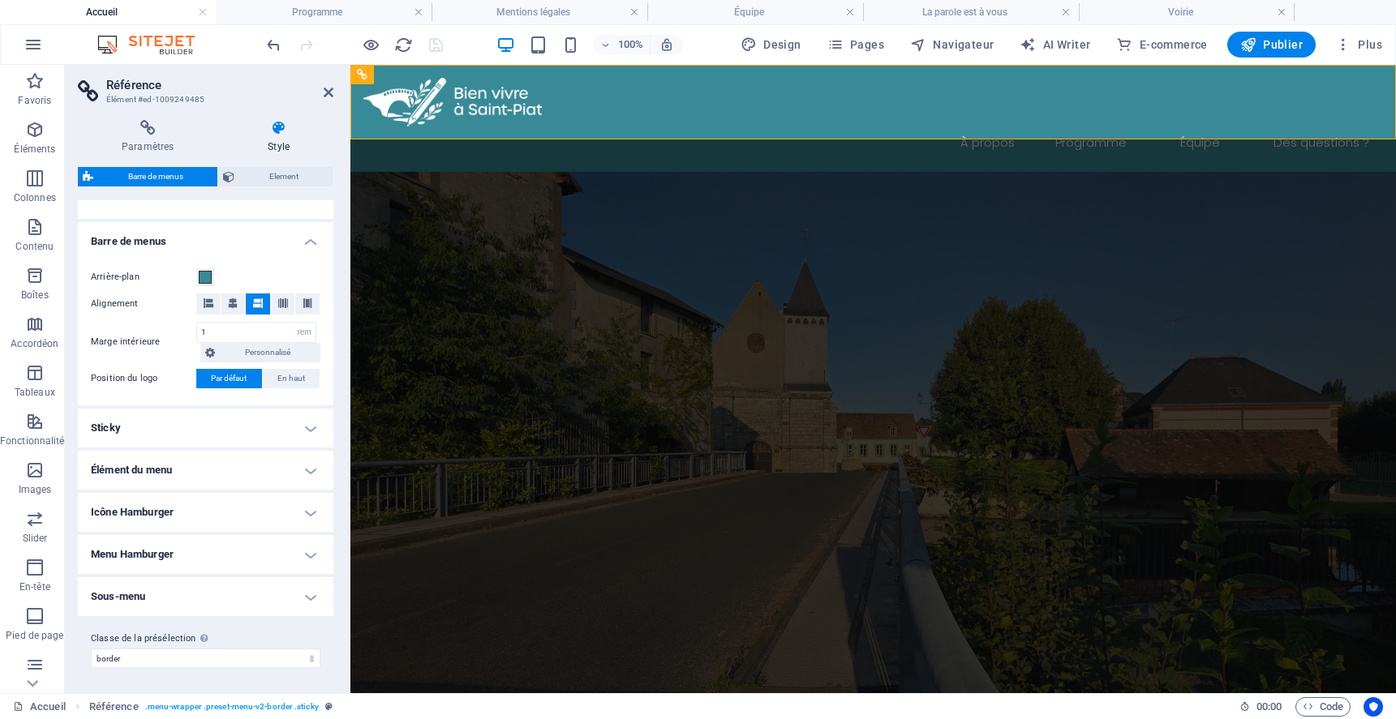
click at [310, 474] on h4 "Élément du menu" at bounding box center [205, 470] width 255 height 39
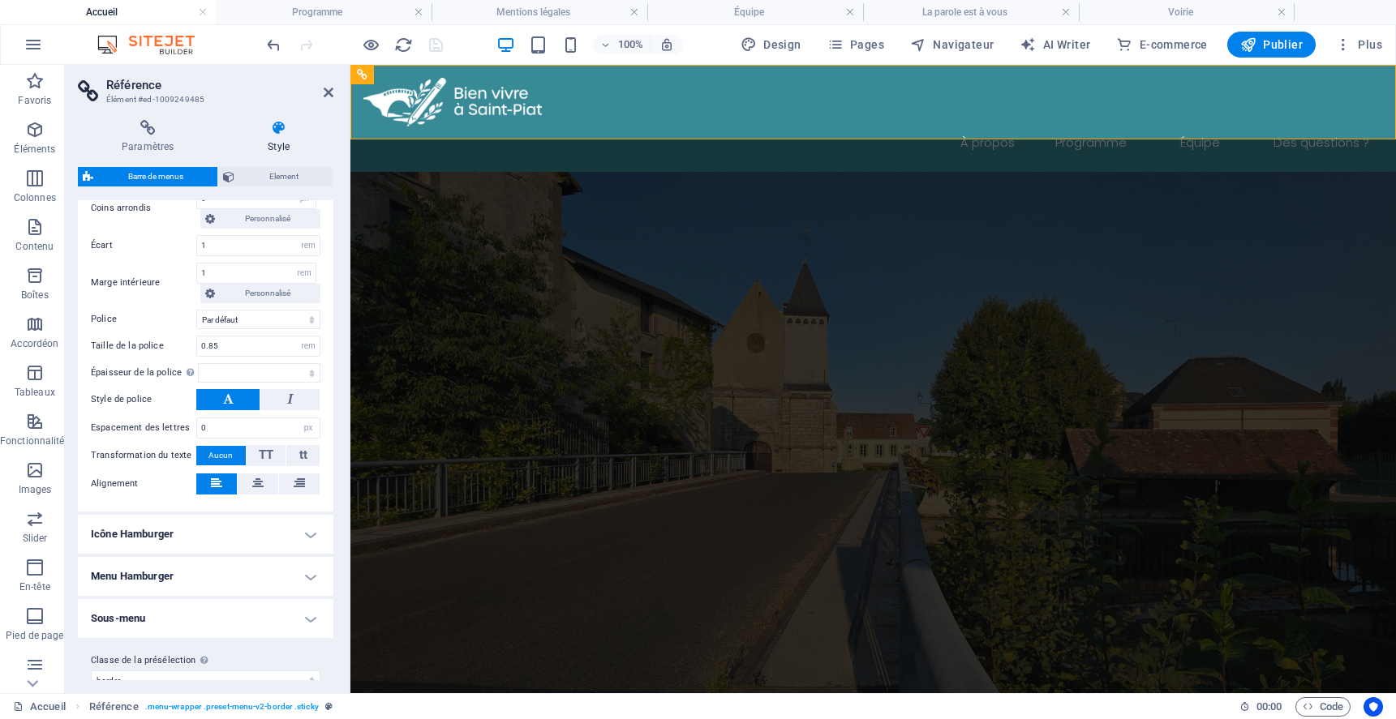
scroll to position [713, 0]
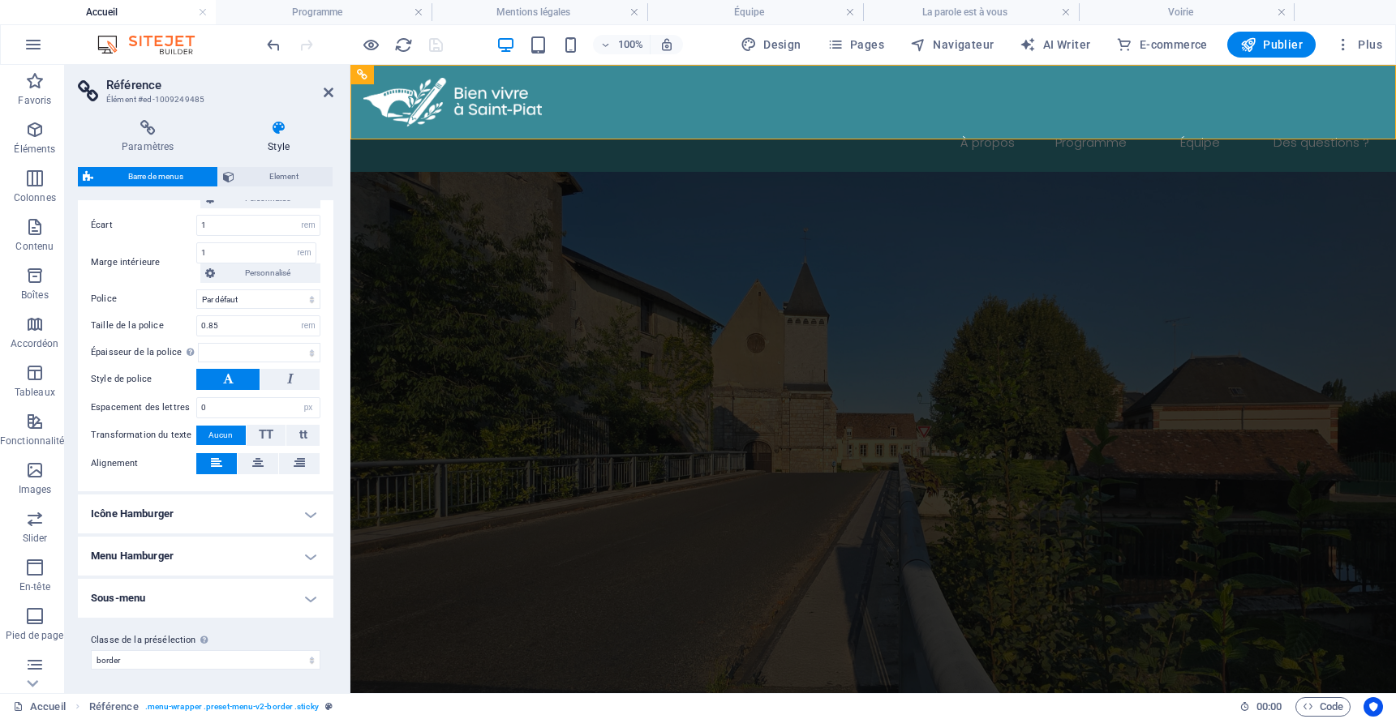
click at [304, 517] on h4 "Icône Hamburger" at bounding box center [205, 514] width 255 height 39
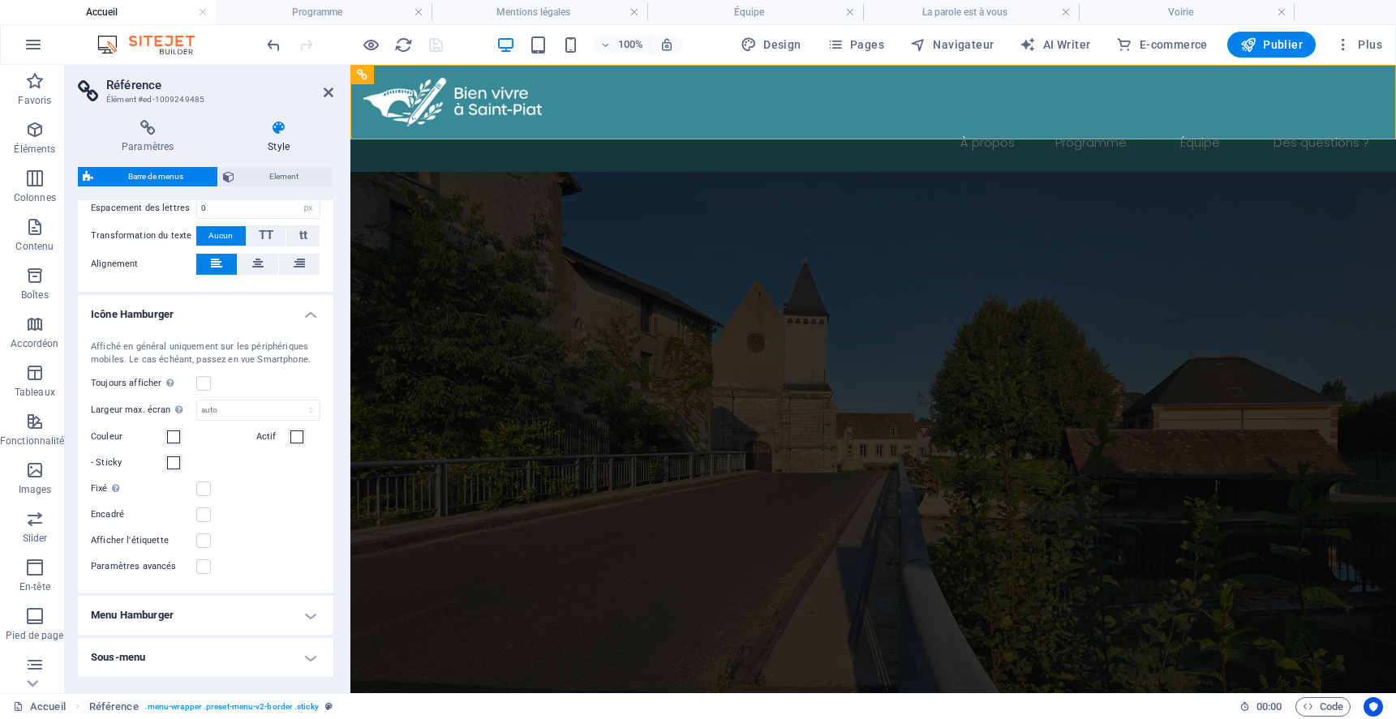
scroll to position [972, 0]
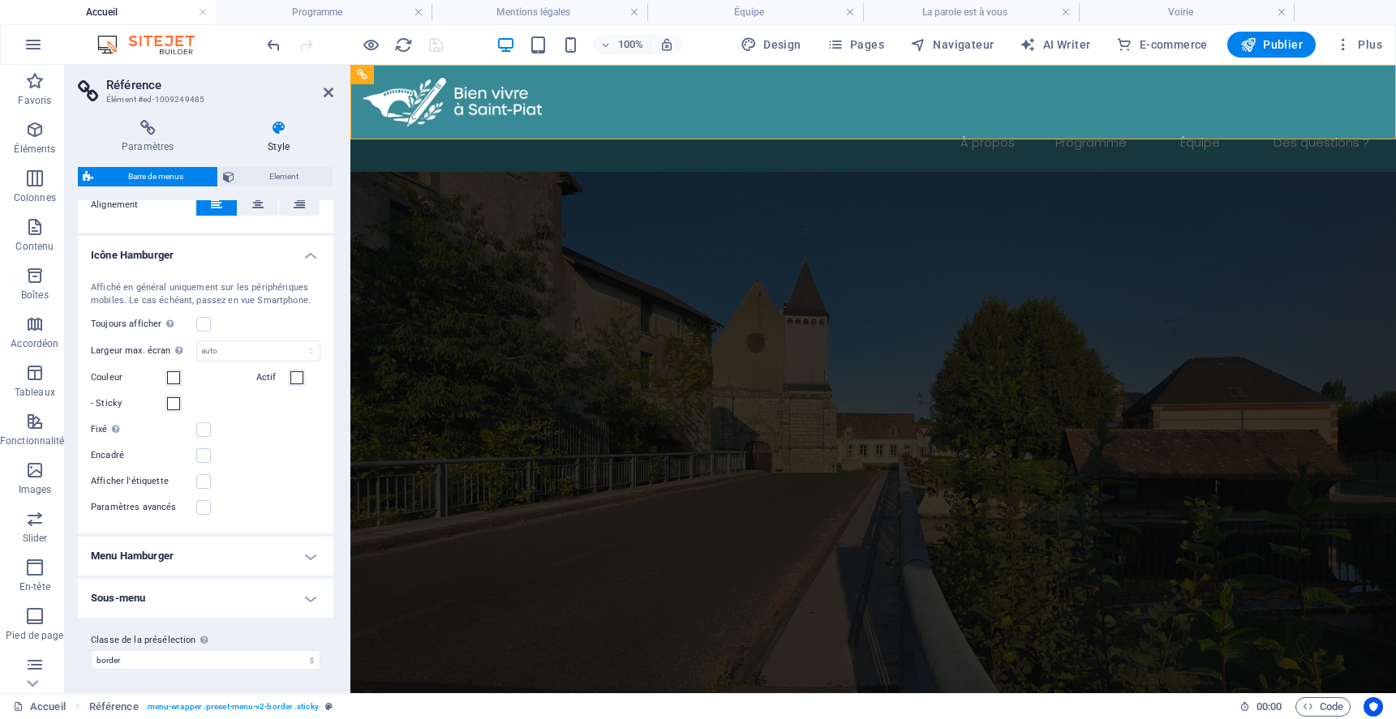
click at [307, 559] on h4 "Menu Hamburger" at bounding box center [205, 556] width 255 height 39
click at [560, 38] on div "100%" at bounding box center [589, 45] width 187 height 26
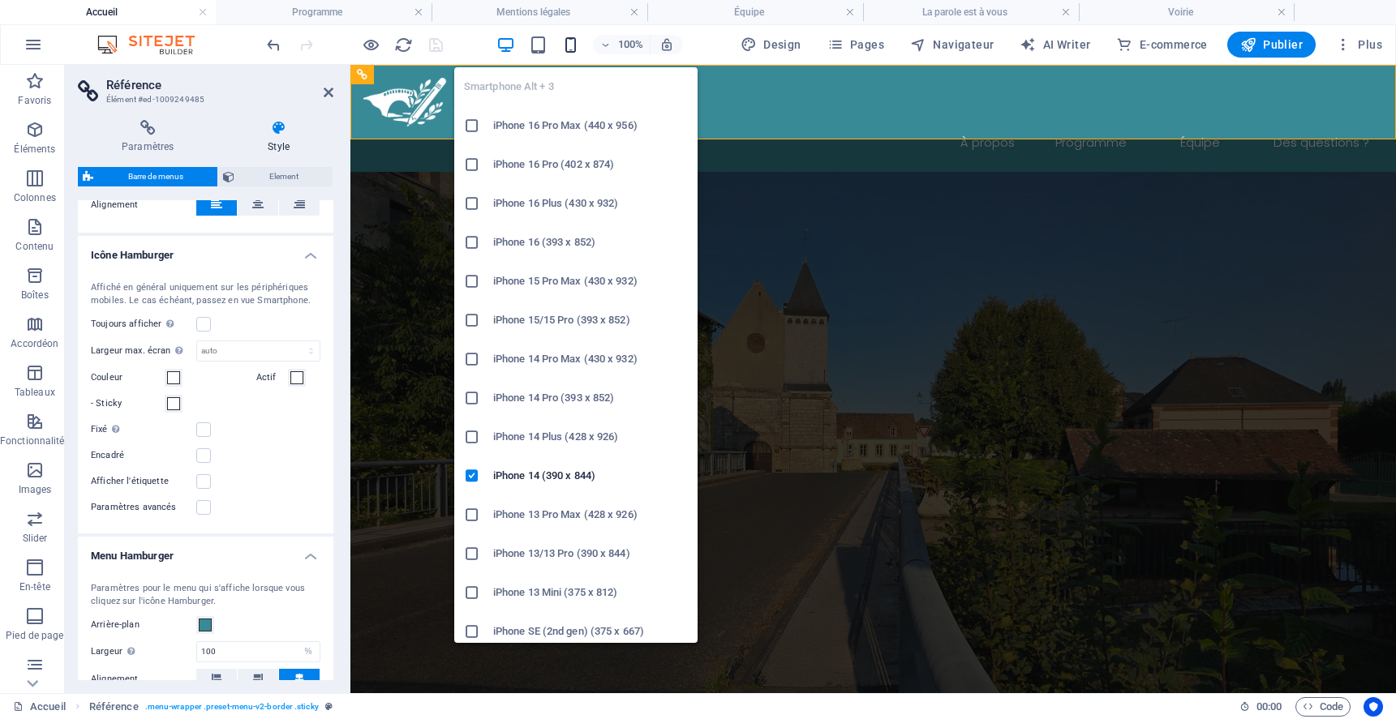
click at [569, 42] on icon "button" at bounding box center [570, 45] width 19 height 19
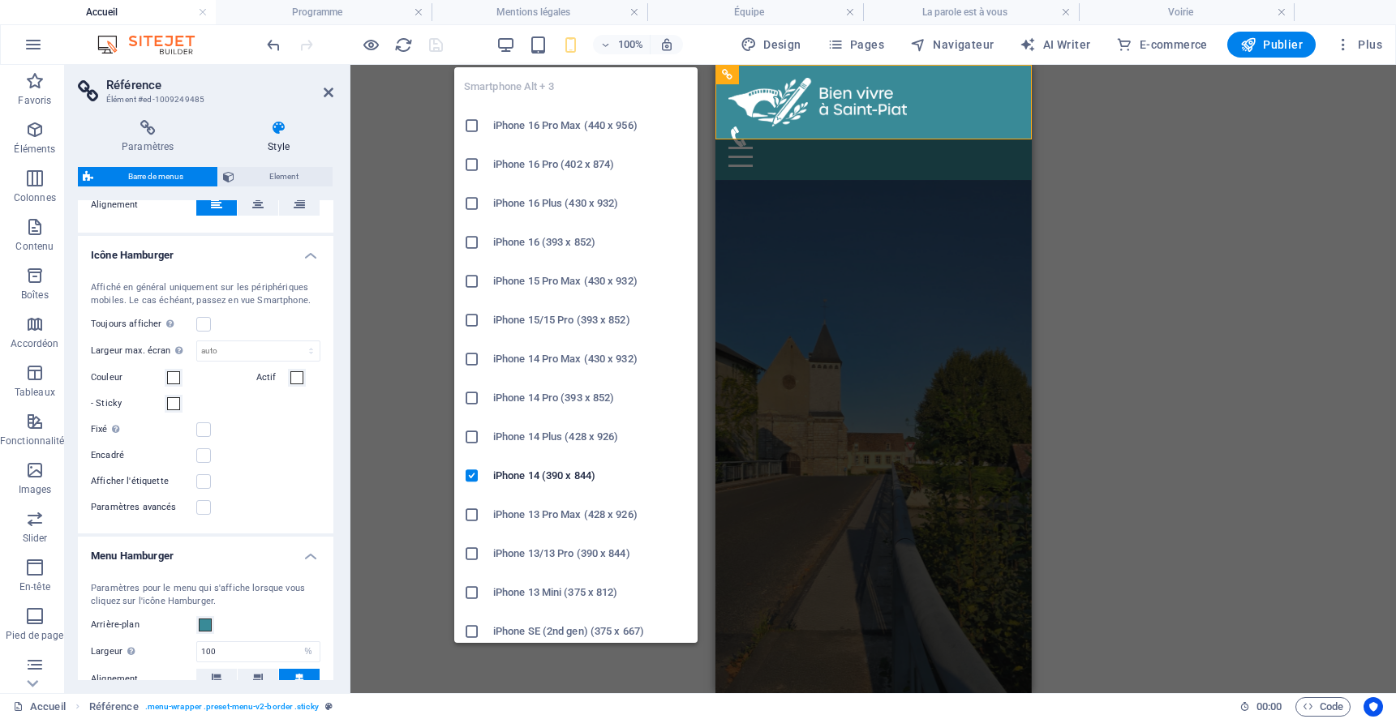
type input "1.25"
select select
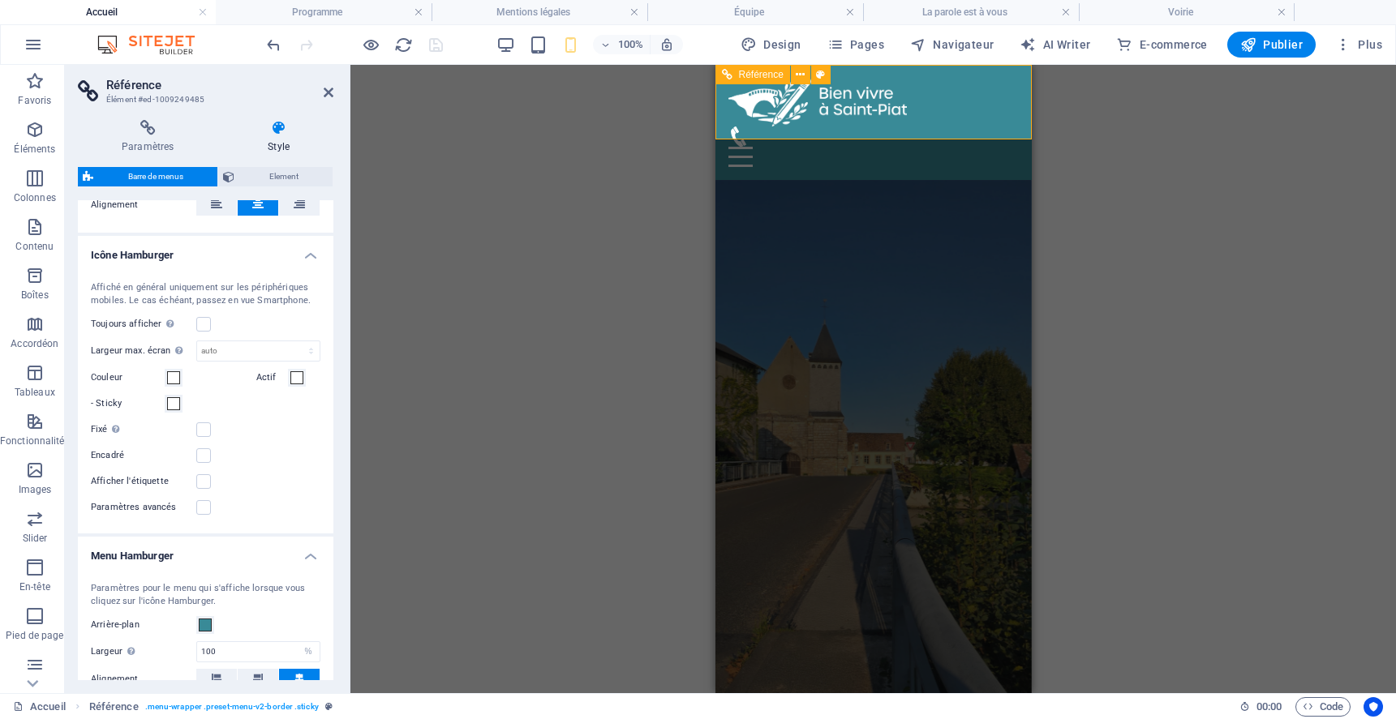
click at [999, 147] on div "Menu" at bounding box center [873, 157] width 290 height 20
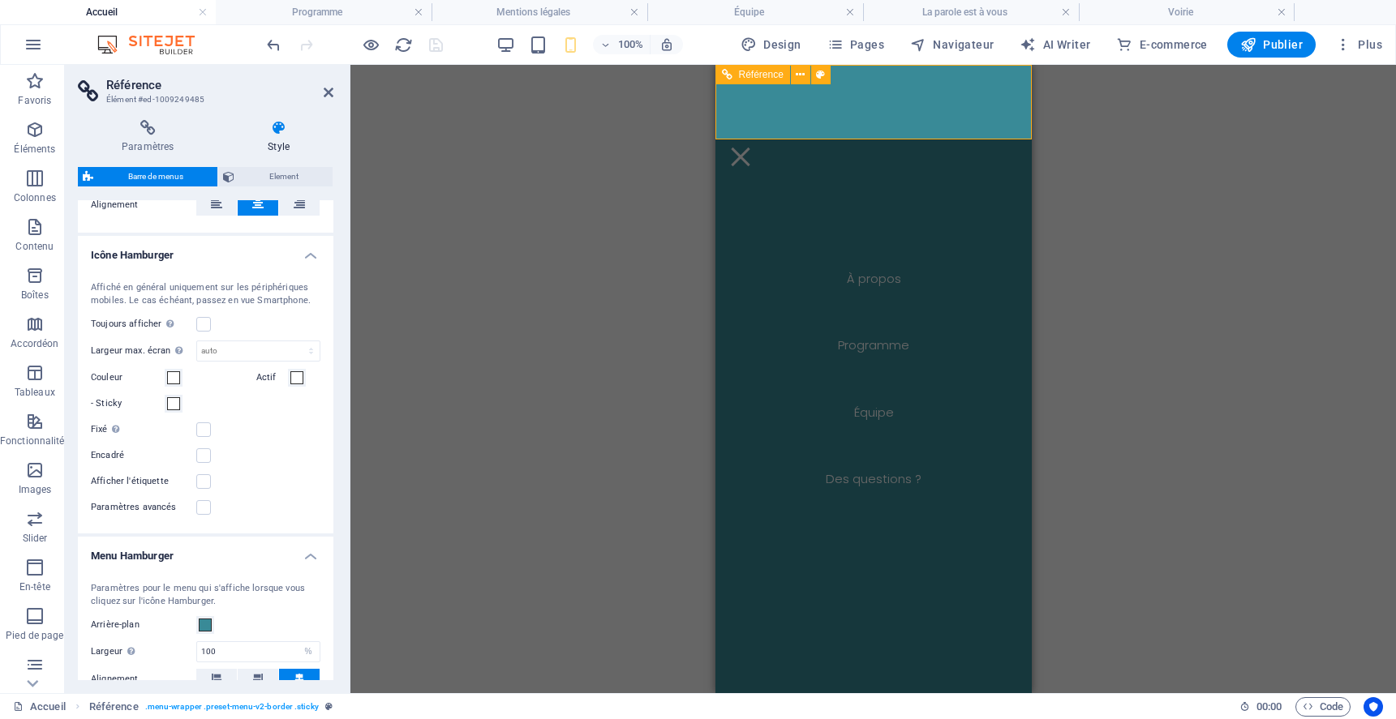
click at [752, 147] on div "Menu" at bounding box center [740, 157] width 24 height 20
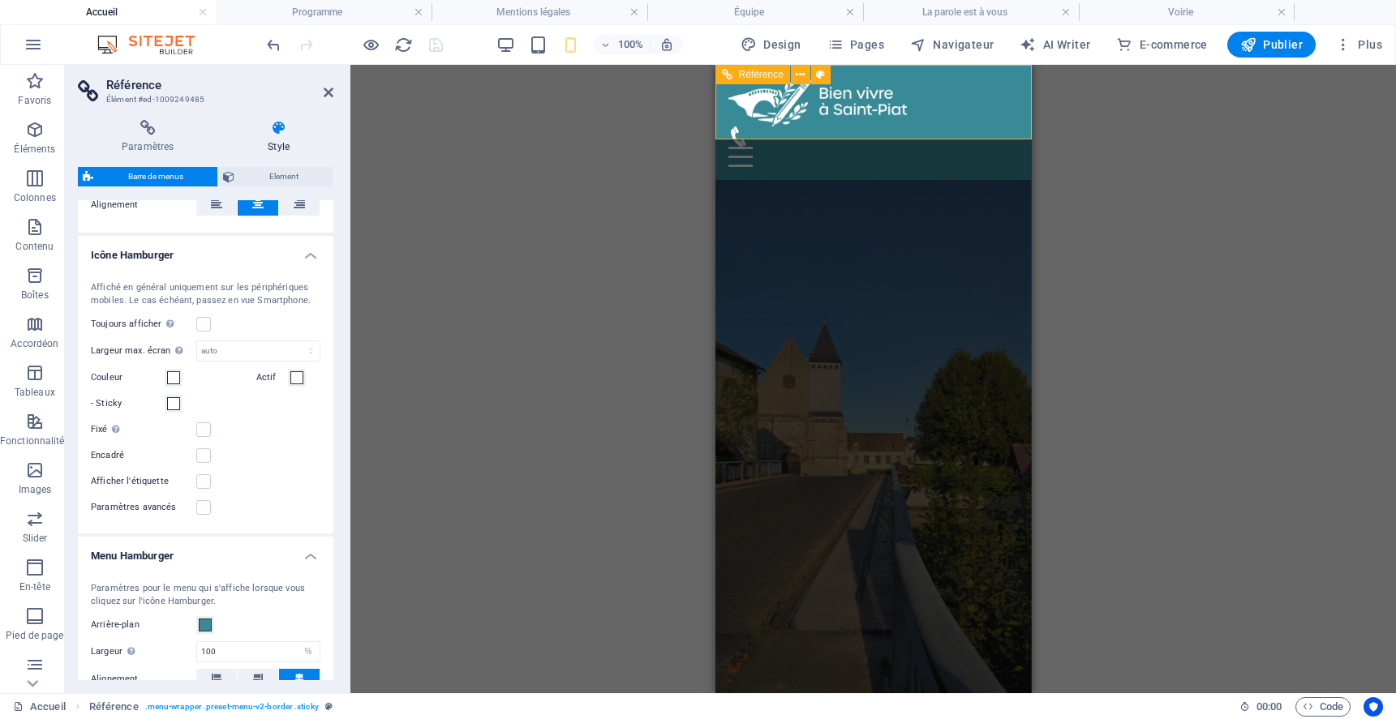
click at [972, 127] on figure at bounding box center [866, 137] width 277 height 20
click at [968, 127] on figure at bounding box center [866, 137] width 277 height 20
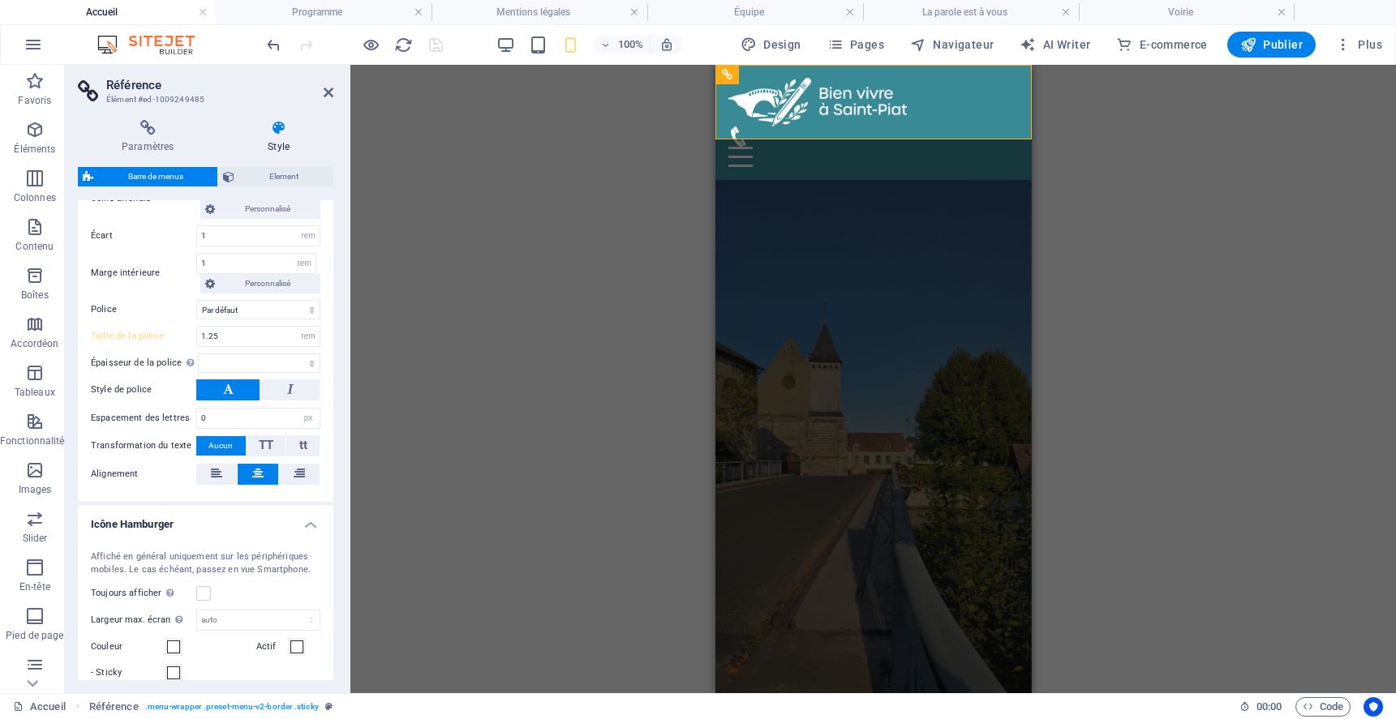
scroll to position [669, 0]
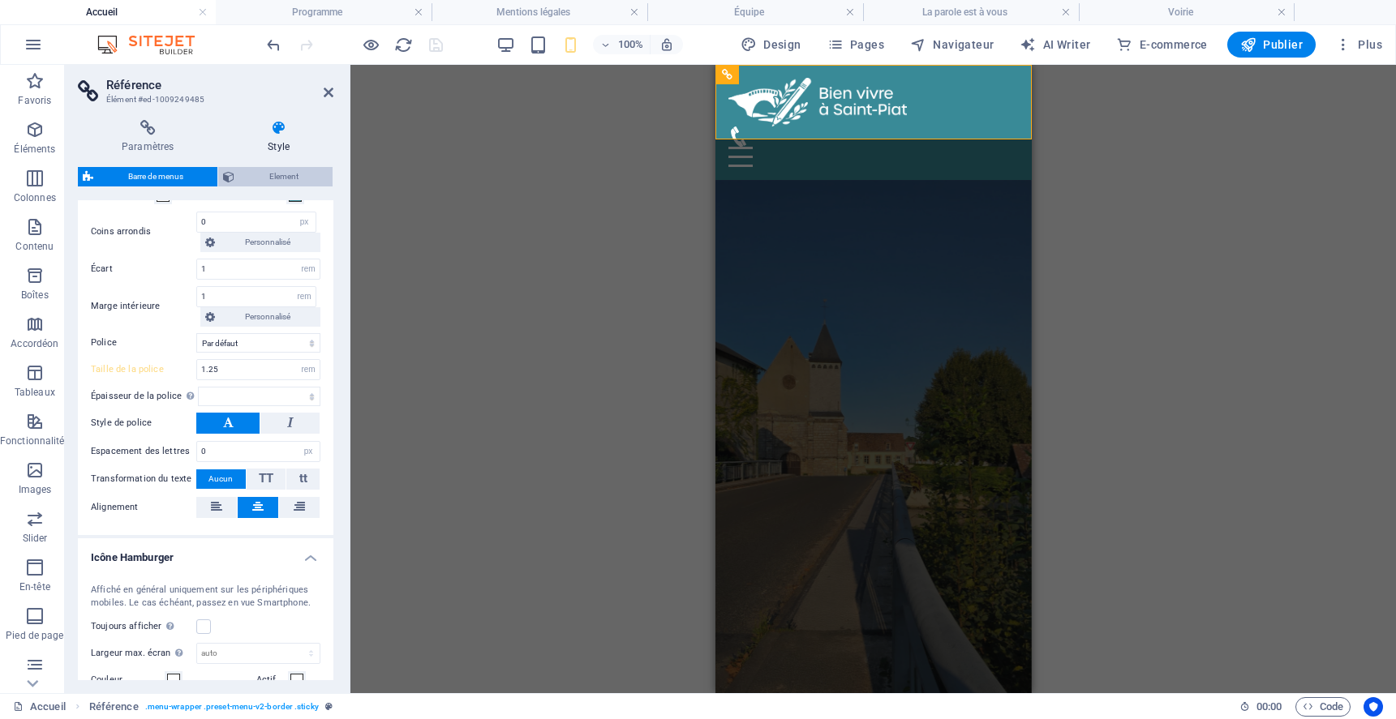
click at [281, 179] on span "Element" at bounding box center [283, 176] width 88 height 19
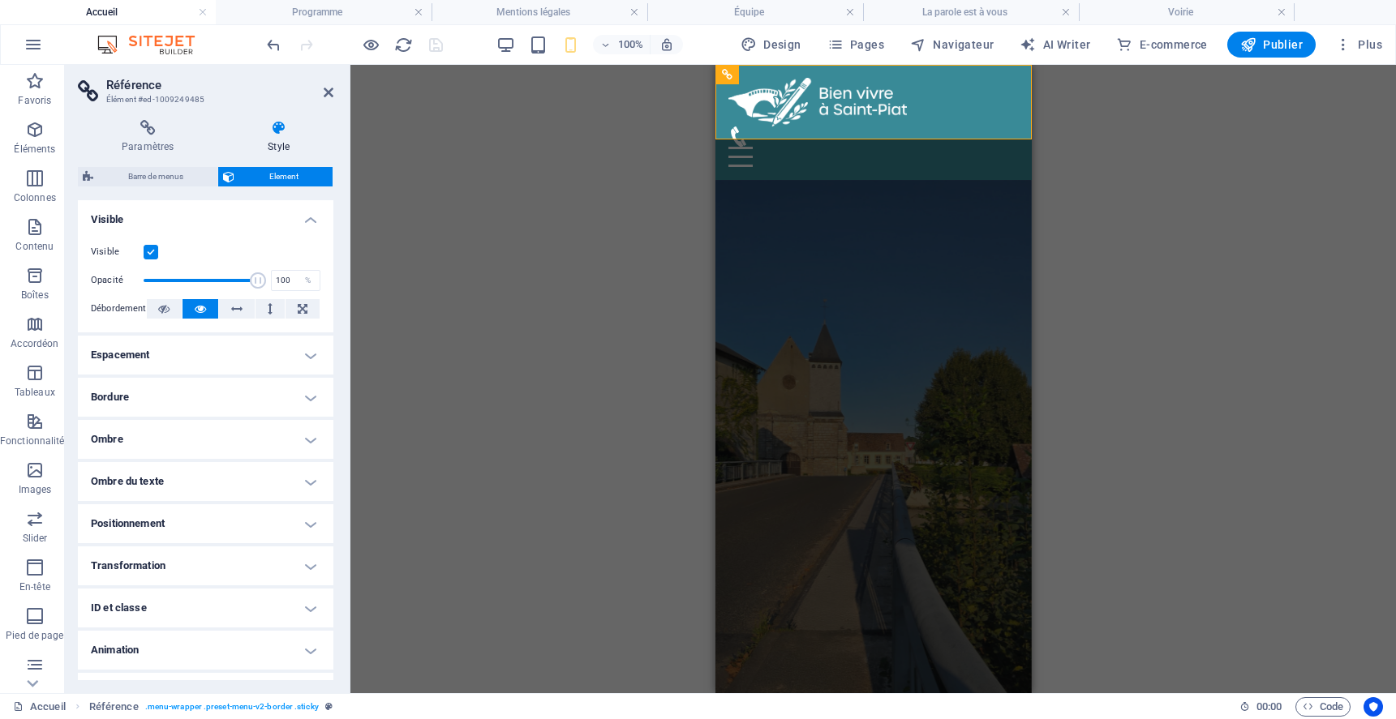
scroll to position [31, 0]
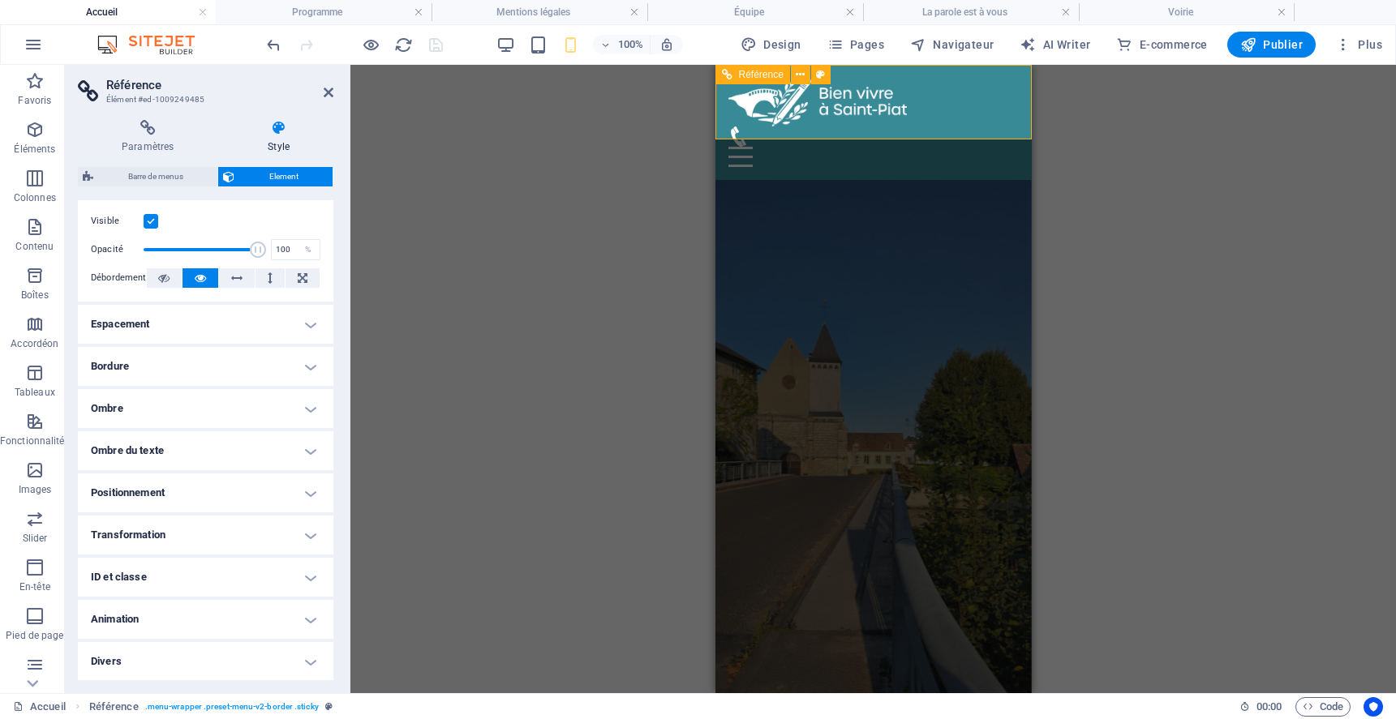
click at [1009, 147] on div "Menu" at bounding box center [873, 157] width 290 height 20
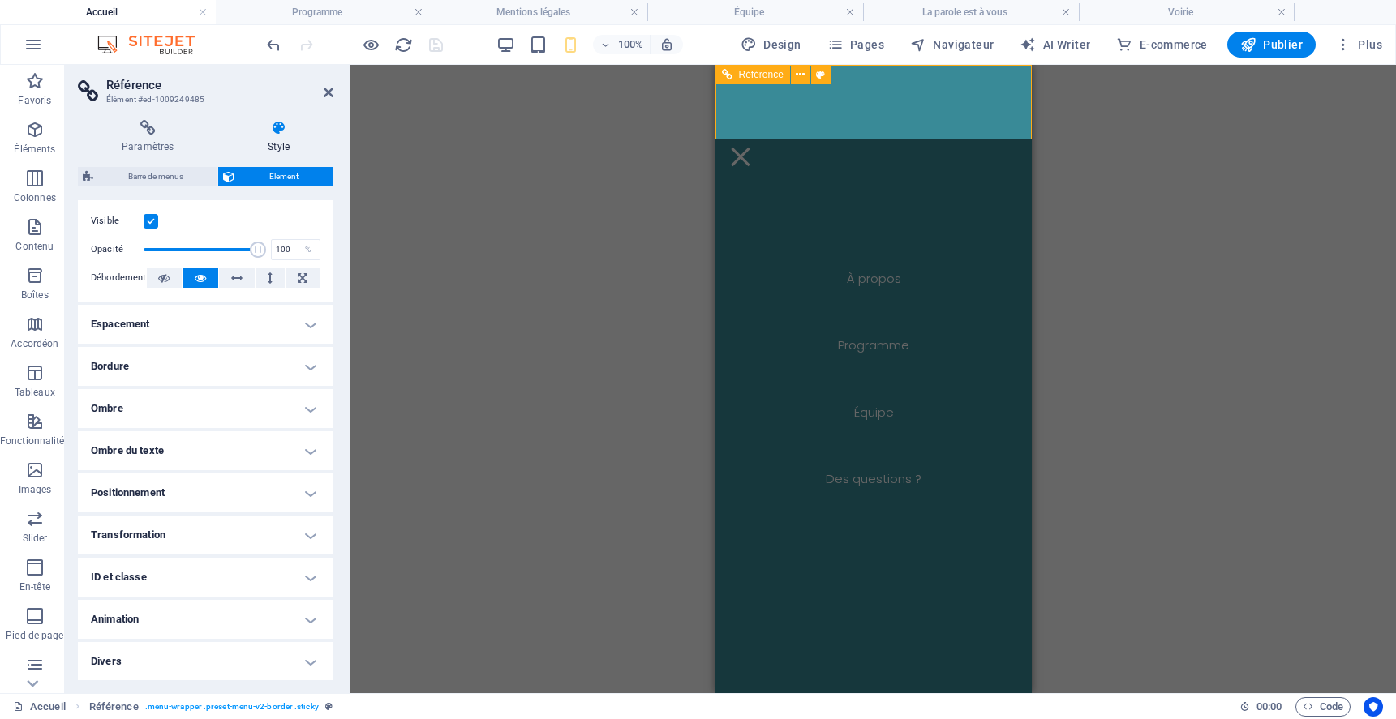
click at [752, 147] on div "Menu" at bounding box center [740, 157] width 24 height 20
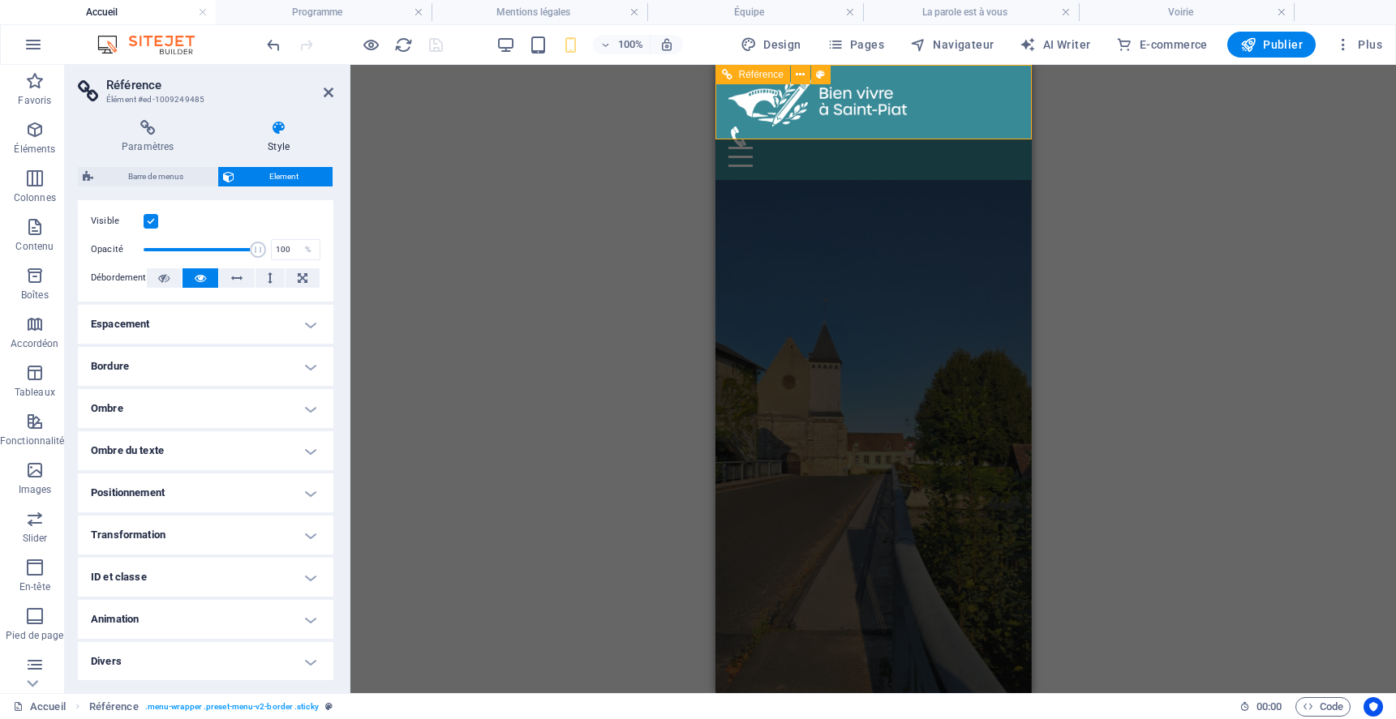
click at [955, 127] on div "Menu" at bounding box center [873, 147] width 290 height 41
click at [968, 127] on figure at bounding box center [866, 137] width 277 height 20
click at [177, 178] on span "Barre de menus" at bounding box center [155, 176] width 114 height 19
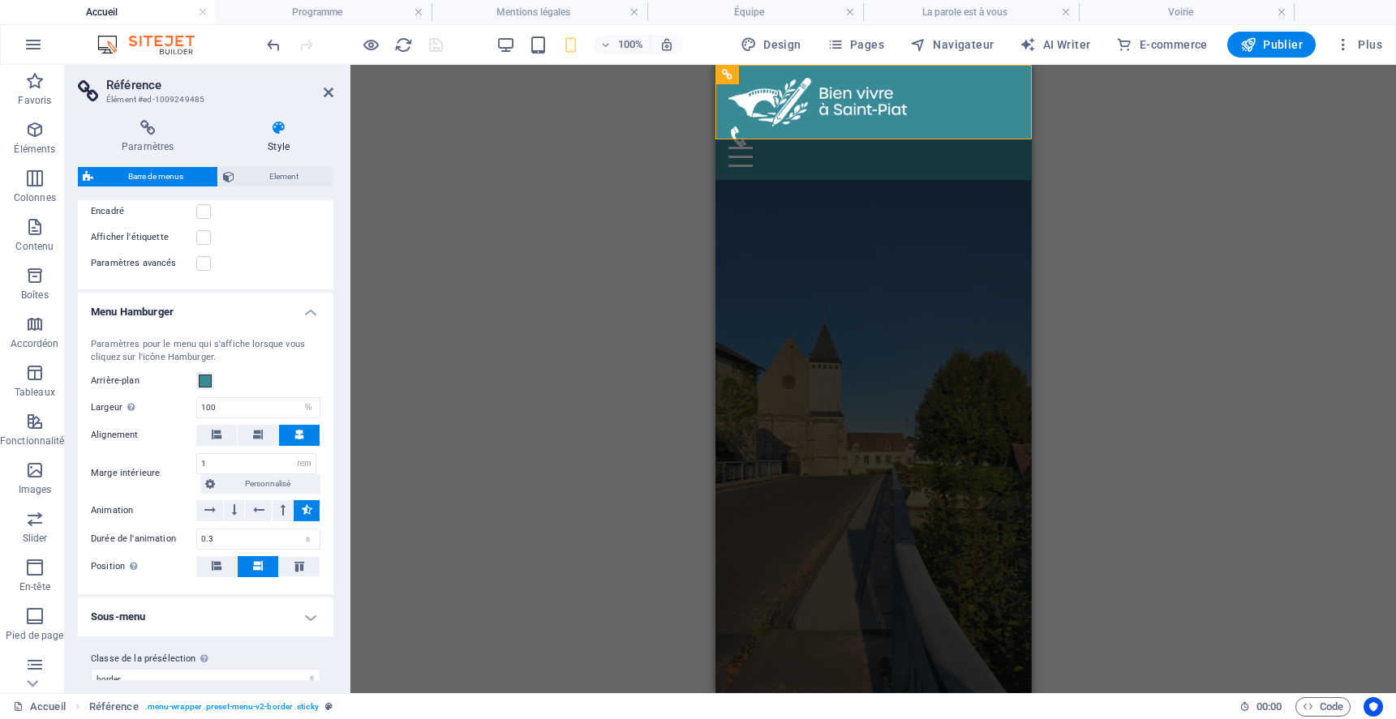
scroll to position [1234, 0]
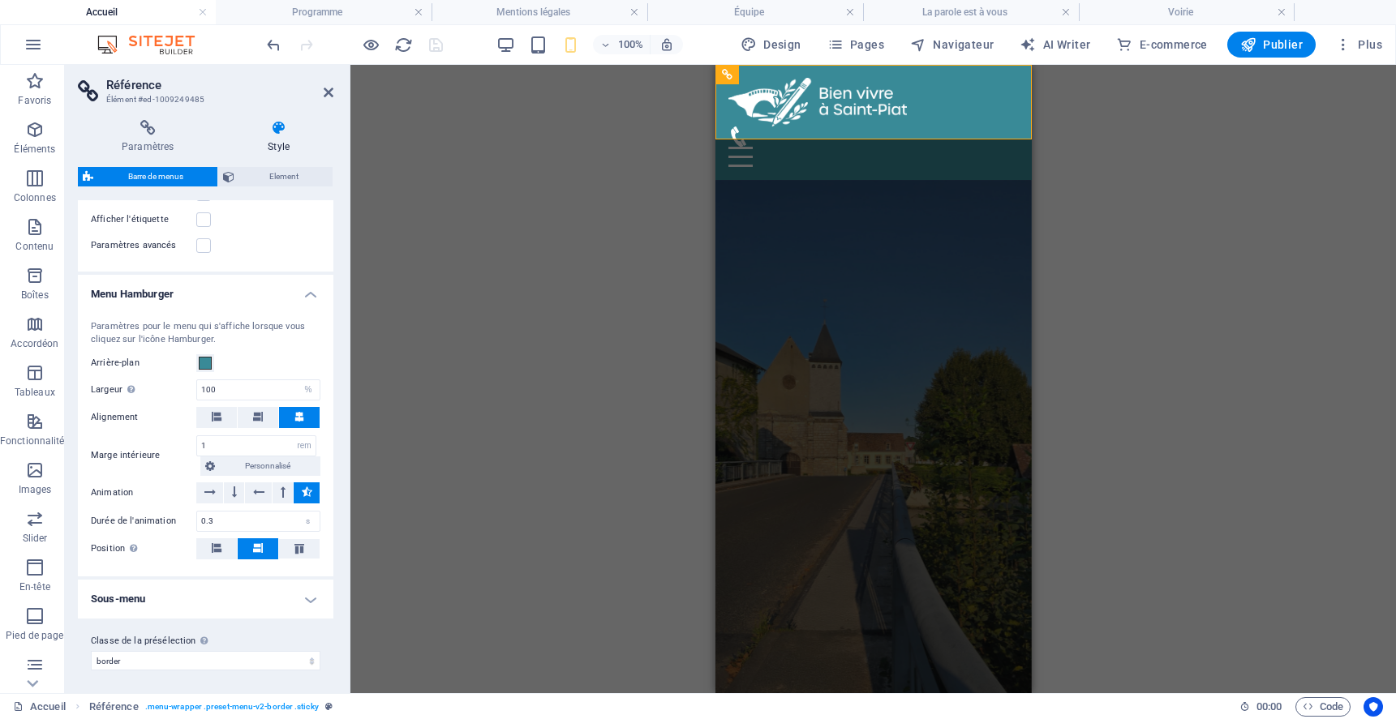
click at [307, 591] on h4 "Sous-menu" at bounding box center [205, 599] width 255 height 39
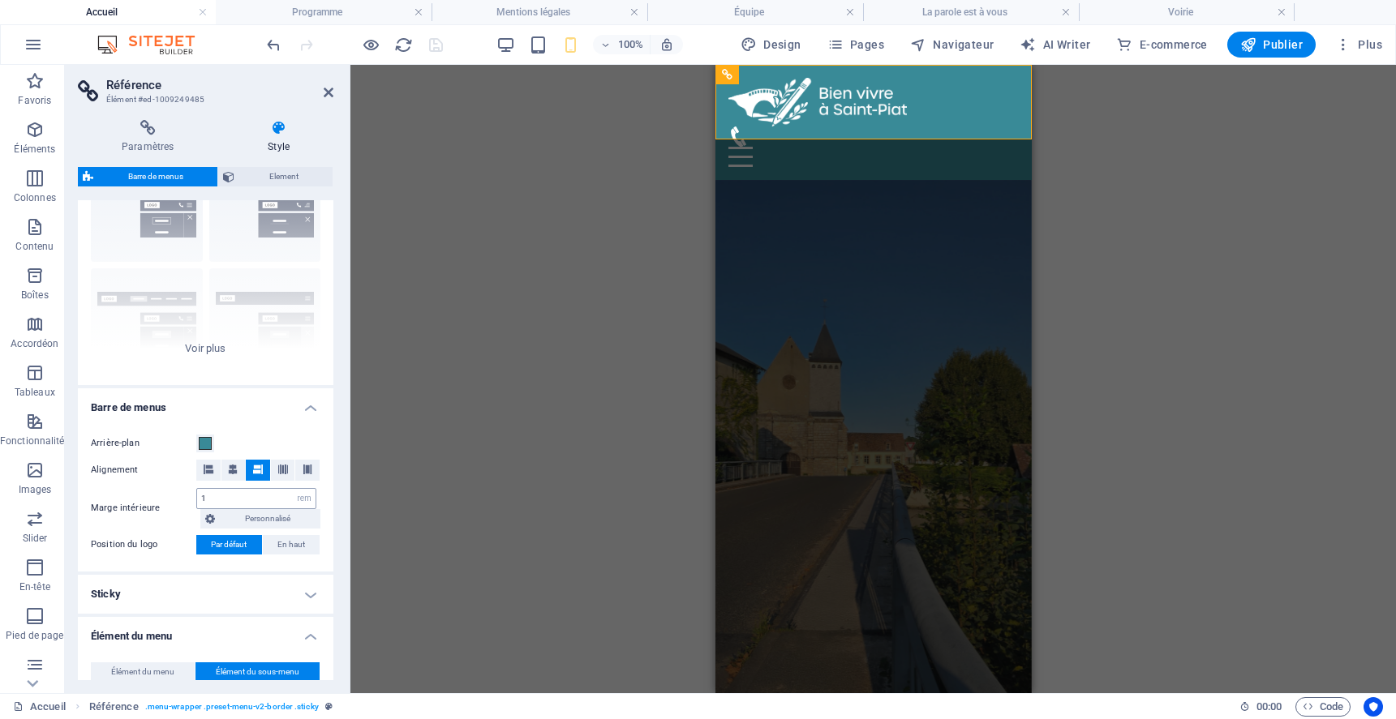
scroll to position [0, 0]
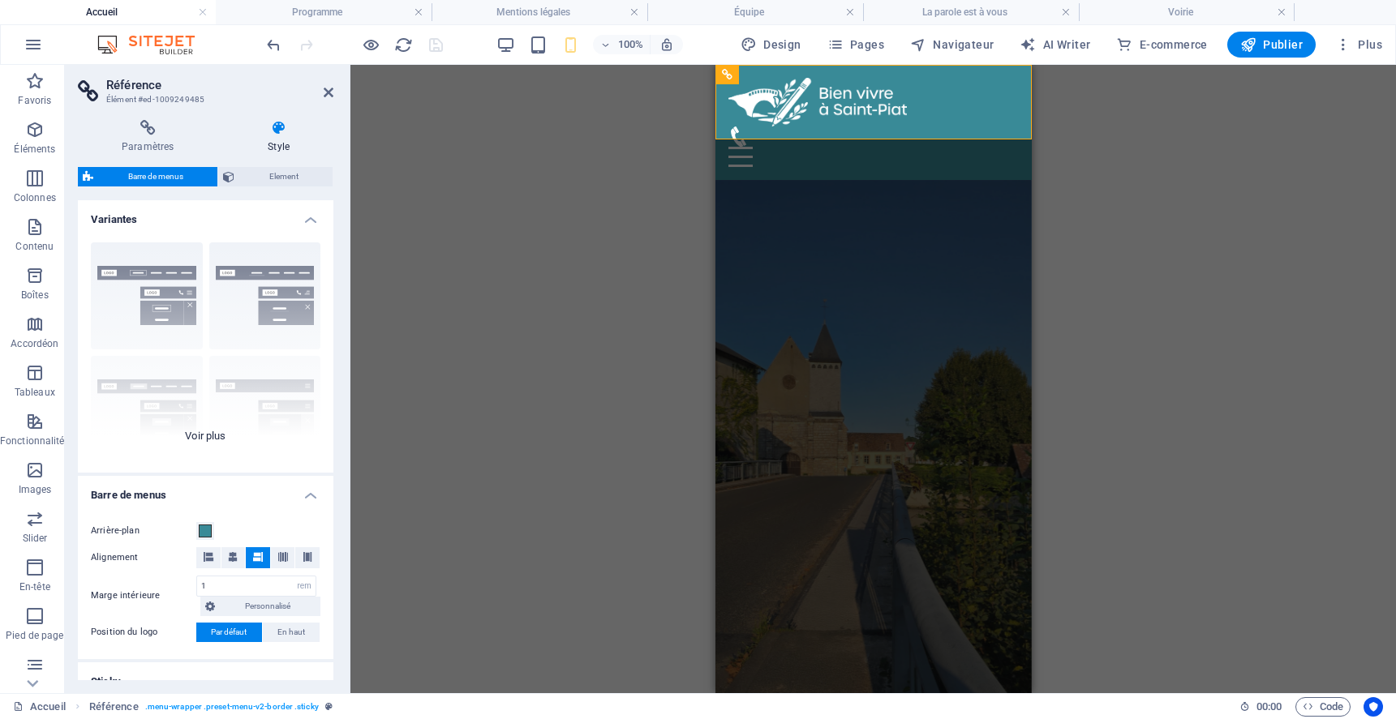
click at [210, 437] on div "Bordure Centré Par défaut Fixé Loki Déclencheur Large XXL" at bounding box center [205, 351] width 255 height 243
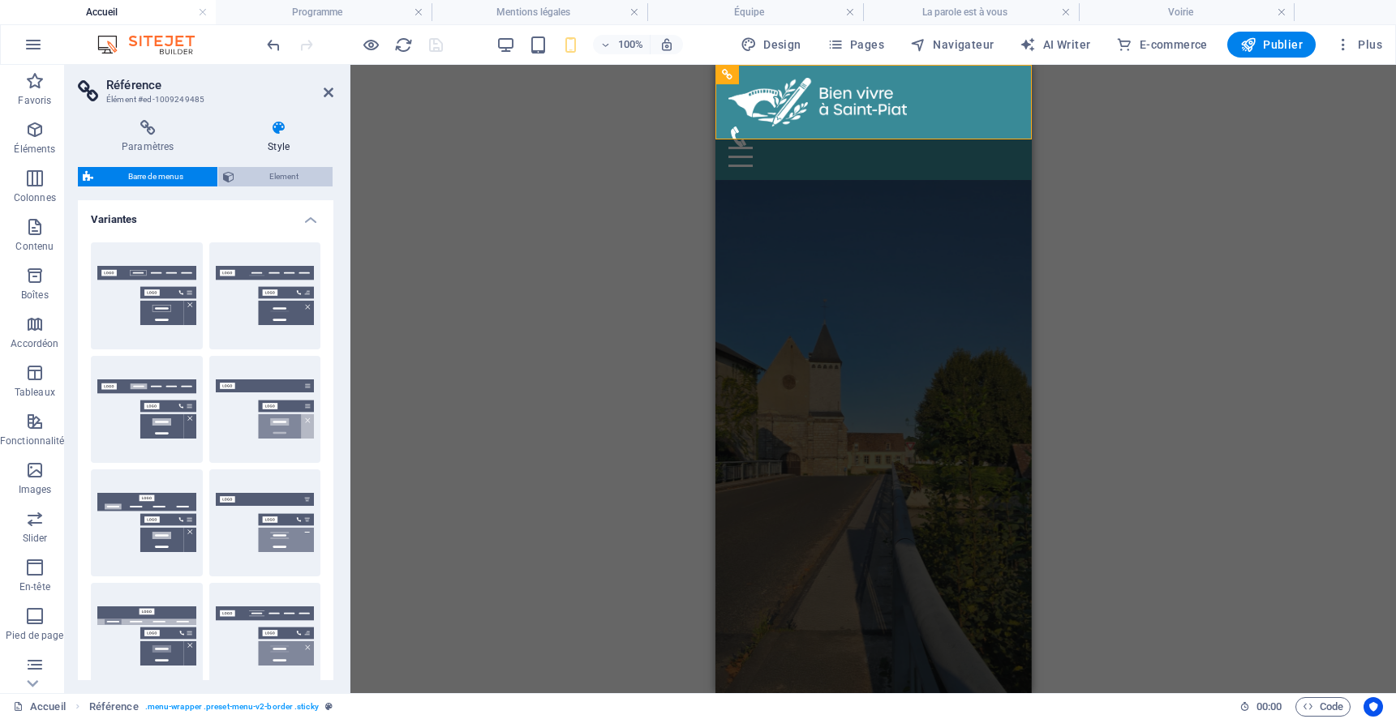
click at [262, 176] on span "Element" at bounding box center [283, 176] width 88 height 19
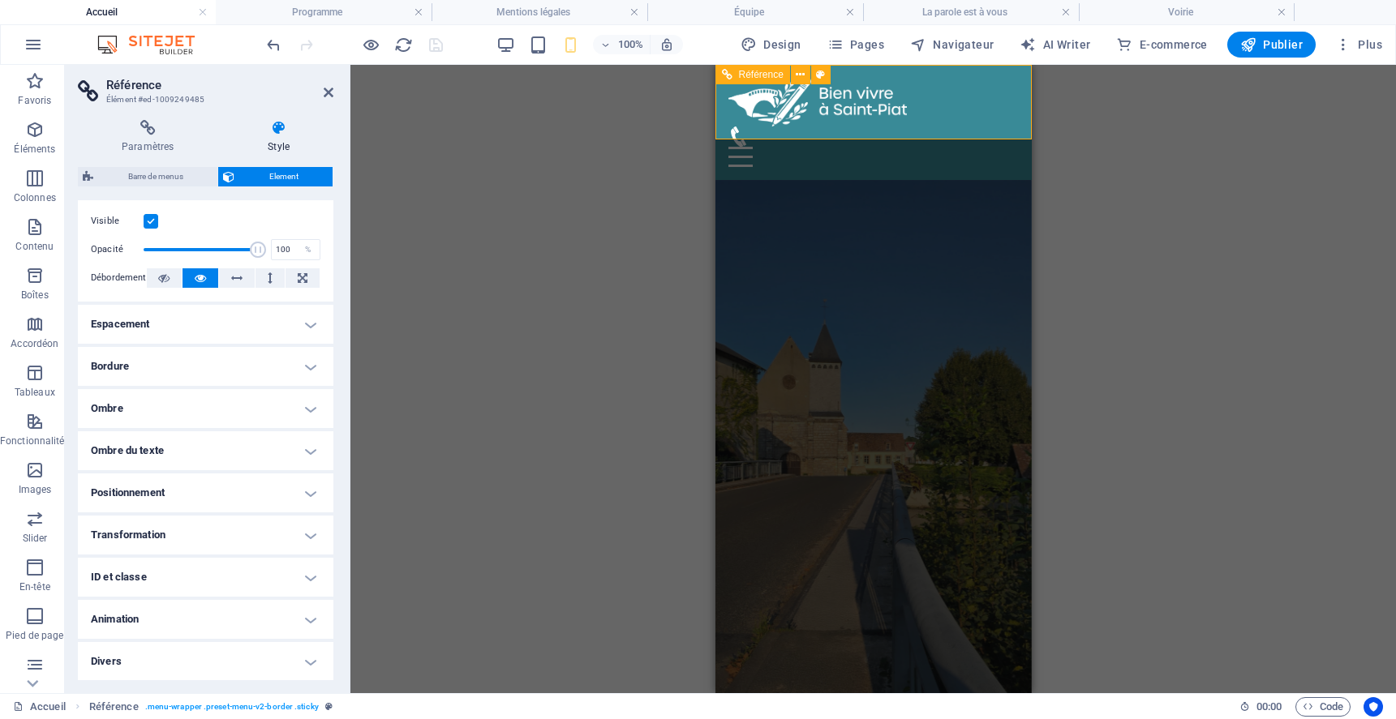
click at [964, 127] on figure at bounding box center [866, 137] width 277 height 20
click at [965, 127] on figure at bounding box center [866, 137] width 277 height 20
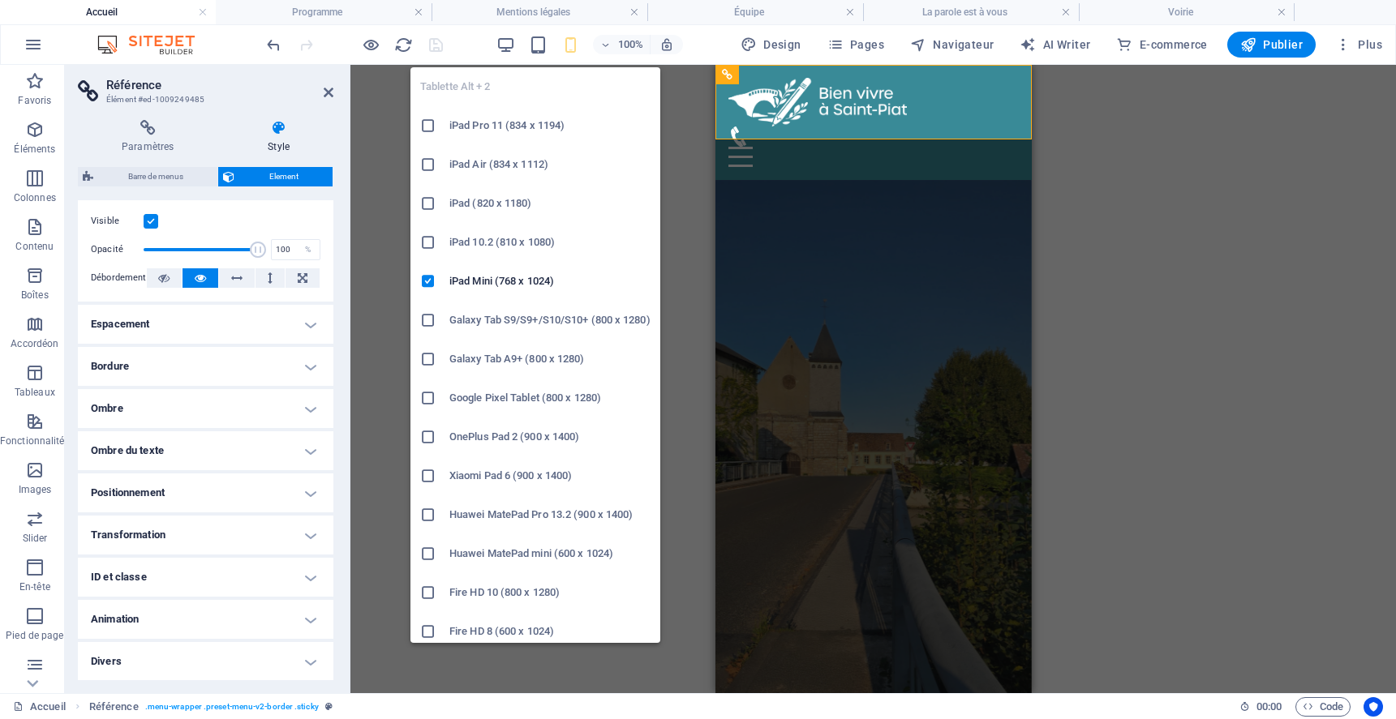
click at [529, 45] on div "100%" at bounding box center [589, 45] width 187 height 26
click at [540, 47] on icon "button" at bounding box center [538, 45] width 19 height 19
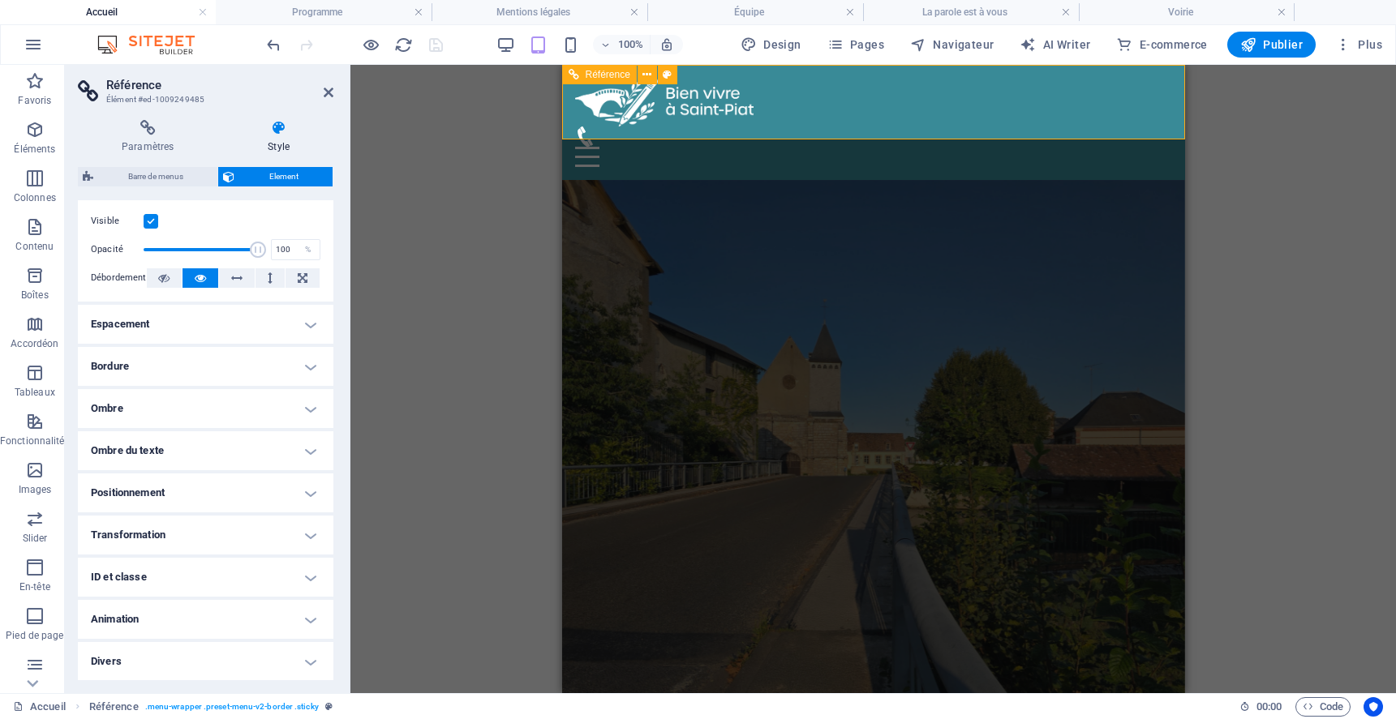
click at [1131, 127] on figure at bounding box center [866, 137] width 584 height 20
click at [1125, 127] on figure at bounding box center [866, 137] width 584 height 20
click at [154, 166] on div "Paramètres Style Paramètres Une référence est la copie d'un élément qui ne peut…" at bounding box center [205, 400] width 255 height 560
click at [152, 178] on span "Barre de menus" at bounding box center [155, 176] width 114 height 19
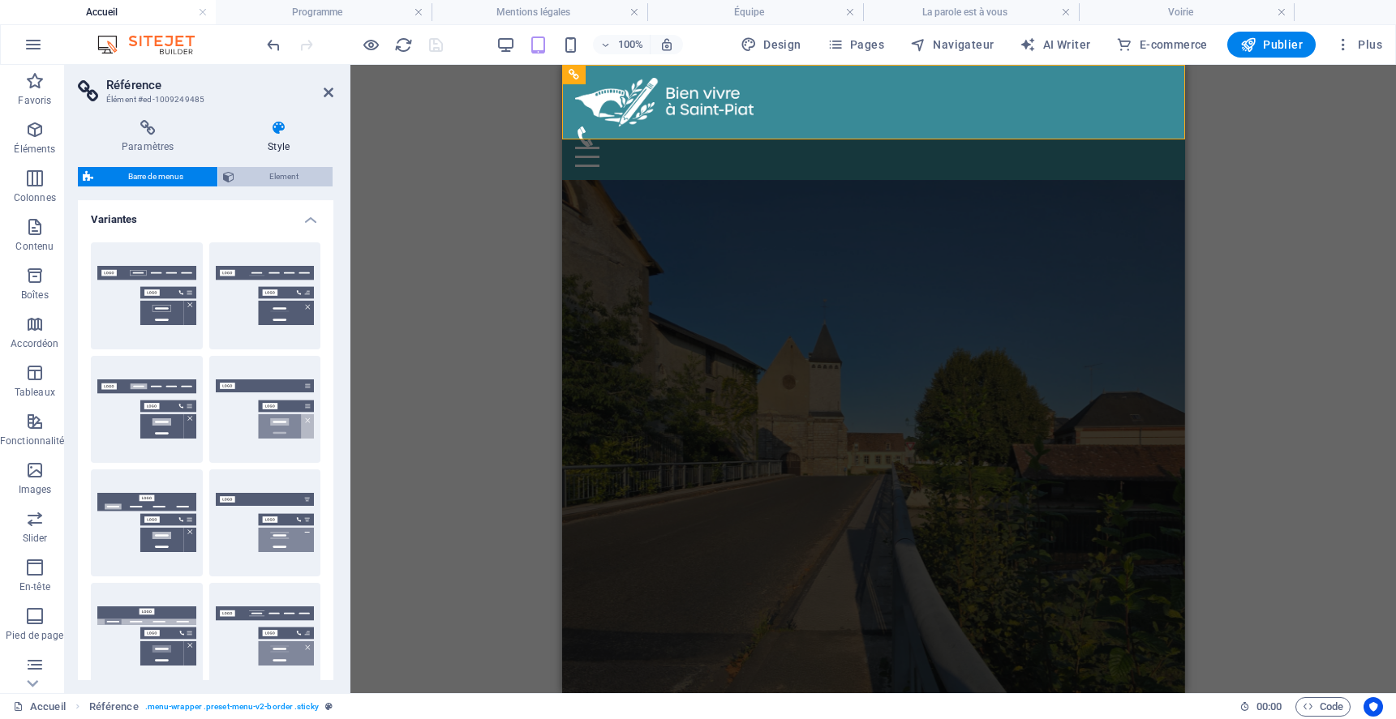
click at [278, 175] on span "Element" at bounding box center [283, 176] width 88 height 19
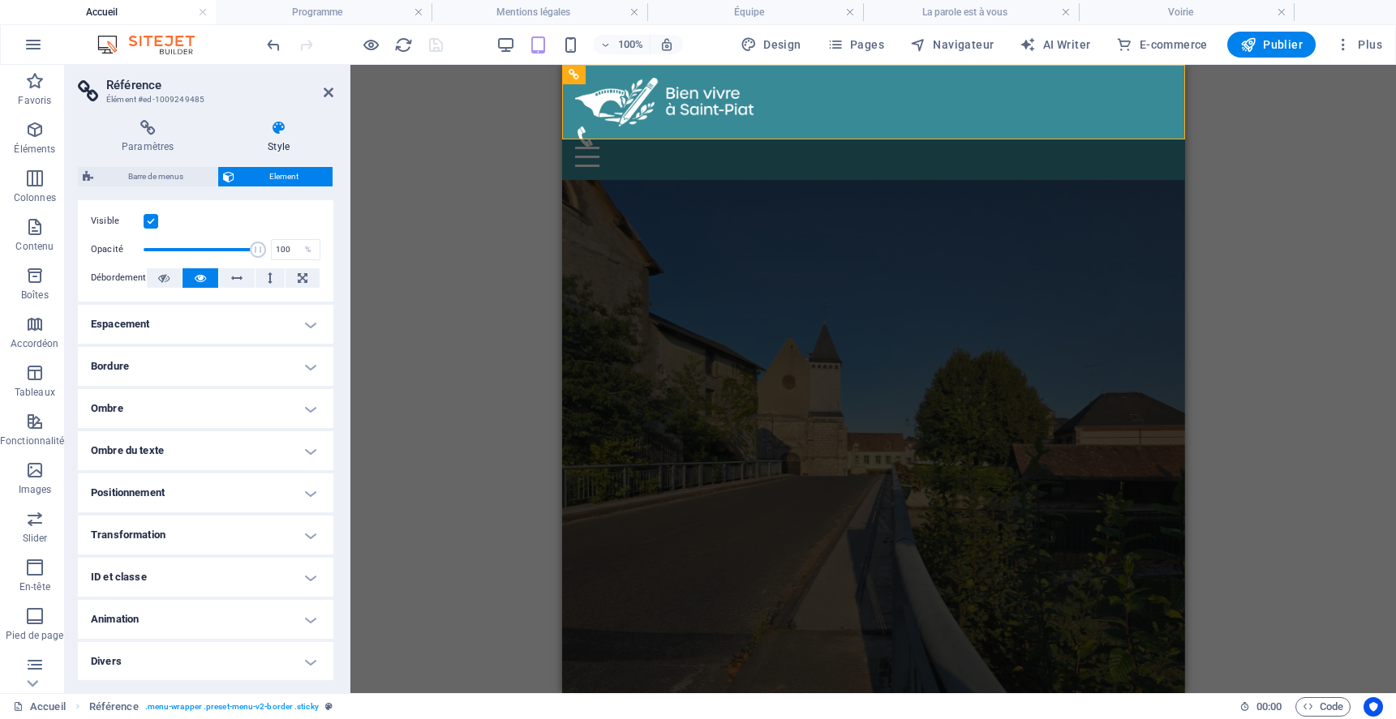
click at [305, 654] on h4 "Divers" at bounding box center [205, 661] width 255 height 39
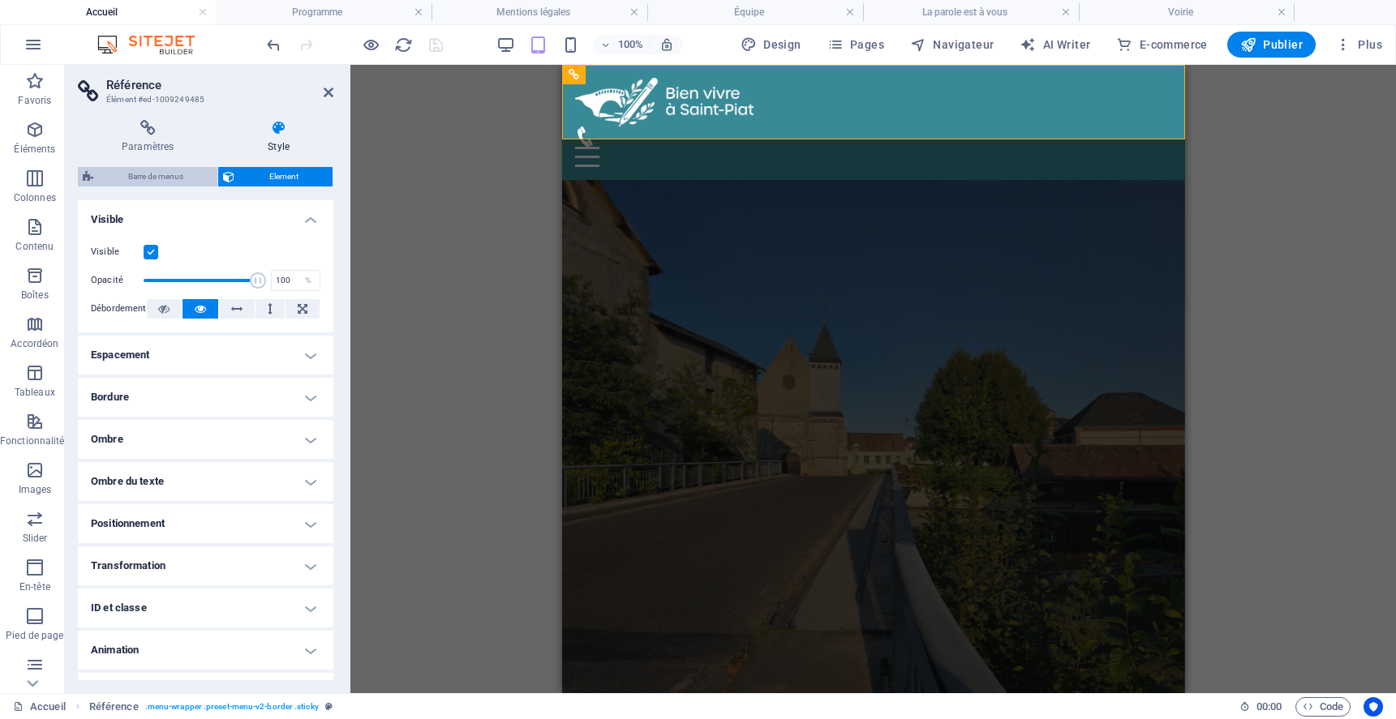
click at [156, 179] on span "Barre de menus" at bounding box center [155, 176] width 114 height 19
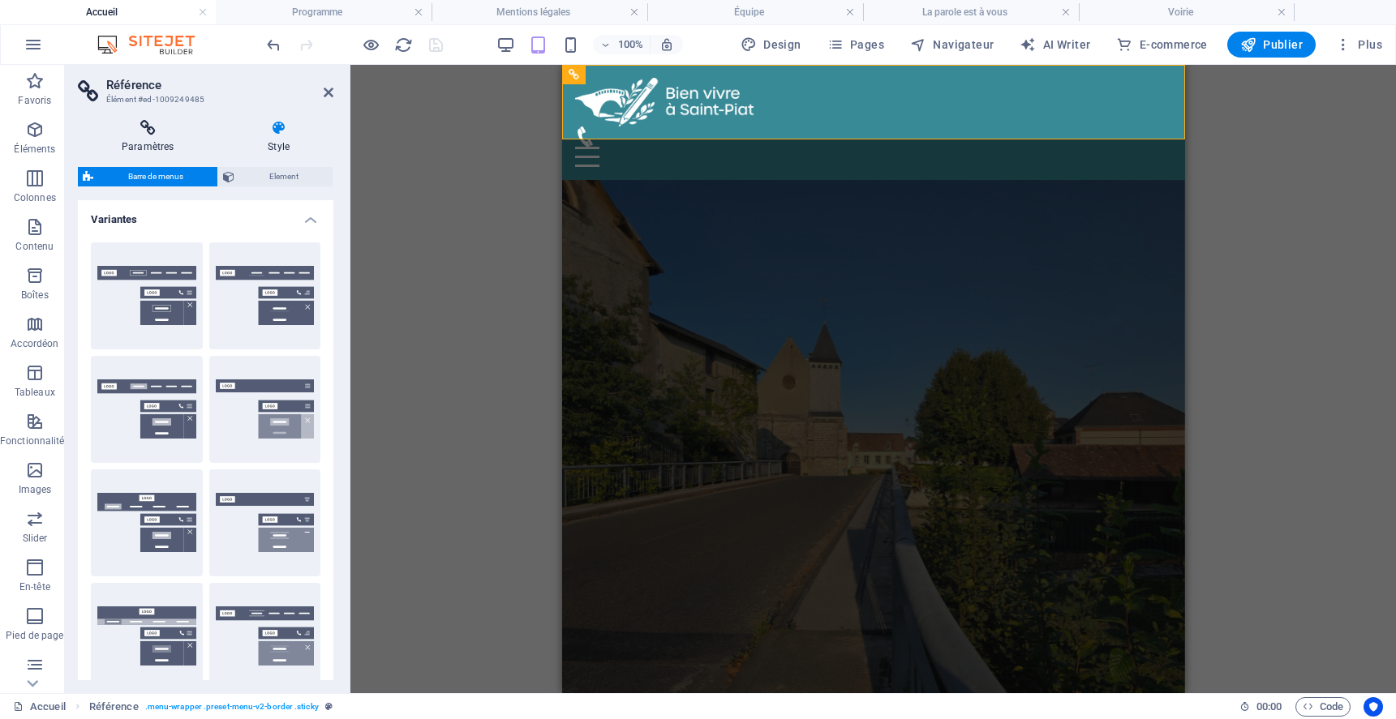
click at [154, 140] on h4 "Paramètres" at bounding box center [151, 137] width 146 height 34
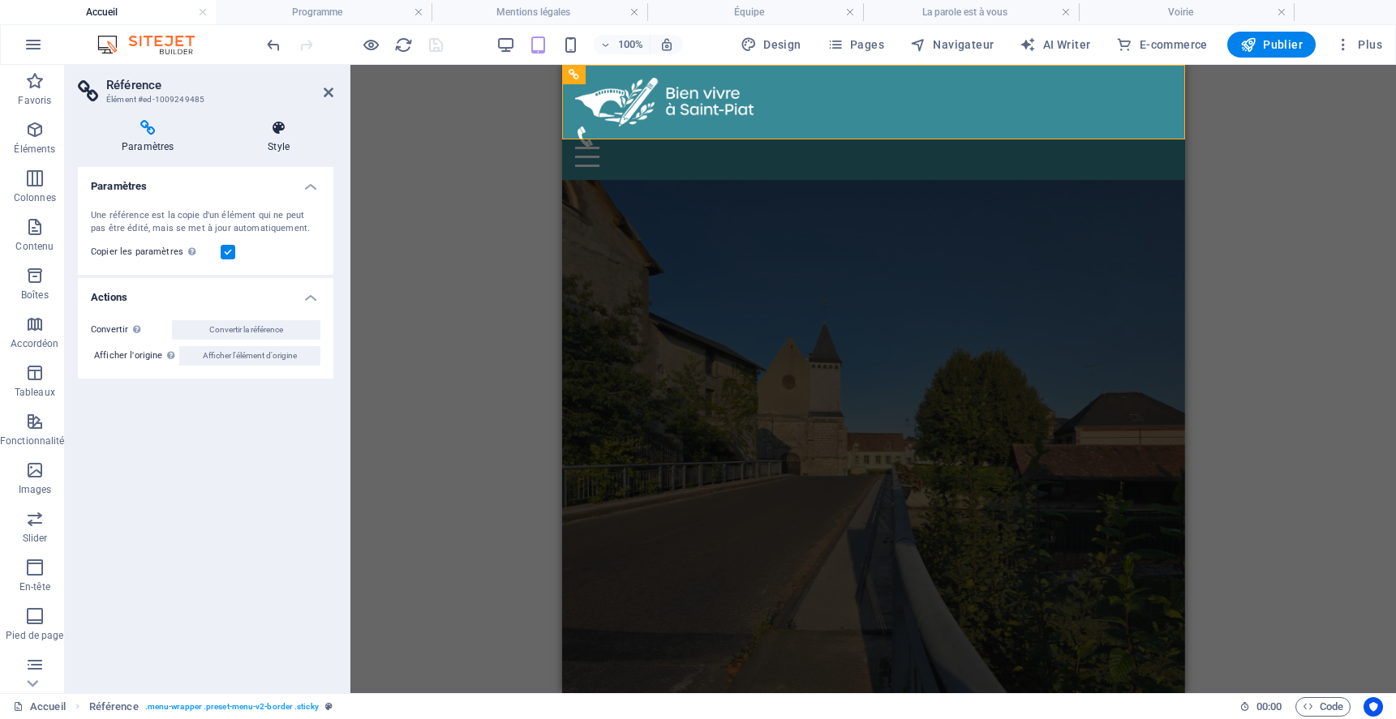
click at [274, 133] on icon at bounding box center [278, 128] width 109 height 16
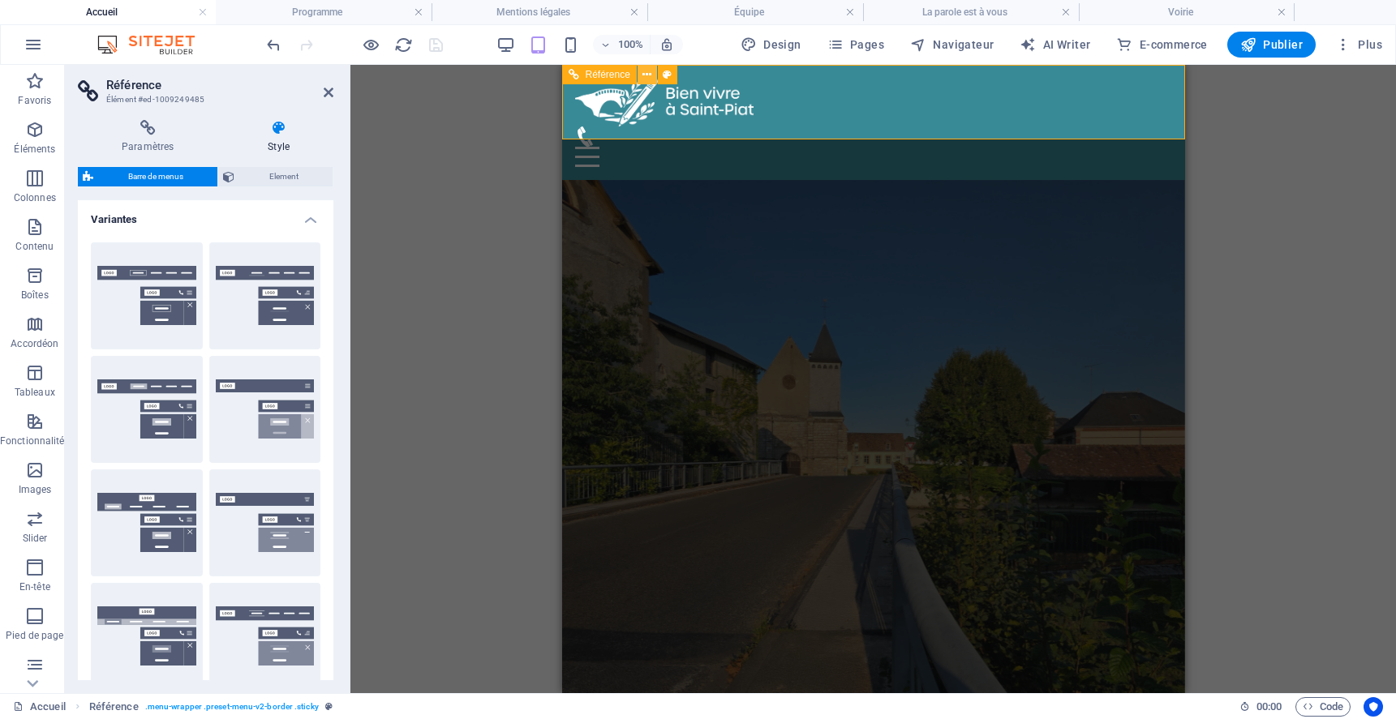
click at [644, 72] on icon at bounding box center [646, 75] width 9 height 17
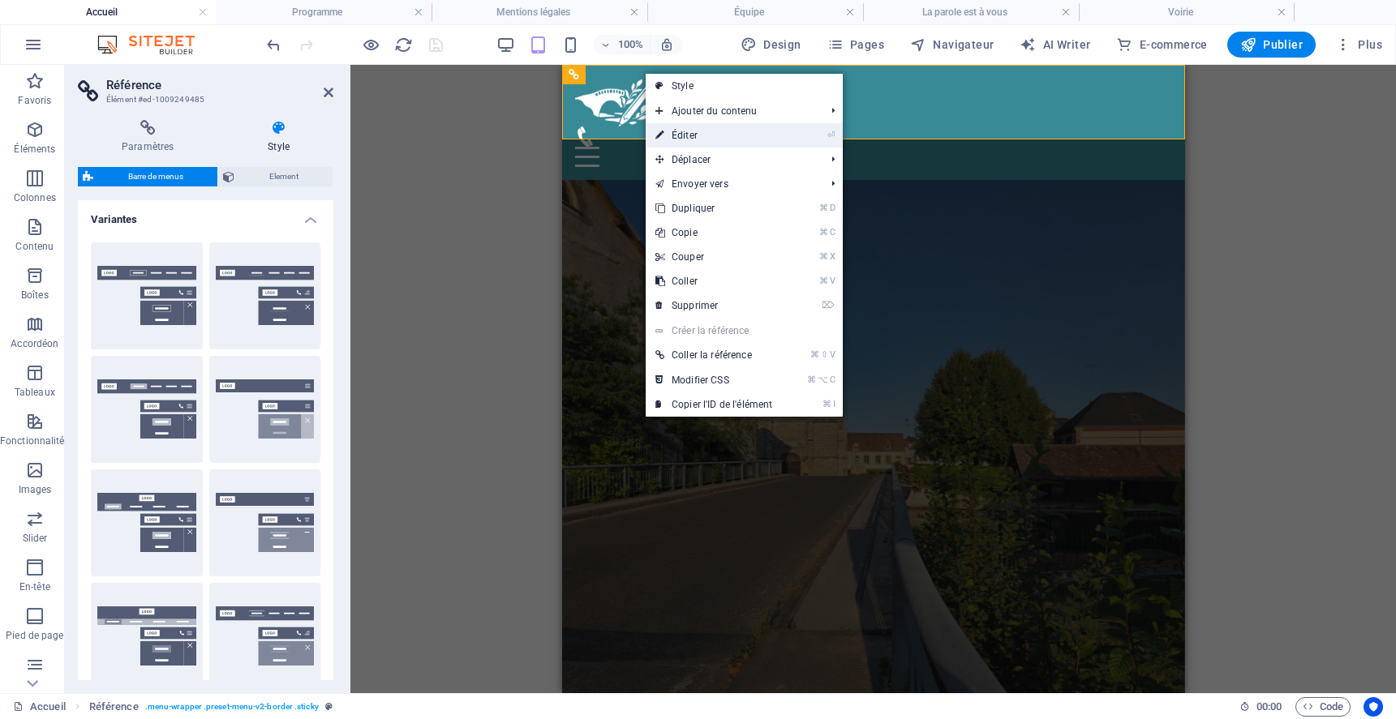
click at [706, 140] on link "⏎ Éditer" at bounding box center [714, 135] width 136 height 24
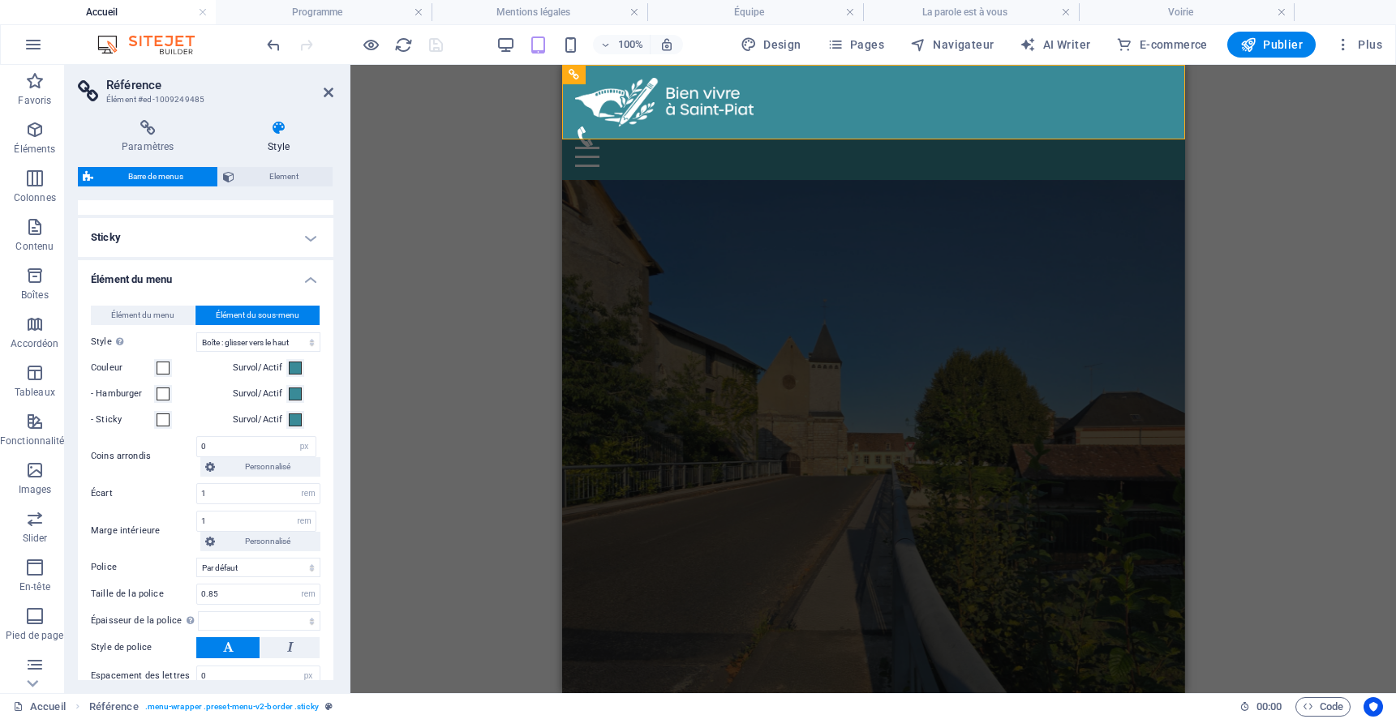
scroll to position [629, 0]
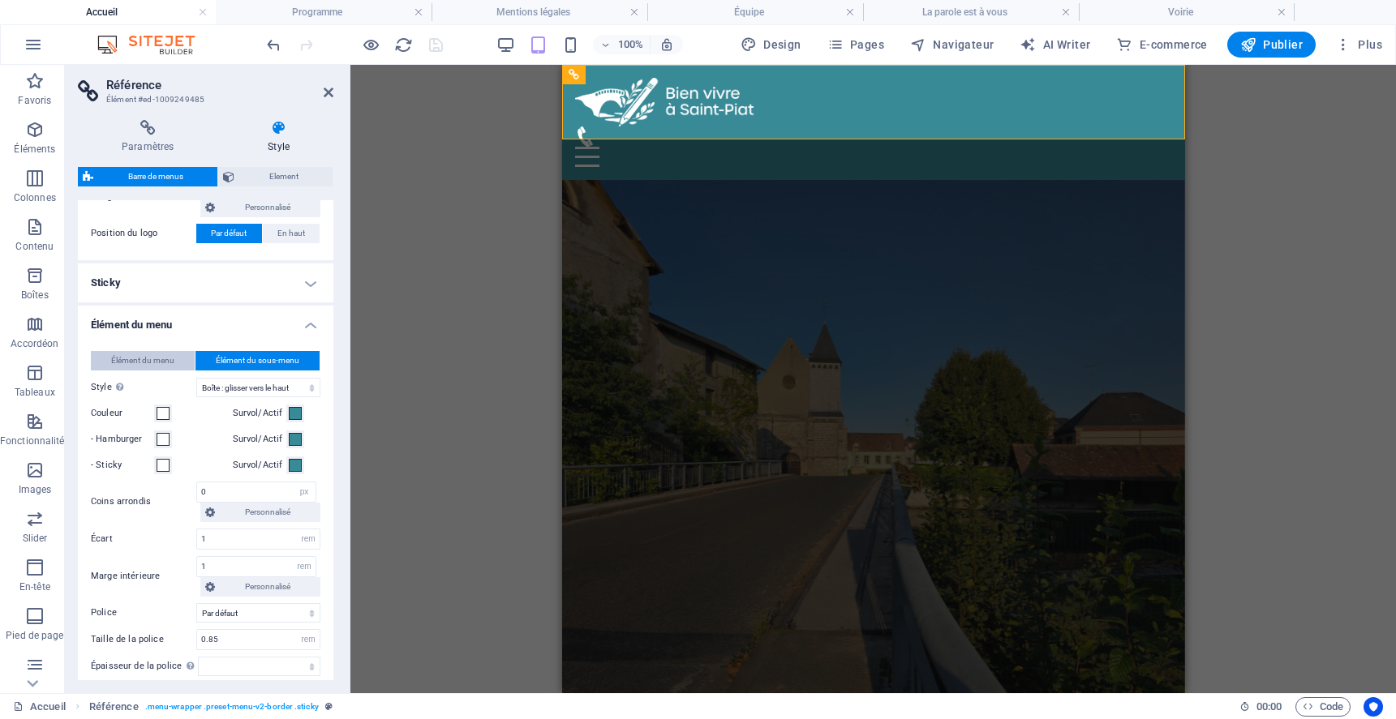
click at [149, 354] on span "Élément du menu" at bounding box center [142, 360] width 63 height 19
select select
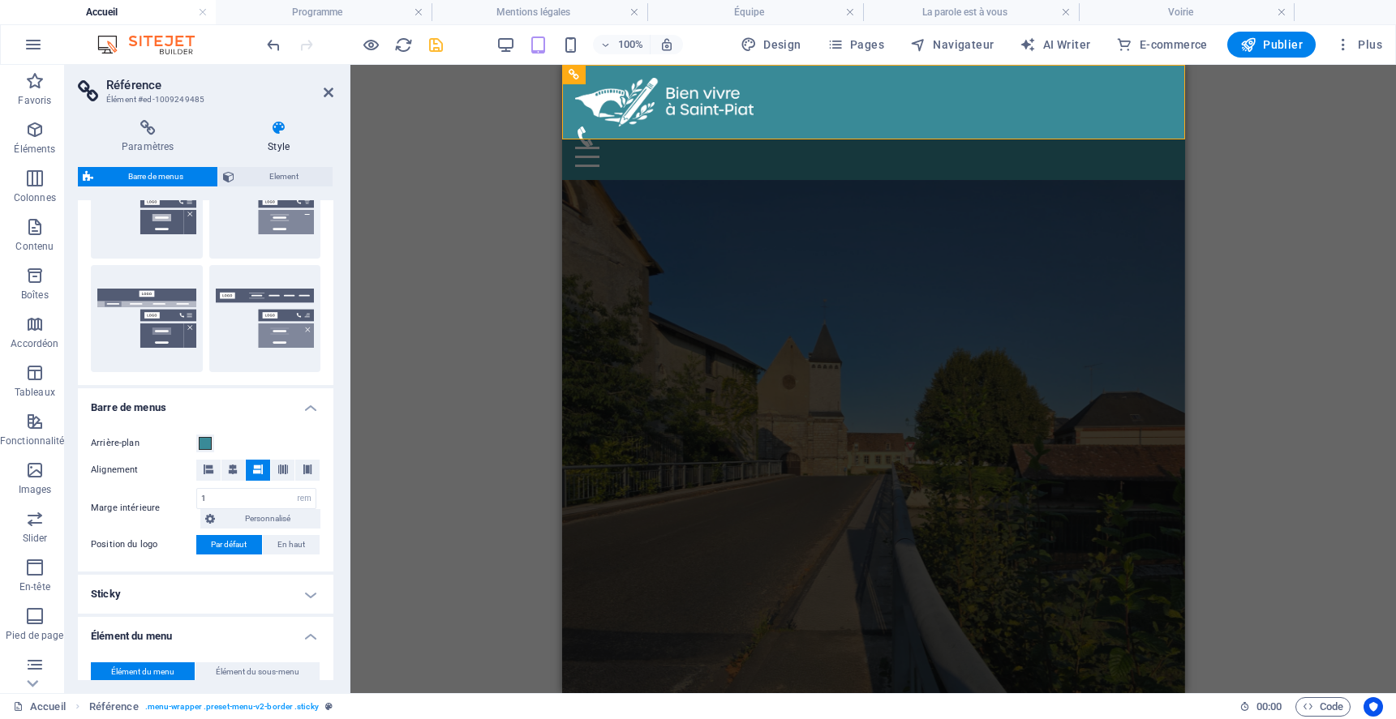
scroll to position [317, 0]
